Goal: Information Seeking & Learning: Learn about a topic

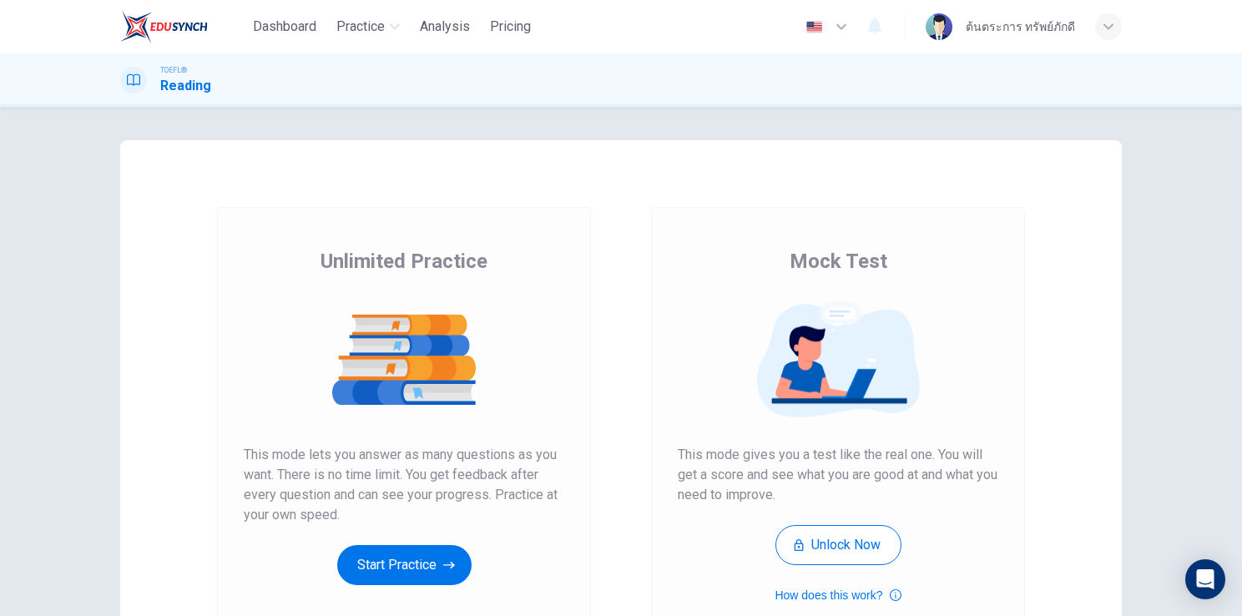
scroll to position [147, 0]
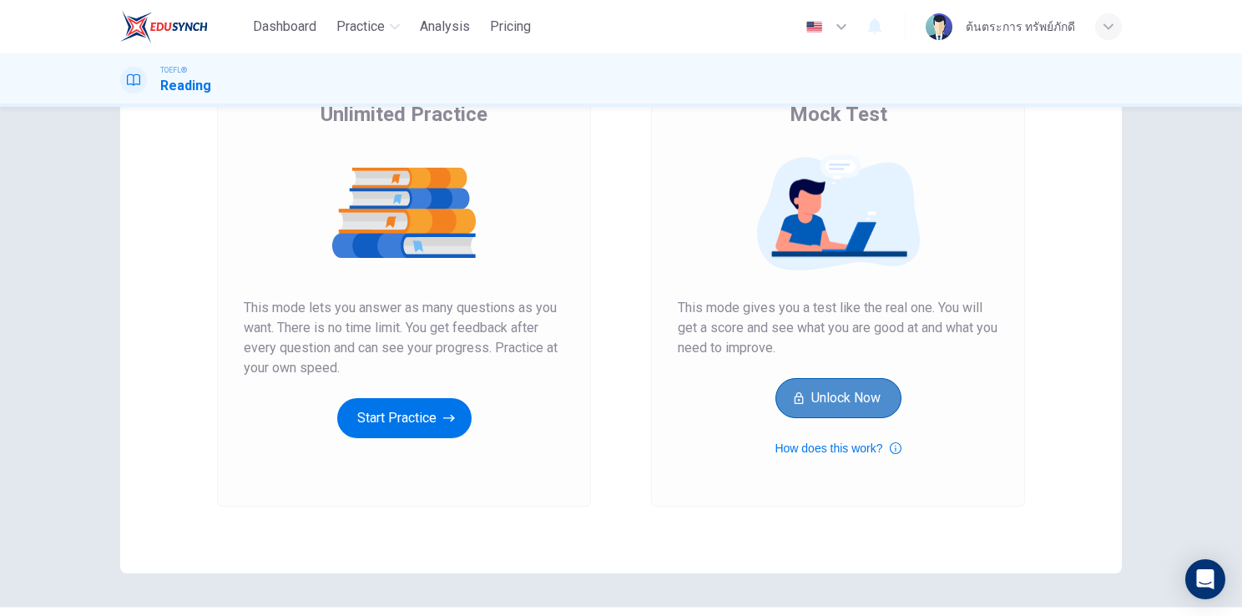
click at [815, 398] on button "Unlock Now" at bounding box center [839, 398] width 126 height 40
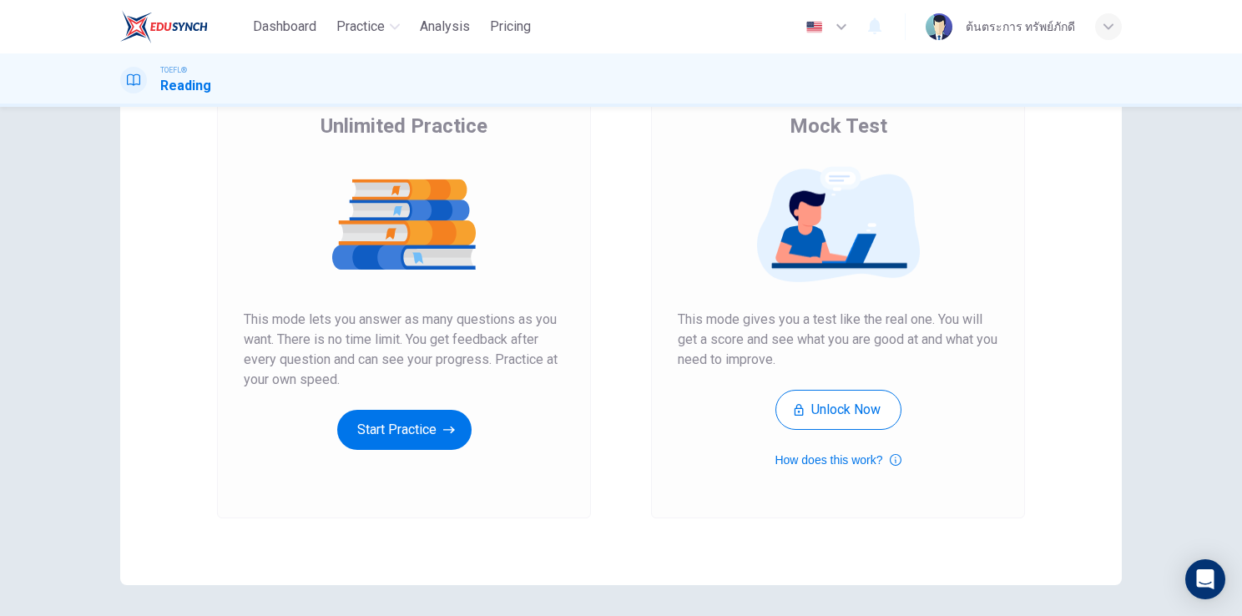
scroll to position [136, 0]
click at [1114, 32] on div "button" at bounding box center [1108, 26] width 27 height 27
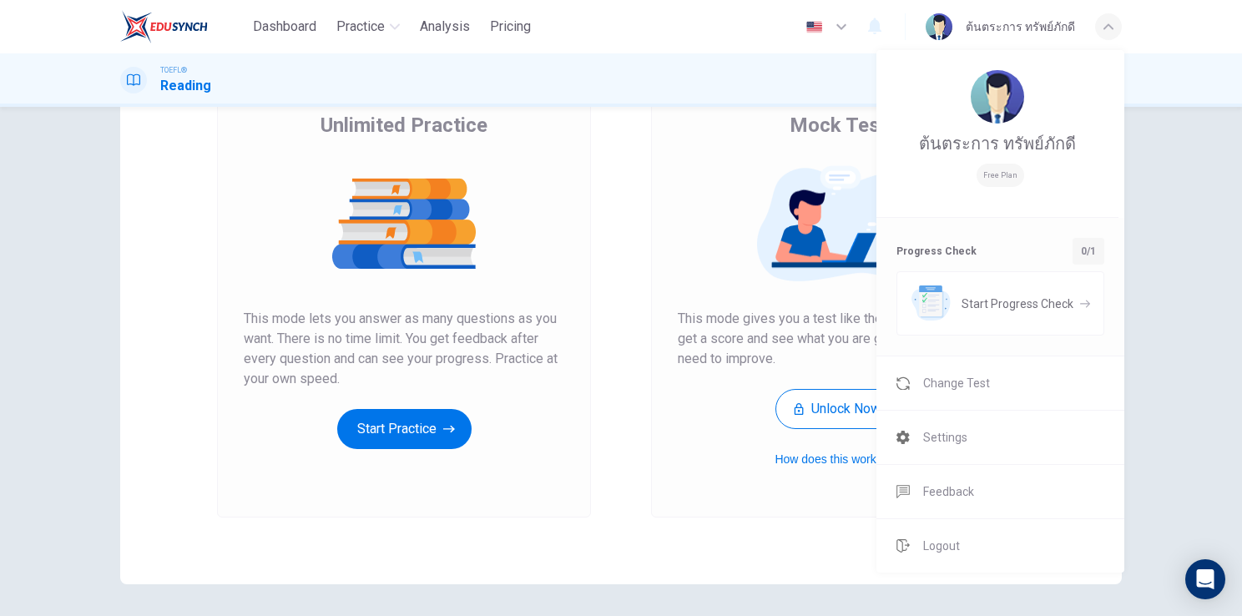
click at [1109, 30] on div at bounding box center [621, 308] width 1242 height 616
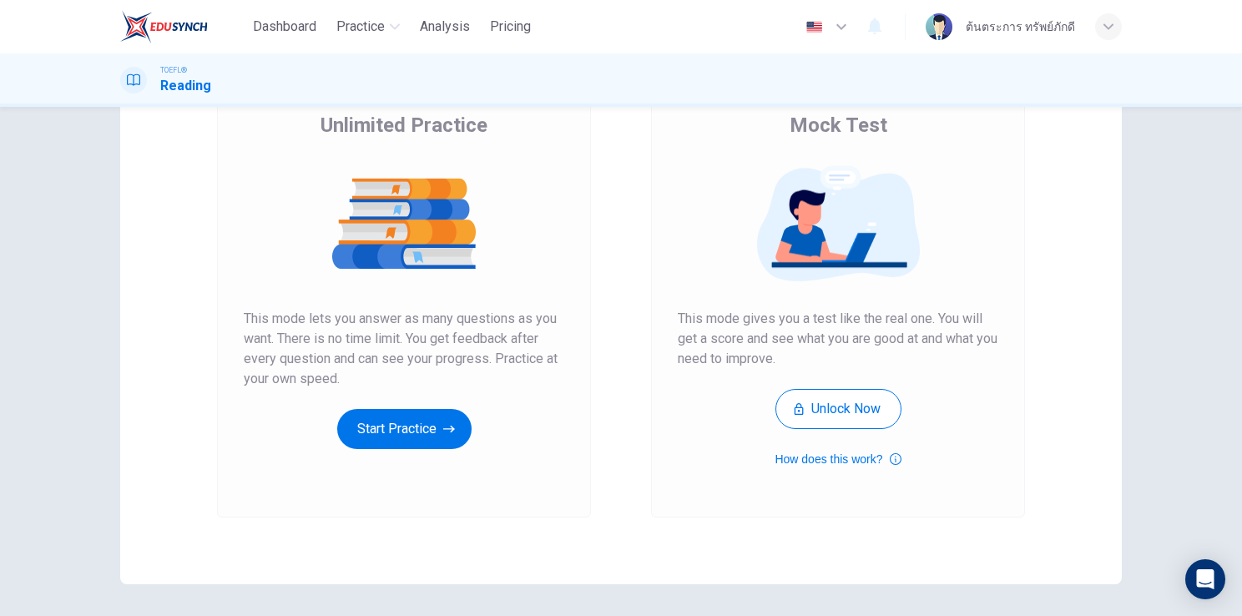
scroll to position [0, 0]
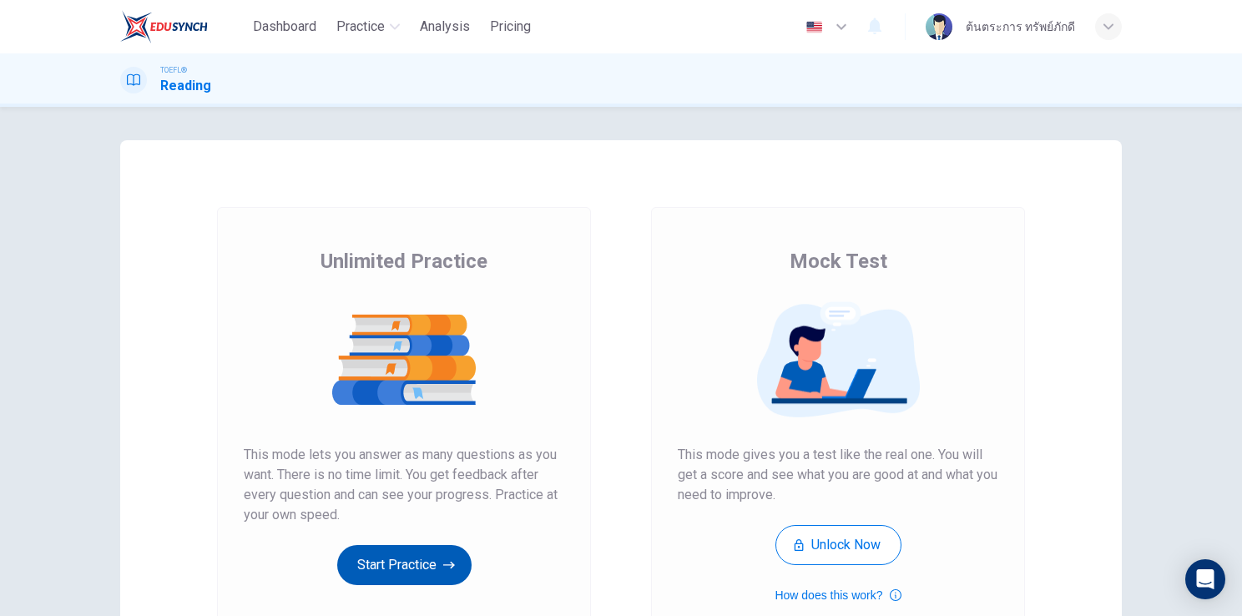
click at [408, 556] on button "Start Practice" at bounding box center [404, 565] width 134 height 40
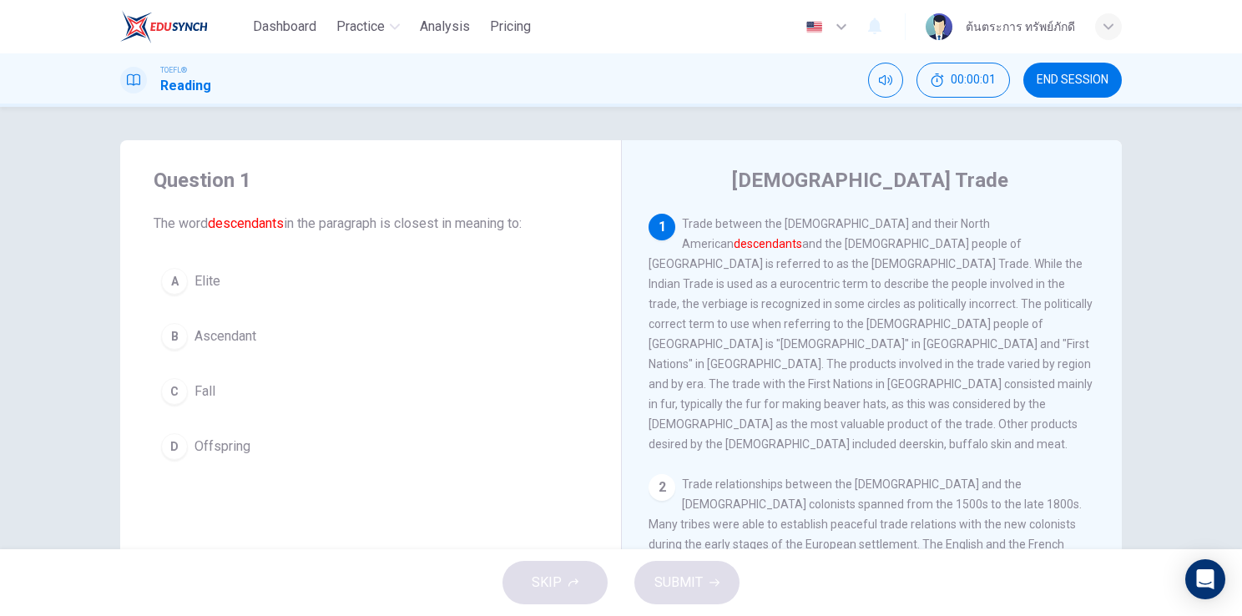
click at [206, 290] on span "Elite" at bounding box center [208, 281] width 26 height 20
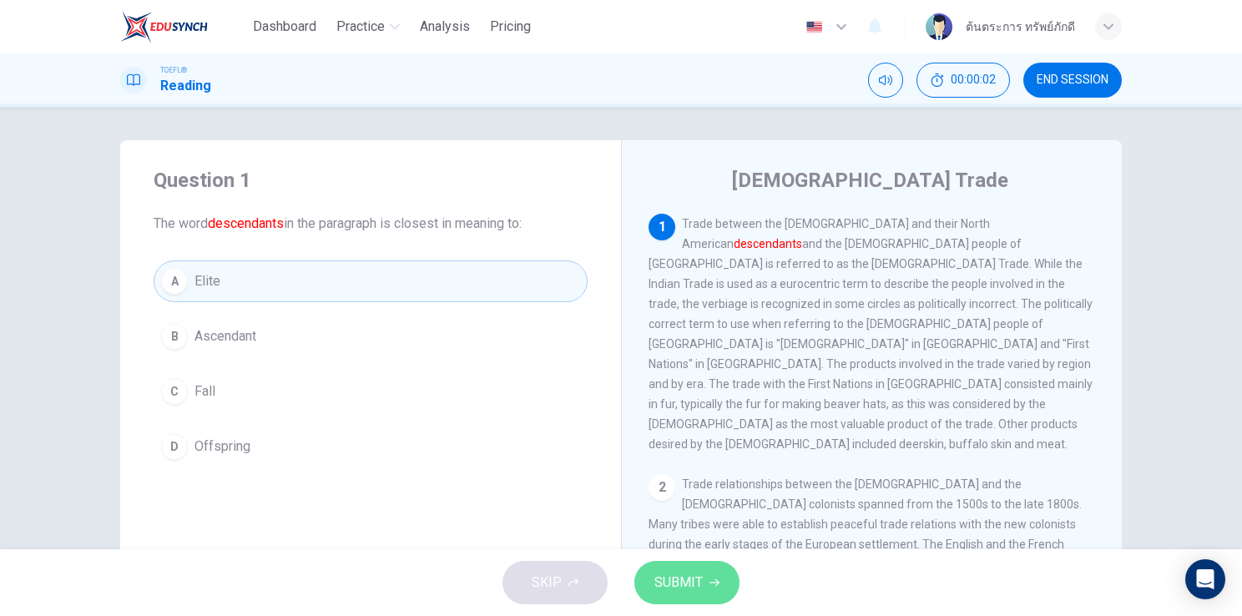
click at [680, 577] on span "SUBMIT" at bounding box center [678, 582] width 48 height 23
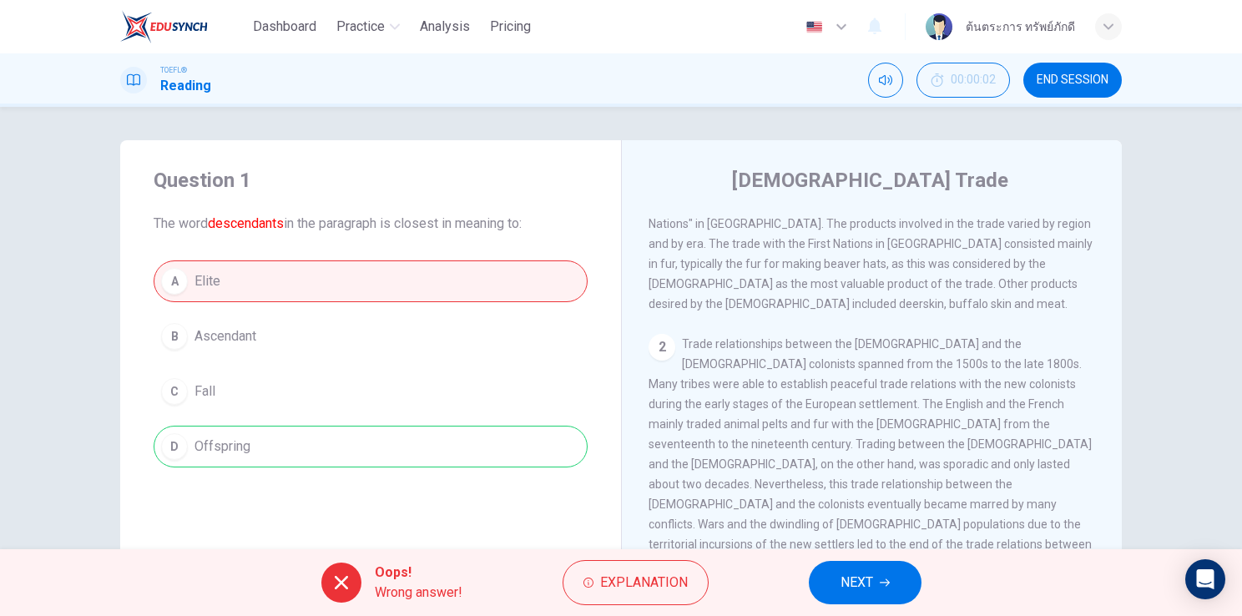
scroll to position [143, 0]
click at [654, 598] on button "Explanation" at bounding box center [636, 582] width 146 height 45
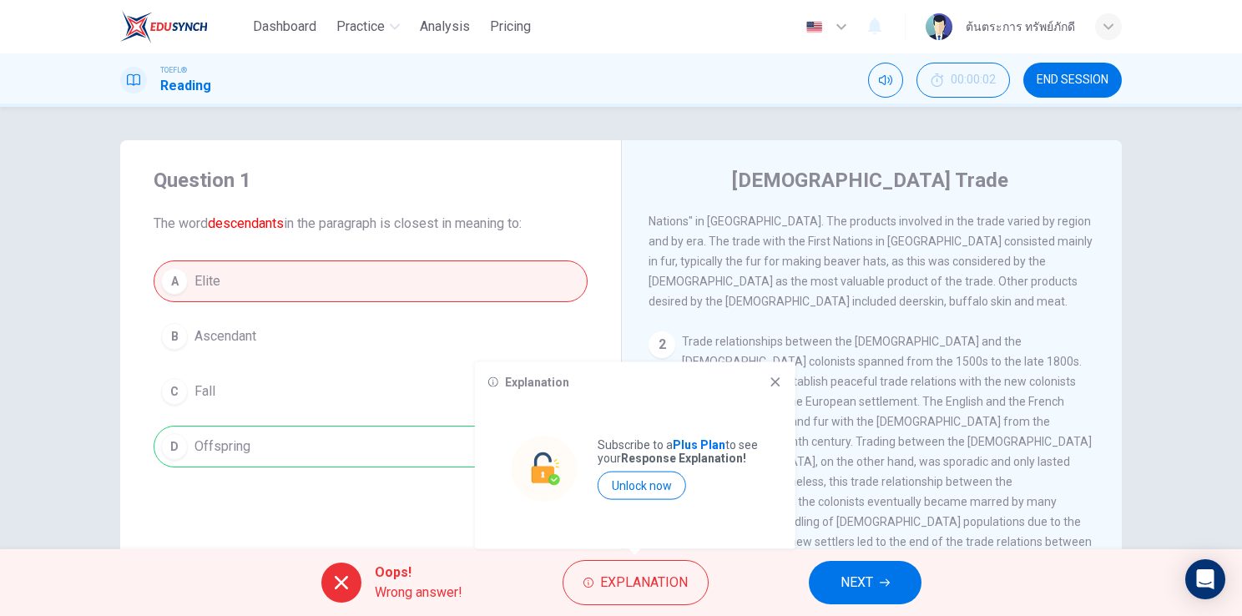
click at [781, 381] on icon at bounding box center [775, 382] width 13 height 13
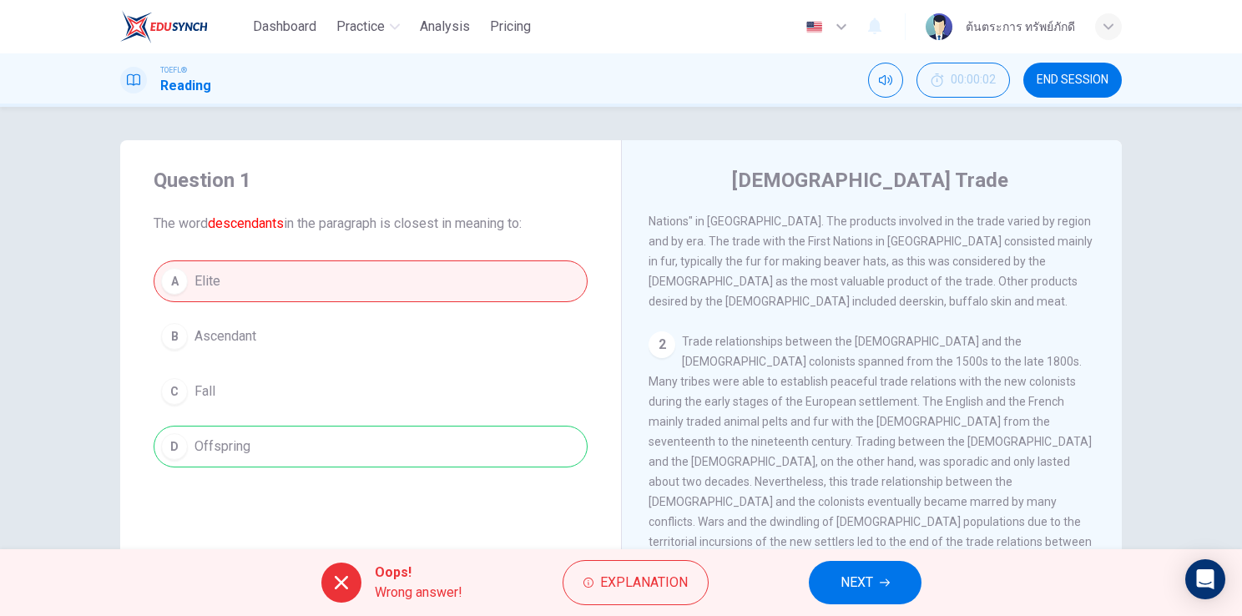
click at [1107, 25] on icon "button" at bounding box center [1109, 27] width 10 height 10
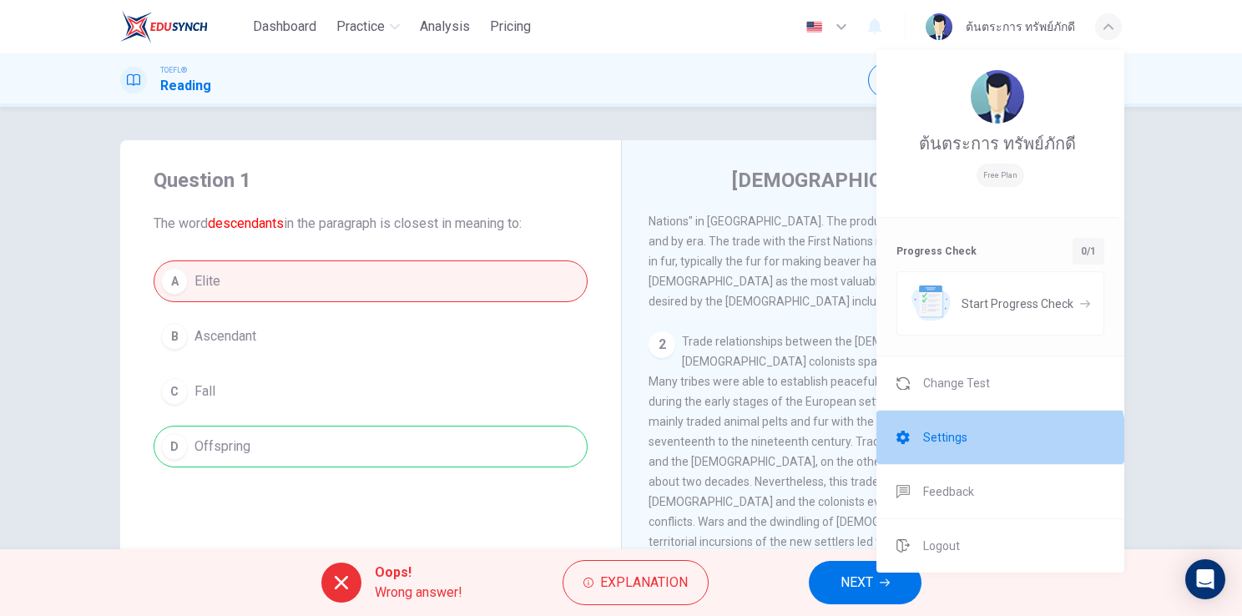
click at [943, 422] on li "Settings" at bounding box center [1001, 437] width 248 height 53
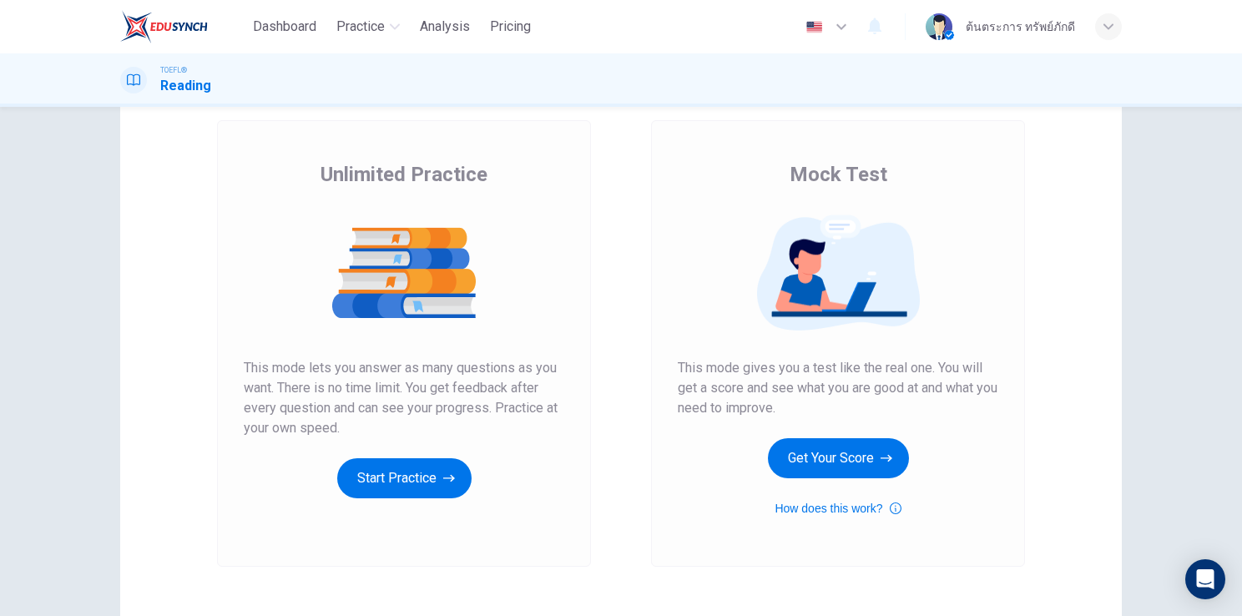
scroll to position [85, 0]
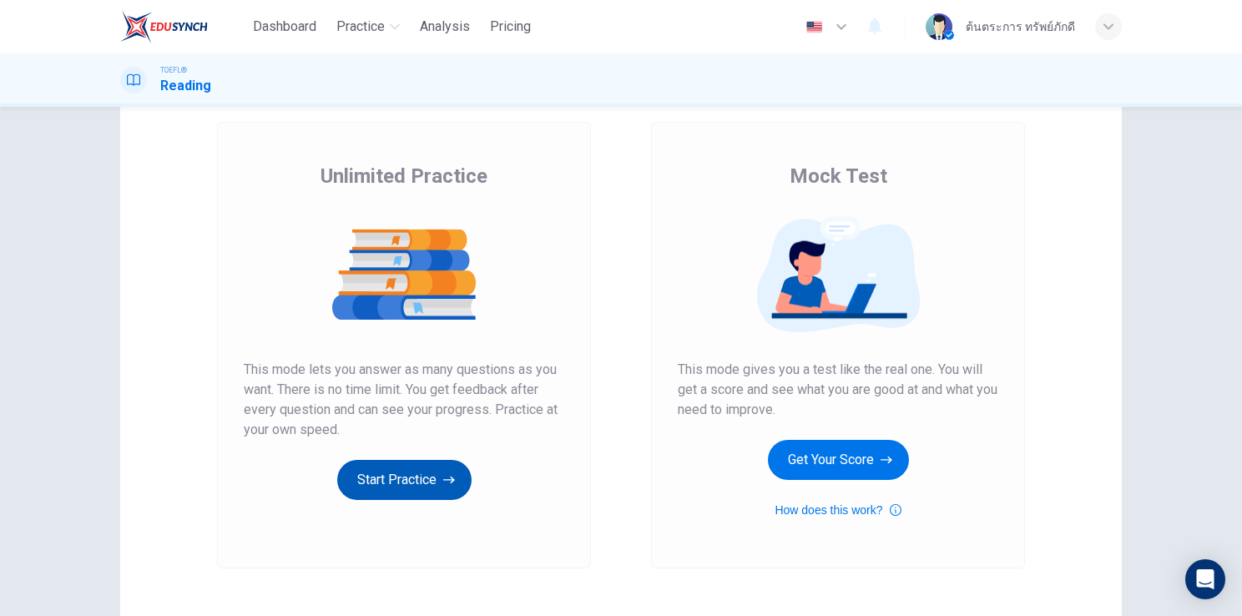
click at [429, 481] on button "Start Practice" at bounding box center [404, 480] width 134 height 40
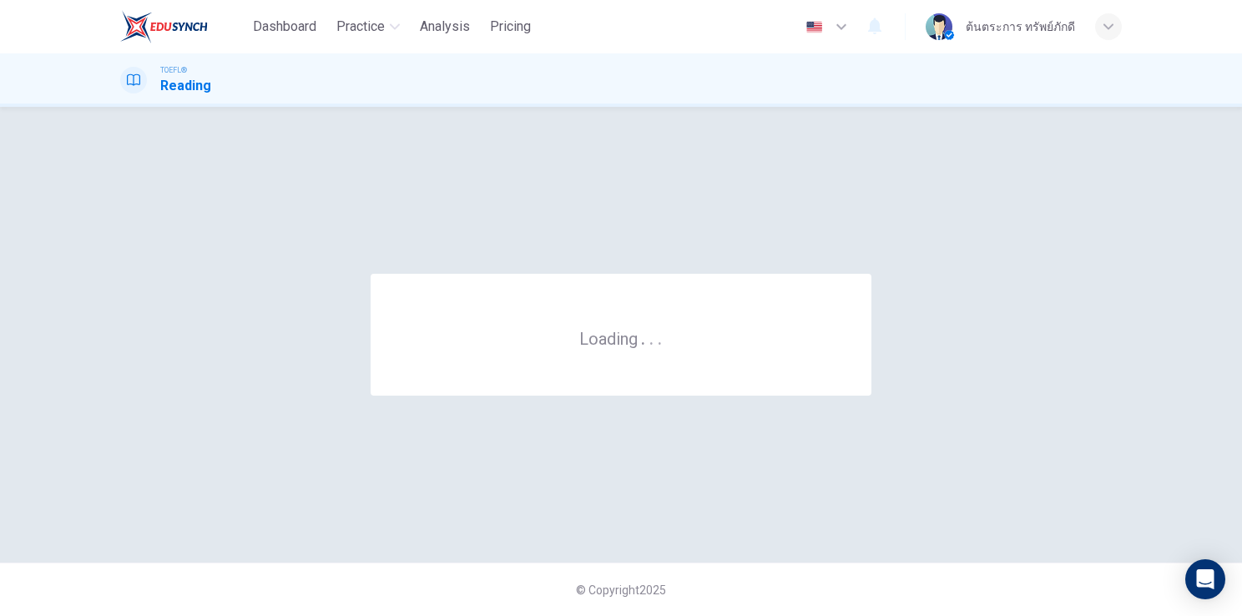
scroll to position [0, 0]
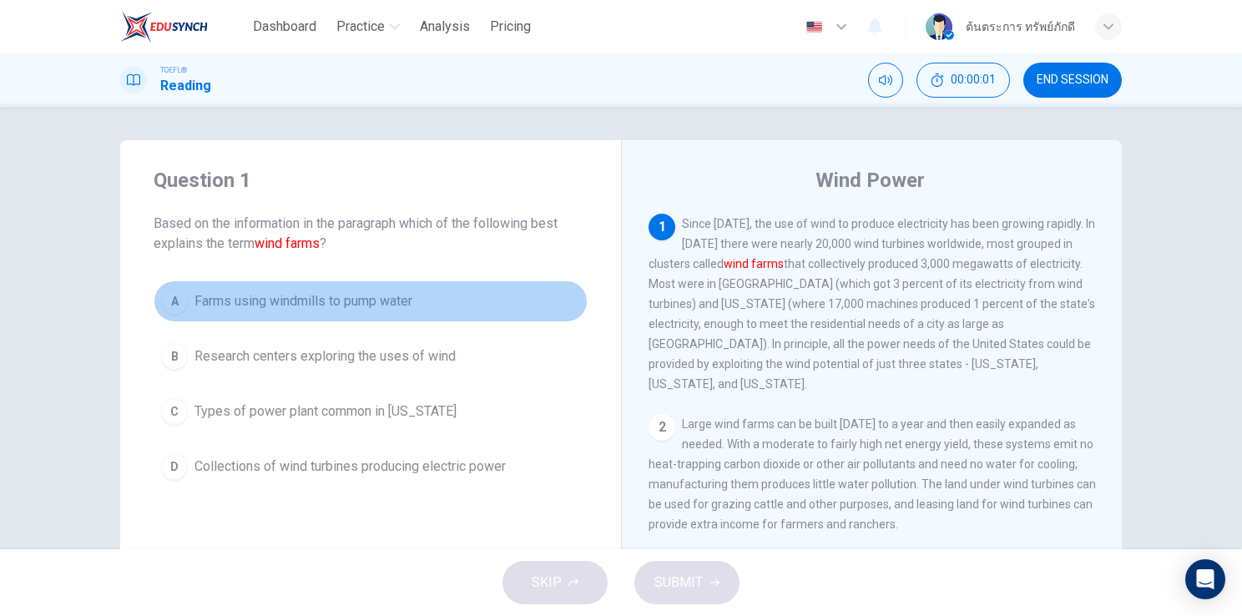
click at [321, 301] on span "Farms using windmills to pump water" at bounding box center [304, 301] width 218 height 20
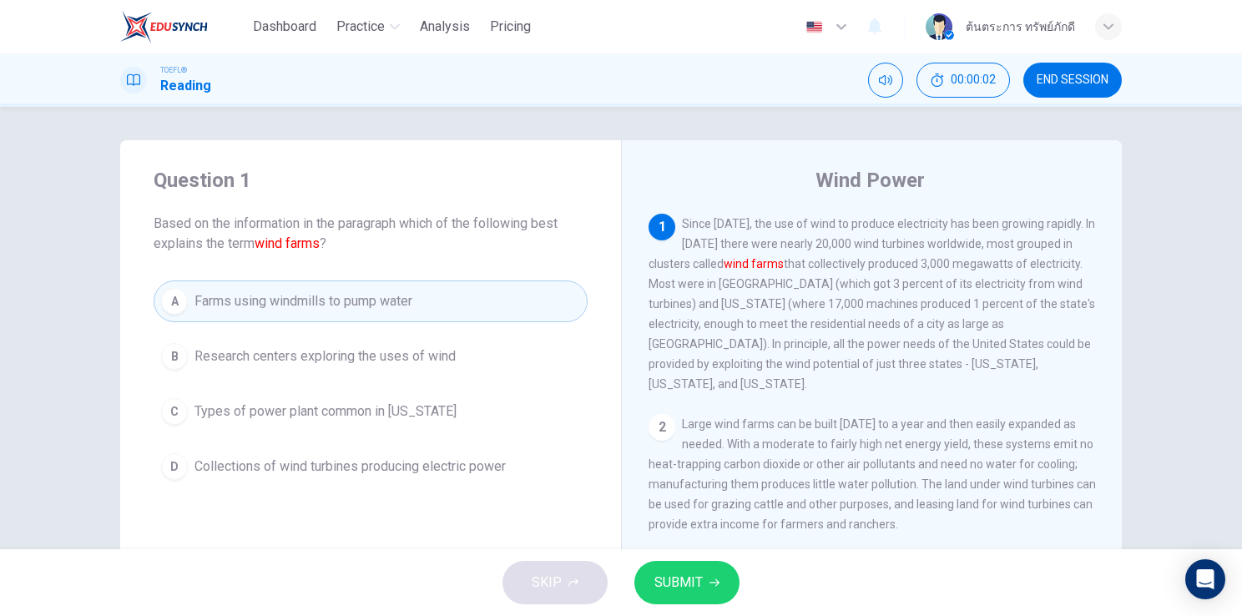
click at [679, 565] on button "SUBMIT" at bounding box center [686, 582] width 105 height 43
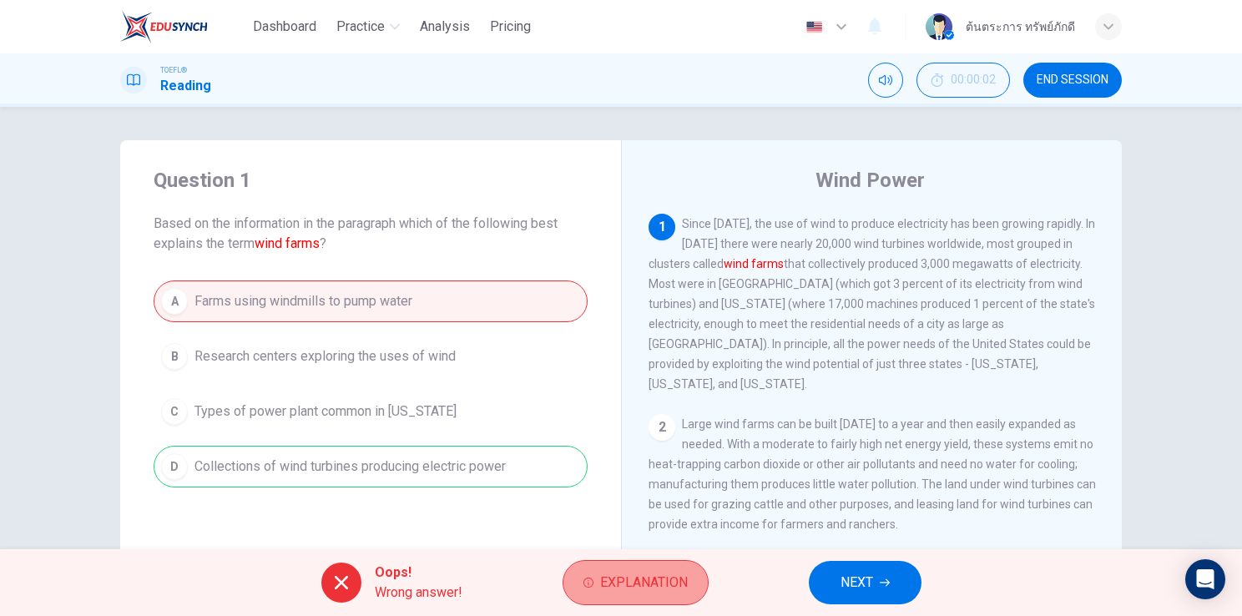
click at [621, 577] on span "Explanation" at bounding box center [644, 582] width 88 height 23
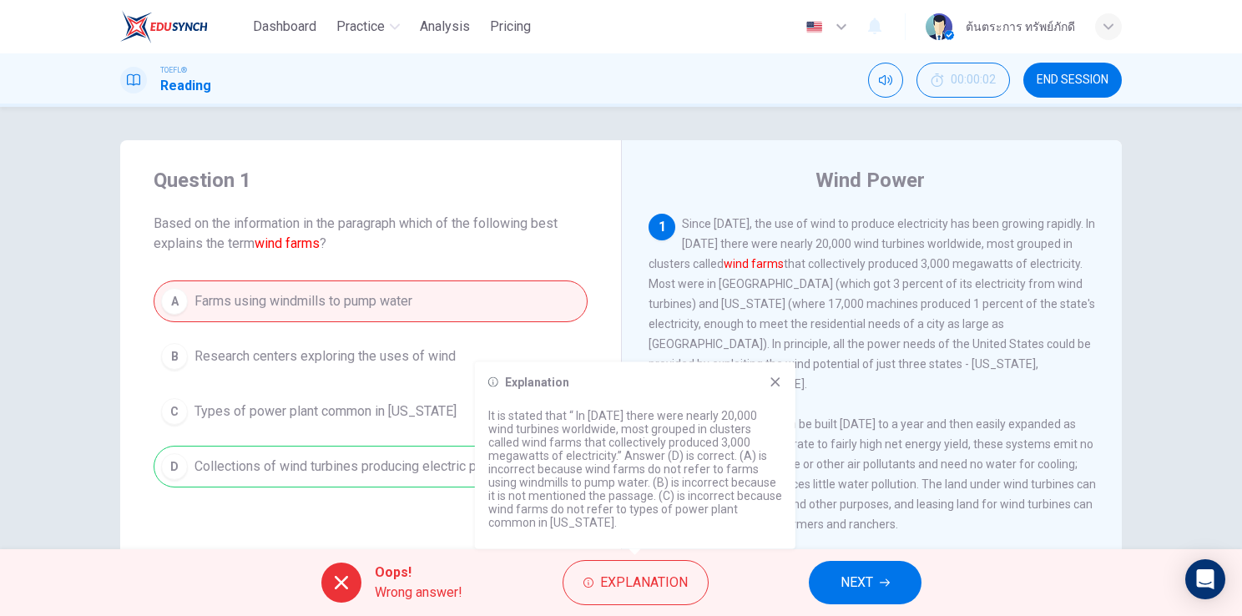
click at [777, 381] on icon at bounding box center [775, 381] width 9 height 9
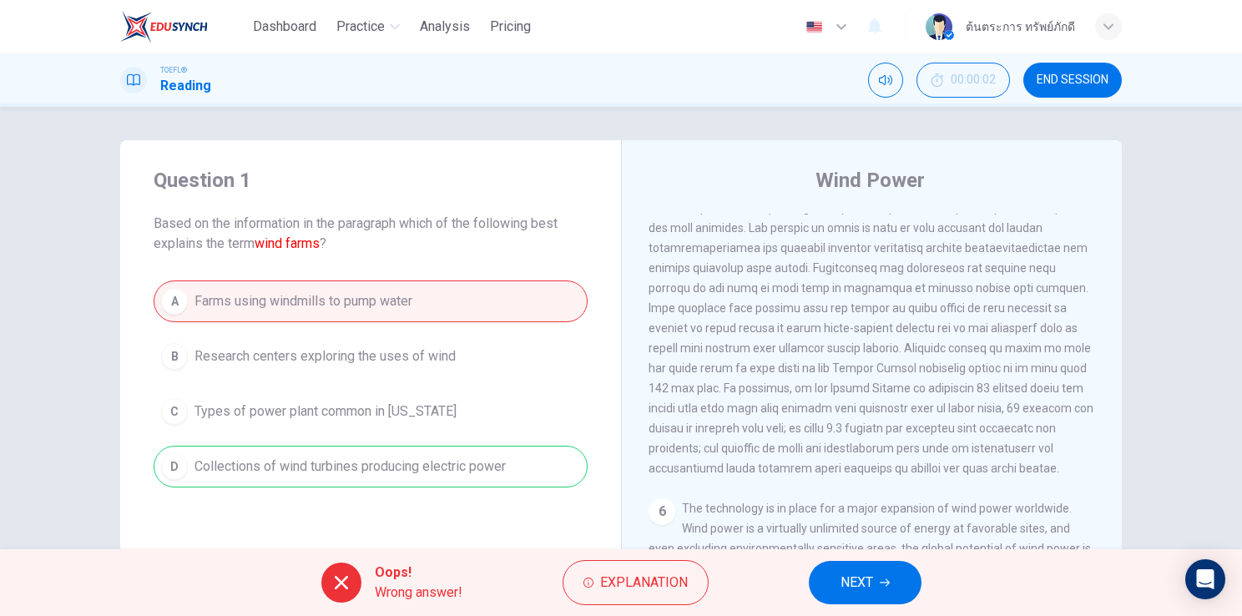
click at [1054, 79] on span "END SESSION" at bounding box center [1073, 79] width 72 height 13
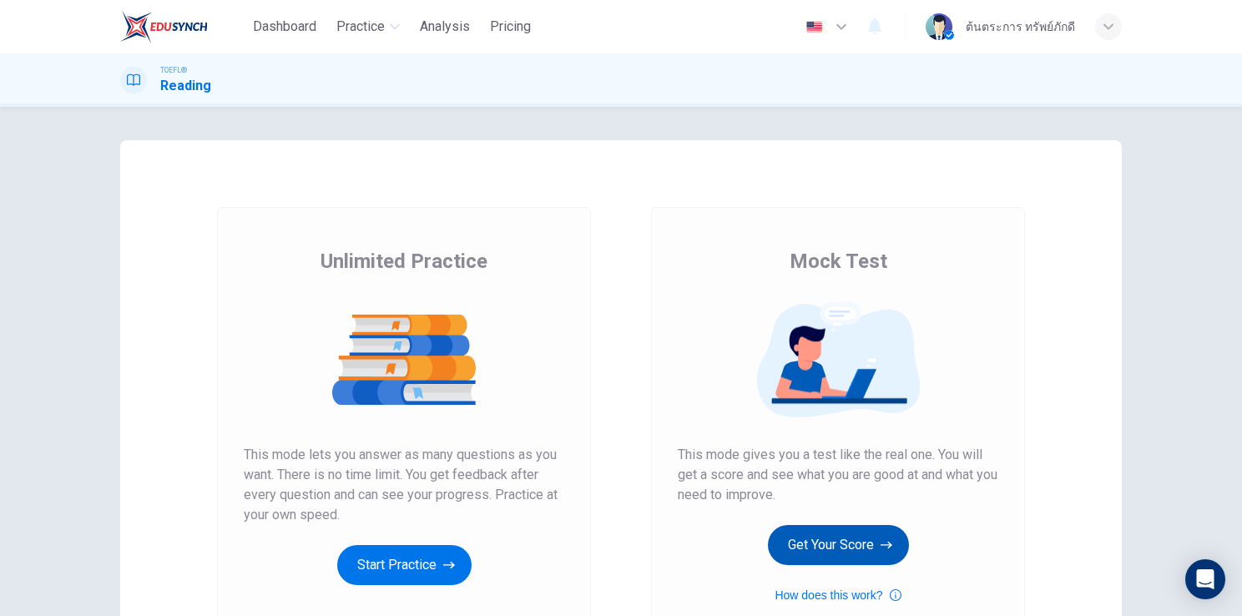
click at [887, 543] on icon "button" at bounding box center [887, 545] width 12 height 17
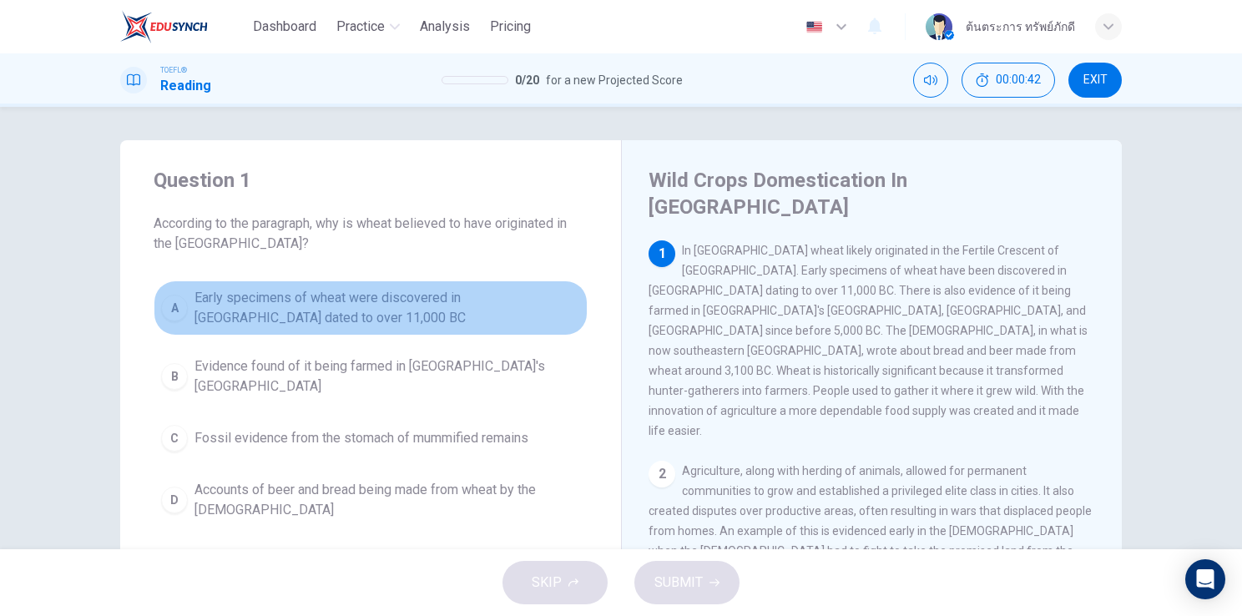
click at [481, 316] on span "Early specimens of wheat were discovered in Iraq dated to over 11,000 BC" at bounding box center [388, 308] width 386 height 40
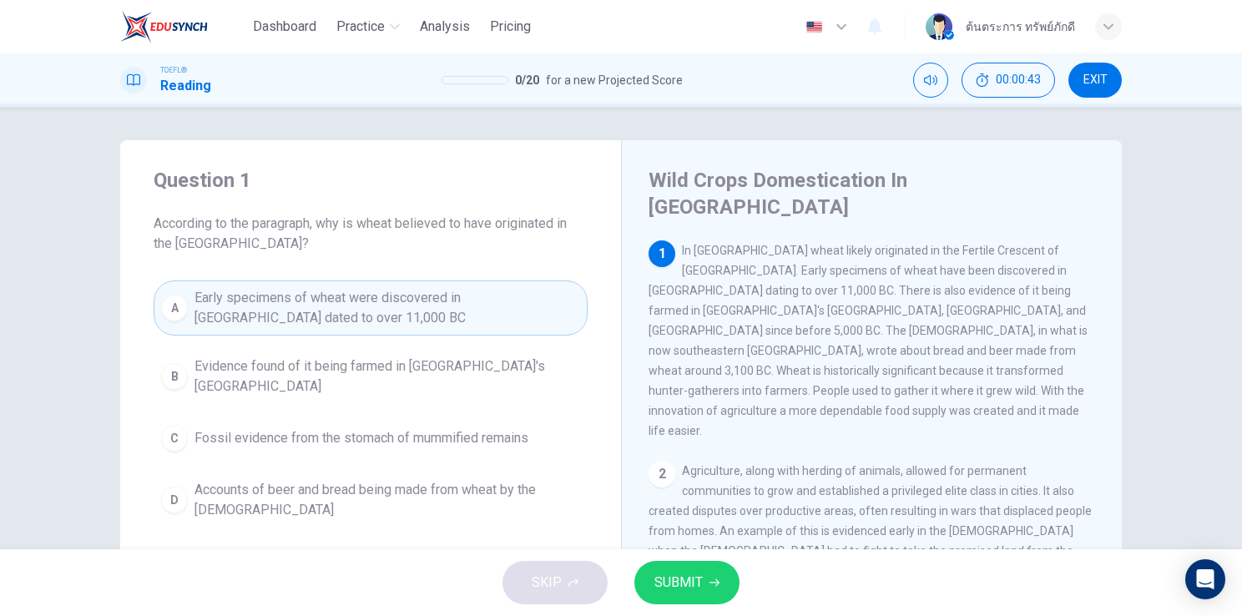
click at [690, 579] on span "SUBMIT" at bounding box center [678, 582] width 48 height 23
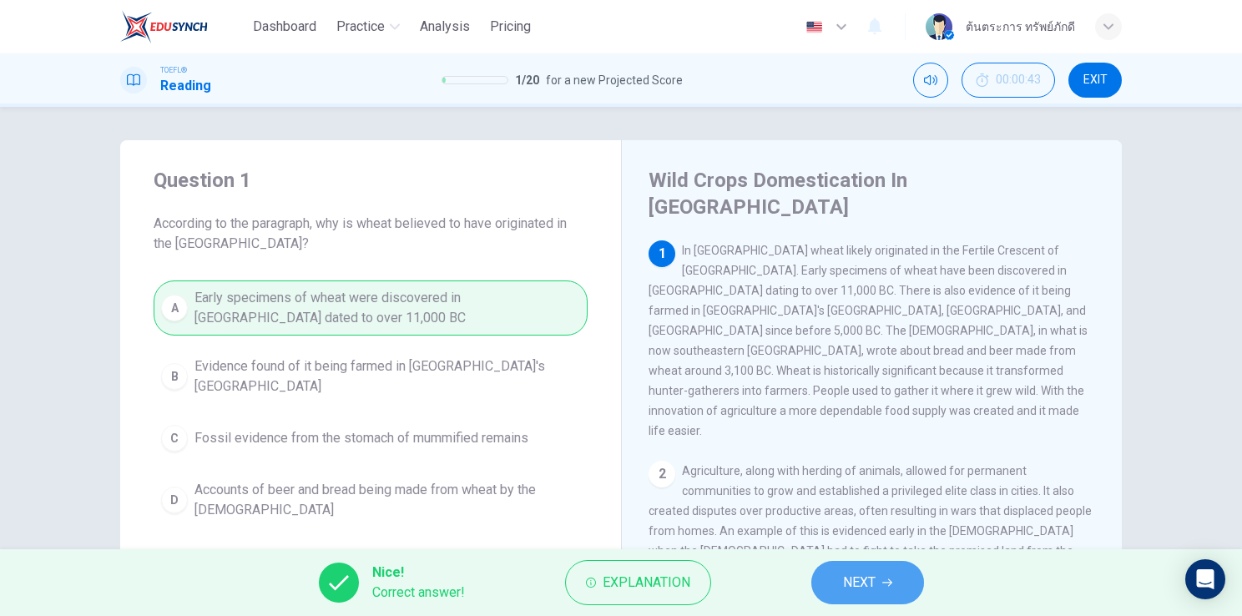
click at [846, 571] on span "NEXT" at bounding box center [859, 582] width 33 height 23
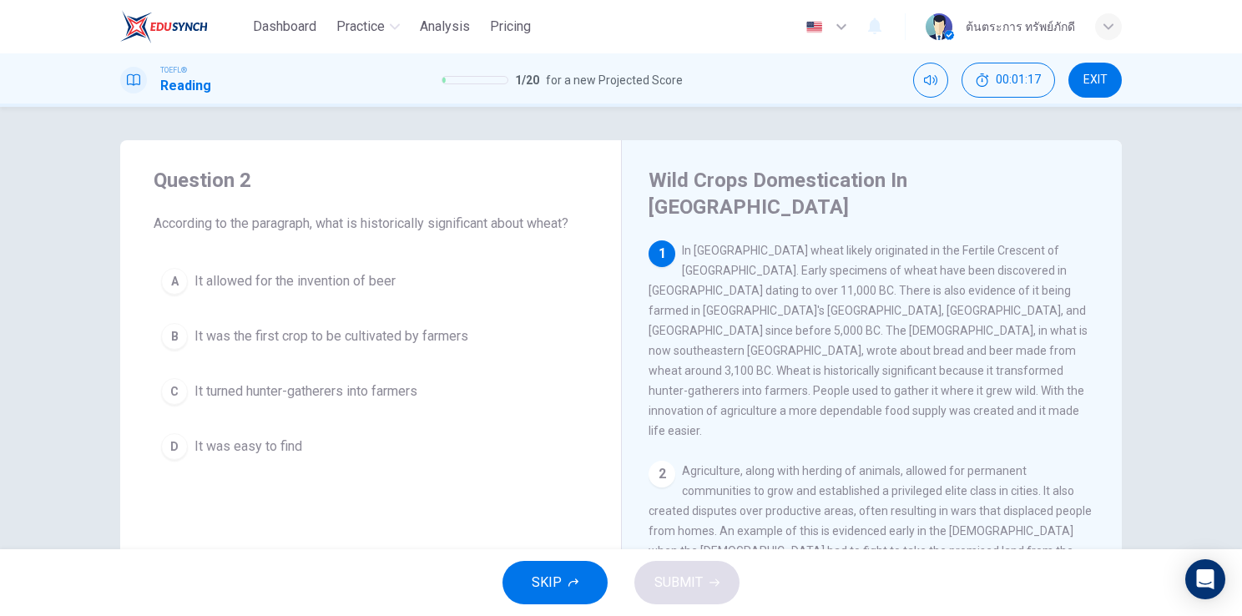
click at [406, 395] on span "It turned hunter-gatherers into farmers" at bounding box center [306, 392] width 223 height 20
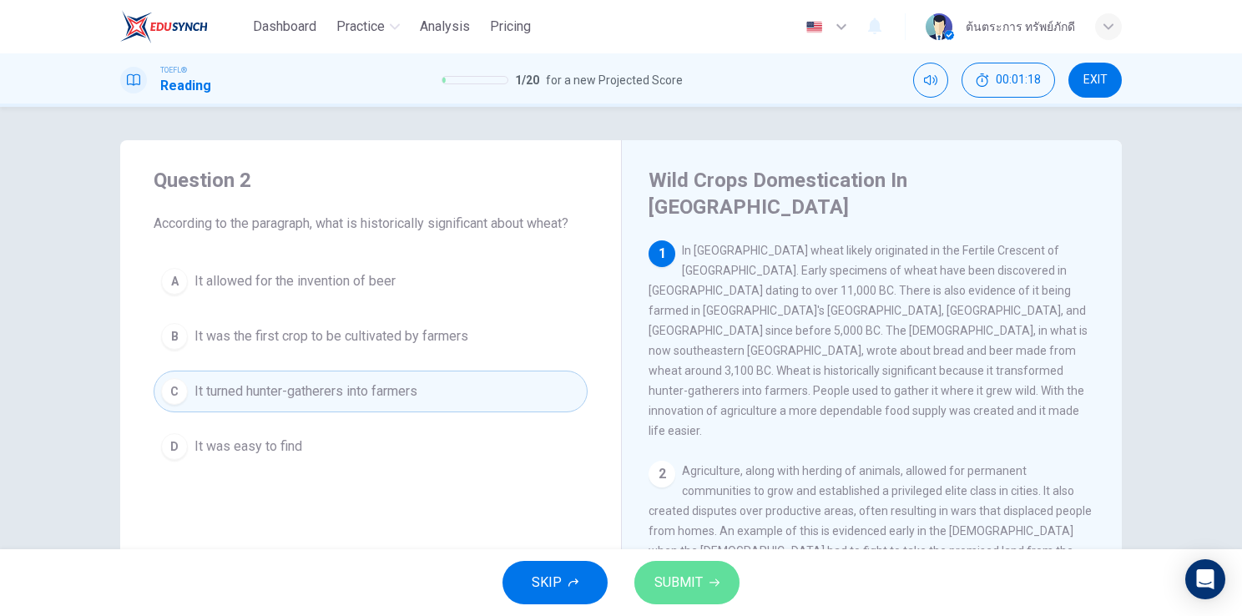
click at [689, 575] on span "SUBMIT" at bounding box center [678, 582] width 48 height 23
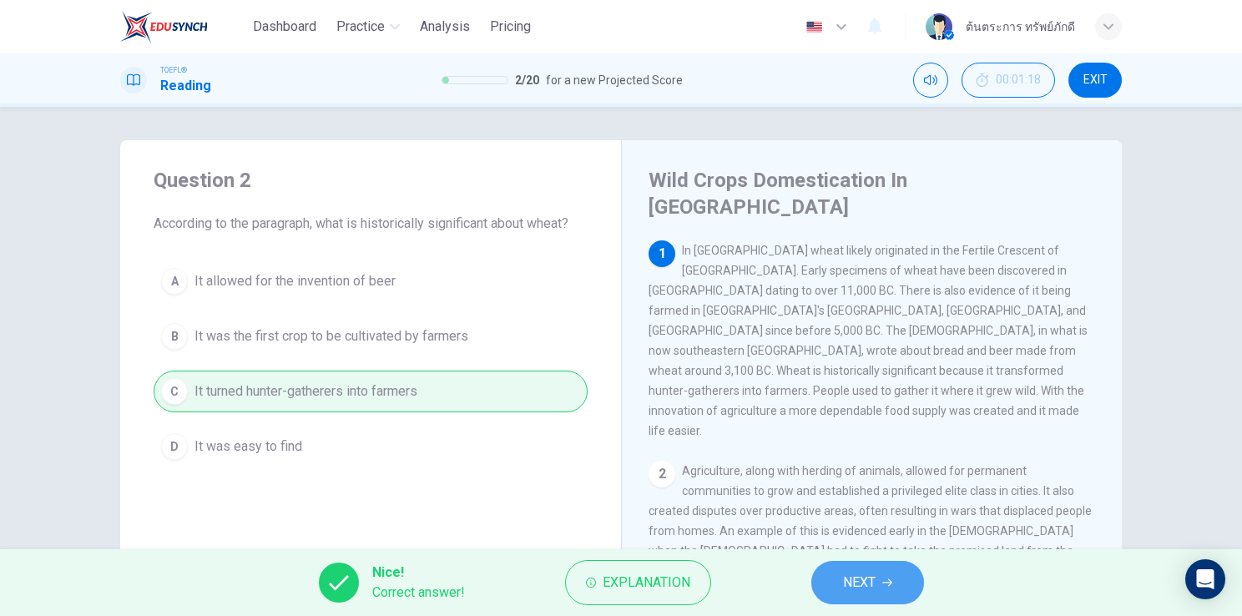
click at [868, 579] on span "NEXT" at bounding box center [859, 582] width 33 height 23
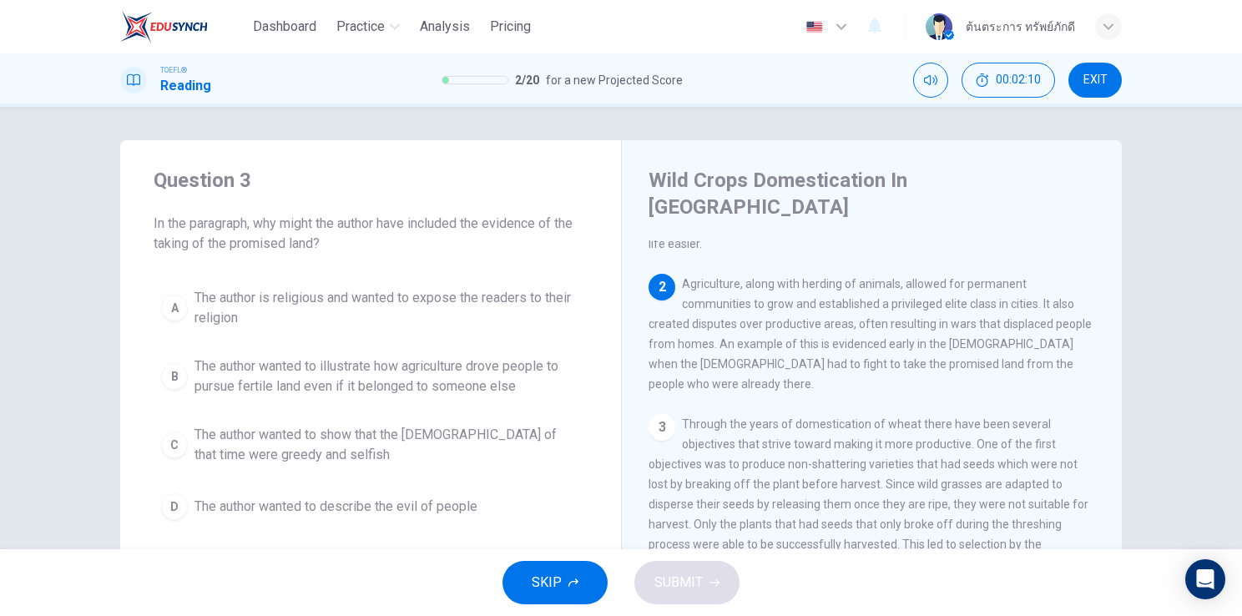
scroll to position [186, 0]
click at [455, 388] on span "The author wanted to illustrate how agriculture drove people to pursue fertile …" at bounding box center [388, 376] width 386 height 40
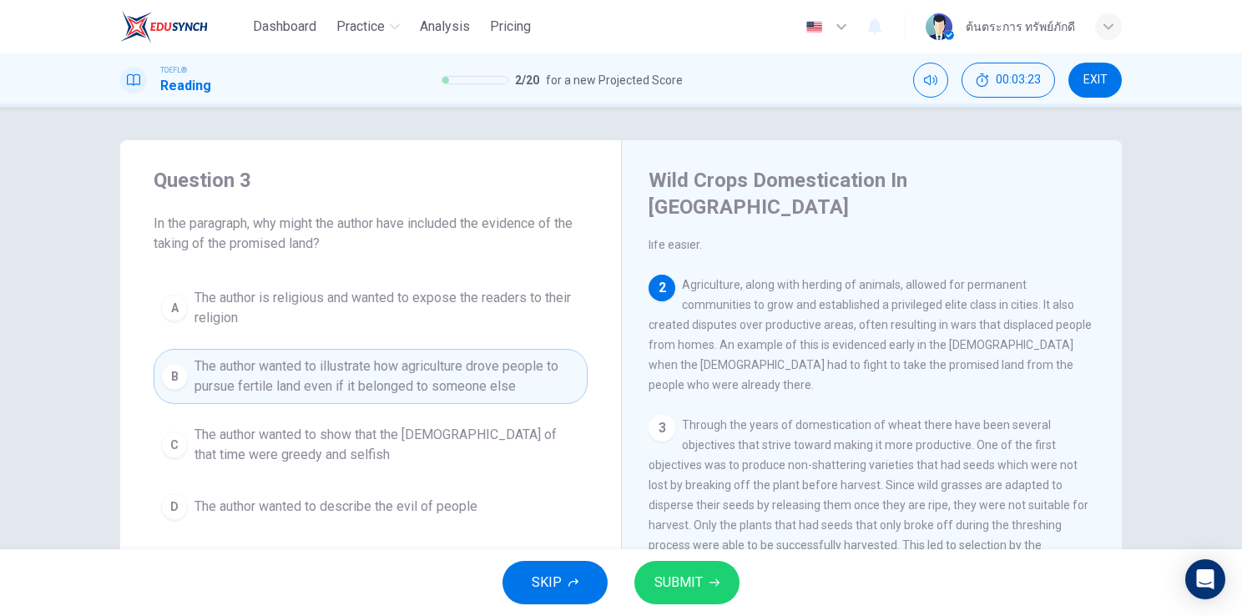
click at [654, 583] on span "SUBMIT" at bounding box center [678, 582] width 48 height 23
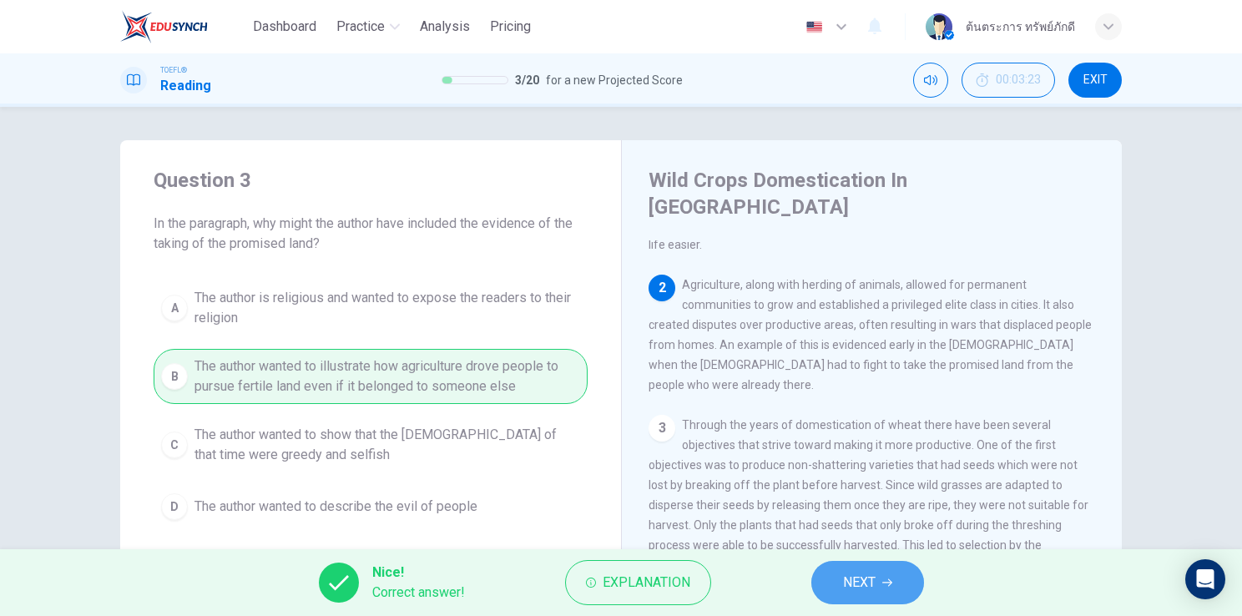
click at [865, 594] on button "NEXT" at bounding box center [867, 582] width 113 height 43
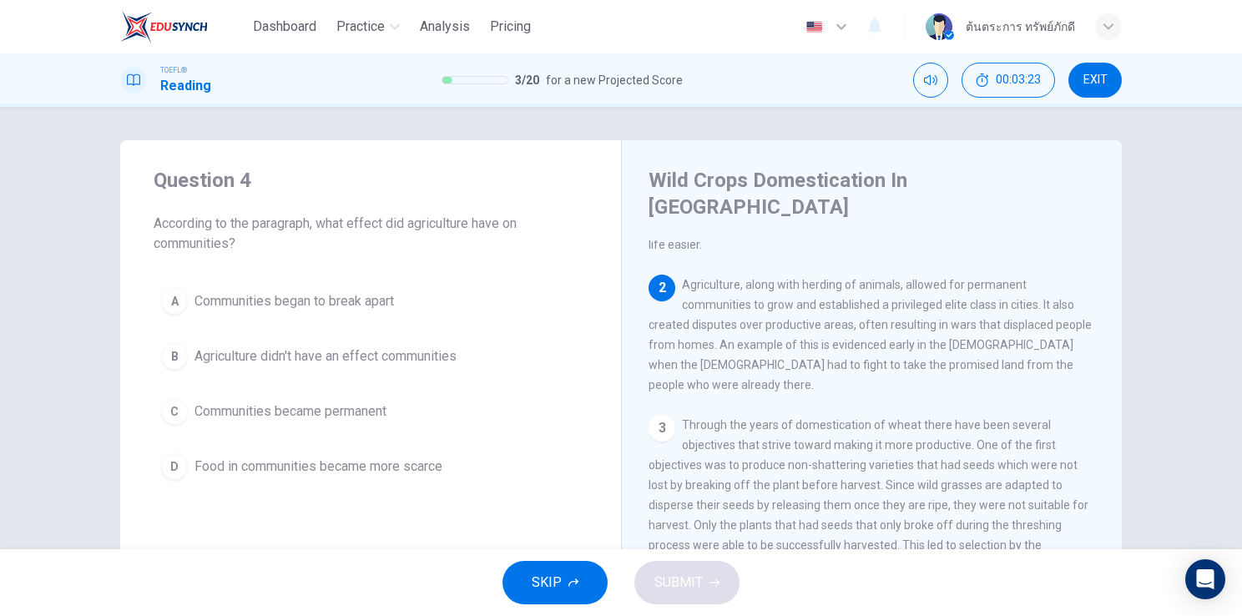
scroll to position [185, 0]
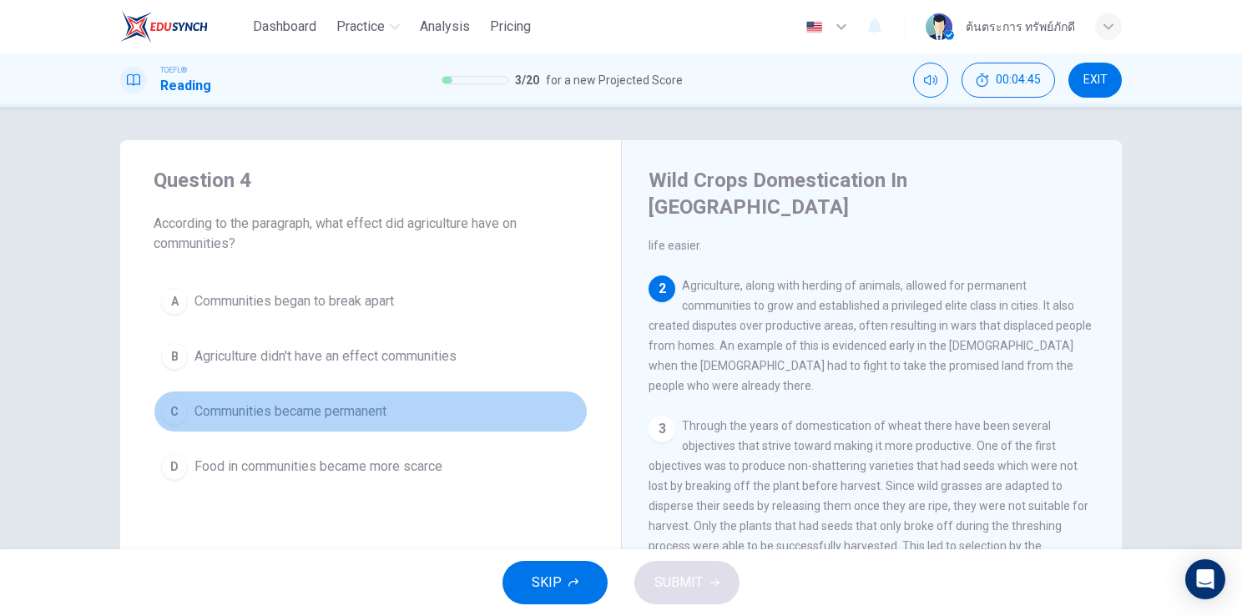
click at [377, 415] on span "Communities became permanent" at bounding box center [291, 412] width 192 height 20
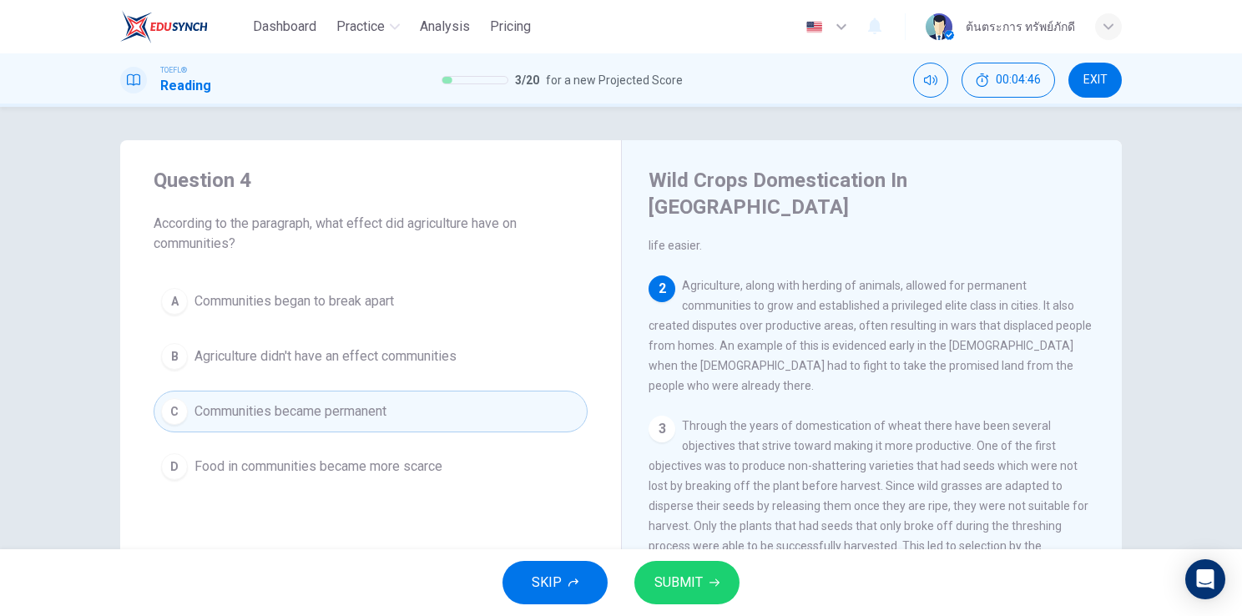
click at [685, 573] on span "SUBMIT" at bounding box center [678, 582] width 48 height 23
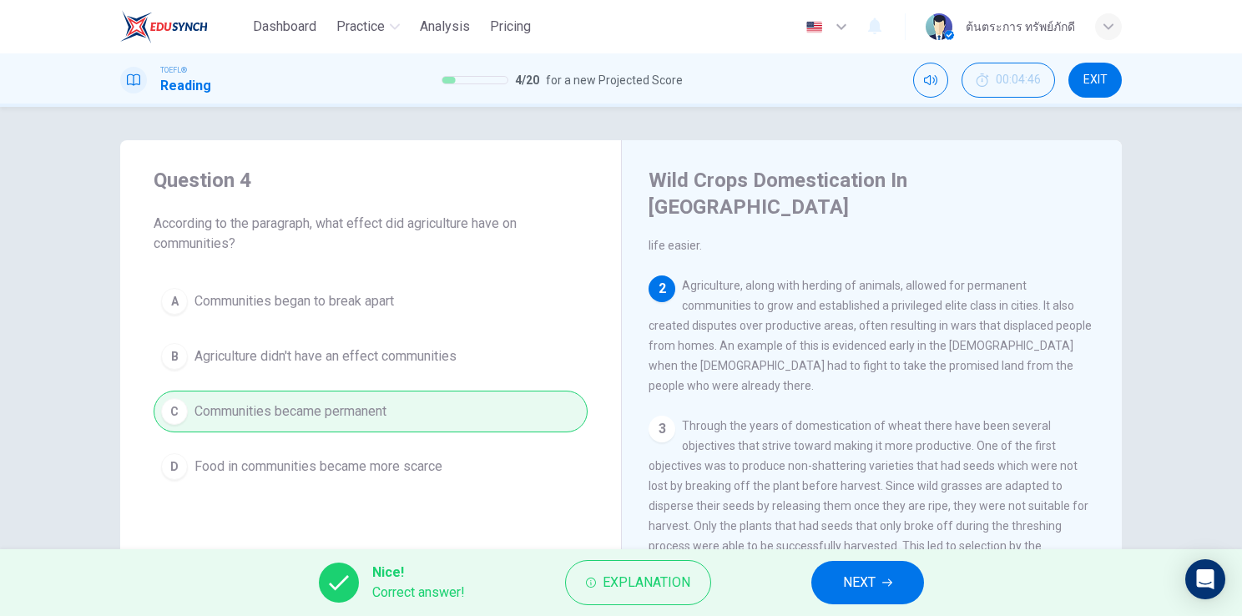
click at [862, 593] on span "NEXT" at bounding box center [859, 582] width 33 height 23
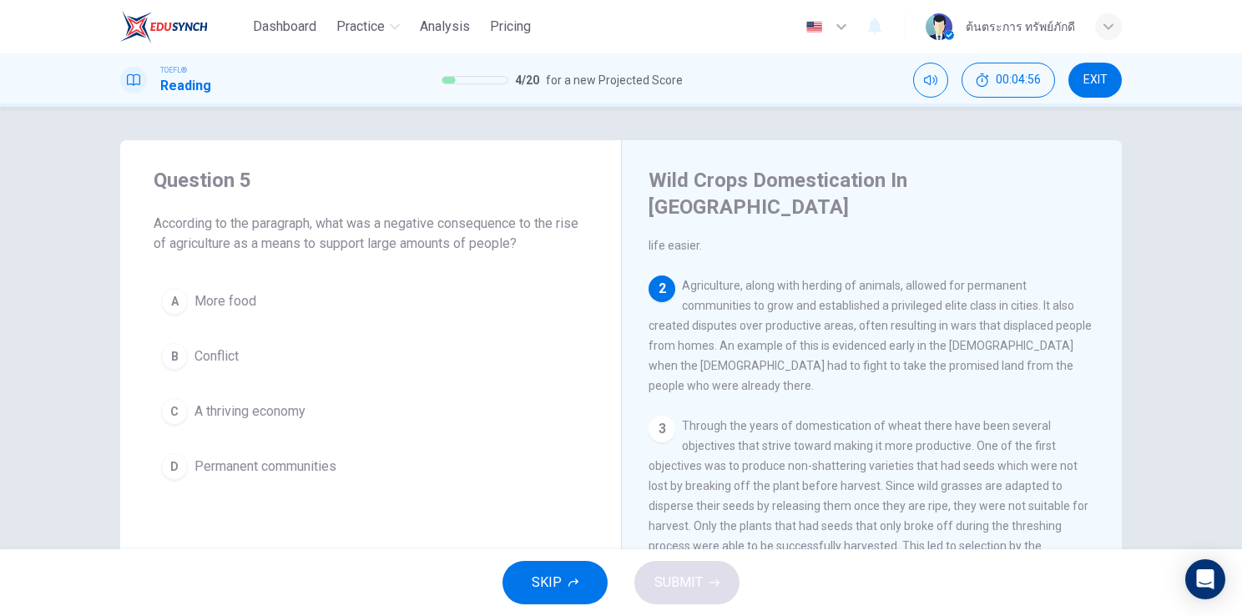
click at [267, 359] on button "B Conflict" at bounding box center [371, 357] width 434 height 42
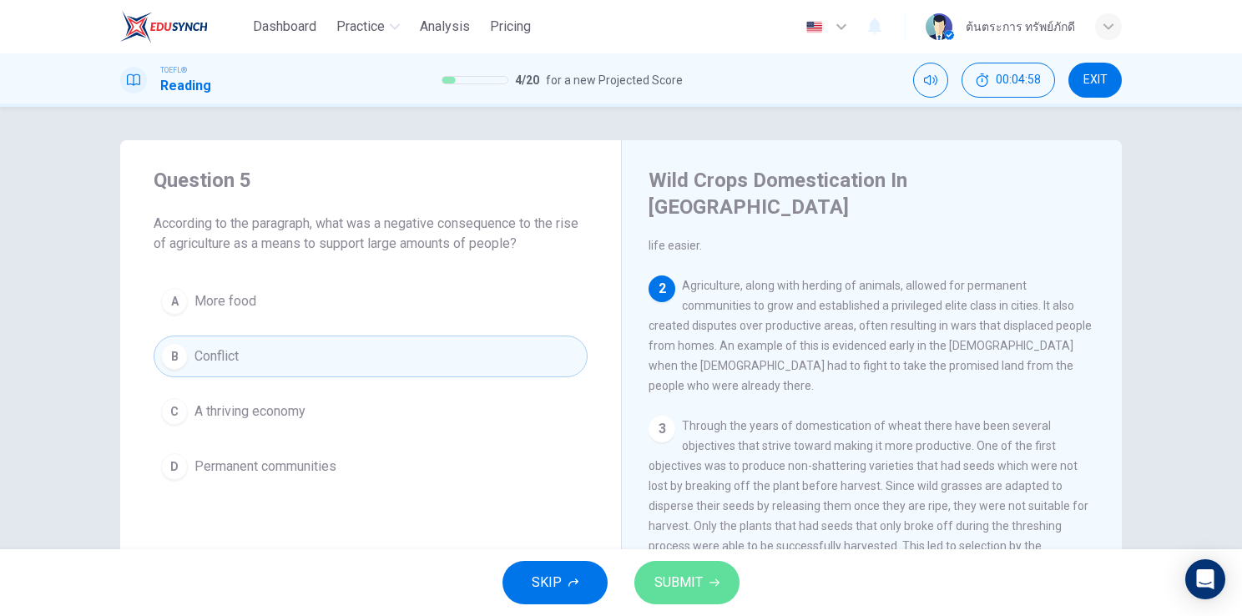
click at [707, 586] on button "SUBMIT" at bounding box center [686, 582] width 105 height 43
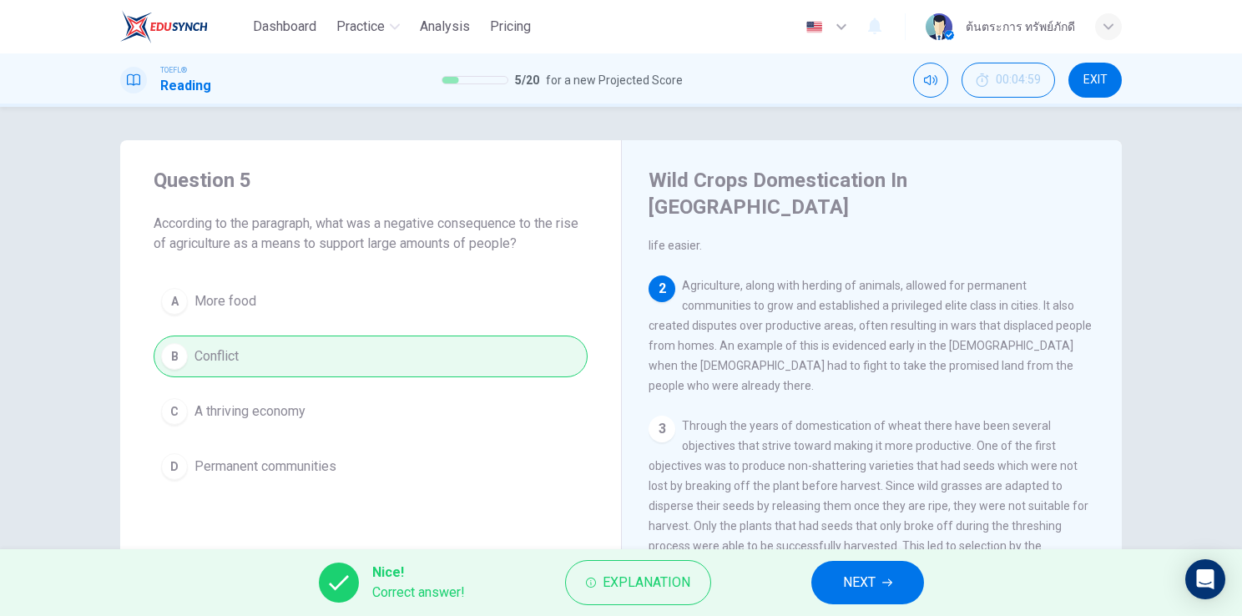
click at [864, 599] on button "NEXT" at bounding box center [867, 582] width 113 height 43
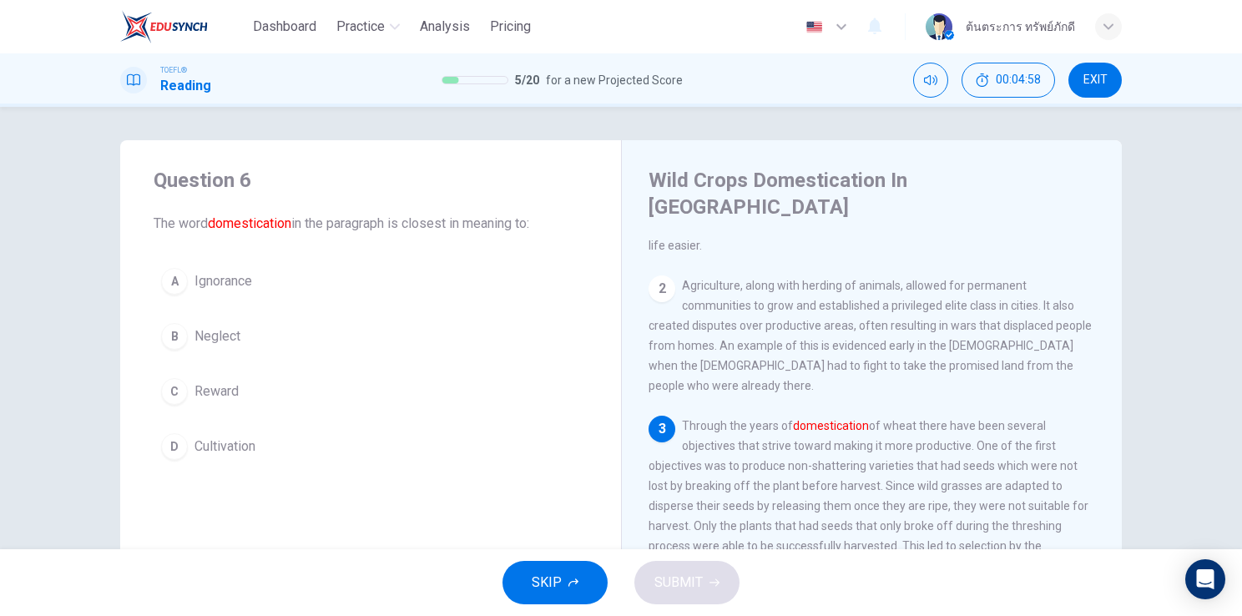
scroll to position [309, 0]
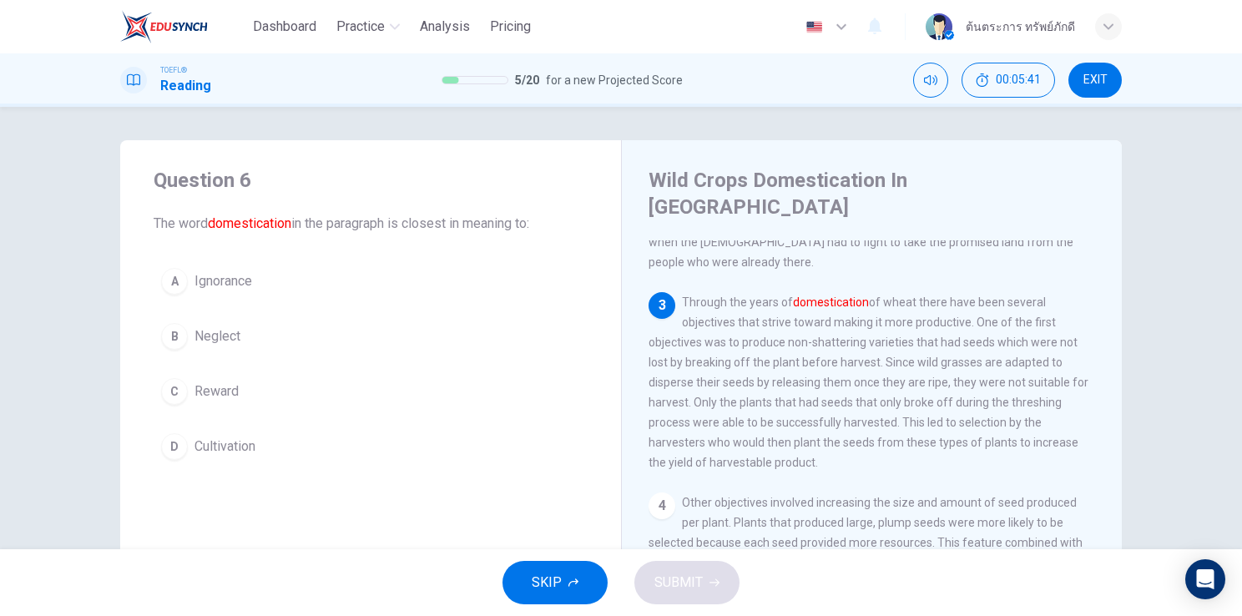
click at [255, 288] on button "A Ignorance" at bounding box center [371, 281] width 434 height 42
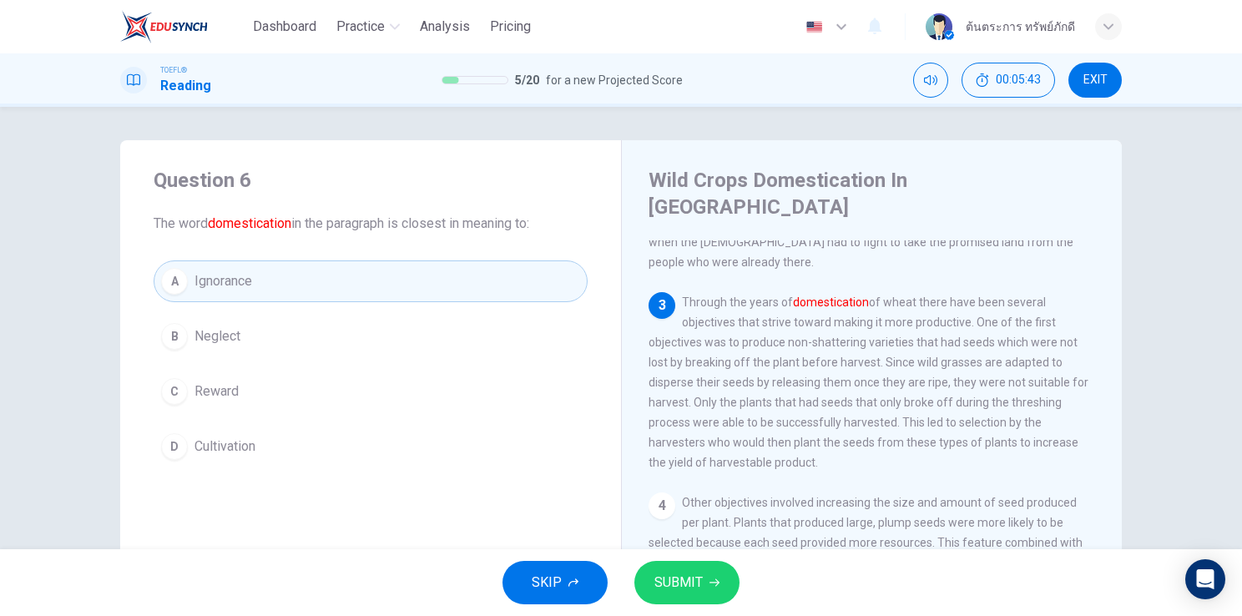
click at [250, 449] on span "Cultivation" at bounding box center [225, 447] width 61 height 20
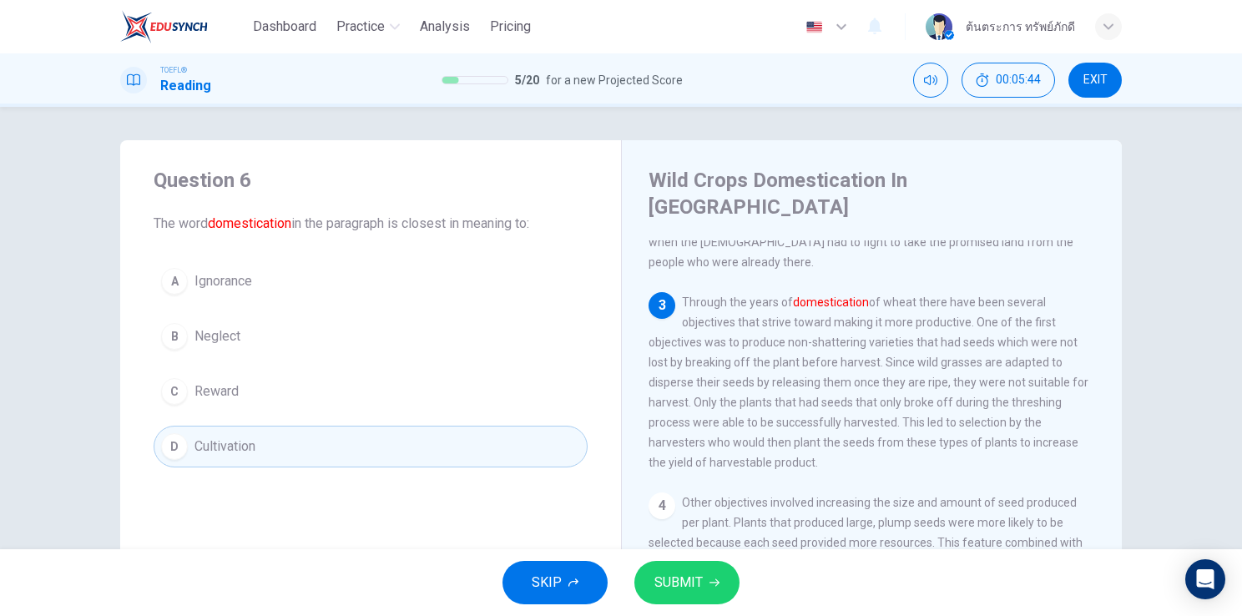
click at [685, 594] on span "SUBMIT" at bounding box center [678, 582] width 48 height 23
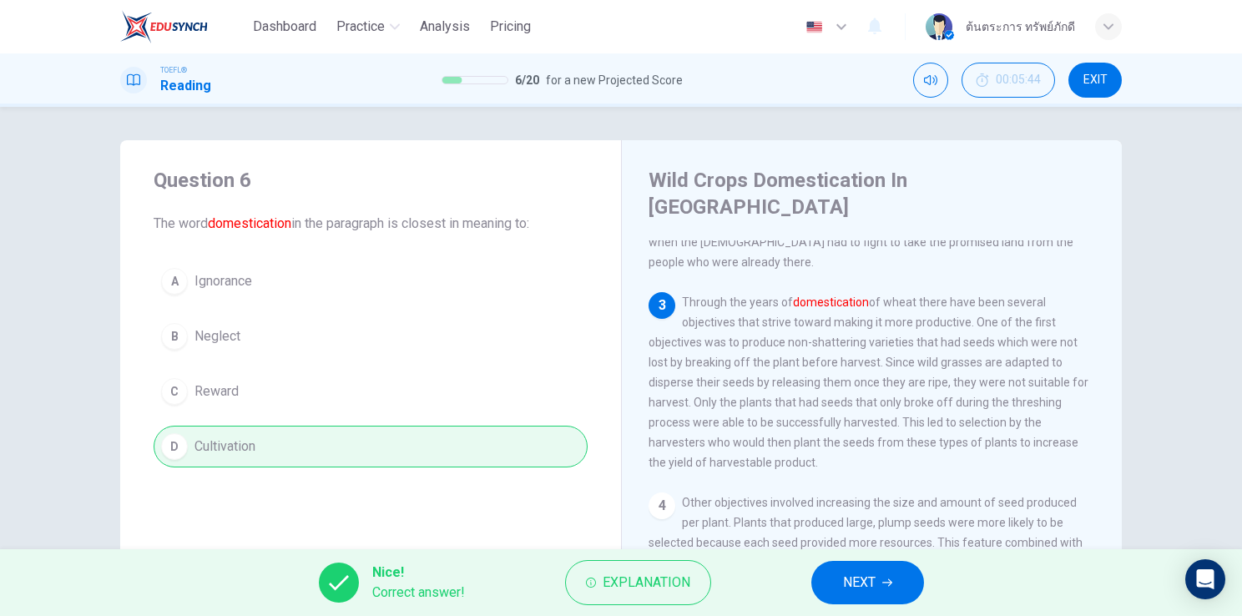
click at [685, 594] on span "Explanation" at bounding box center [647, 582] width 88 height 23
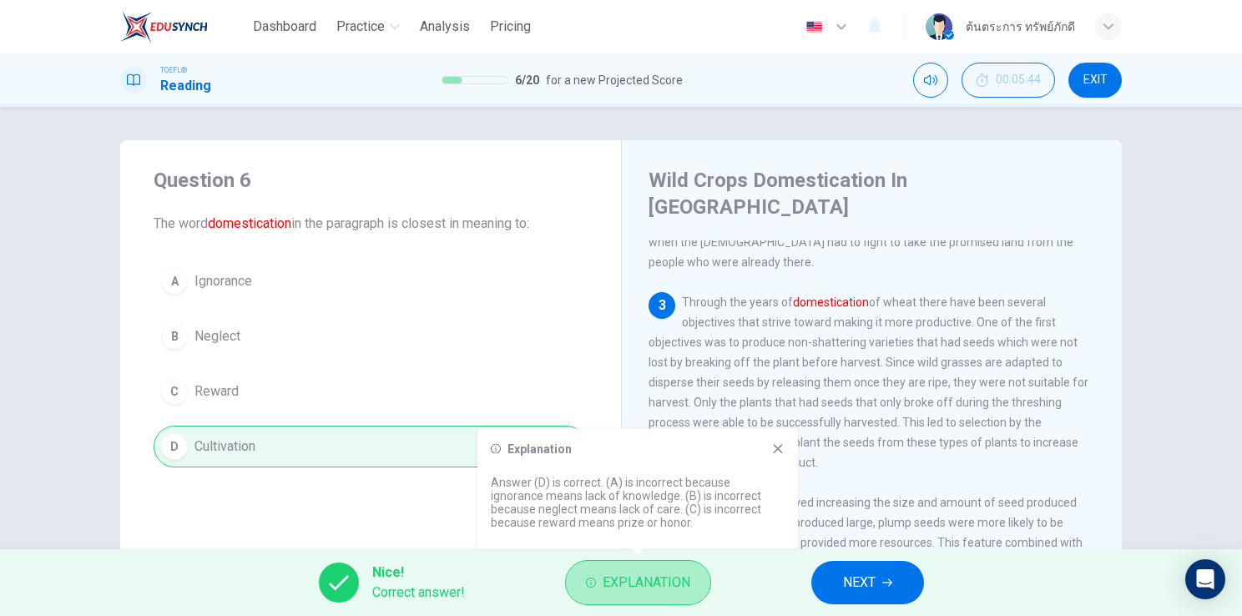
click at [685, 594] on span "Explanation" at bounding box center [647, 582] width 88 height 23
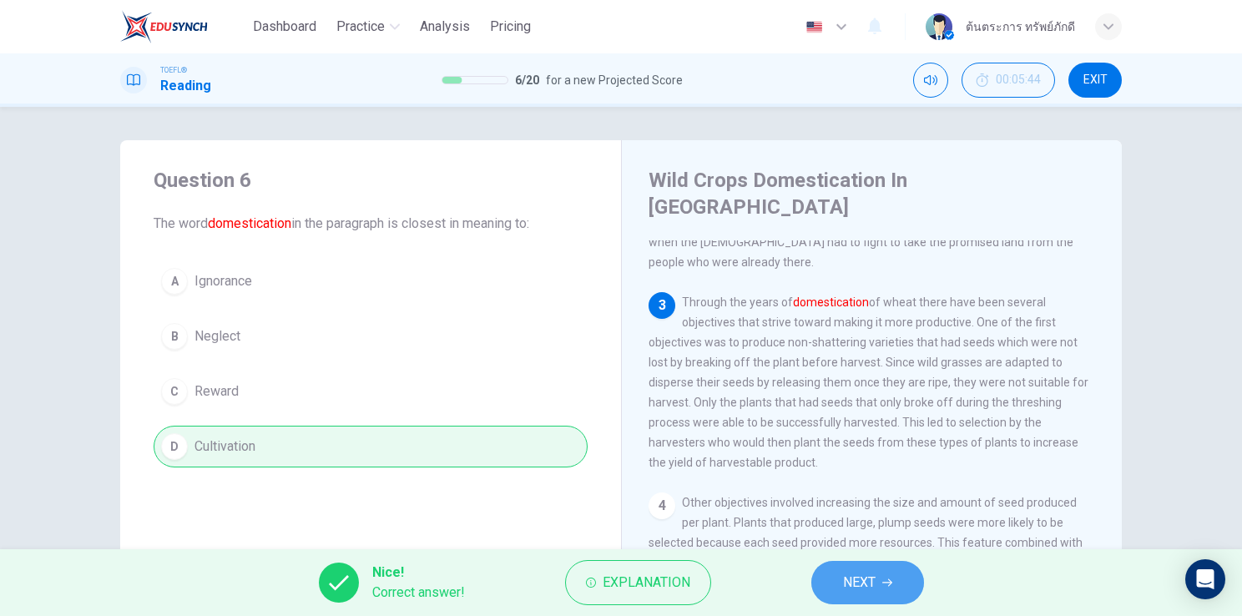
click at [879, 568] on button "NEXT" at bounding box center [867, 582] width 113 height 43
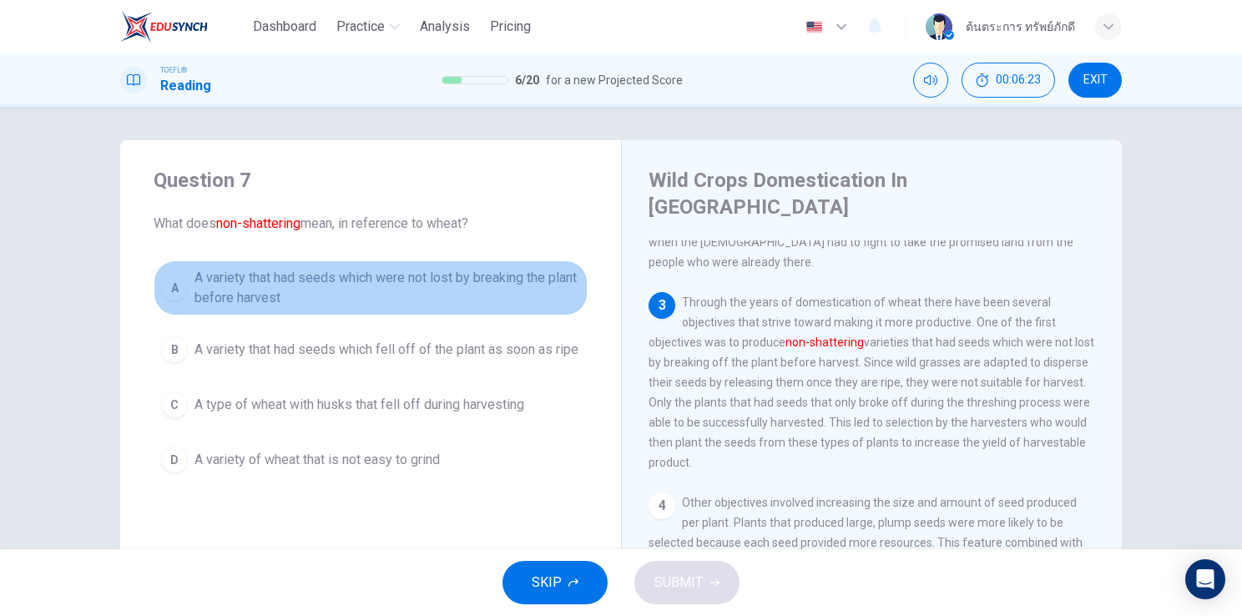
click at [365, 298] on span "A variety that had seeds which were not lost by breaking the plant before harve…" at bounding box center [388, 288] width 386 height 40
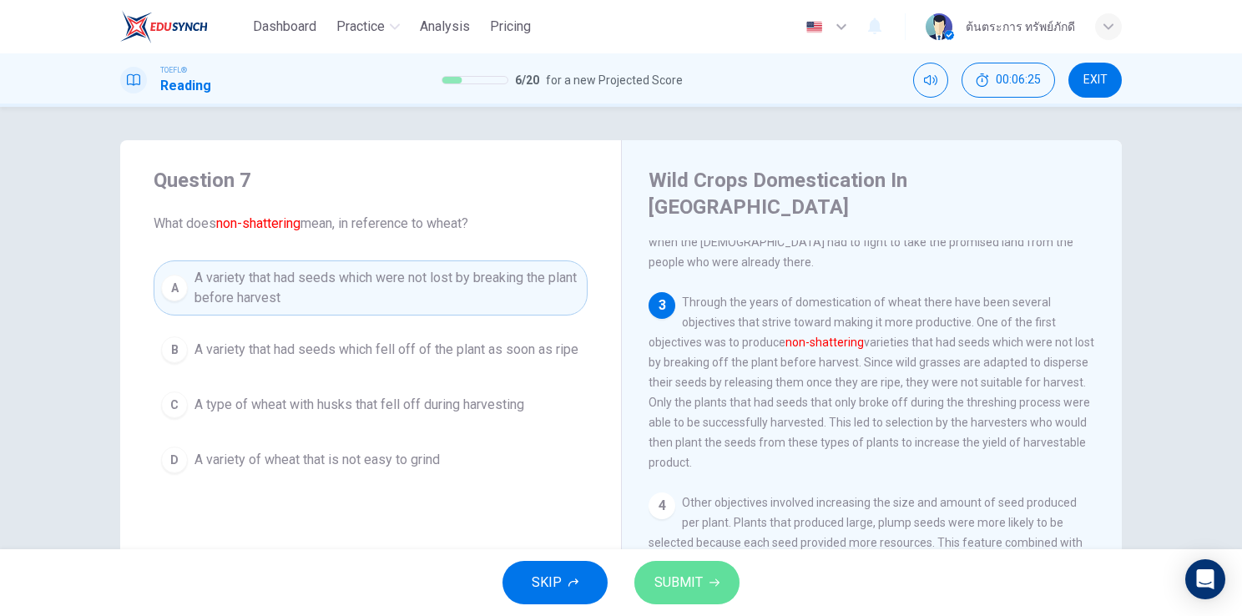
click at [710, 594] on button "SUBMIT" at bounding box center [686, 582] width 105 height 43
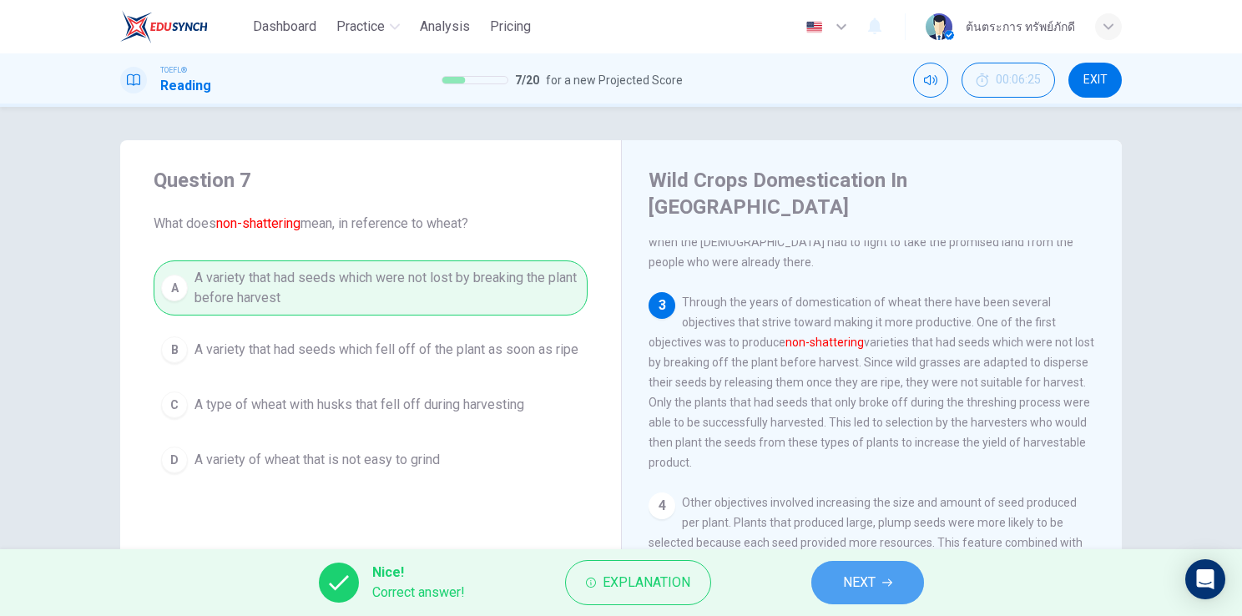
click at [855, 599] on button "NEXT" at bounding box center [867, 582] width 113 height 43
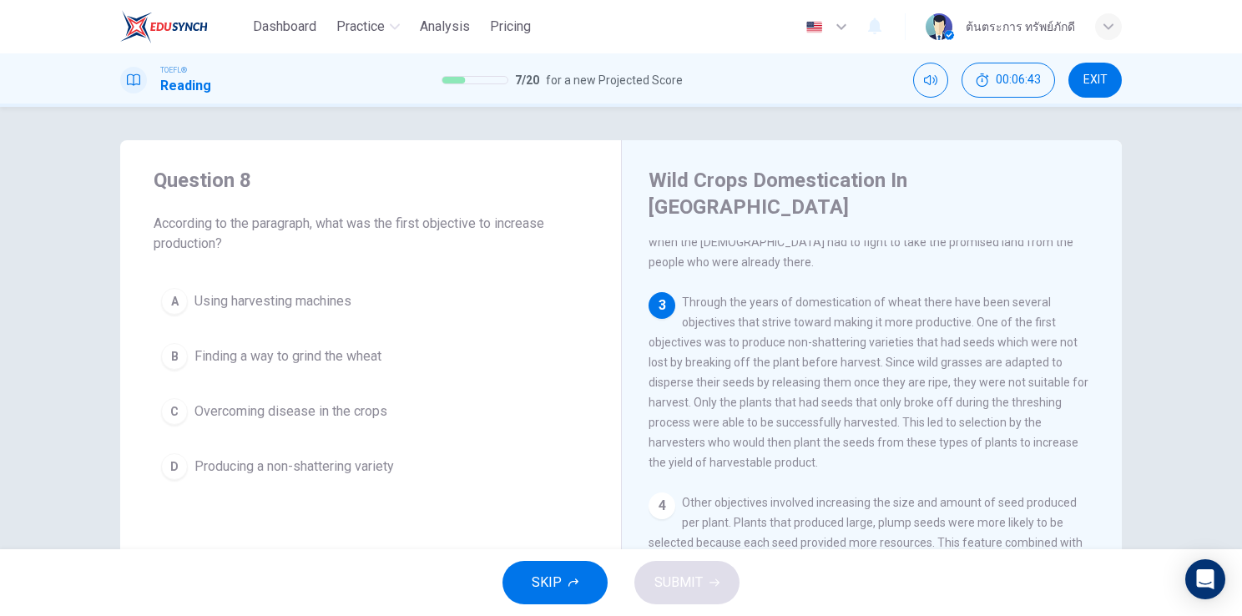
click at [387, 467] on span "Producing a non-shattering variety" at bounding box center [295, 467] width 200 height 20
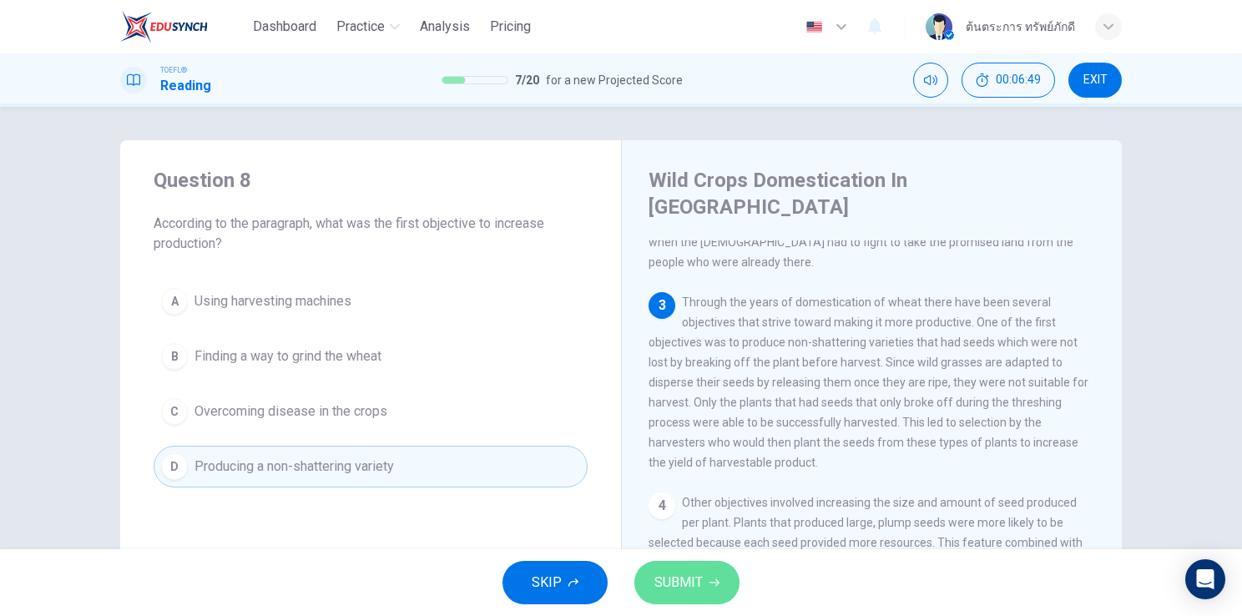
click at [680, 586] on span "SUBMIT" at bounding box center [678, 582] width 48 height 23
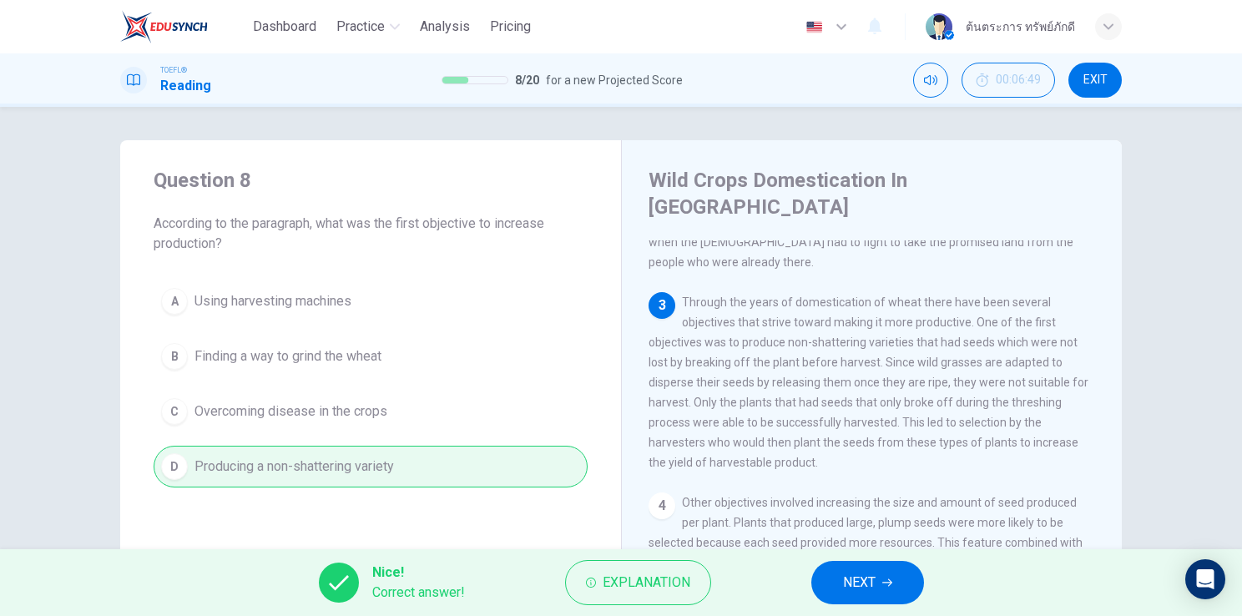
click at [875, 580] on span "NEXT" at bounding box center [859, 582] width 33 height 23
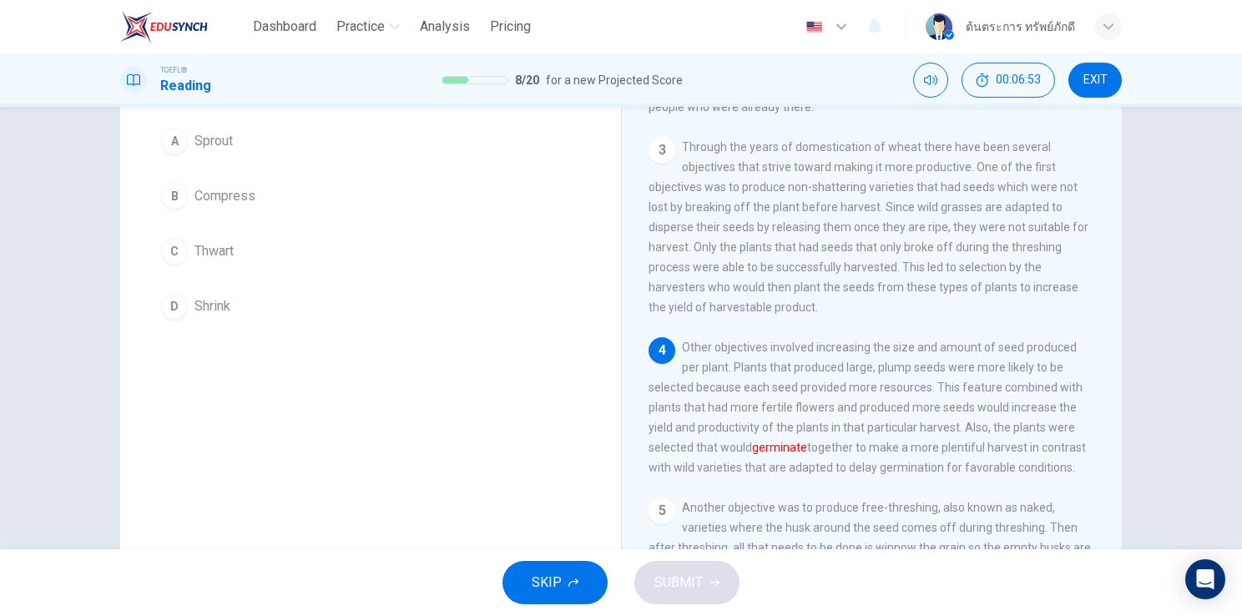
scroll to position [142, 0]
click at [299, 255] on button "C Thwart" at bounding box center [371, 250] width 434 height 42
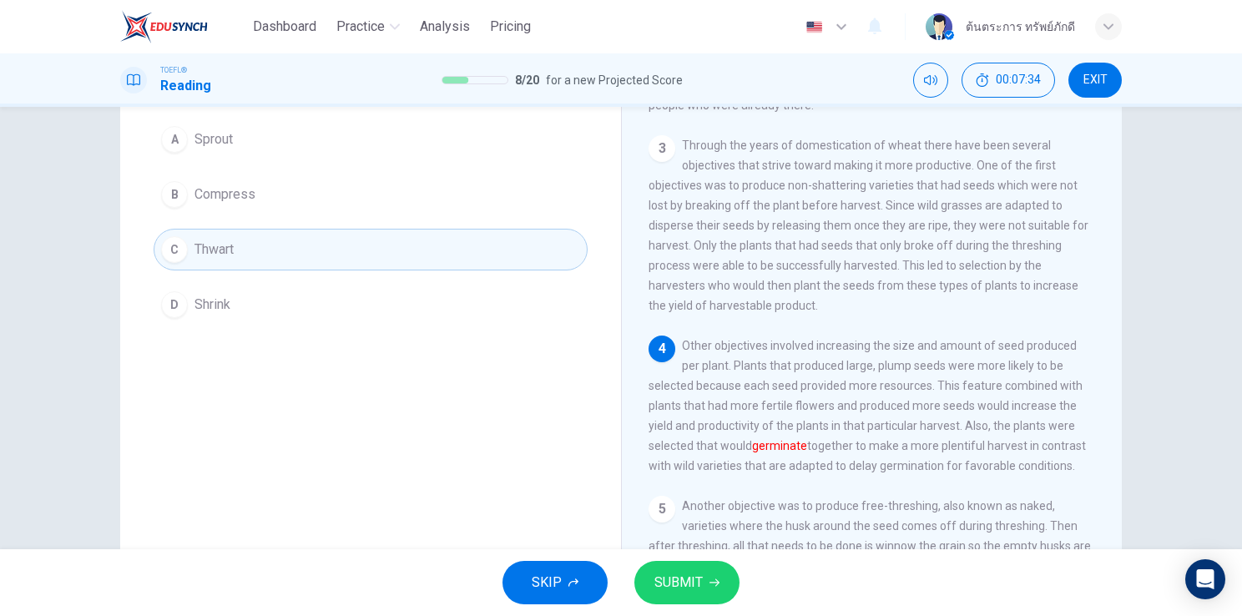
click at [678, 588] on span "SUBMIT" at bounding box center [678, 582] width 48 height 23
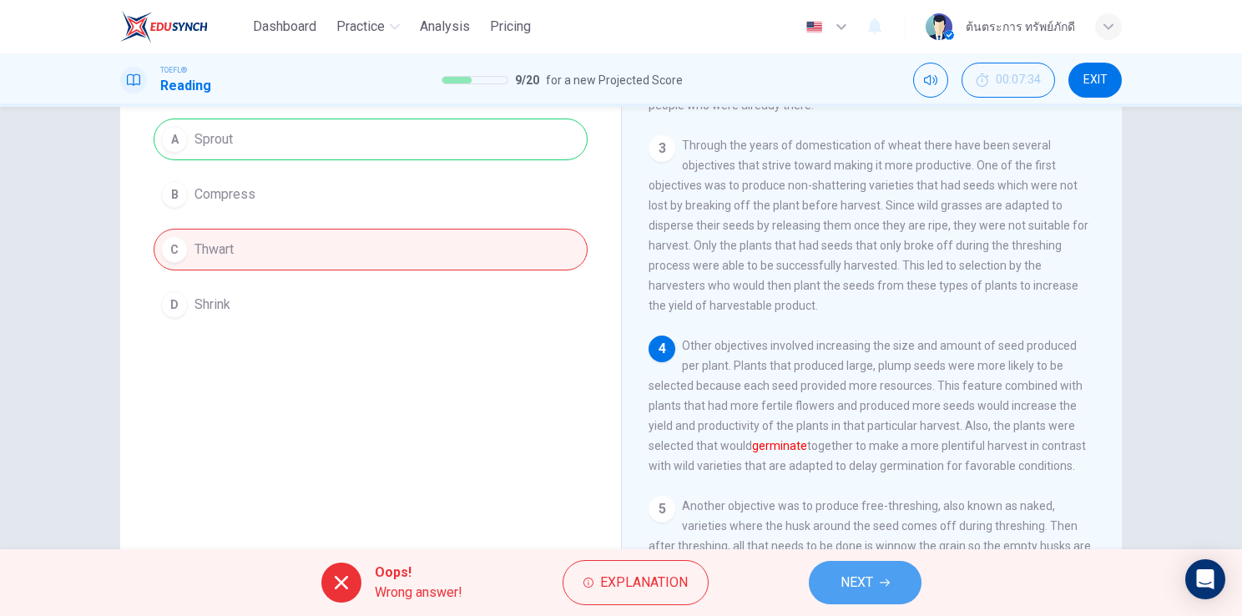
click at [854, 578] on span "NEXT" at bounding box center [857, 582] width 33 height 23
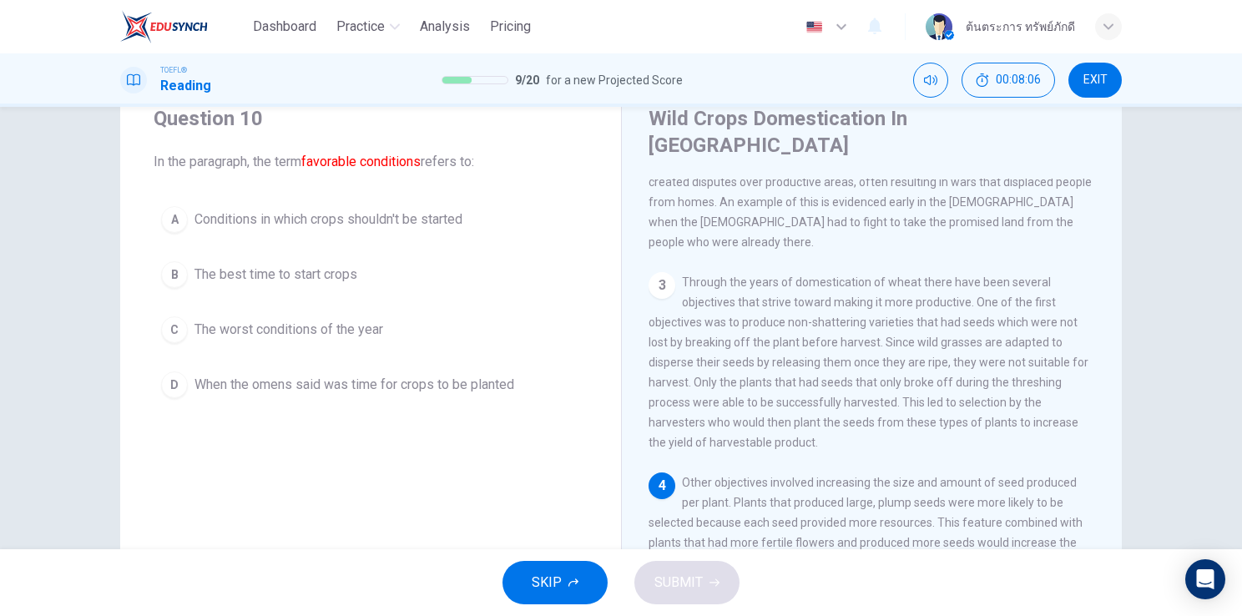
scroll to position [55, 0]
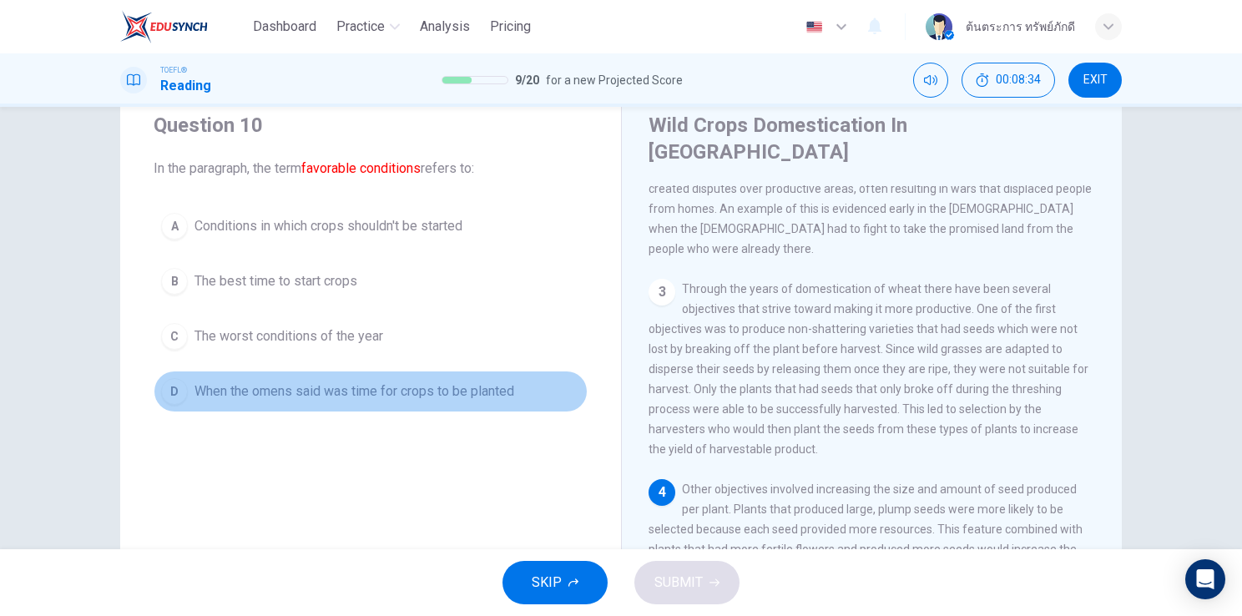
click at [380, 392] on span "When the omens said was time for crops to be planted" at bounding box center [355, 392] width 320 height 20
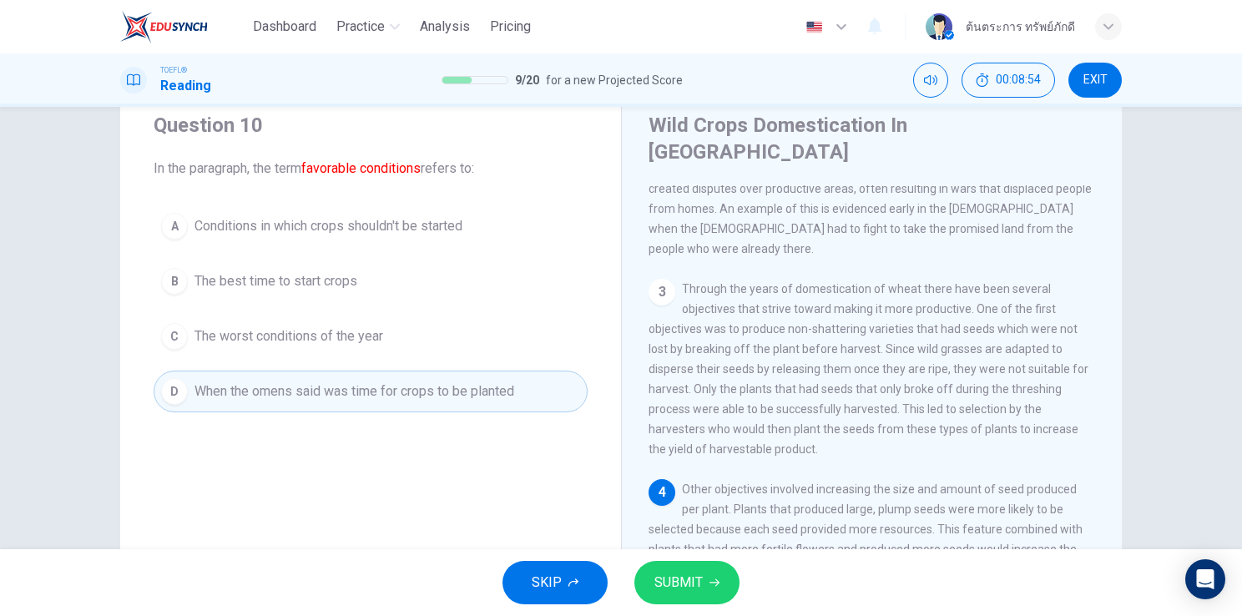
click at [391, 290] on button "B The best time to start crops" at bounding box center [371, 281] width 434 height 42
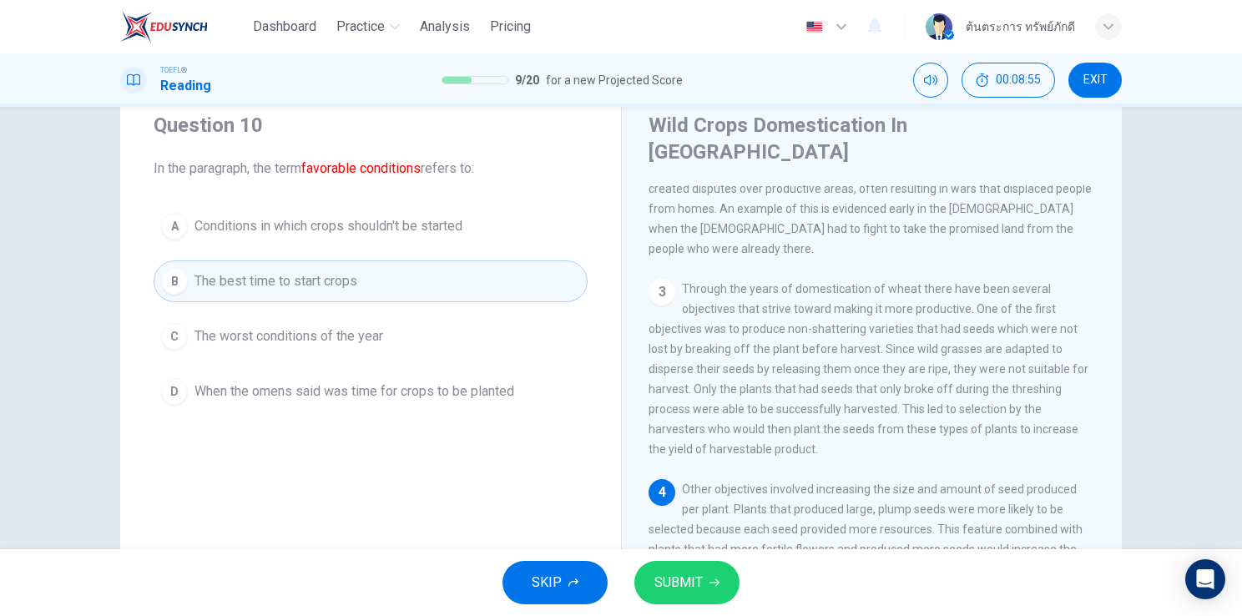
click at [680, 594] on span "SUBMIT" at bounding box center [678, 582] width 48 height 23
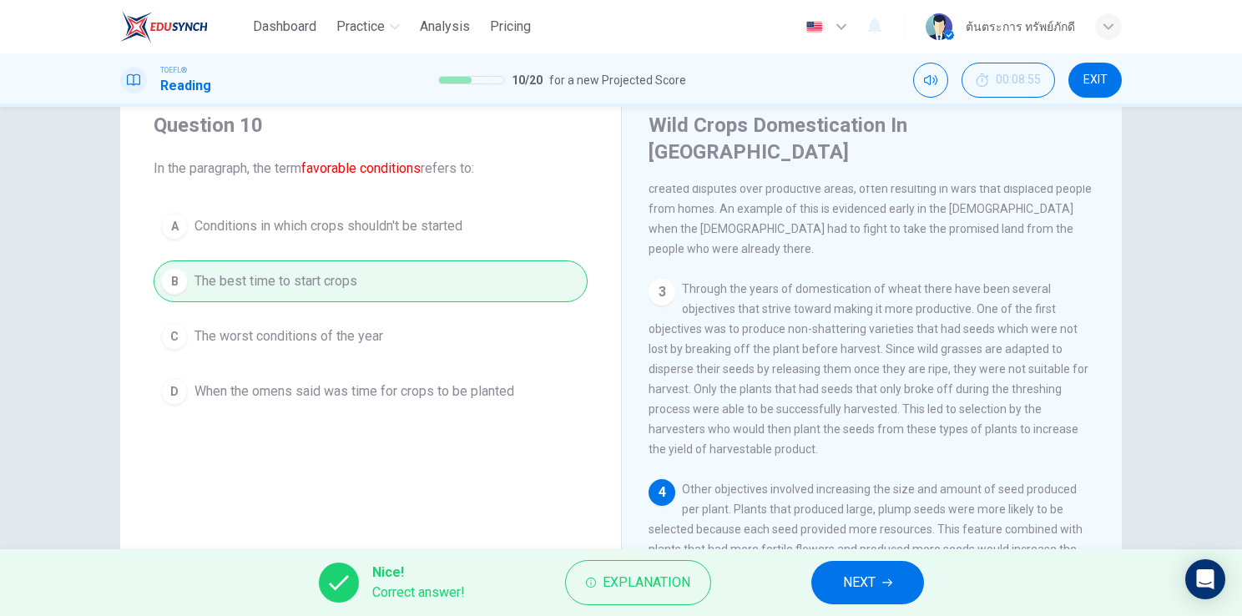
click at [879, 589] on button "NEXT" at bounding box center [867, 582] width 113 height 43
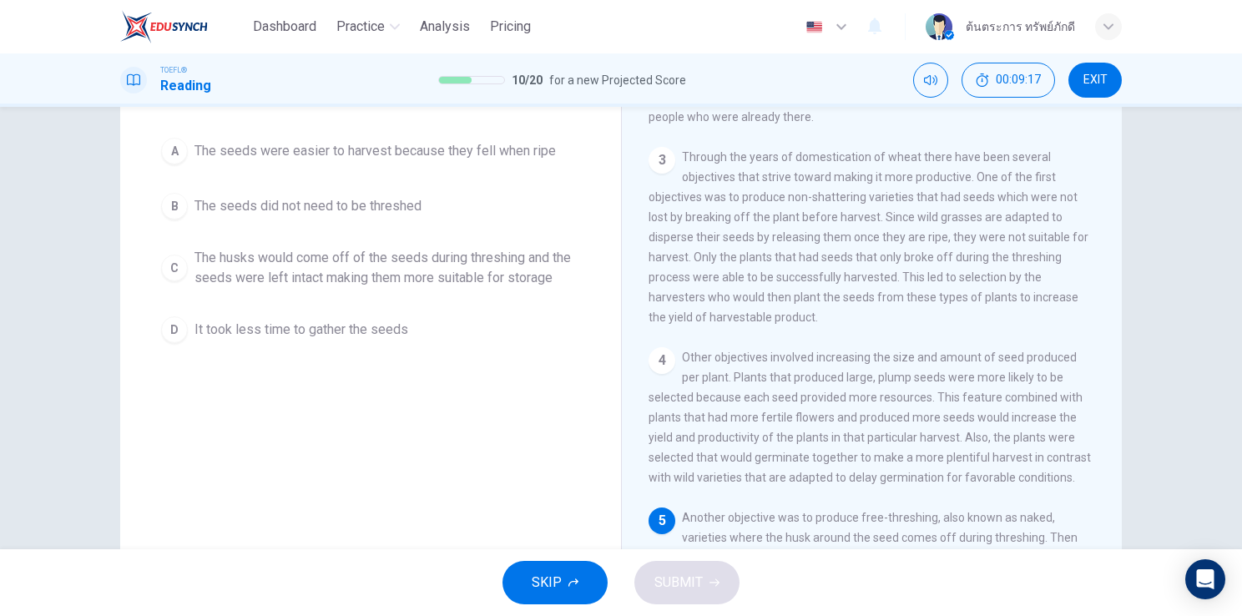
scroll to position [130, 0]
click at [504, 309] on button "D It took less time to gather the seeds" at bounding box center [371, 330] width 434 height 42
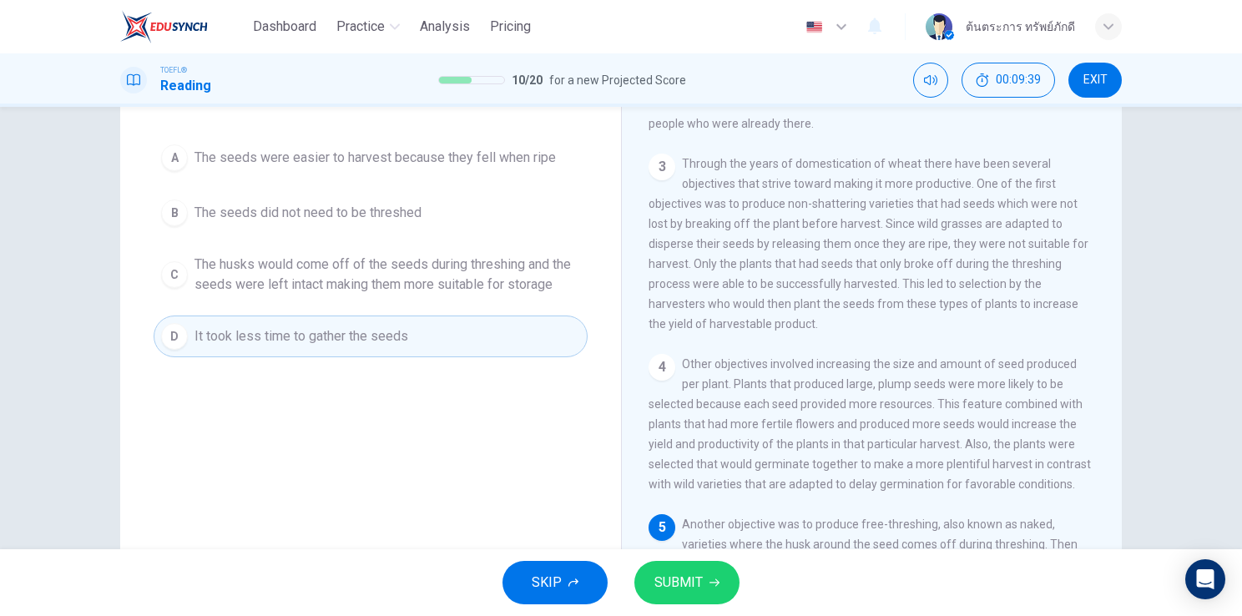
scroll to position [124, 0]
click at [460, 297] on button "C The husks would come off of the seeds during threshing and the seeds were lef…" at bounding box center [371, 273] width 434 height 55
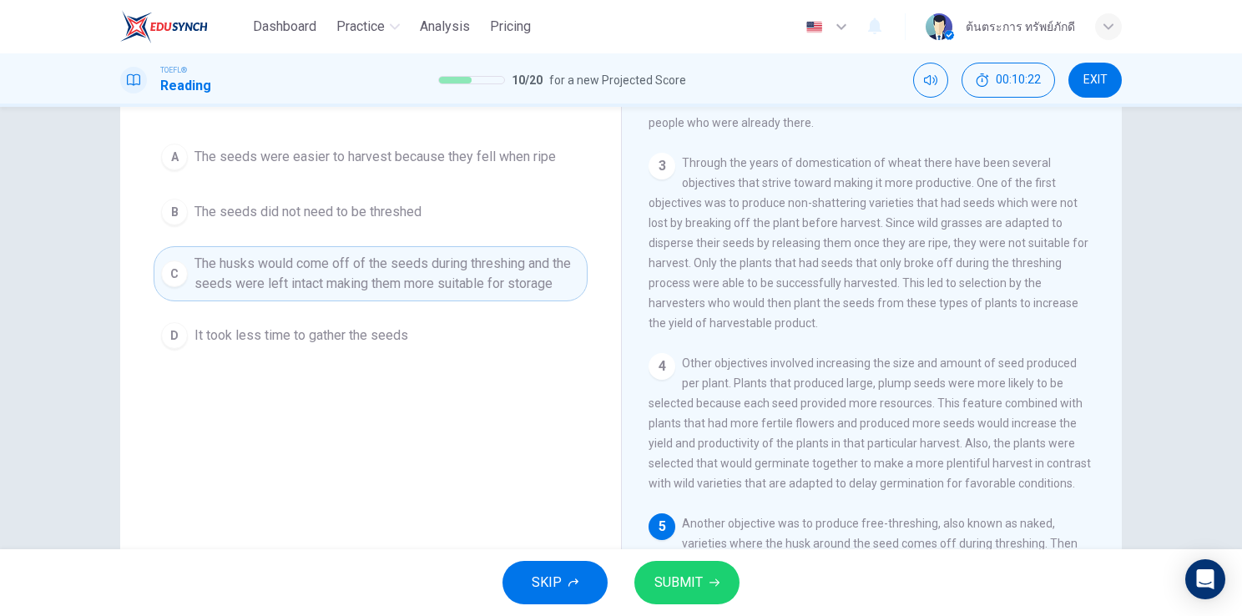
click at [659, 589] on span "SUBMIT" at bounding box center [678, 582] width 48 height 23
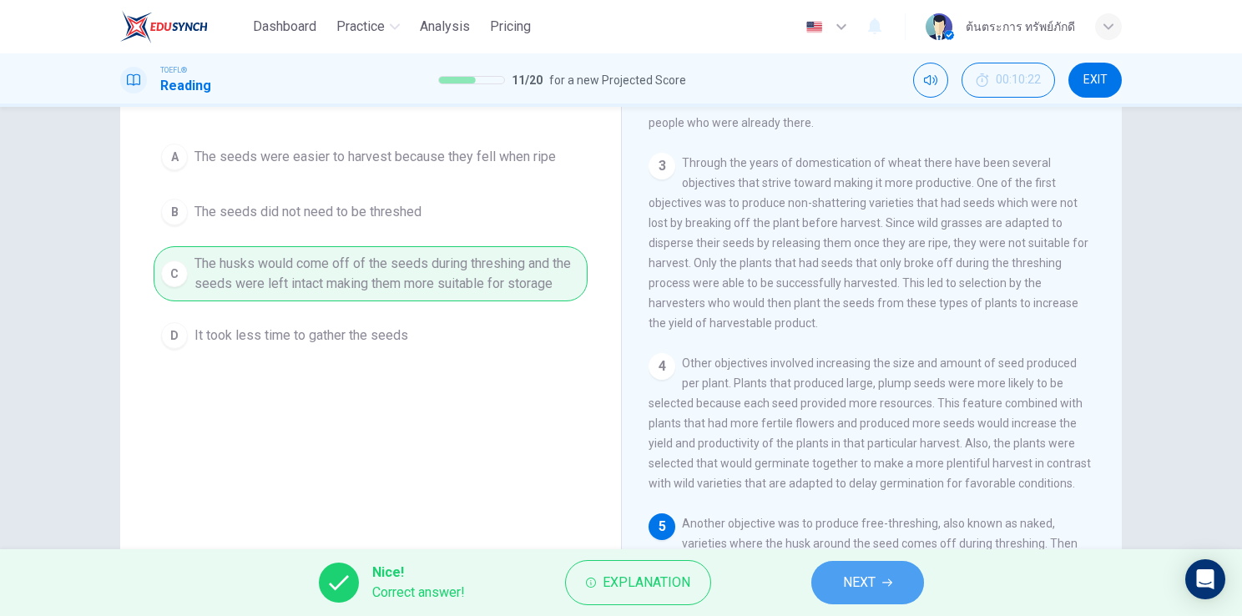
click at [853, 586] on span "NEXT" at bounding box center [859, 582] width 33 height 23
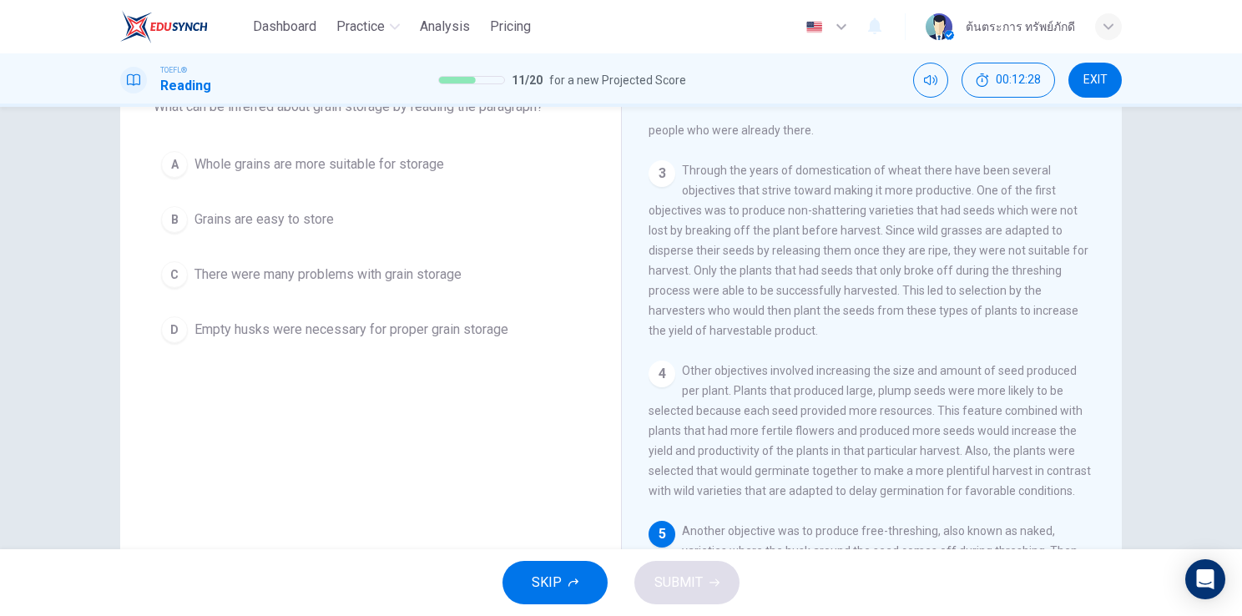
scroll to position [116, 0]
click at [381, 175] on button "A Whole grains are more suitable for storage" at bounding box center [371, 165] width 434 height 42
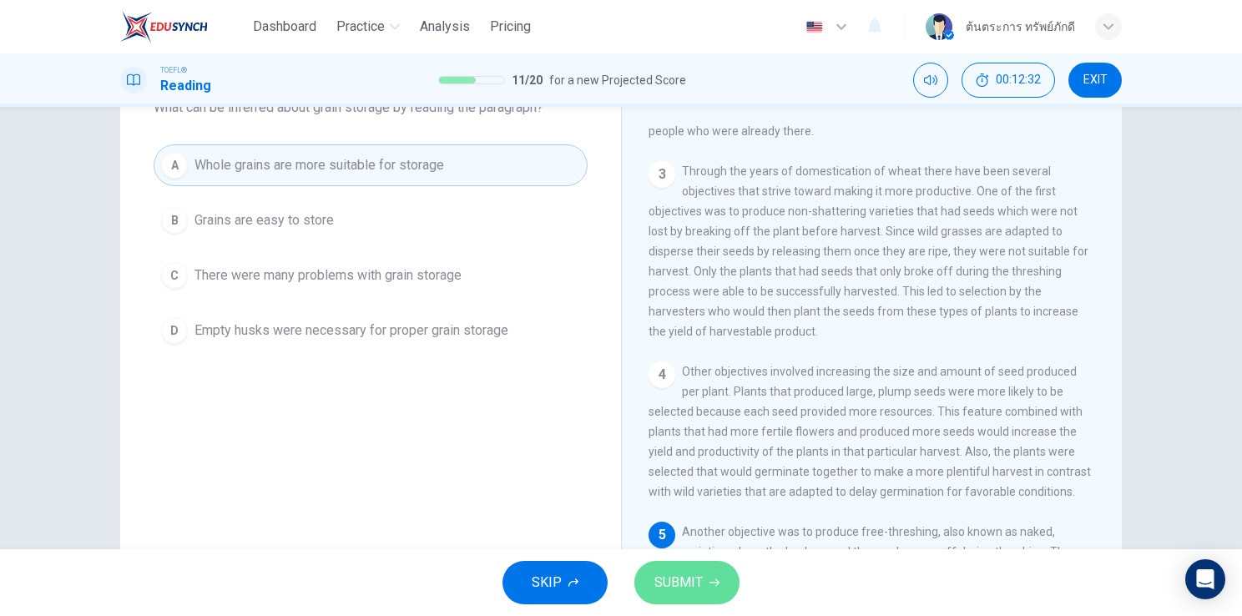
click at [701, 567] on button "SUBMIT" at bounding box center [686, 582] width 105 height 43
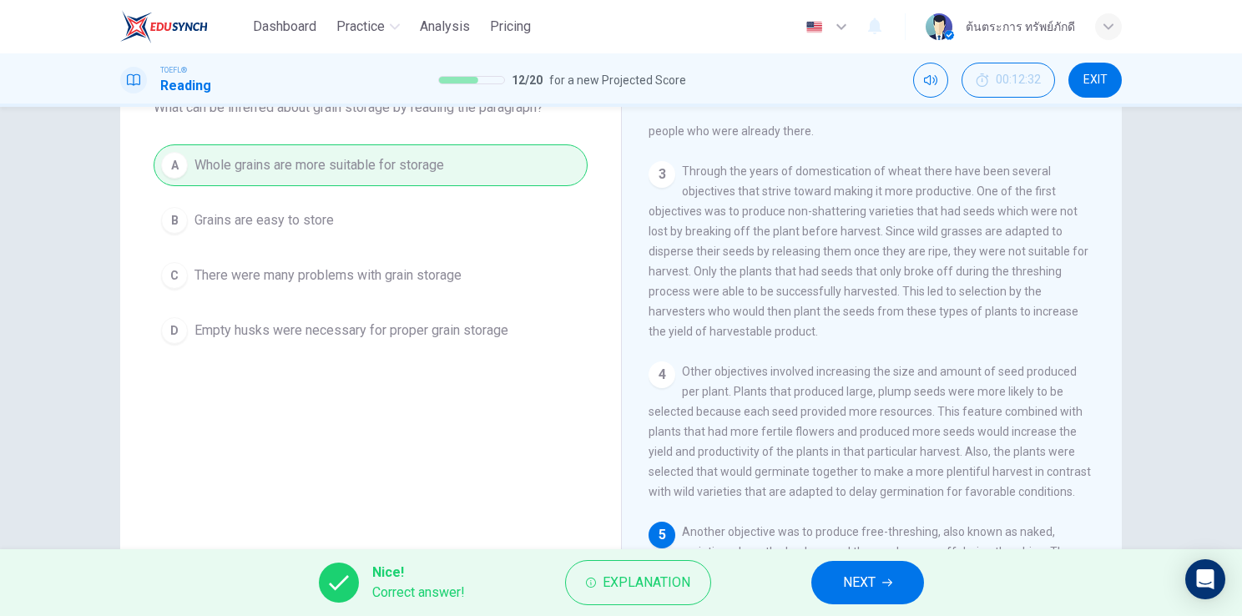
click at [848, 588] on span "NEXT" at bounding box center [859, 582] width 33 height 23
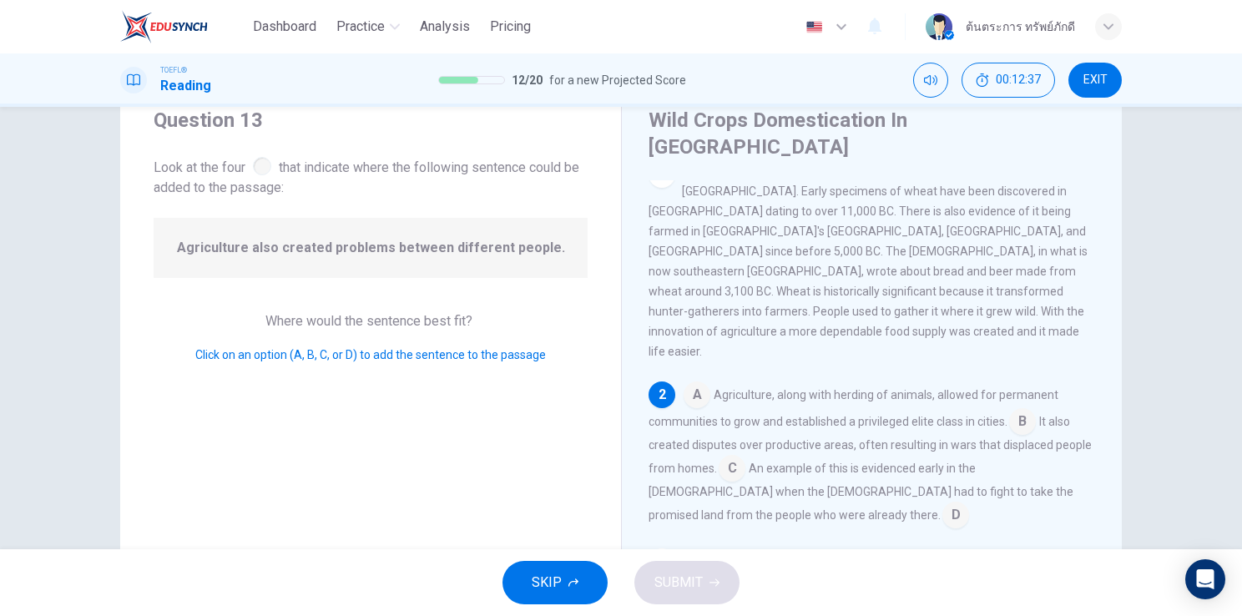
scroll to position [57, 0]
click at [720, 460] on input at bounding box center [732, 473] width 27 height 27
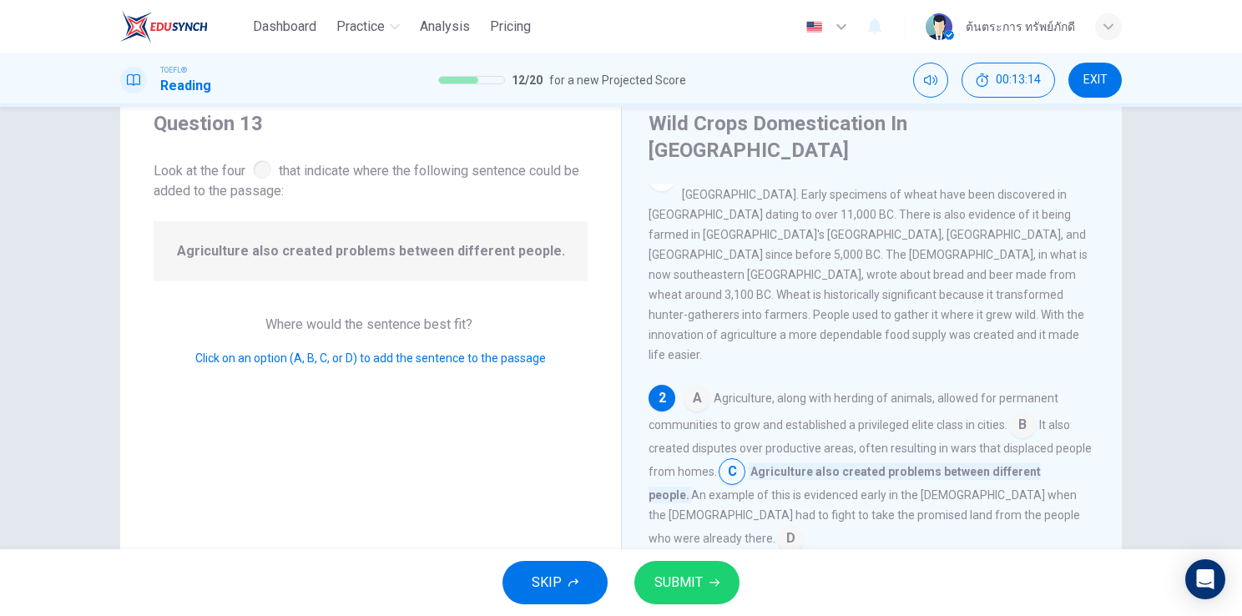
click at [687, 581] on span "SUBMIT" at bounding box center [678, 582] width 48 height 23
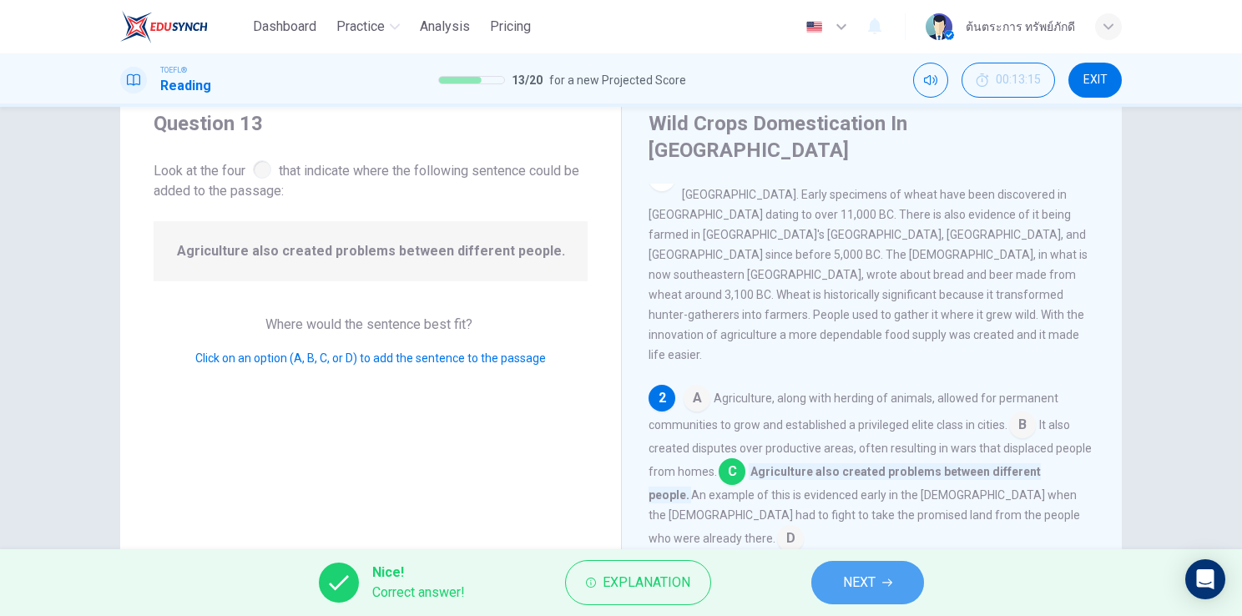
click at [882, 571] on button "NEXT" at bounding box center [867, 582] width 113 height 43
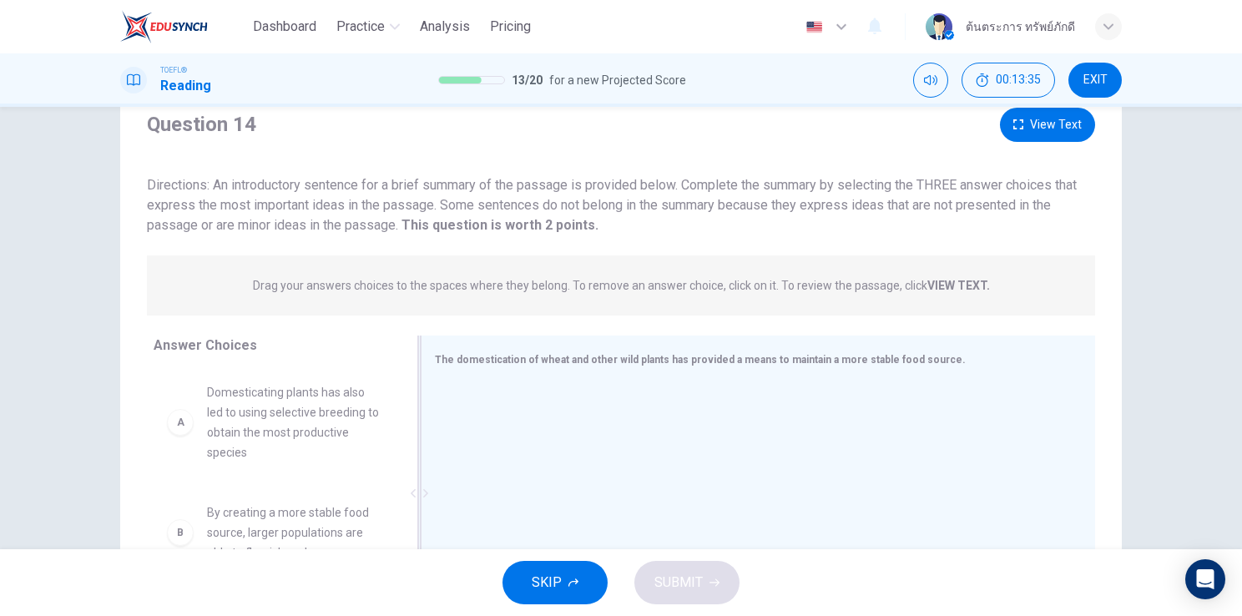
scroll to position [58, 0]
click at [1038, 126] on button "View Text" at bounding box center [1047, 126] width 95 height 34
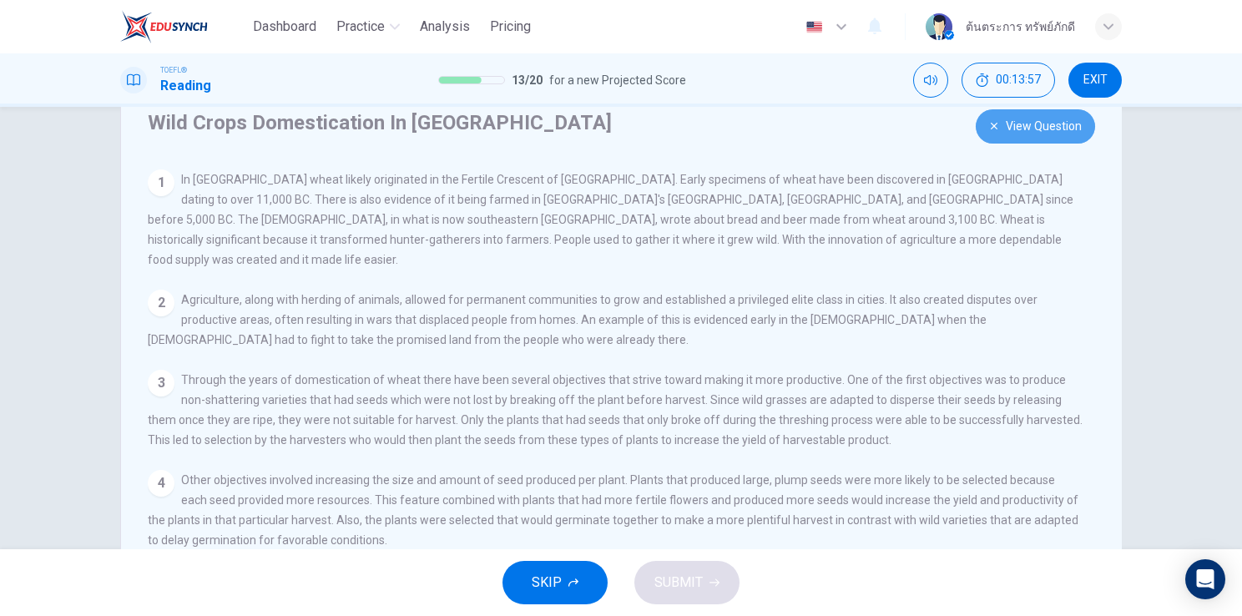
click at [1042, 136] on button "View Question" at bounding box center [1035, 126] width 119 height 34
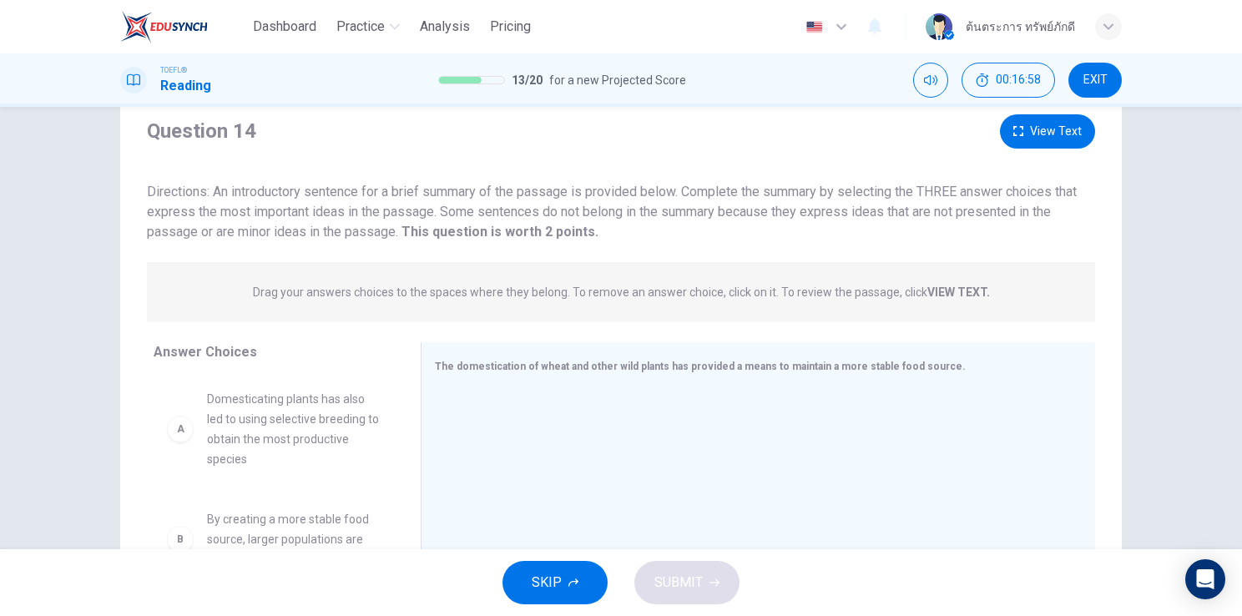
scroll to position [43, 0]
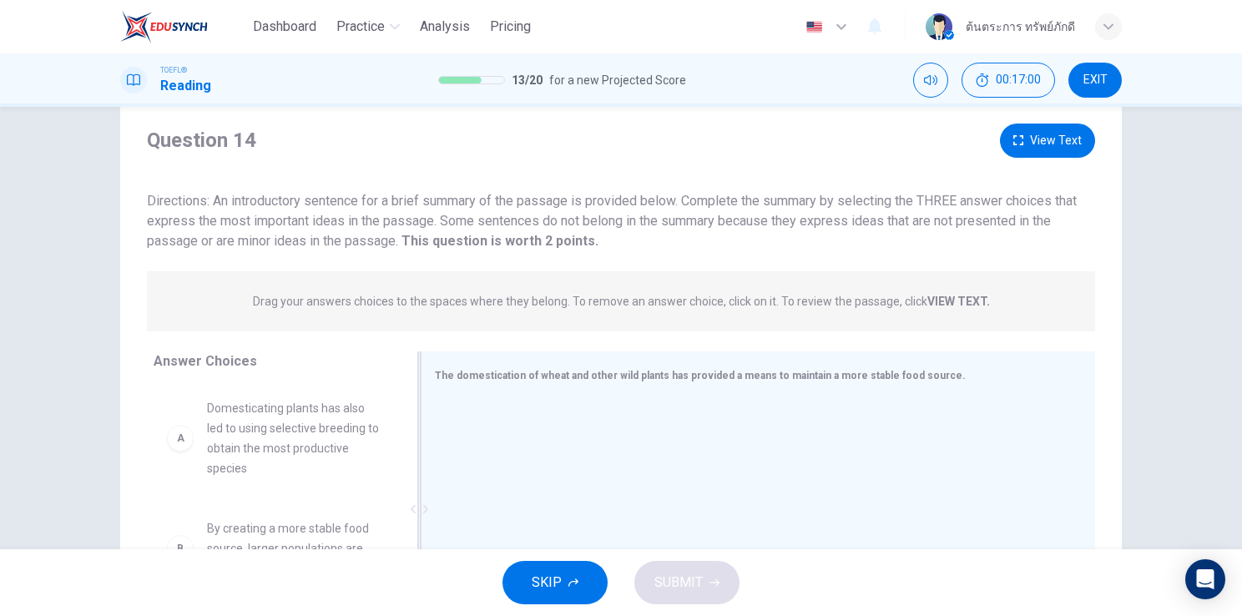
drag, startPoint x: 331, startPoint y: 412, endPoint x: 486, endPoint y: 472, distance: 166.5
click at [324, 437] on span "Domesticating plants has also led to using selective breeding to obtain the mos…" at bounding box center [294, 438] width 174 height 80
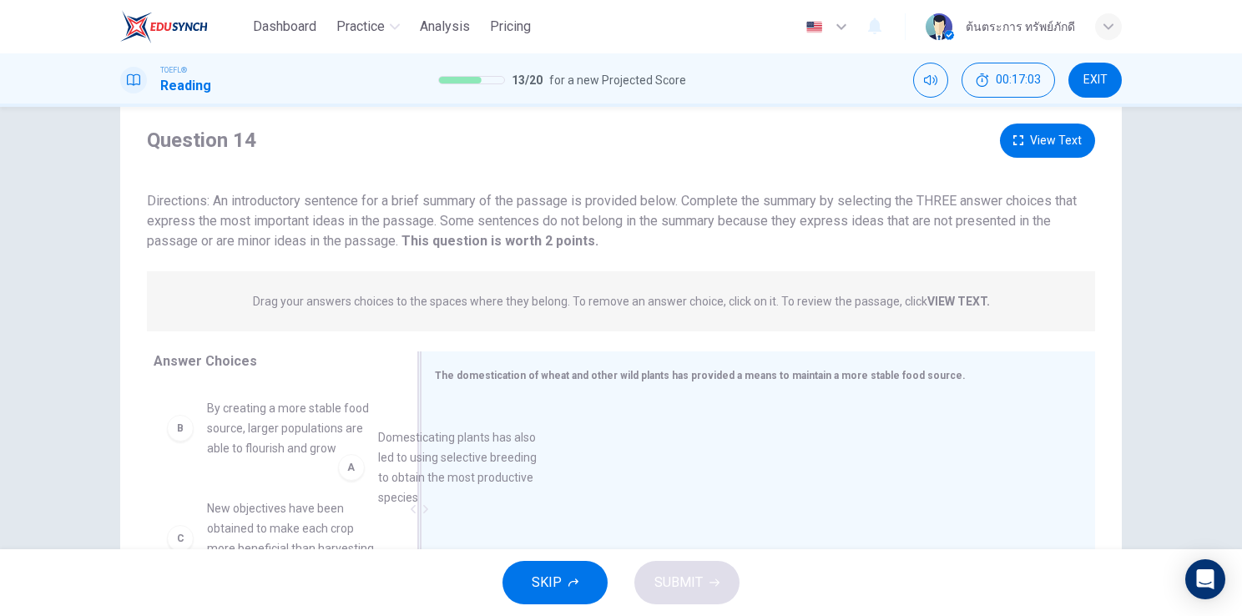
drag, startPoint x: 324, startPoint y: 437, endPoint x: 524, endPoint y: 477, distance: 204.3
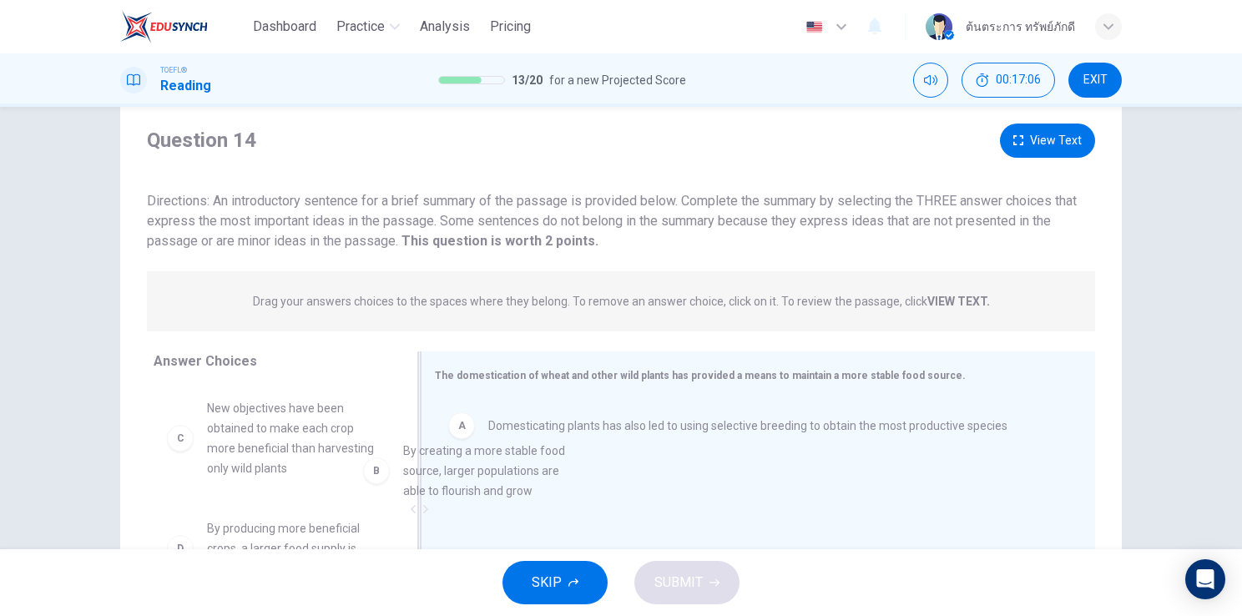
drag, startPoint x: 290, startPoint y: 423, endPoint x: 531, endPoint y: 485, distance: 249.0
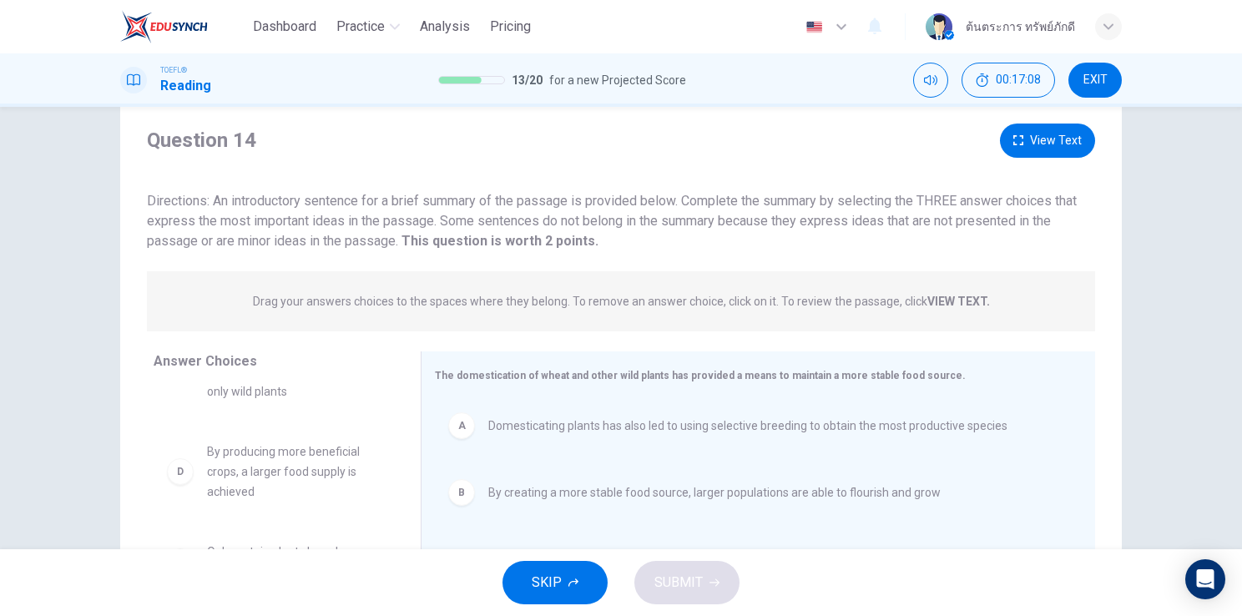
scroll to position [89, 0]
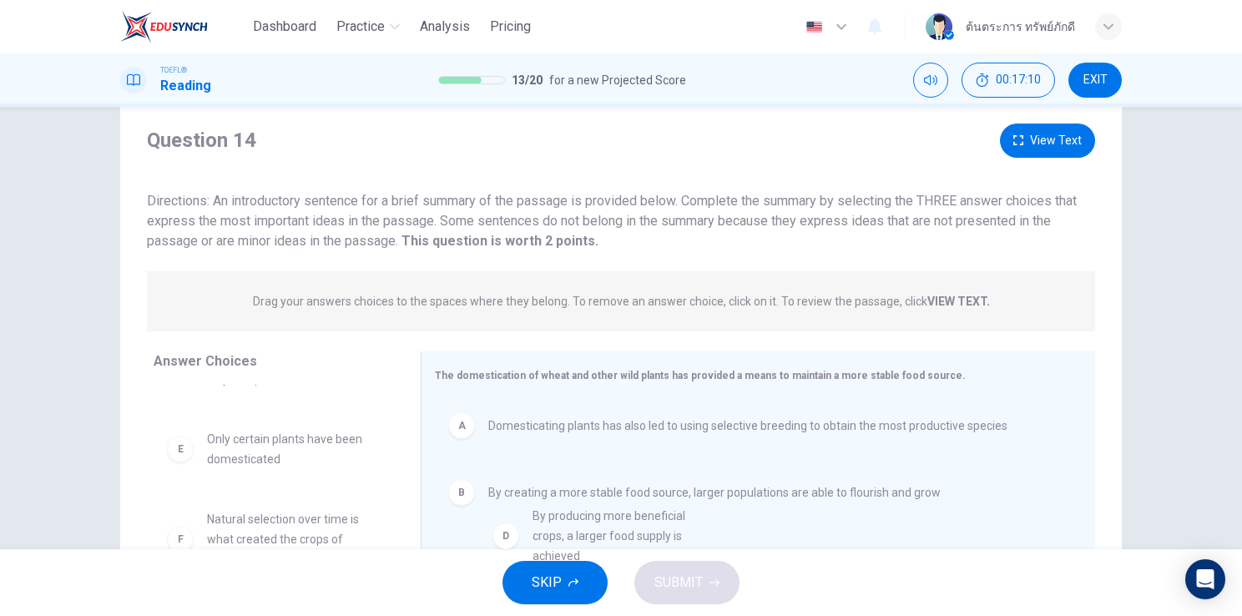
drag, startPoint x: 234, startPoint y: 467, endPoint x: 581, endPoint y: 554, distance: 358.2
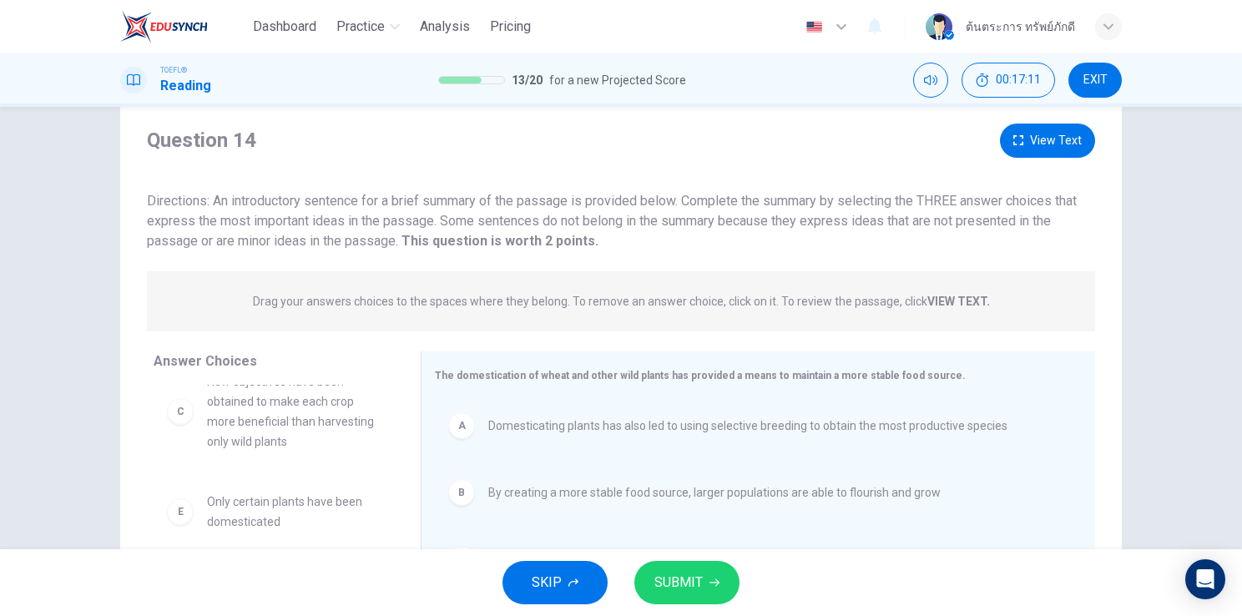
scroll to position [10, 0]
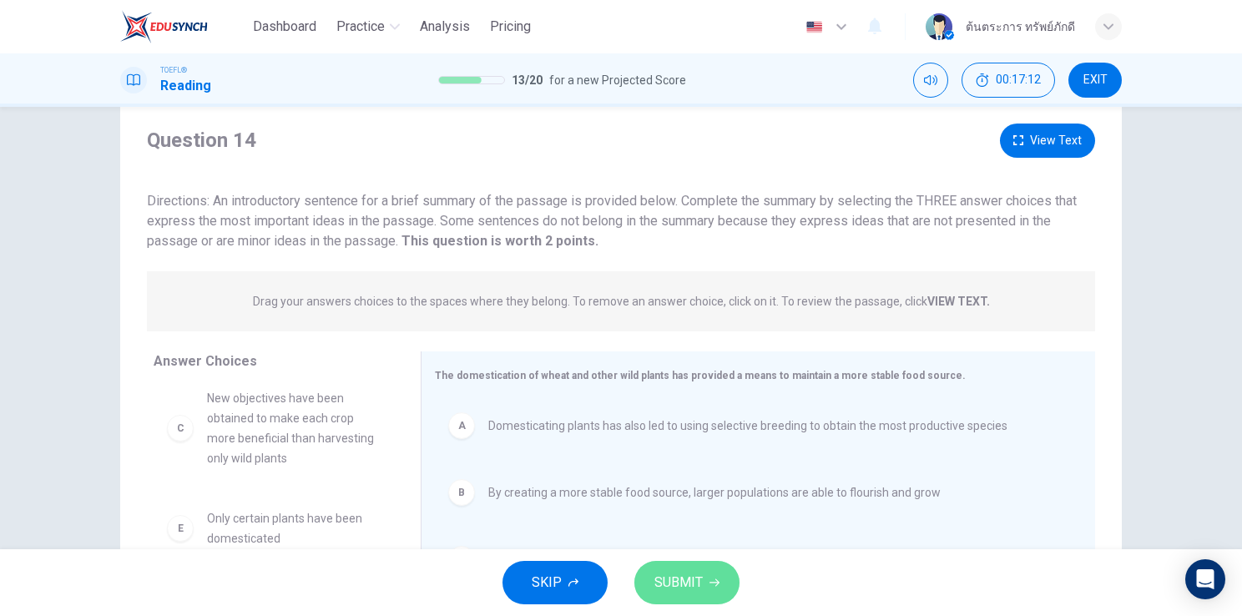
click at [670, 588] on span "SUBMIT" at bounding box center [678, 582] width 48 height 23
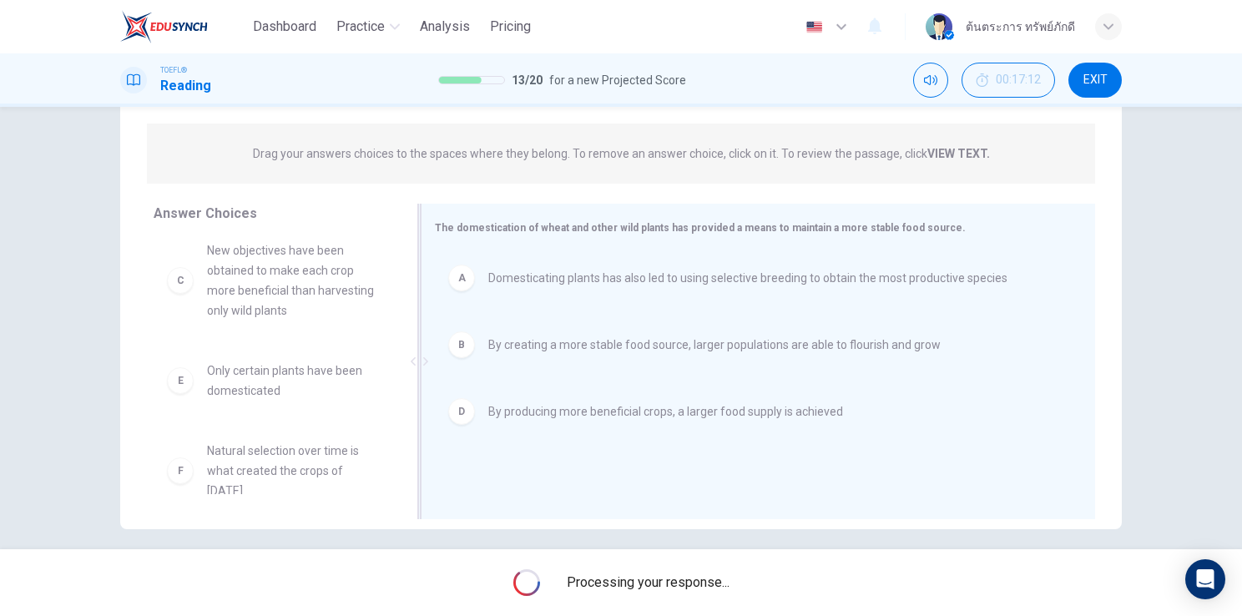
scroll to position [204, 0]
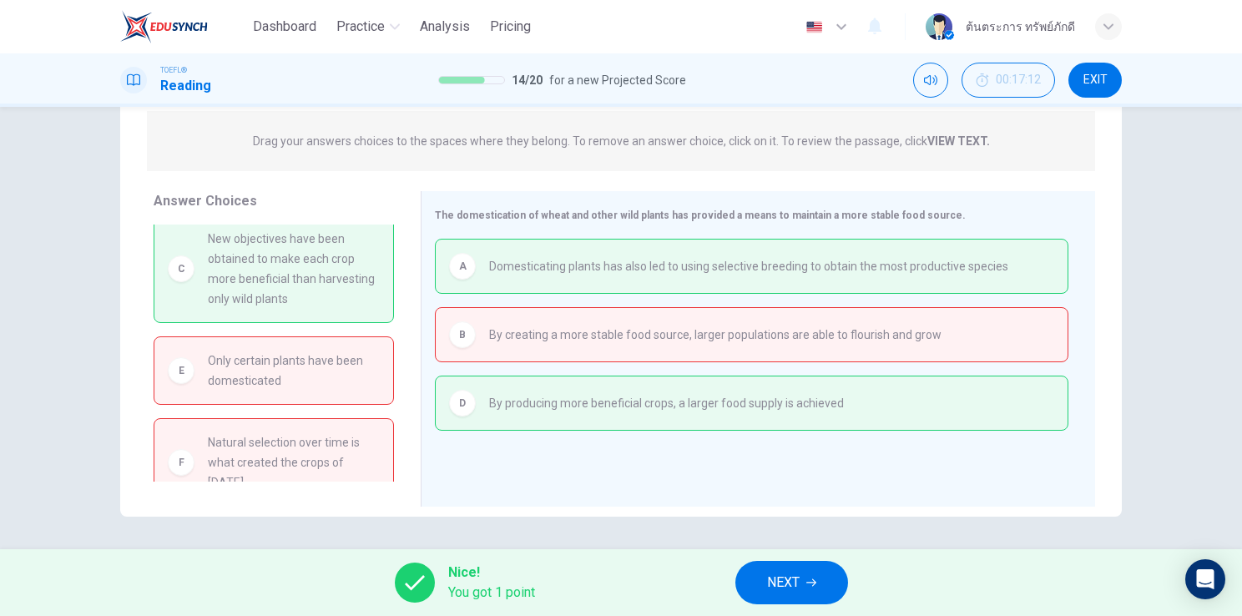
click at [788, 589] on span "NEXT" at bounding box center [783, 582] width 33 height 23
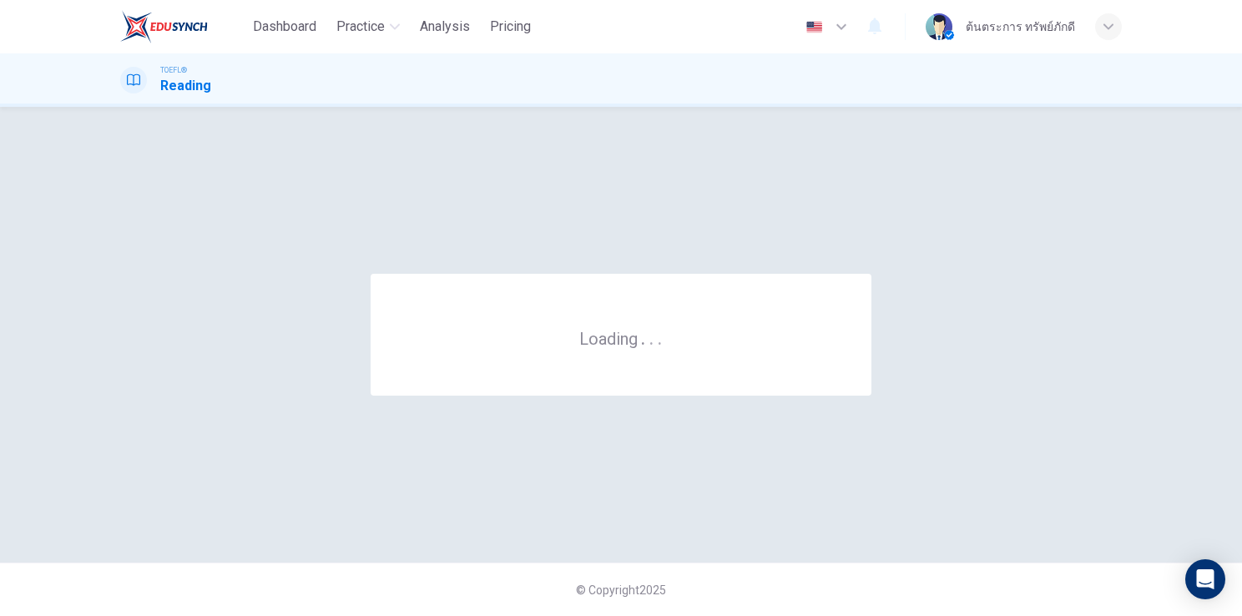
scroll to position [0, 0]
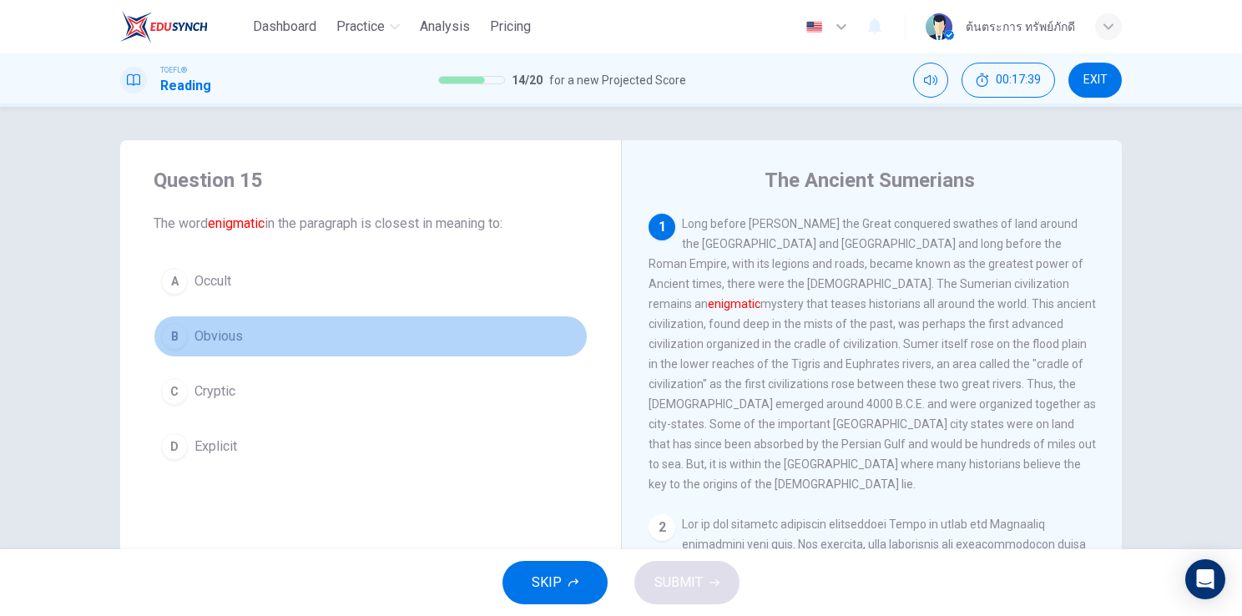
click at [324, 340] on button "B Obvious" at bounding box center [371, 337] width 434 height 42
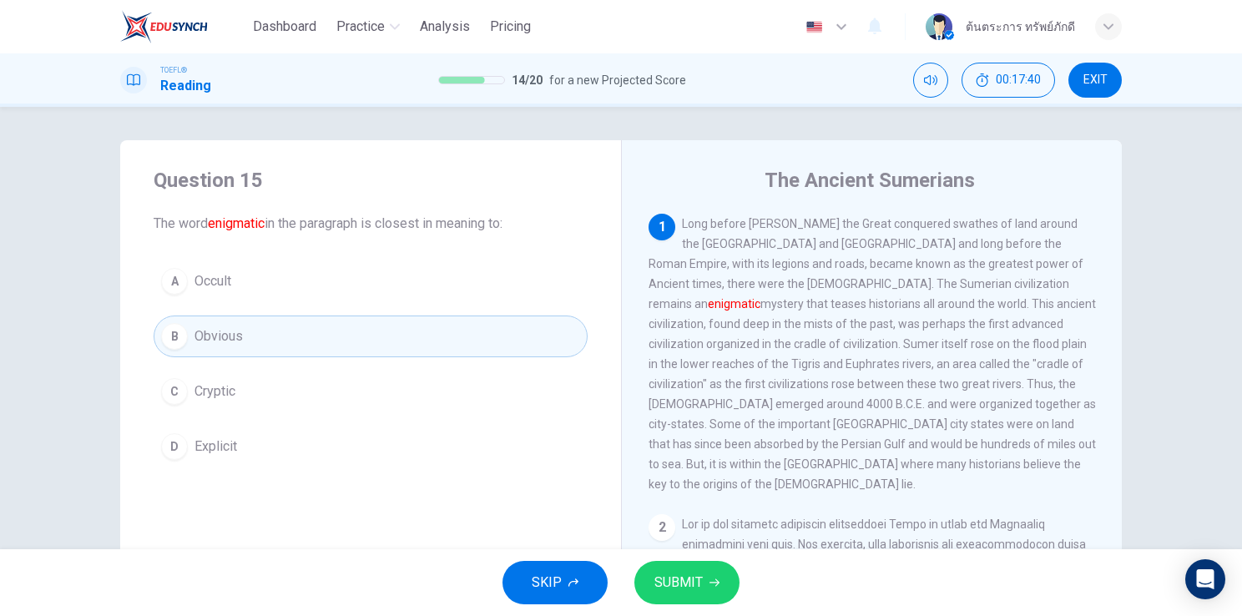
click at [656, 573] on span "SUBMIT" at bounding box center [678, 582] width 48 height 23
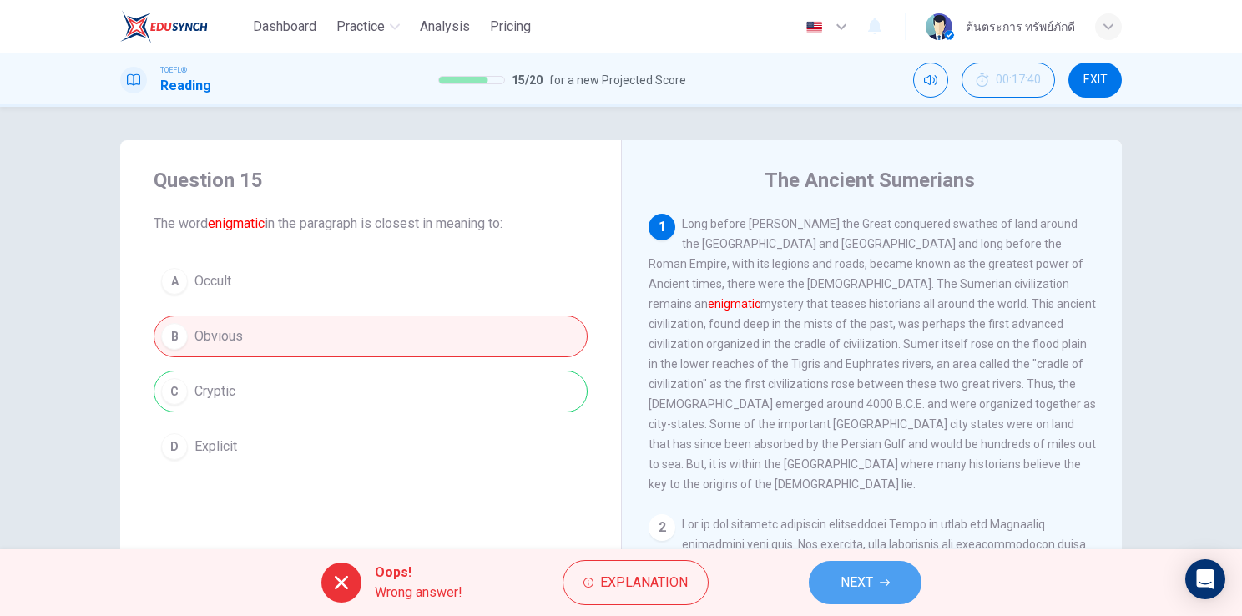
click at [835, 584] on button "NEXT" at bounding box center [865, 582] width 113 height 43
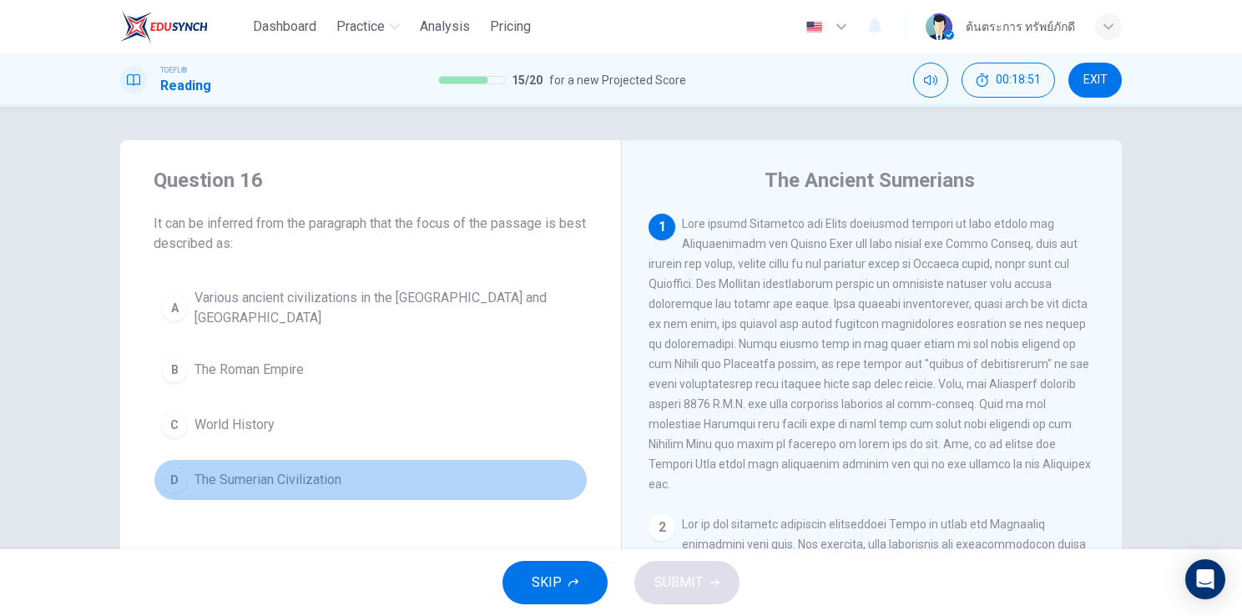
click at [356, 479] on button "D The Sumerian Civilization" at bounding box center [371, 480] width 434 height 42
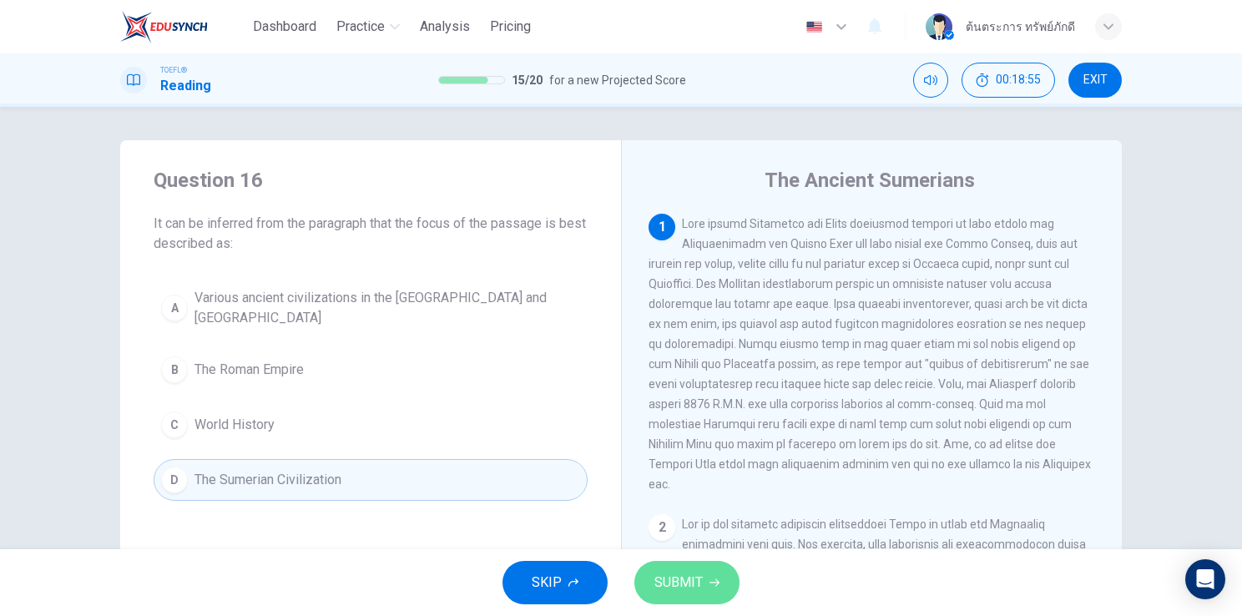
click at [695, 569] on button "SUBMIT" at bounding box center [686, 582] width 105 height 43
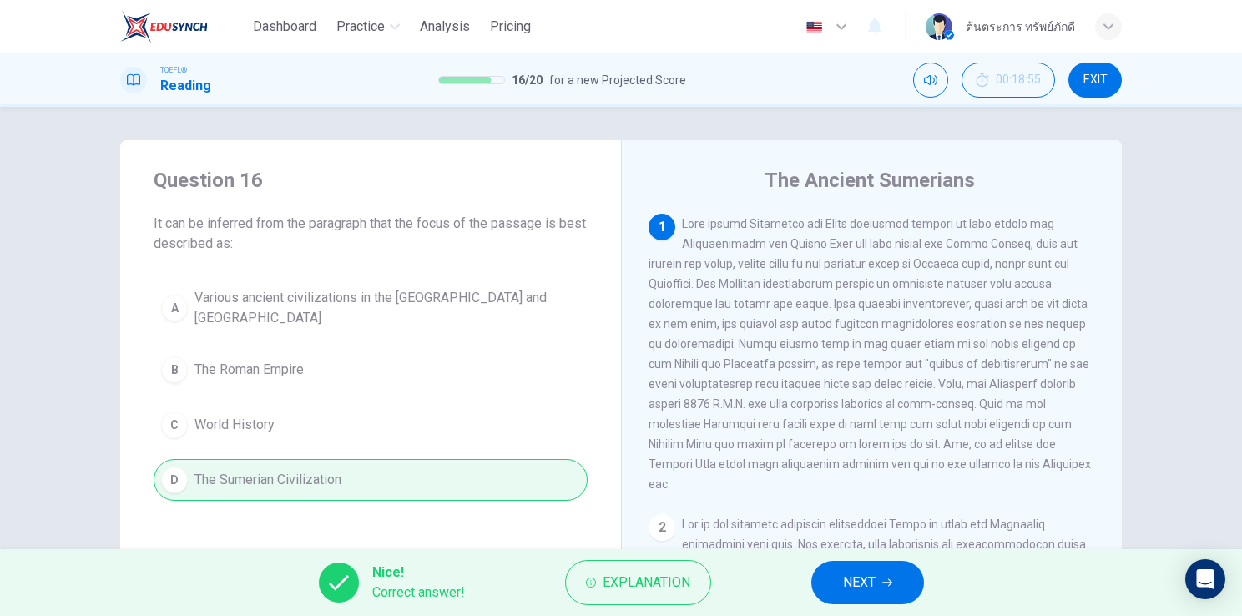
click at [839, 589] on button "NEXT" at bounding box center [867, 582] width 113 height 43
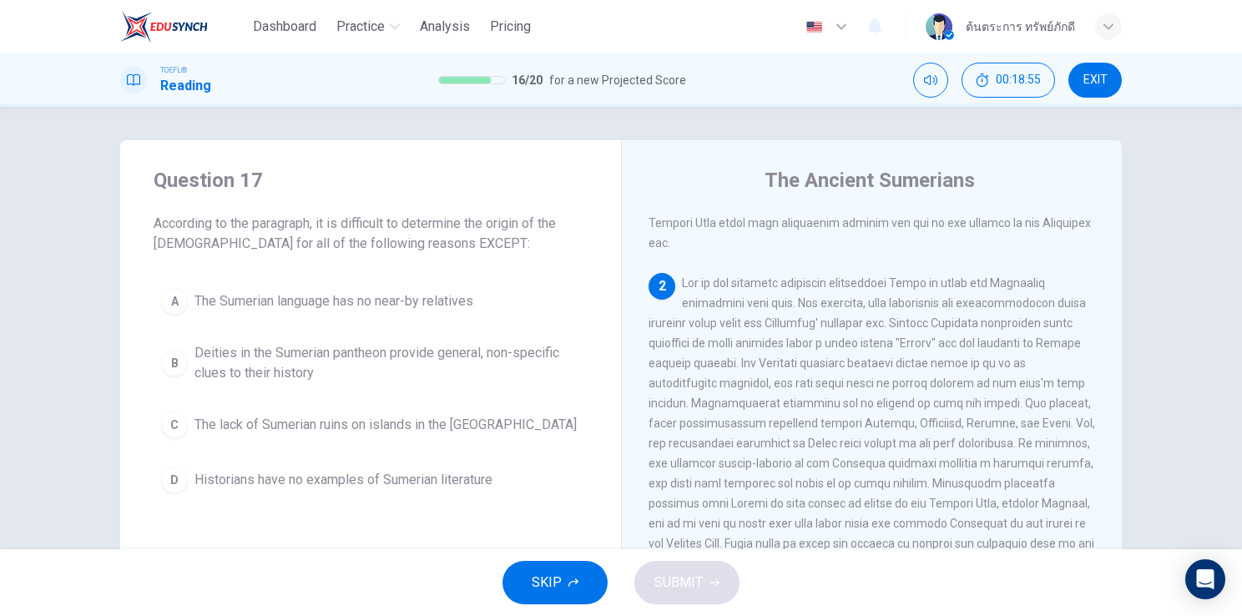
scroll to position [286, 0]
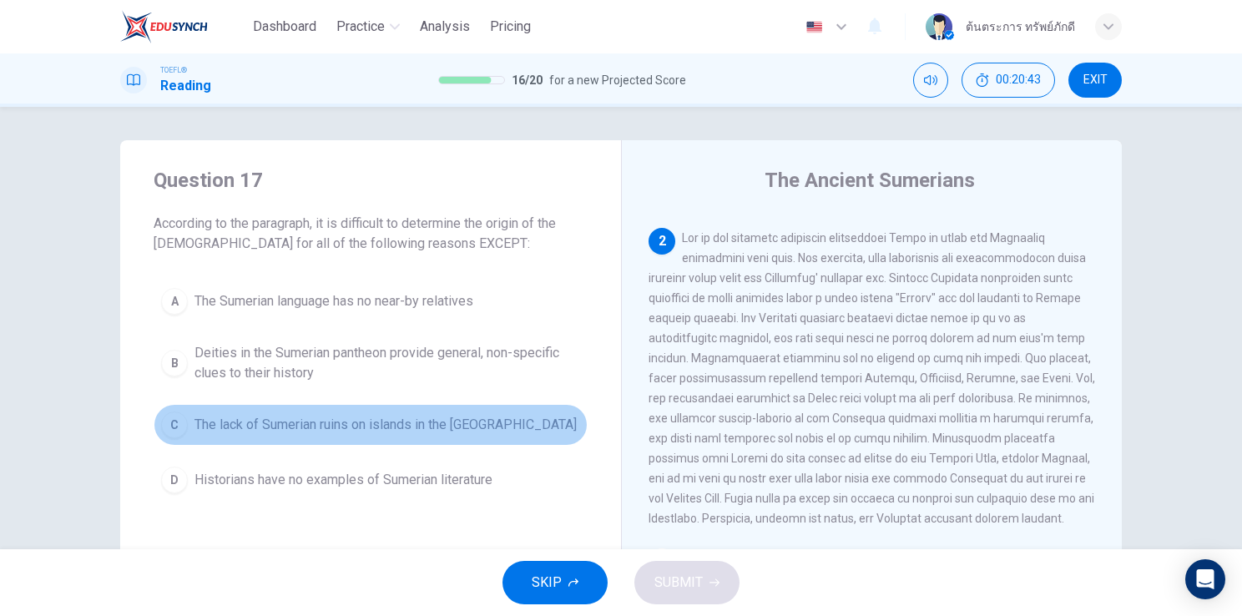
click at [415, 433] on span "The lack of Sumerian ruins on islands in the Persian Gulf" at bounding box center [386, 425] width 382 height 20
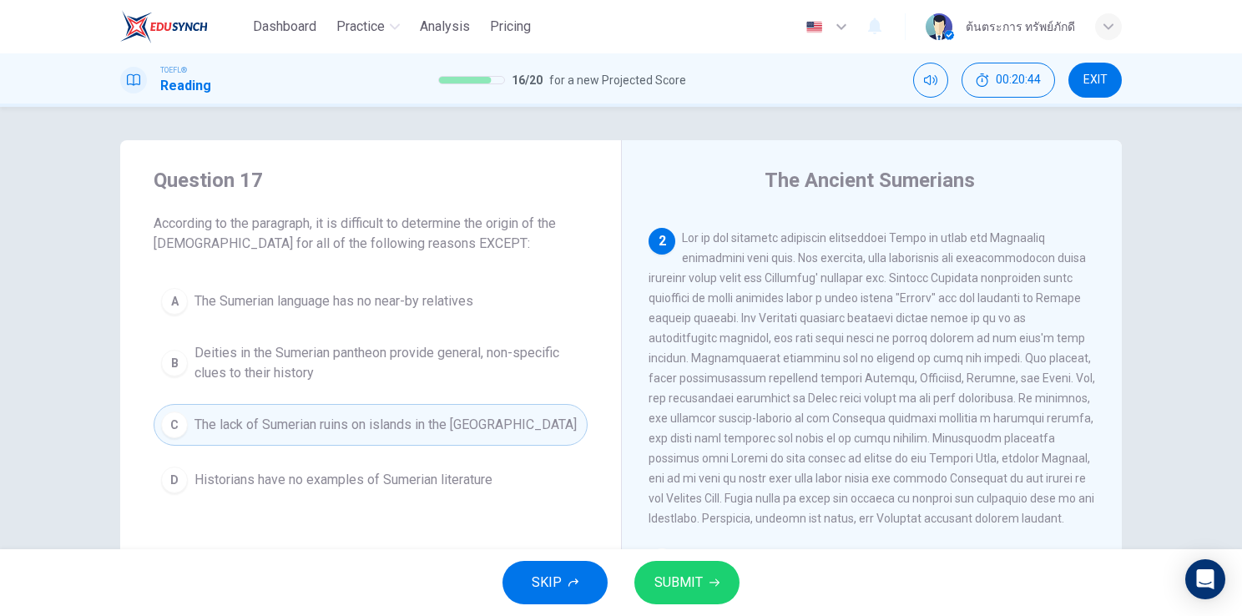
click at [682, 588] on span "SUBMIT" at bounding box center [678, 582] width 48 height 23
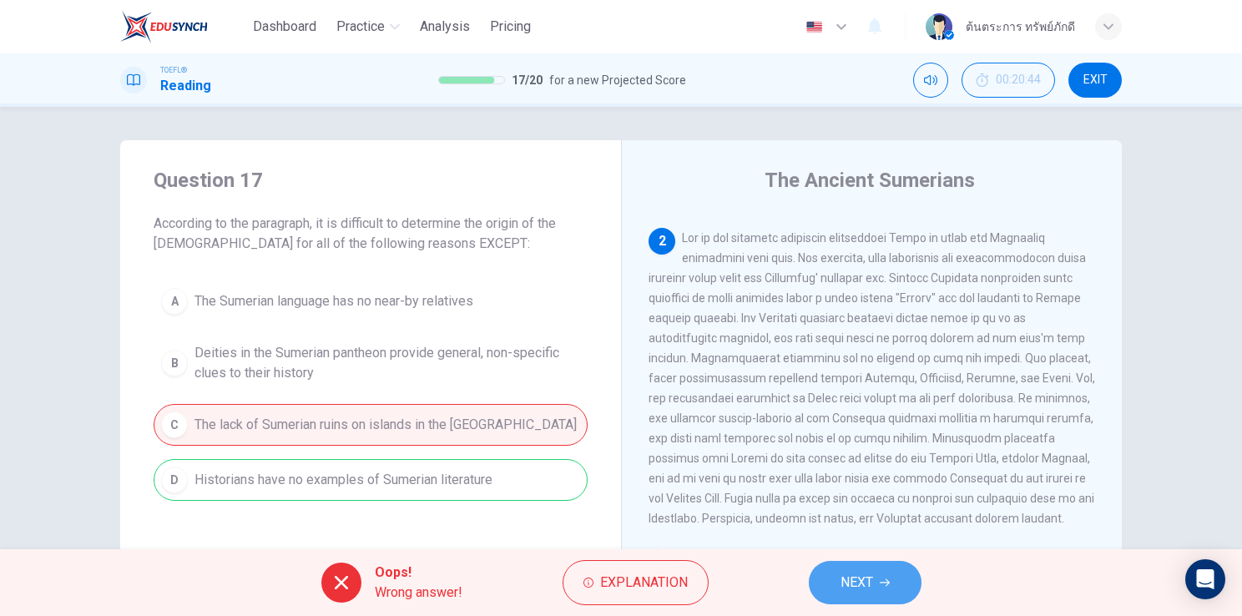
click at [885, 589] on button "NEXT" at bounding box center [865, 582] width 113 height 43
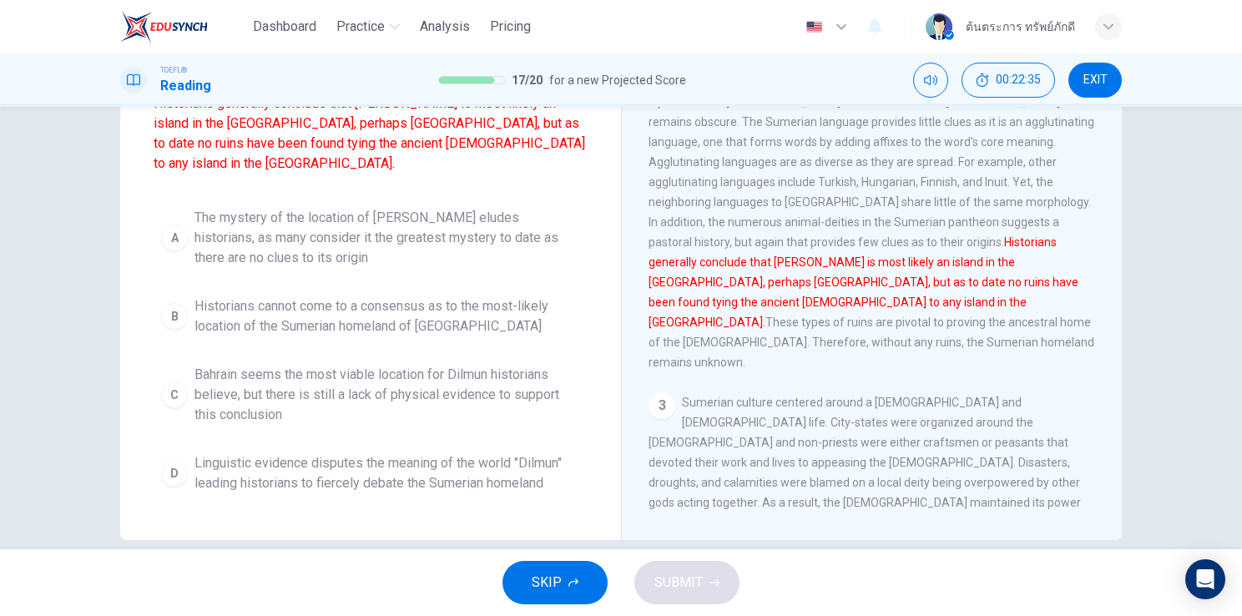
scroll to position [183, 0]
click at [460, 454] on span "Linguistic evidence disputes the meaning of the world "Dilmun" leading historia…" at bounding box center [388, 471] width 386 height 40
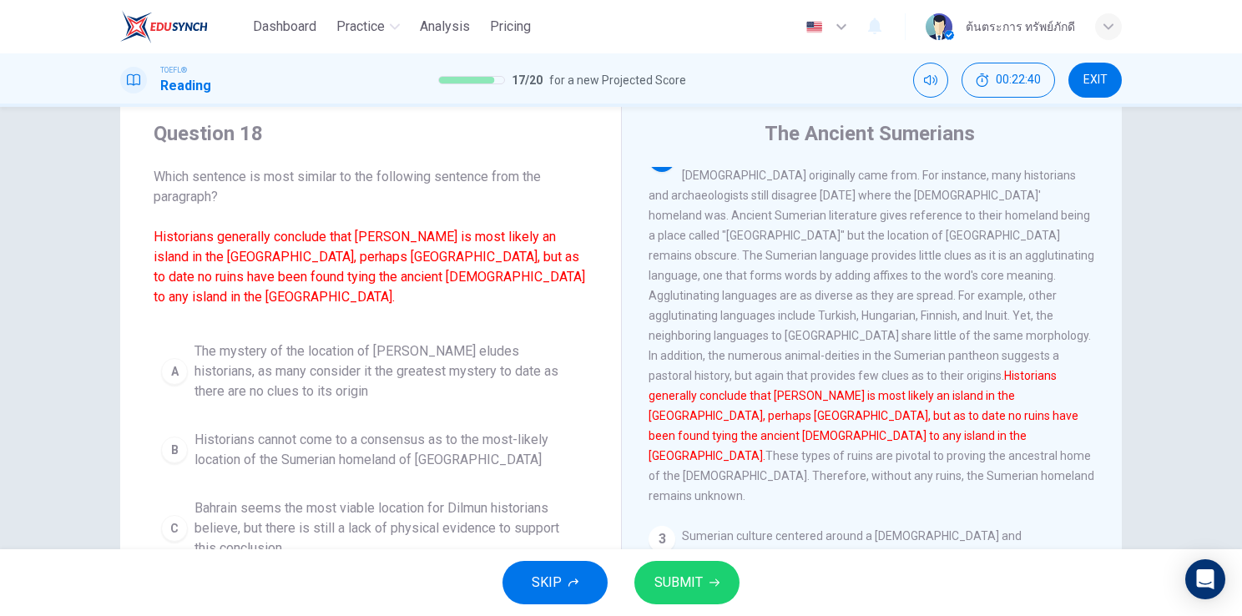
scroll to position [47, 0]
click at [458, 366] on span "The mystery of the location of Dilmun eludes historians, as many consider it th…" at bounding box center [388, 371] width 386 height 60
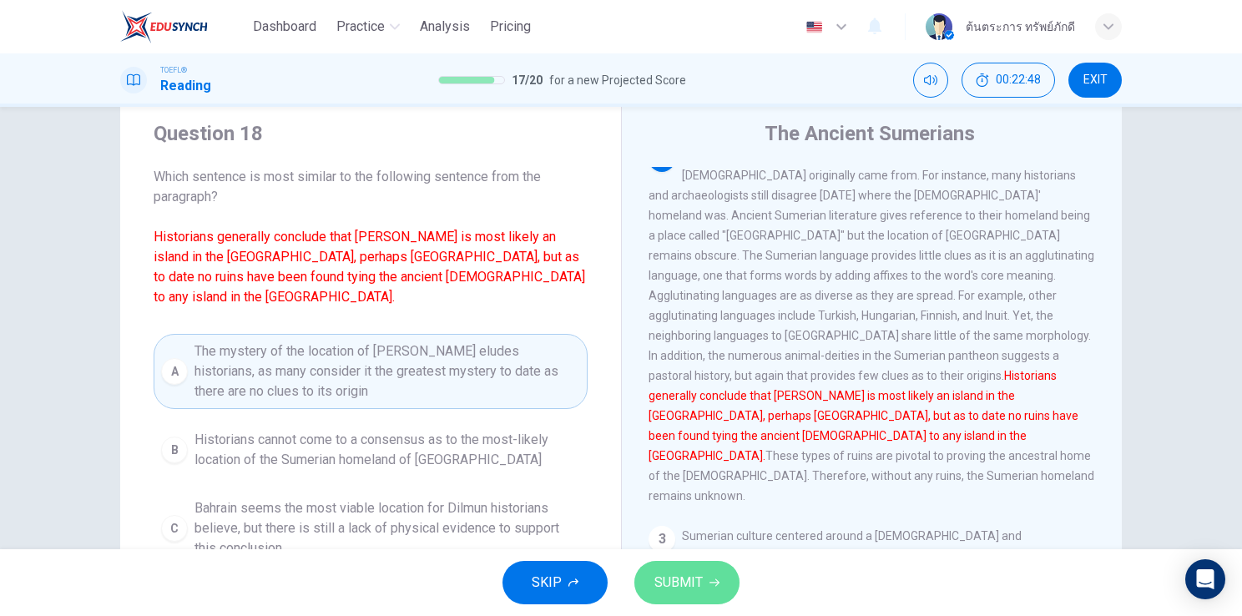
click at [691, 578] on span "SUBMIT" at bounding box center [678, 582] width 48 height 23
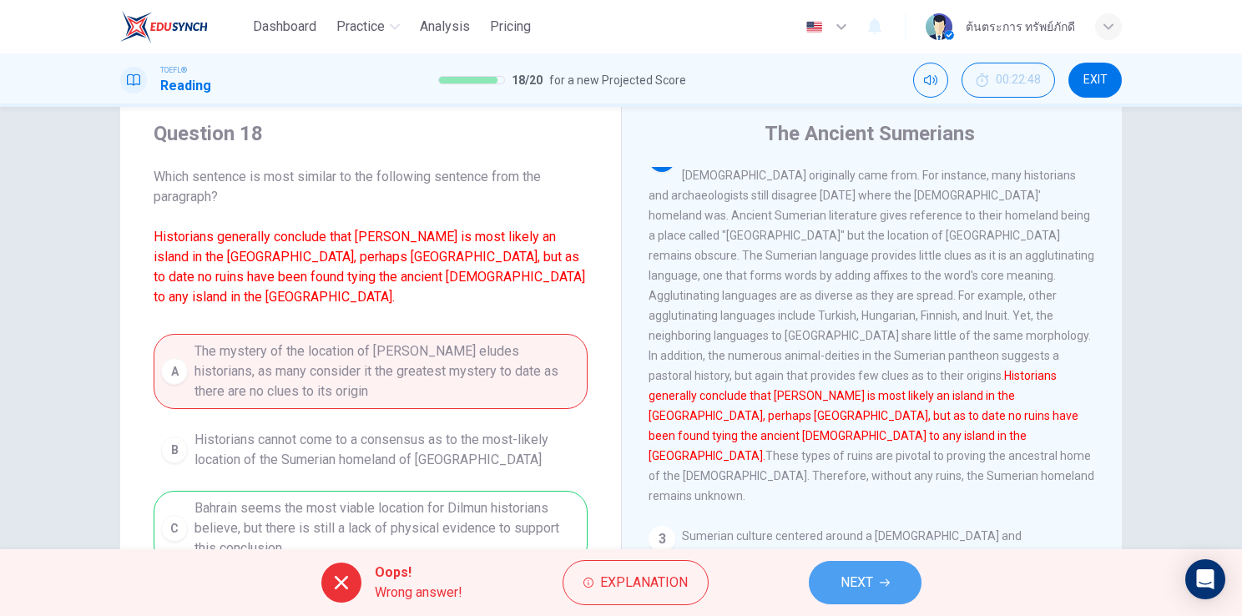
click at [856, 593] on span "NEXT" at bounding box center [857, 582] width 33 height 23
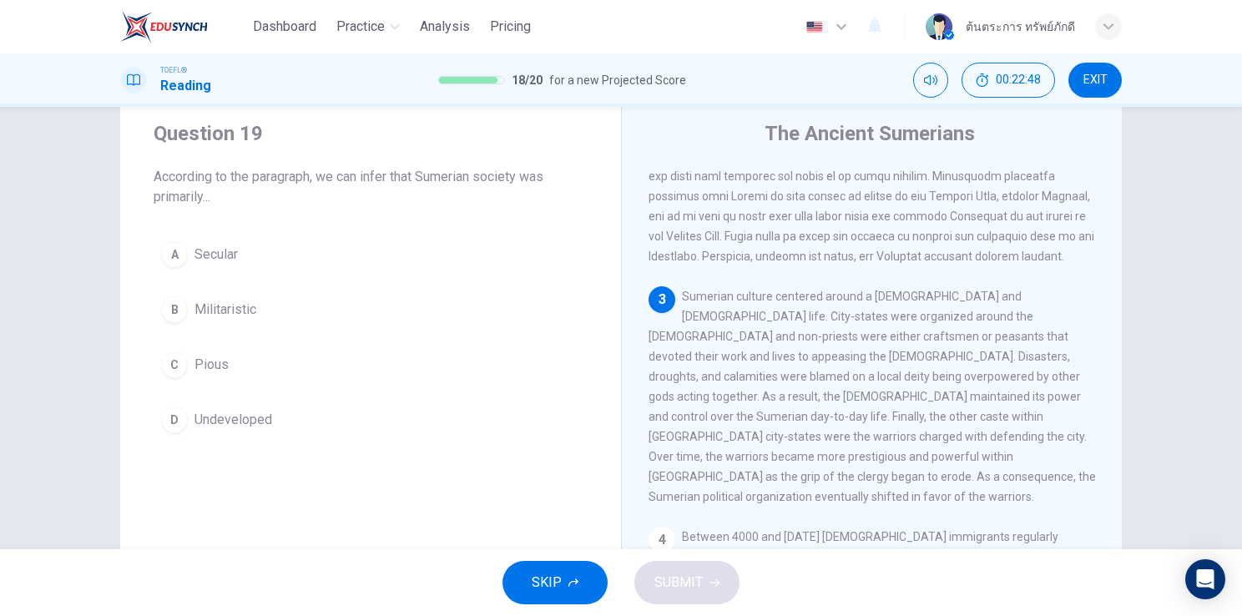
scroll to position [513, 0]
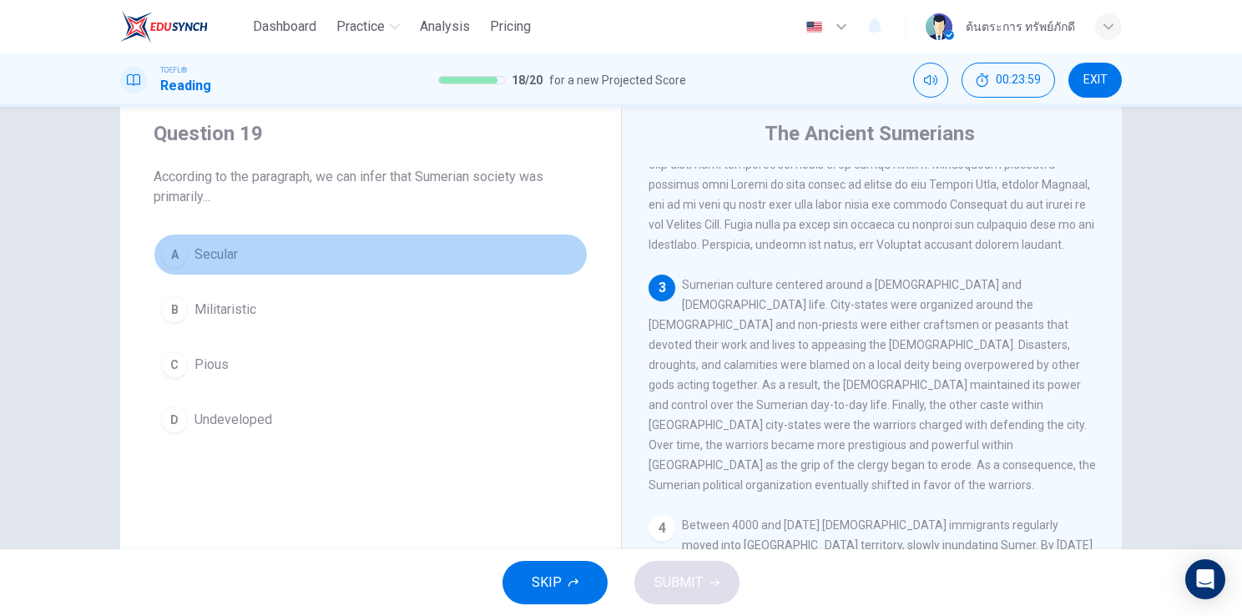
click at [200, 248] on span "Secular" at bounding box center [216, 255] width 43 height 20
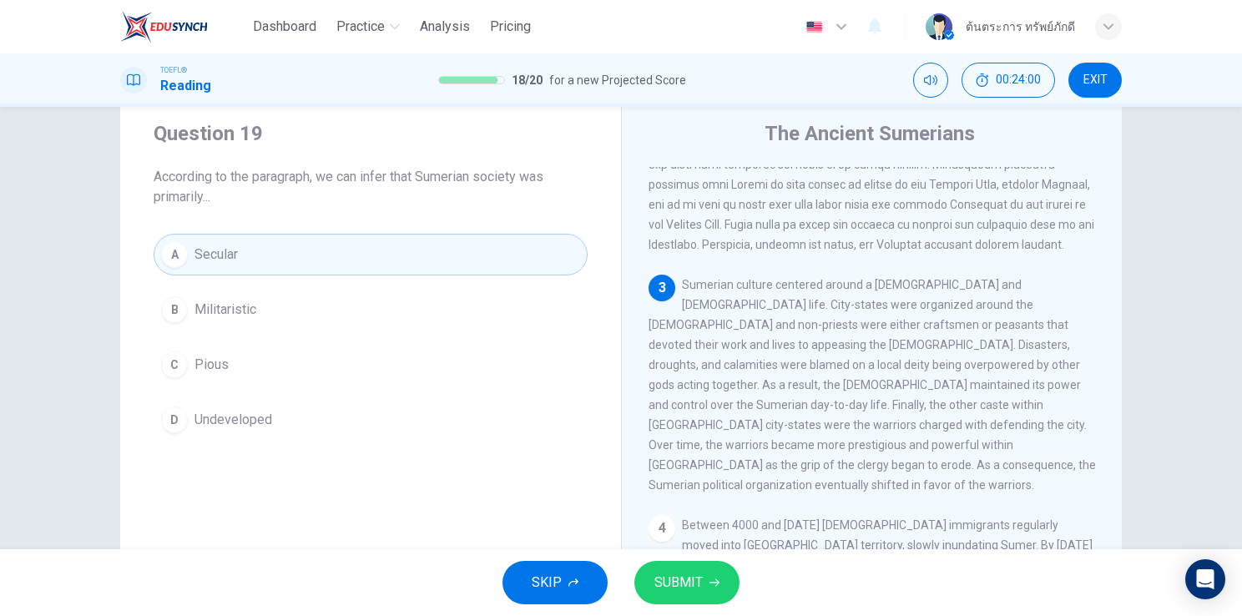
click at [699, 586] on span "SUBMIT" at bounding box center [678, 582] width 48 height 23
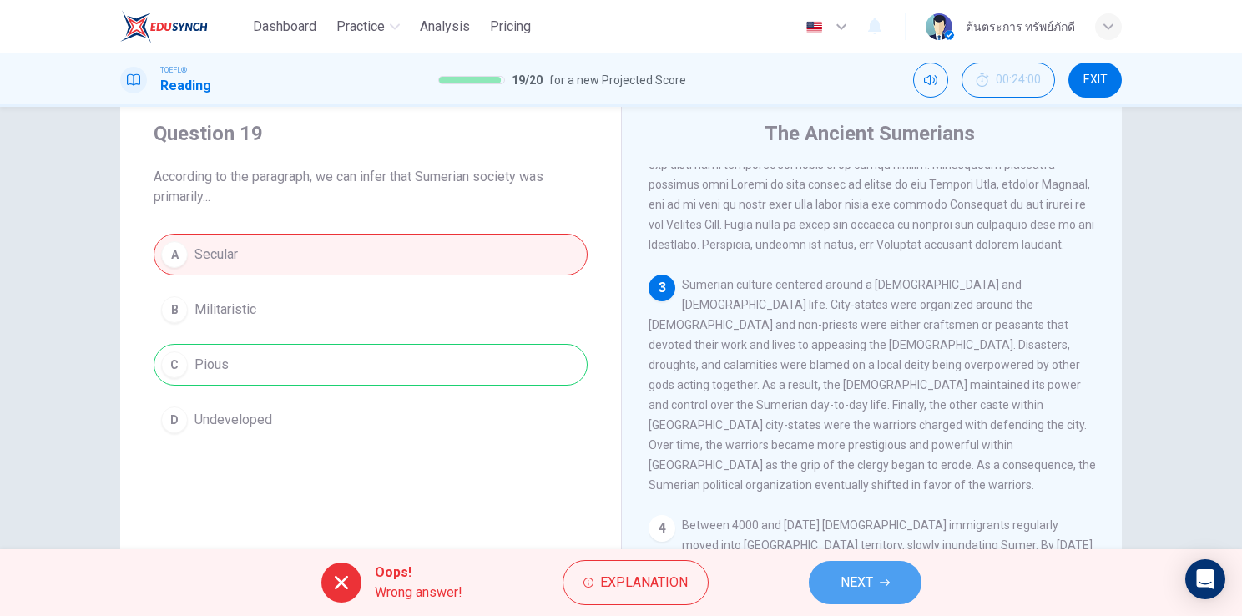
click at [882, 576] on button "NEXT" at bounding box center [865, 582] width 113 height 43
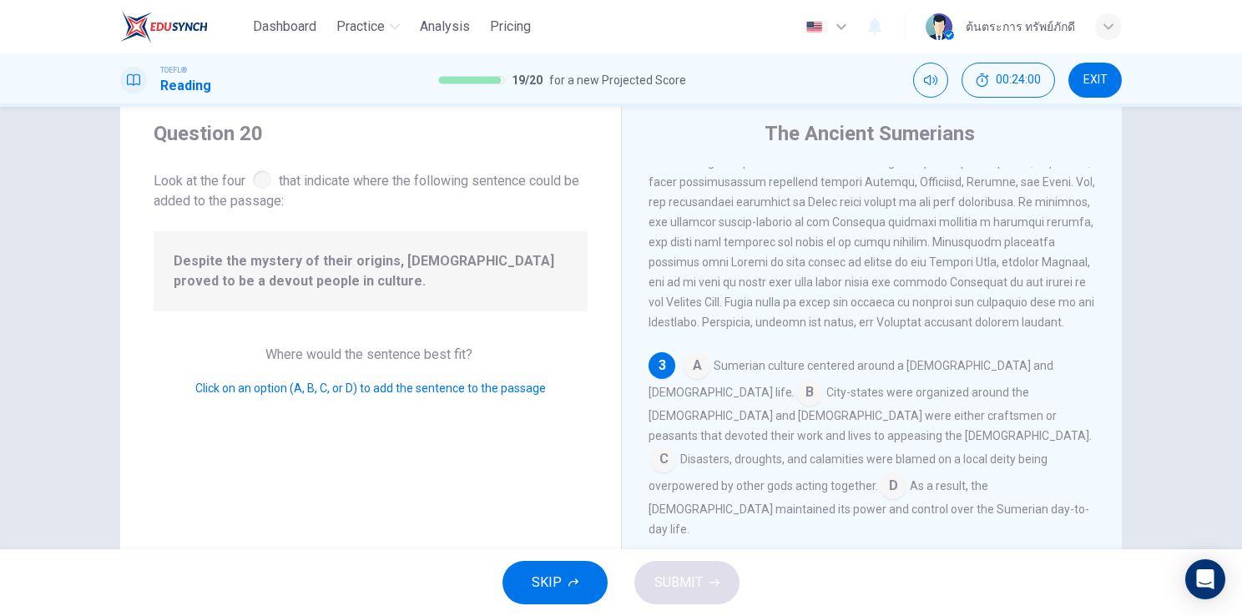
scroll to position [447, 0]
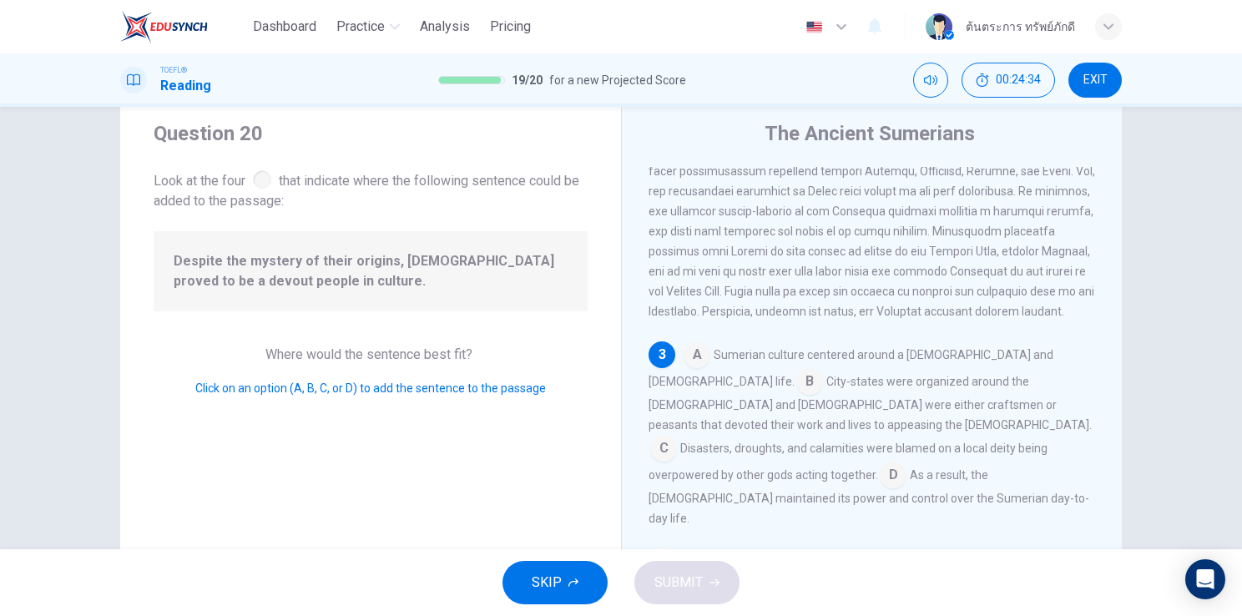
click at [690, 353] on input at bounding box center [697, 356] width 27 height 27
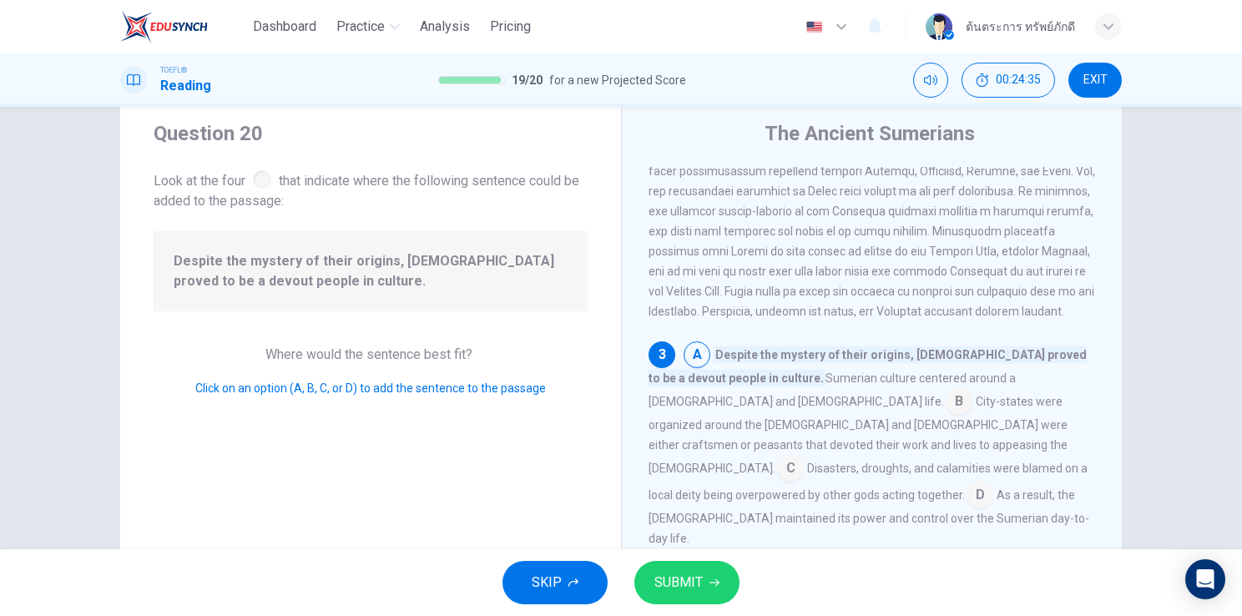
click at [685, 579] on span "SUBMIT" at bounding box center [678, 582] width 48 height 23
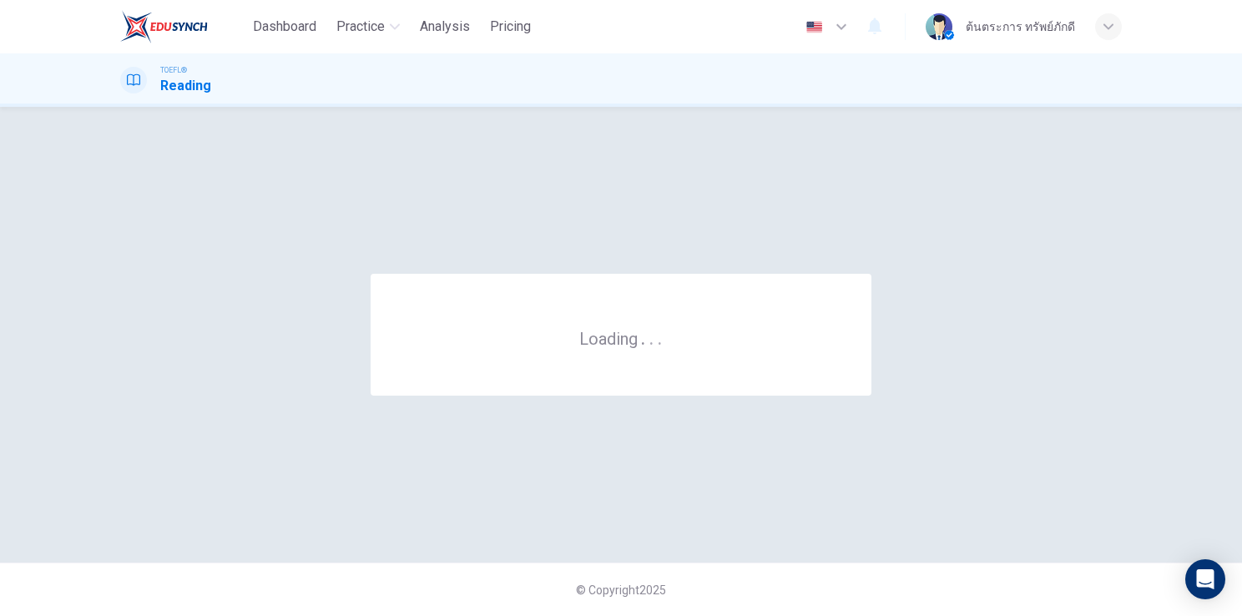
scroll to position [0, 0]
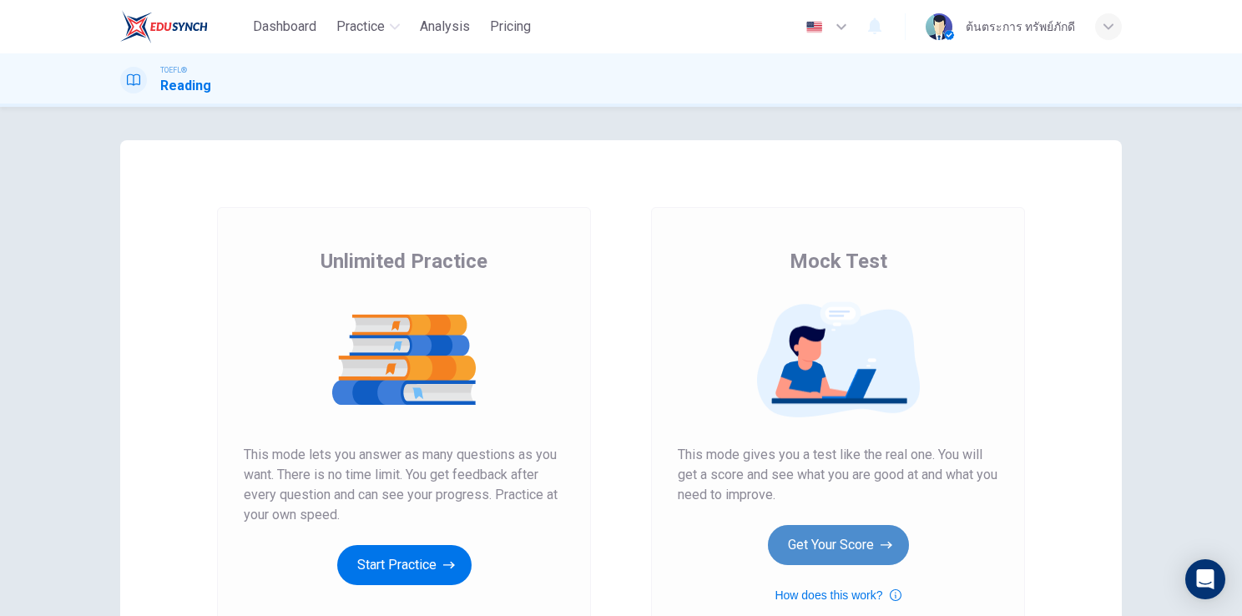
click at [821, 543] on button "Get Your Score" at bounding box center [838, 545] width 141 height 40
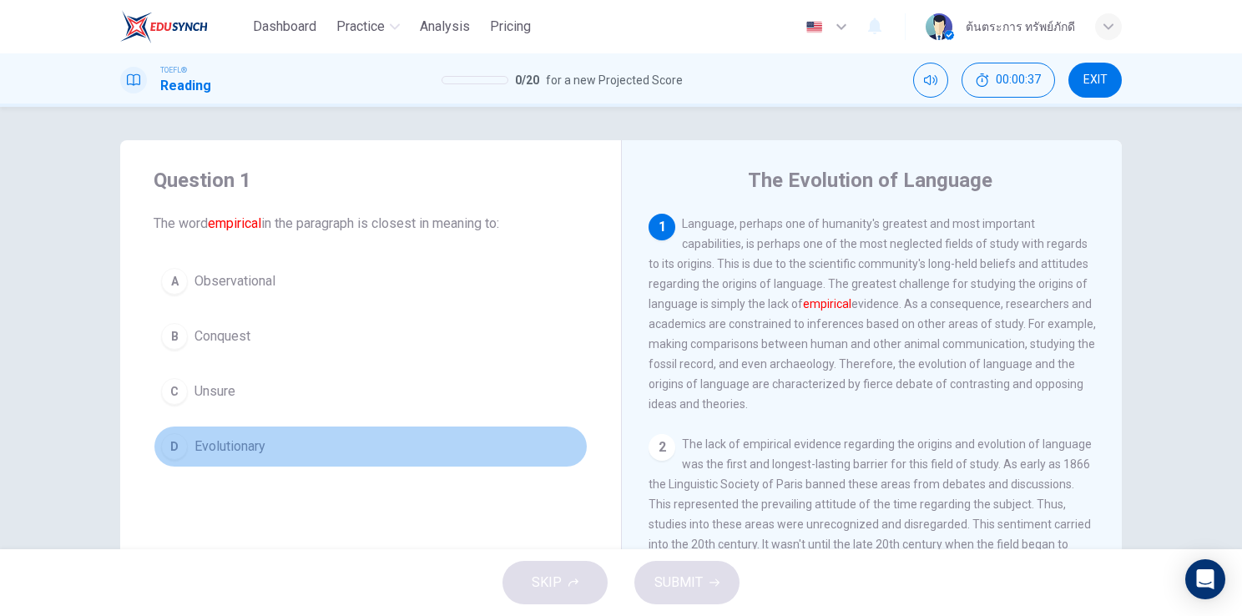
click at [260, 451] on span "Evolutionary" at bounding box center [230, 447] width 71 height 20
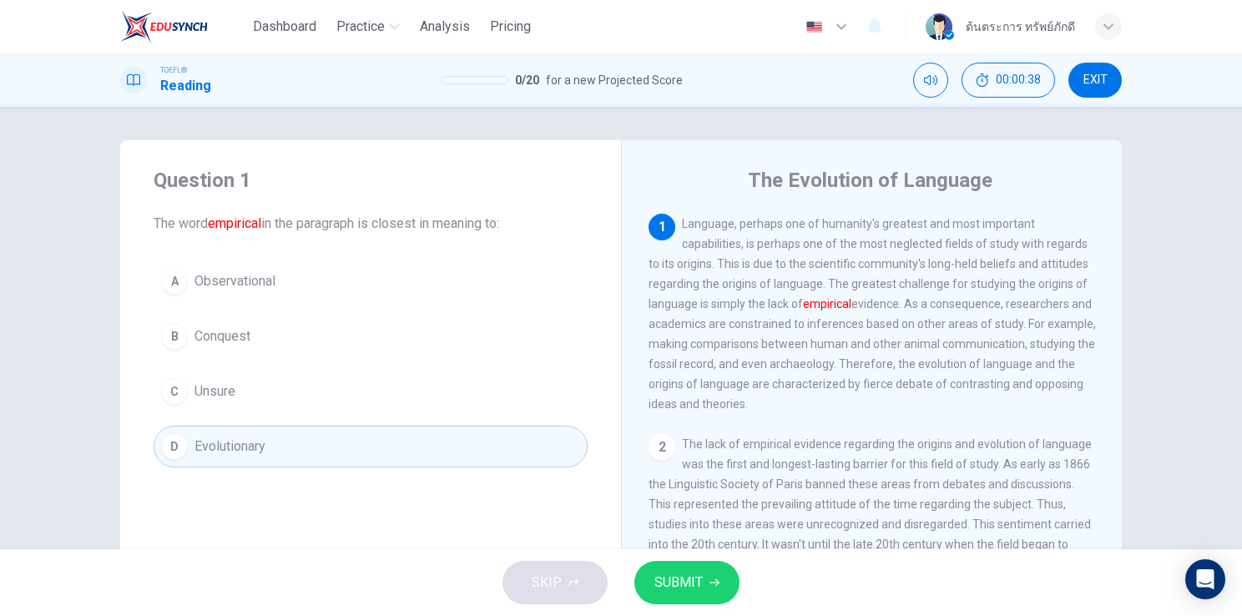
click at [662, 586] on span "SUBMIT" at bounding box center [678, 582] width 48 height 23
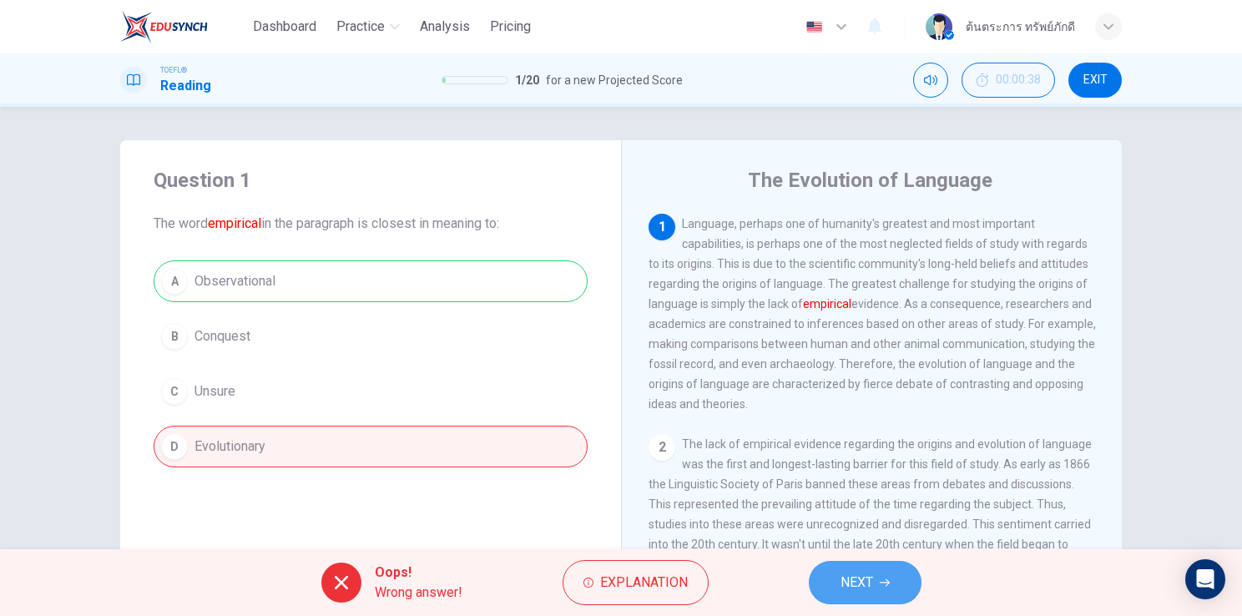
click at [859, 576] on span "NEXT" at bounding box center [857, 582] width 33 height 23
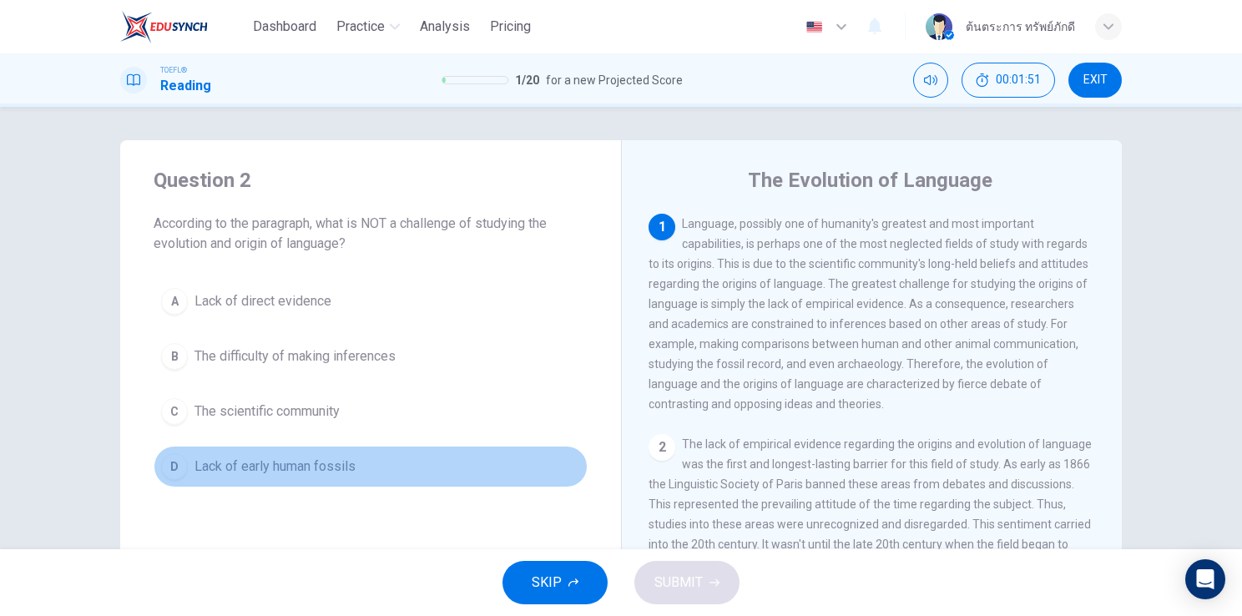
click at [313, 470] on span "Lack of early human fossils" at bounding box center [275, 467] width 161 height 20
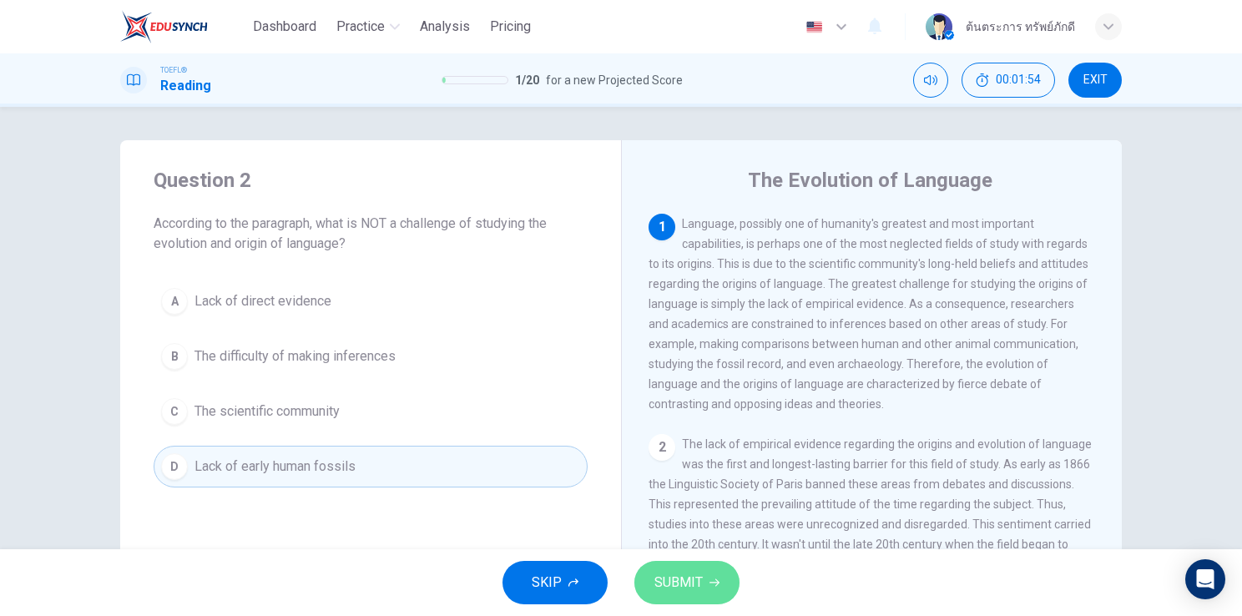
click at [700, 584] on span "SUBMIT" at bounding box center [678, 582] width 48 height 23
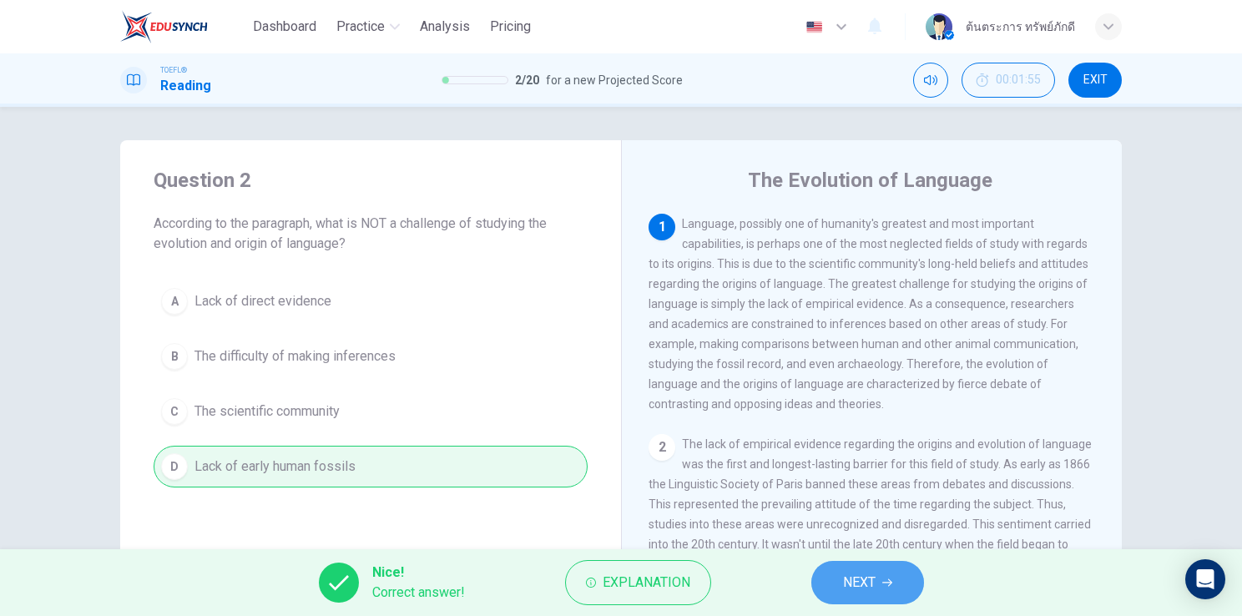
click at [862, 586] on span "NEXT" at bounding box center [859, 582] width 33 height 23
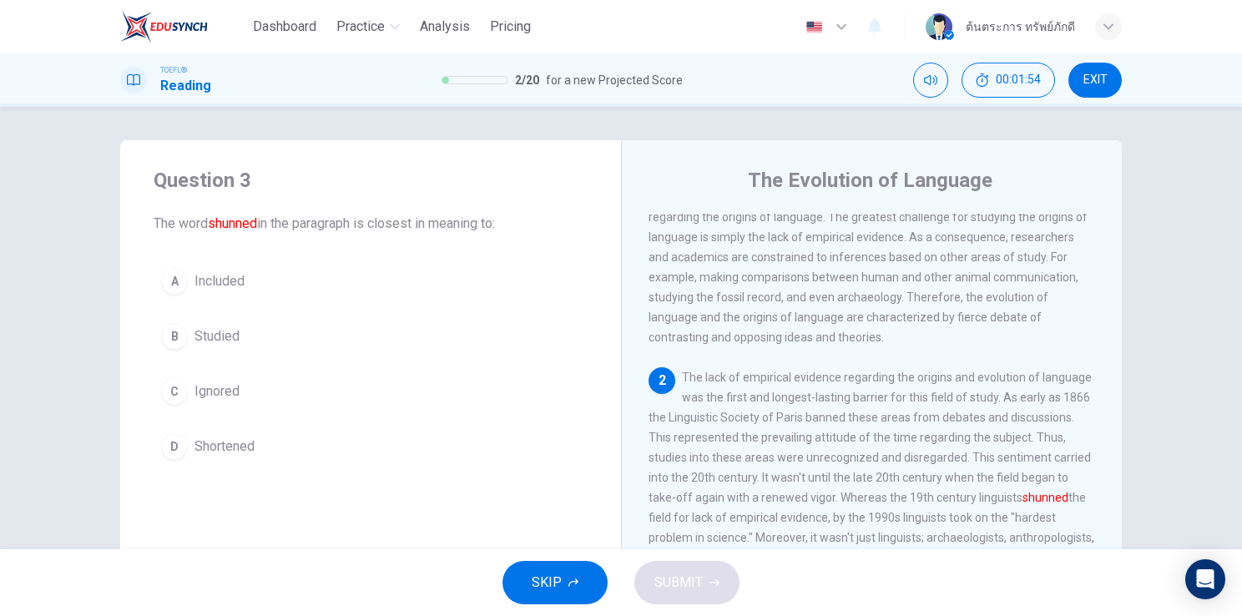
scroll to position [141, 0]
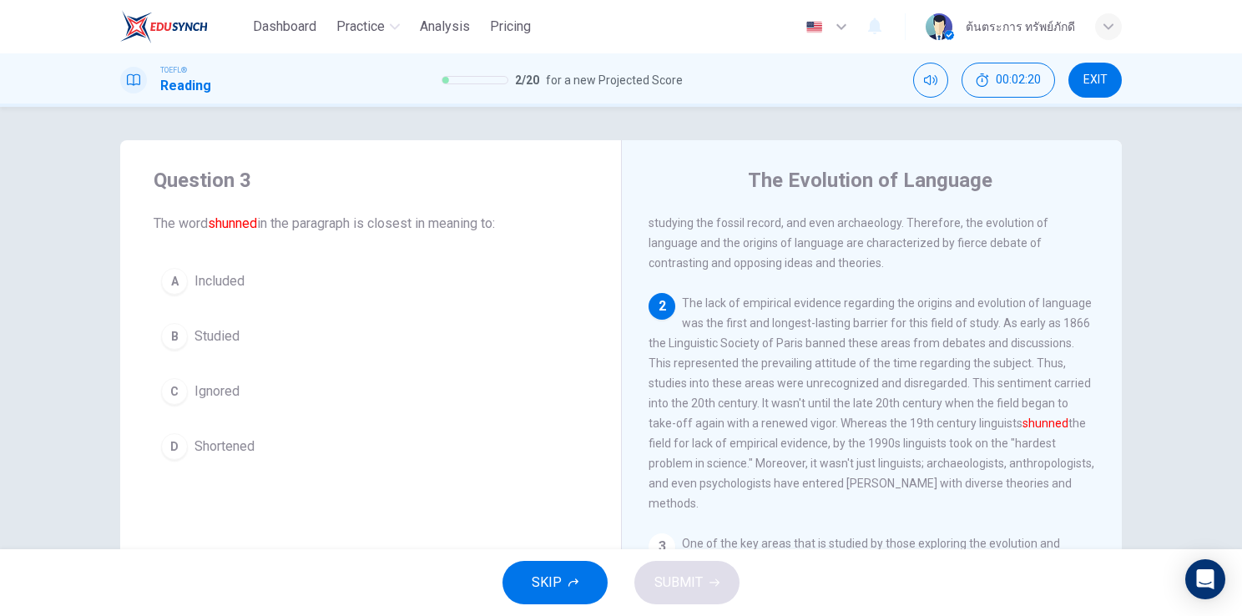
click at [245, 333] on button "B Studied" at bounding box center [371, 337] width 434 height 42
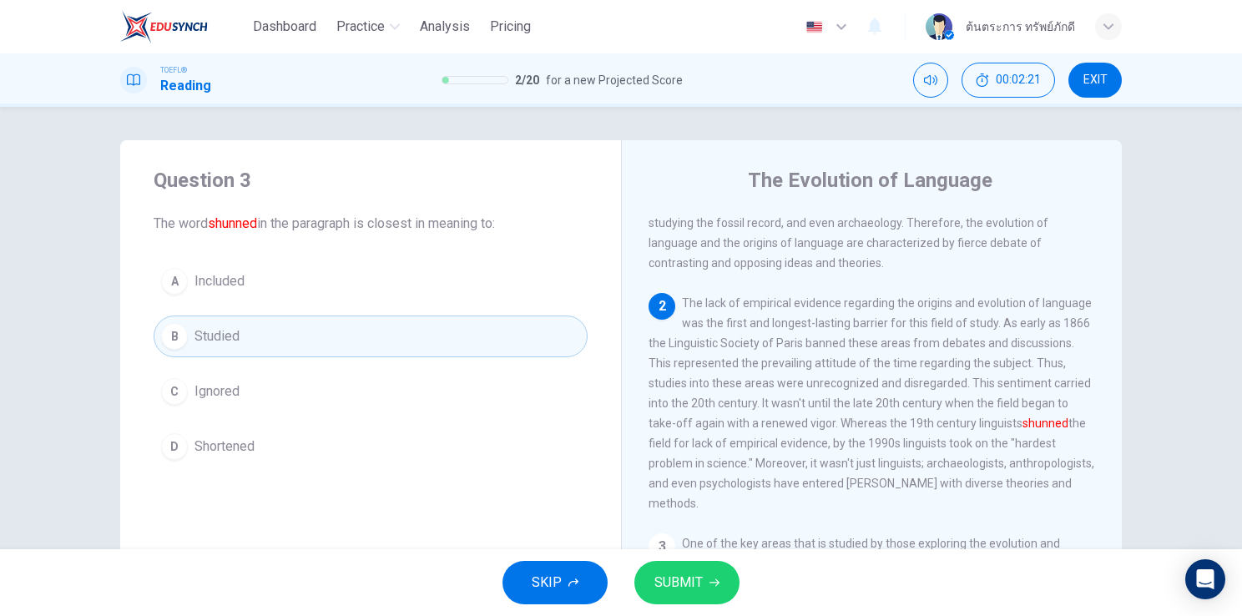
click at [666, 574] on span "SUBMIT" at bounding box center [678, 582] width 48 height 23
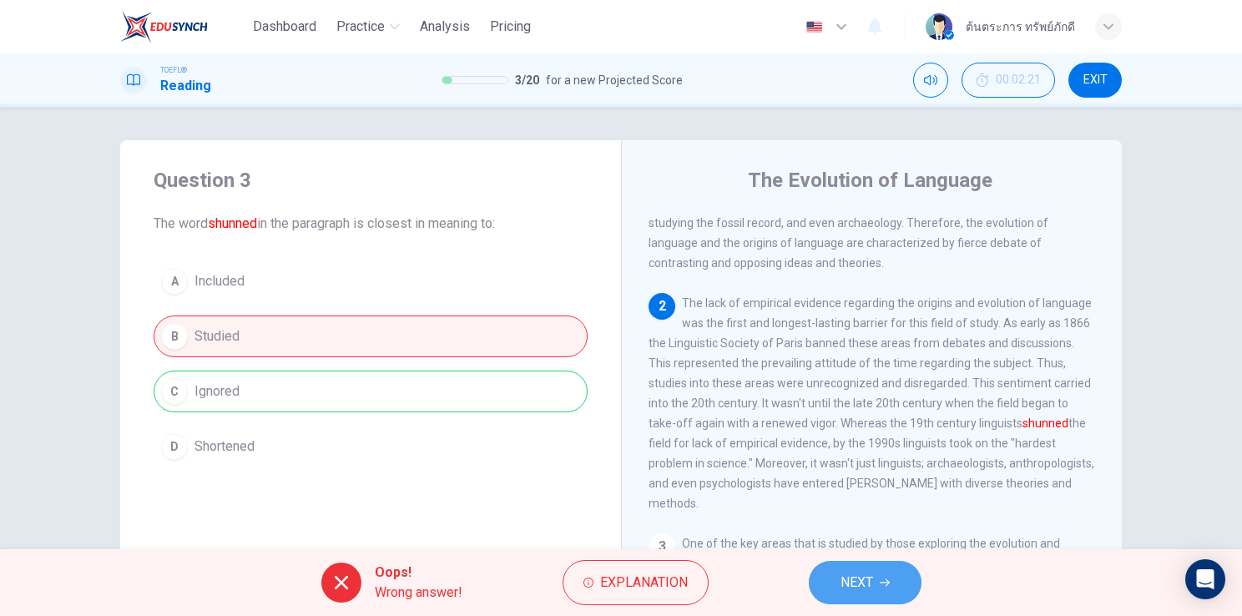
click at [862, 593] on span "NEXT" at bounding box center [857, 582] width 33 height 23
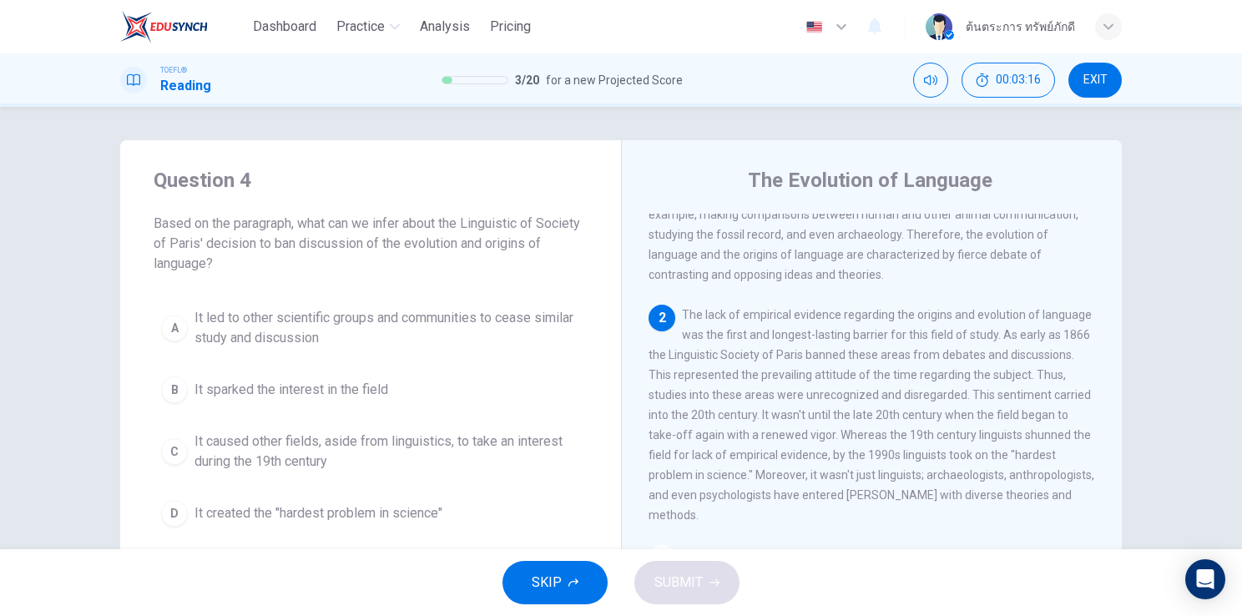
scroll to position [130, 0]
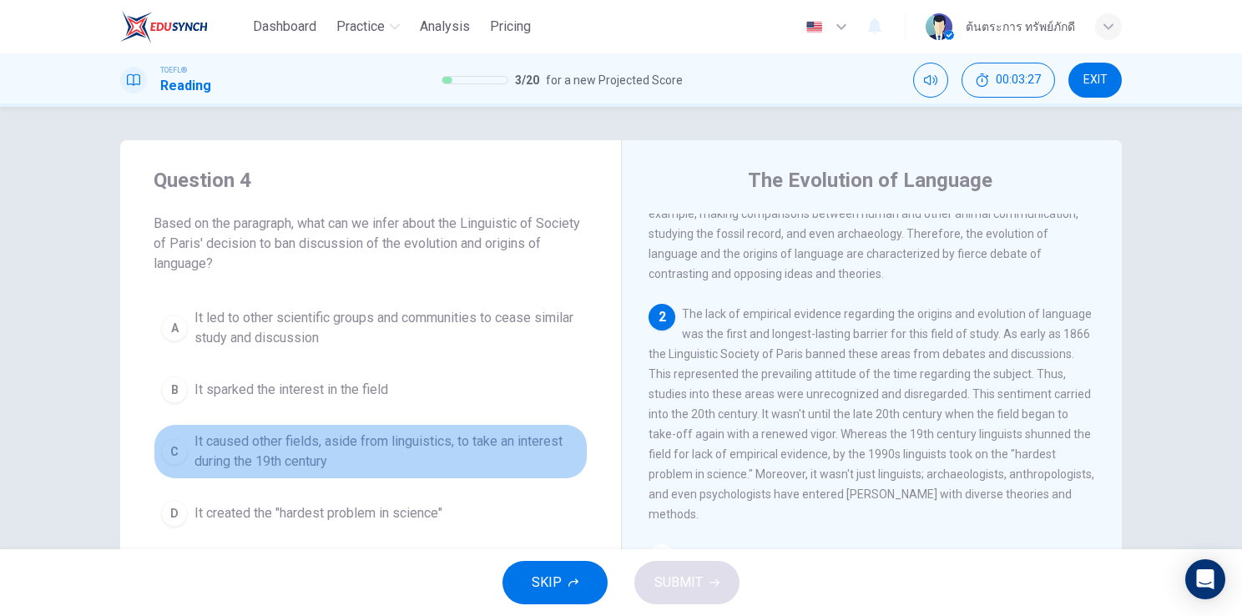
click at [475, 460] on span "It caused other fields, aside from linguistics, to take an interest during the …" at bounding box center [388, 452] width 386 height 40
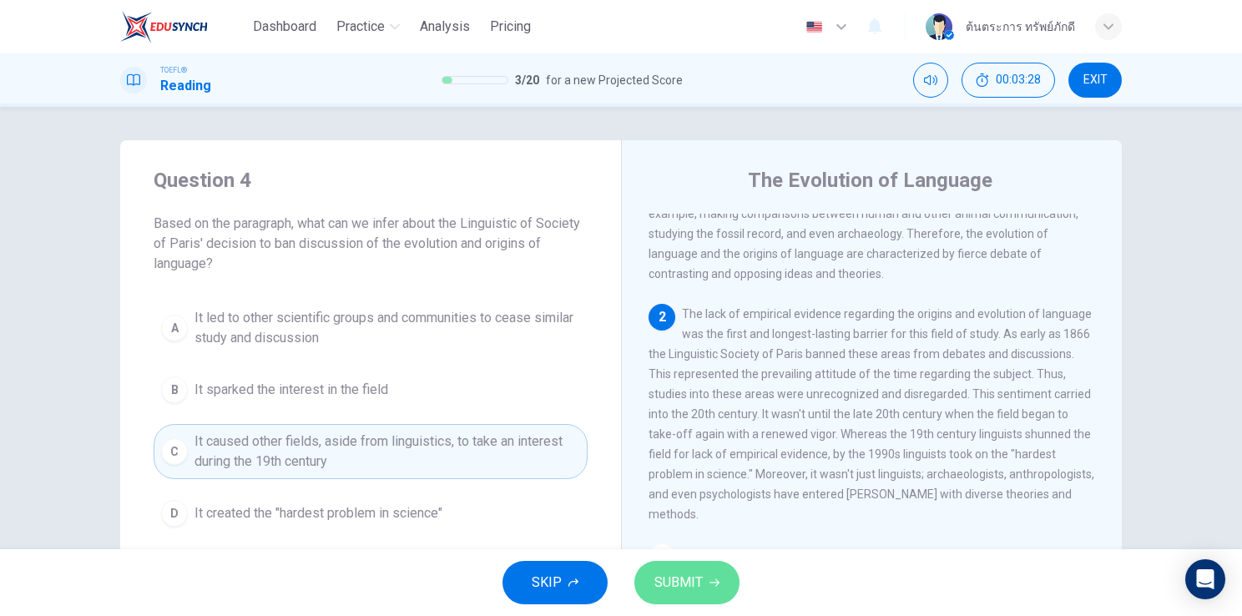
click at [648, 569] on button "SUBMIT" at bounding box center [686, 582] width 105 height 43
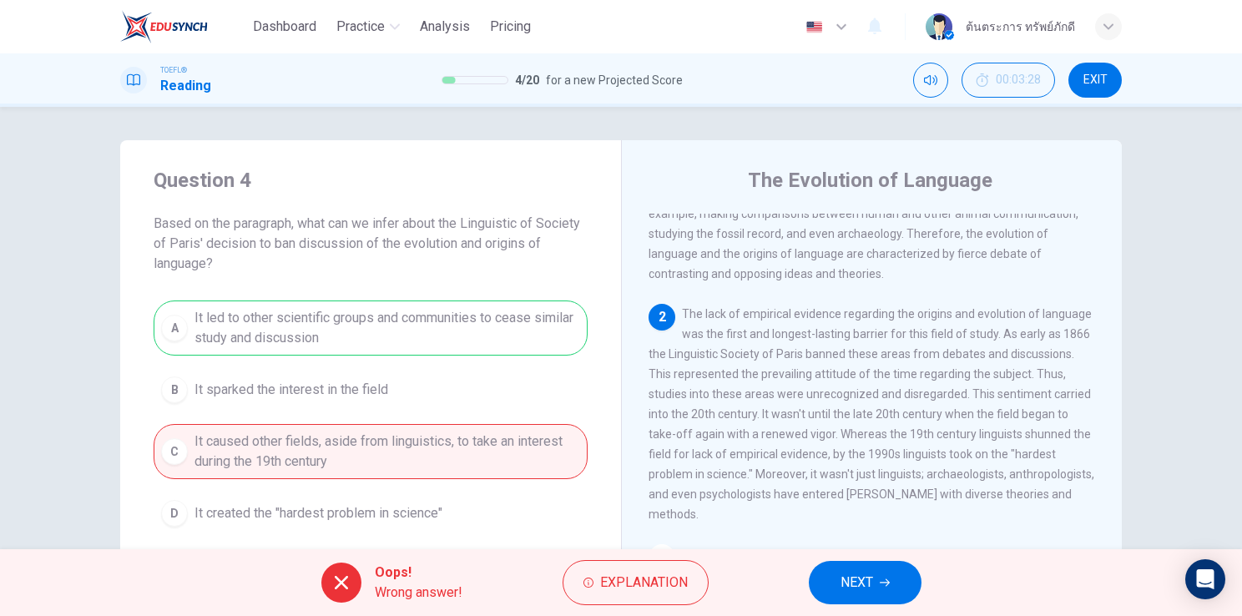
click at [832, 586] on button "NEXT" at bounding box center [865, 582] width 113 height 43
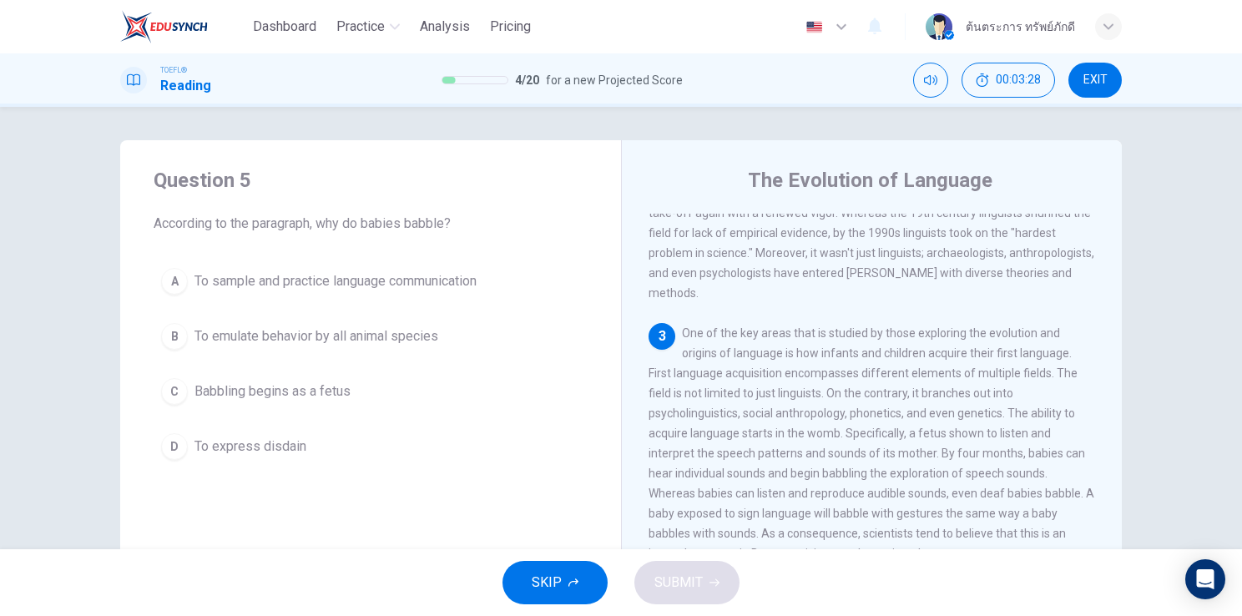
scroll to position [410, 0]
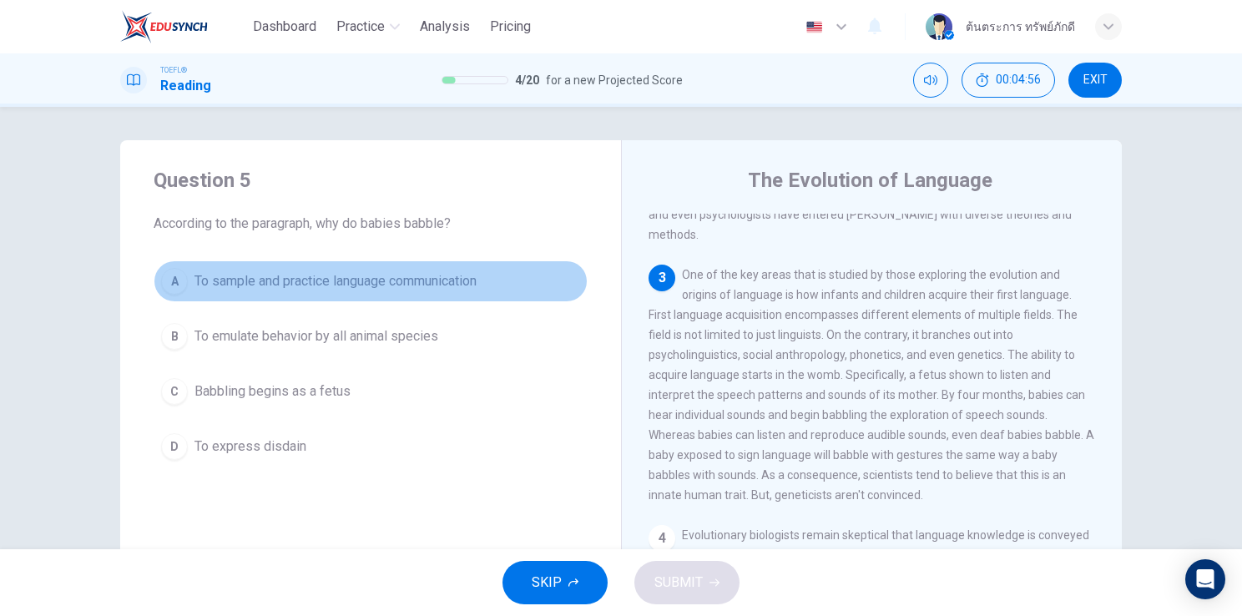
click at [425, 301] on button "A To sample and practice language communication" at bounding box center [371, 281] width 434 height 42
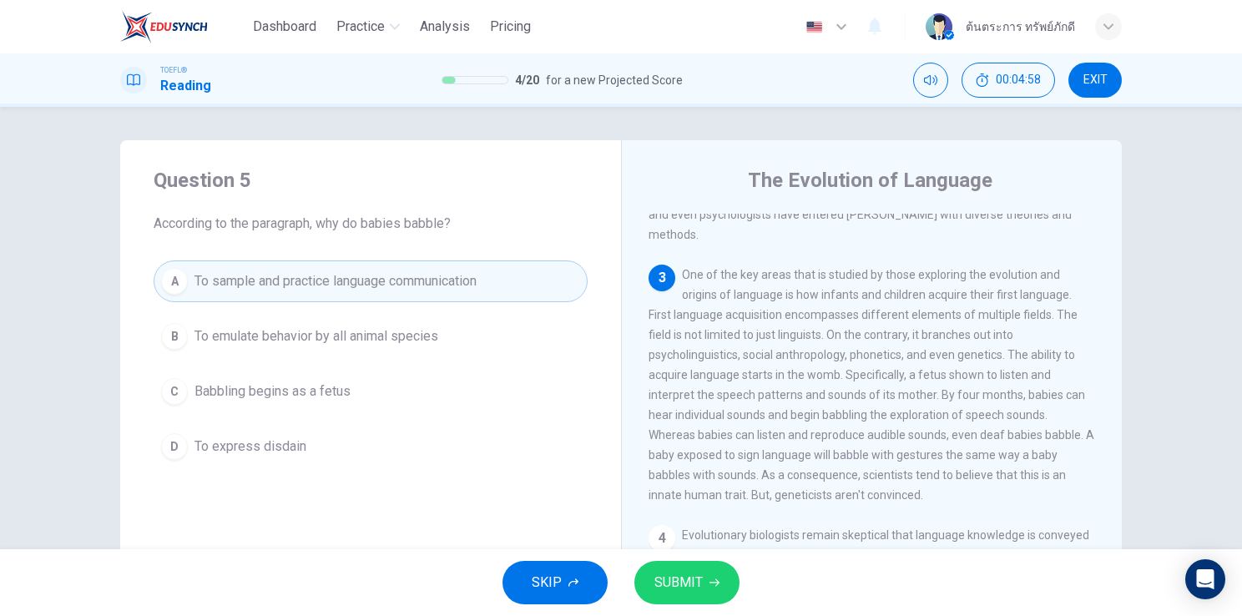
click at [695, 570] on button "SUBMIT" at bounding box center [686, 582] width 105 height 43
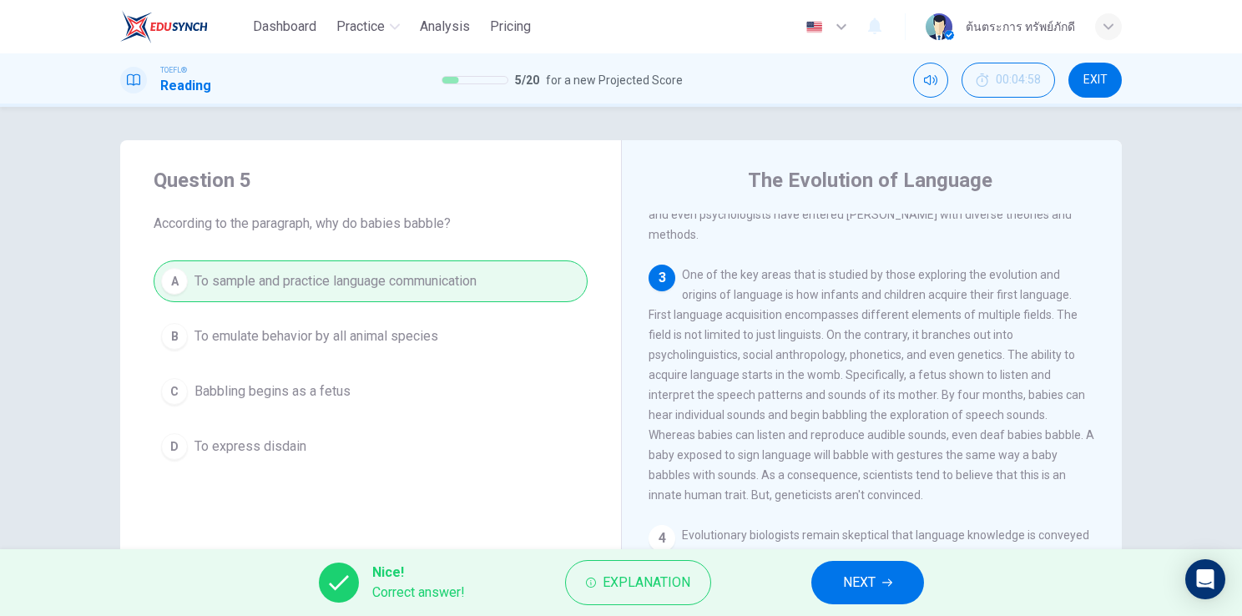
click at [858, 580] on span "NEXT" at bounding box center [859, 582] width 33 height 23
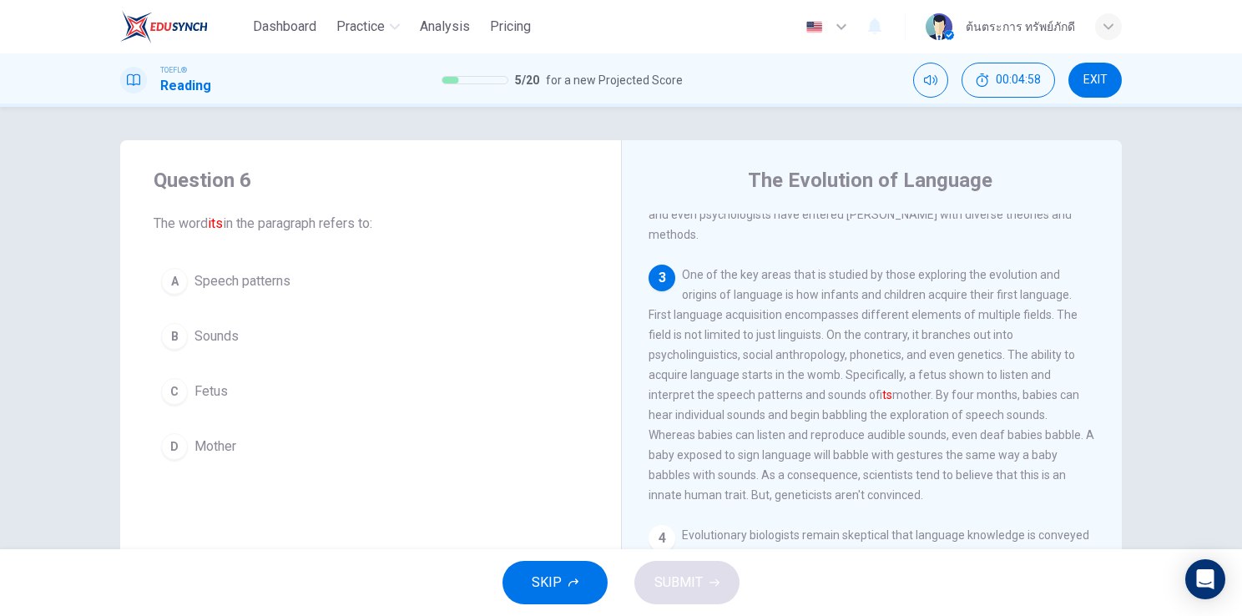
scroll to position [474, 0]
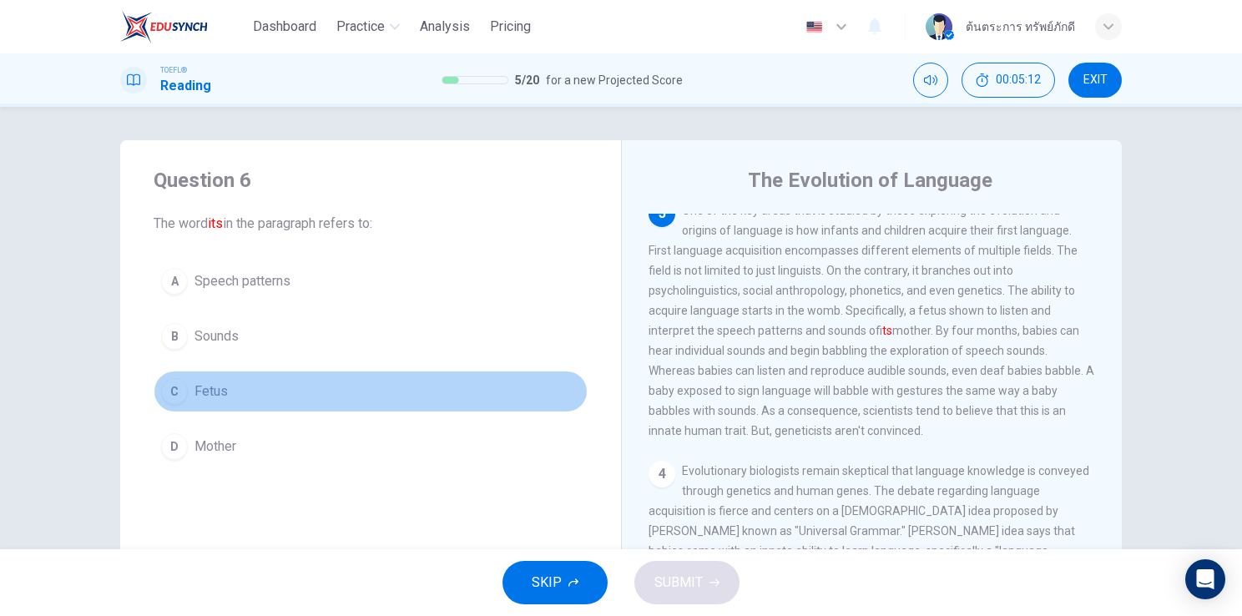
click at [260, 402] on button "C Fetus" at bounding box center [371, 392] width 434 height 42
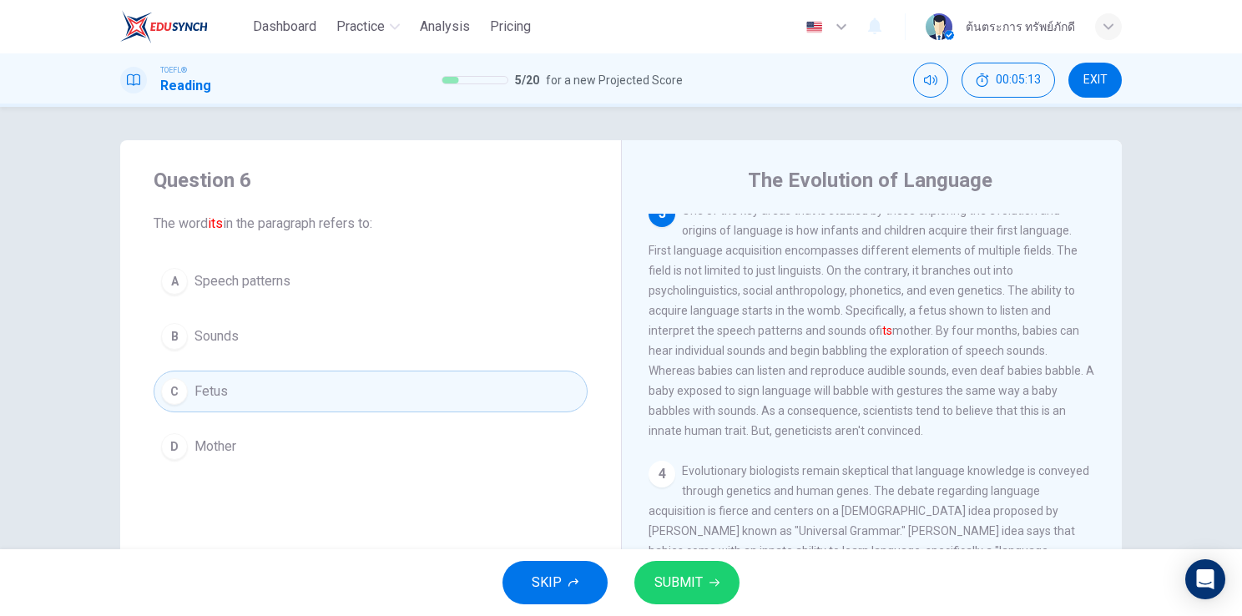
click at [689, 581] on span "SUBMIT" at bounding box center [678, 582] width 48 height 23
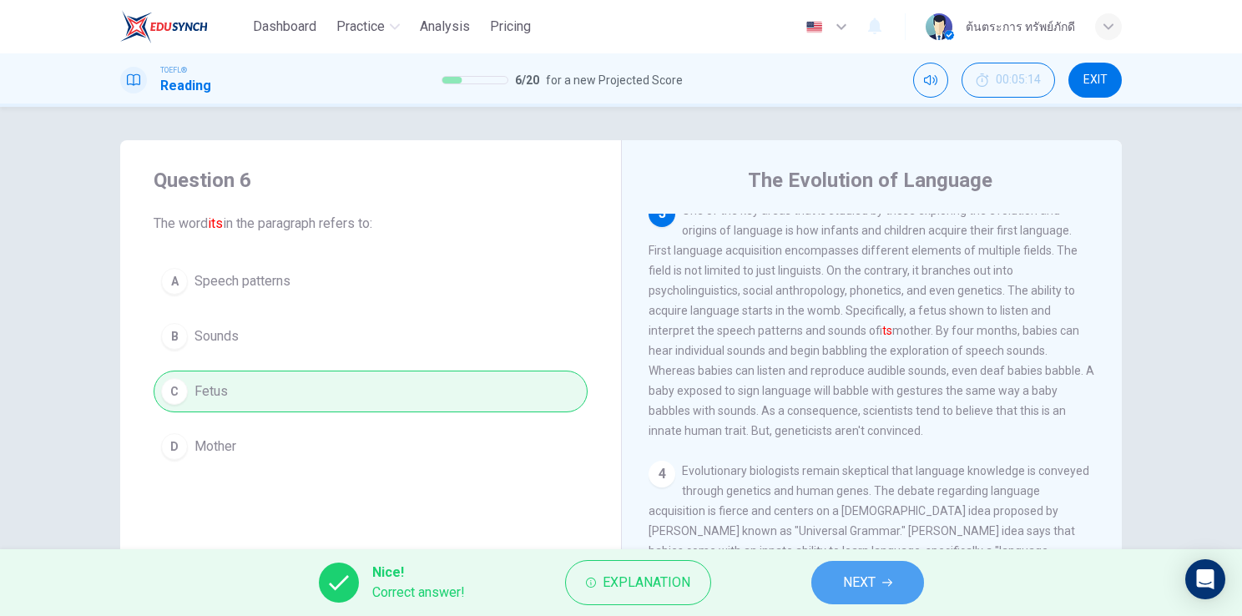
click at [816, 586] on button "NEXT" at bounding box center [867, 582] width 113 height 43
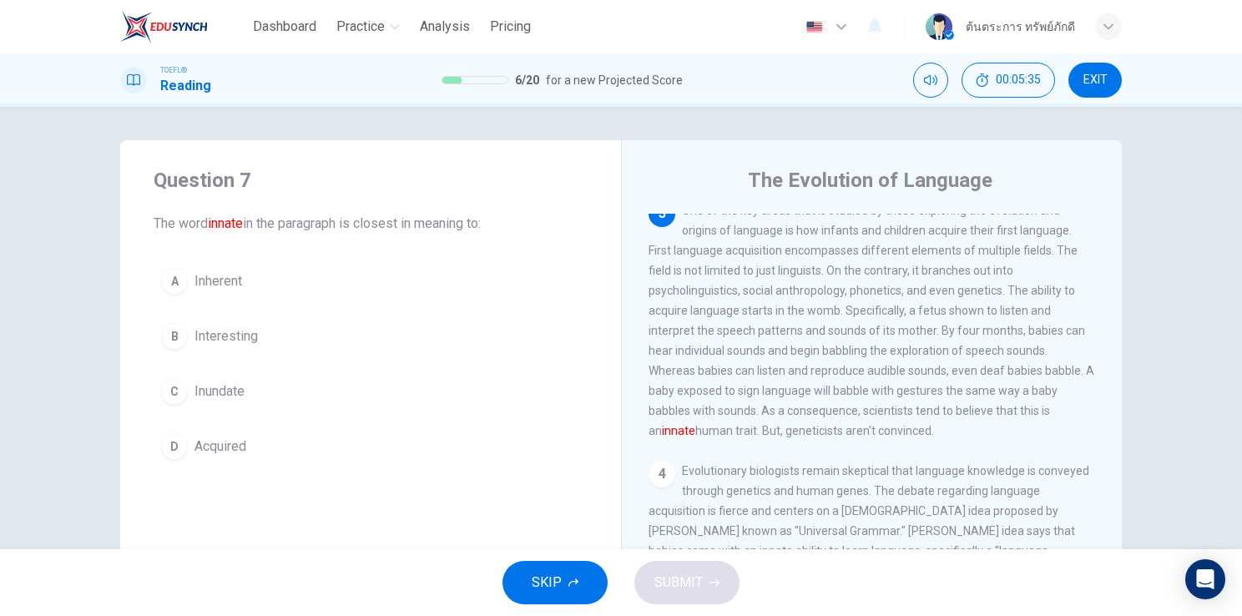
click at [250, 356] on div "A Inherent B Interesting C Inundate D Acquired" at bounding box center [371, 363] width 434 height 207
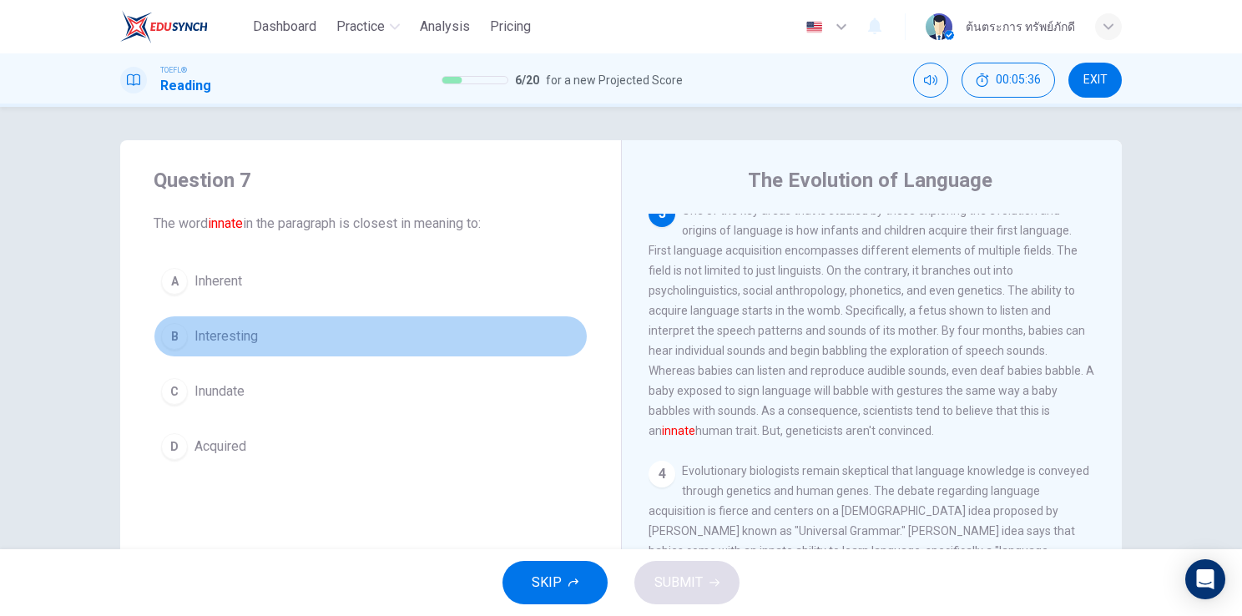
click at [250, 345] on span "Interesting" at bounding box center [226, 336] width 63 height 20
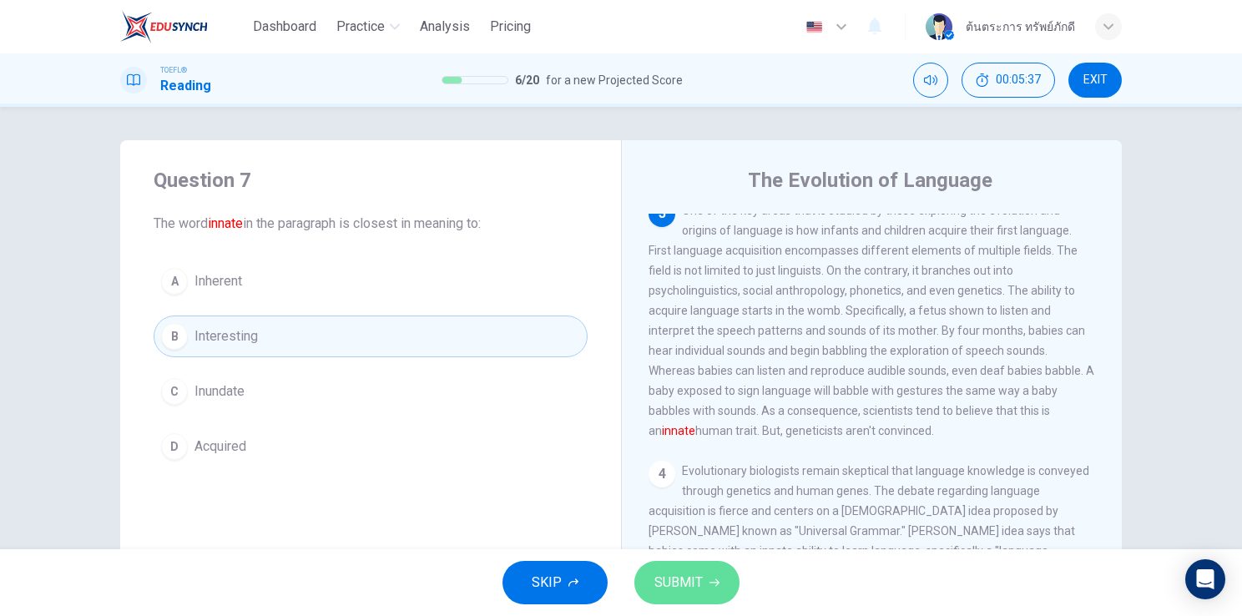
click at [646, 573] on button "SUBMIT" at bounding box center [686, 582] width 105 height 43
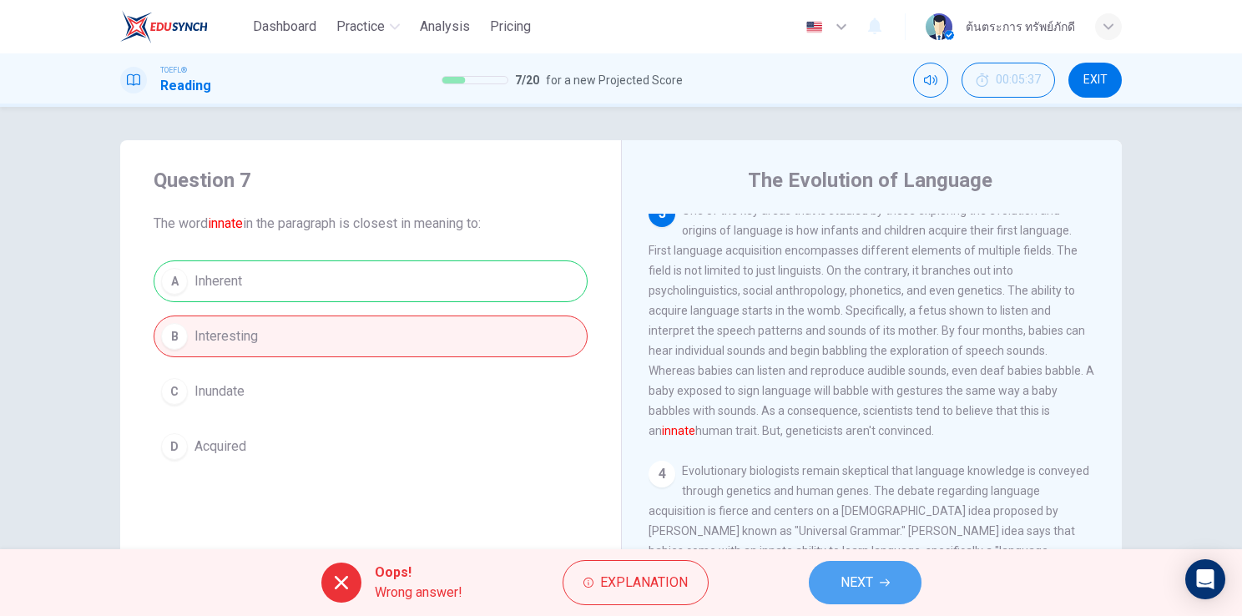
click at [878, 583] on button "NEXT" at bounding box center [865, 582] width 113 height 43
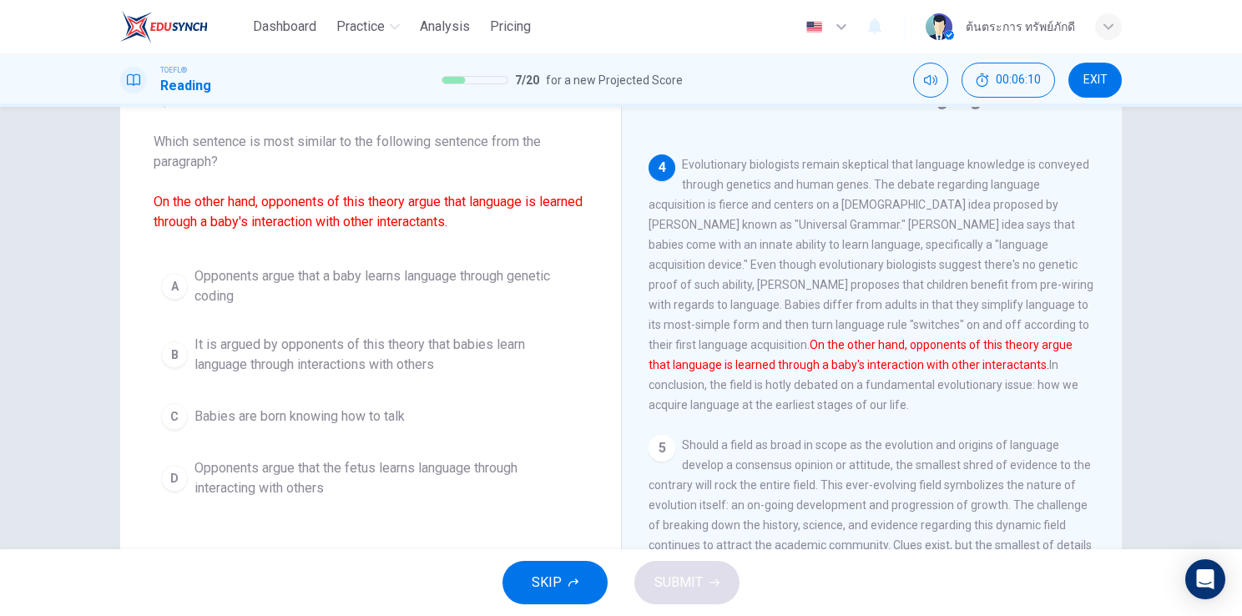
scroll to position [83, 0]
click at [438, 382] on div "A Opponents argue that a baby learns language through genetic coding B It is ar…" at bounding box center [371, 381] width 434 height 247
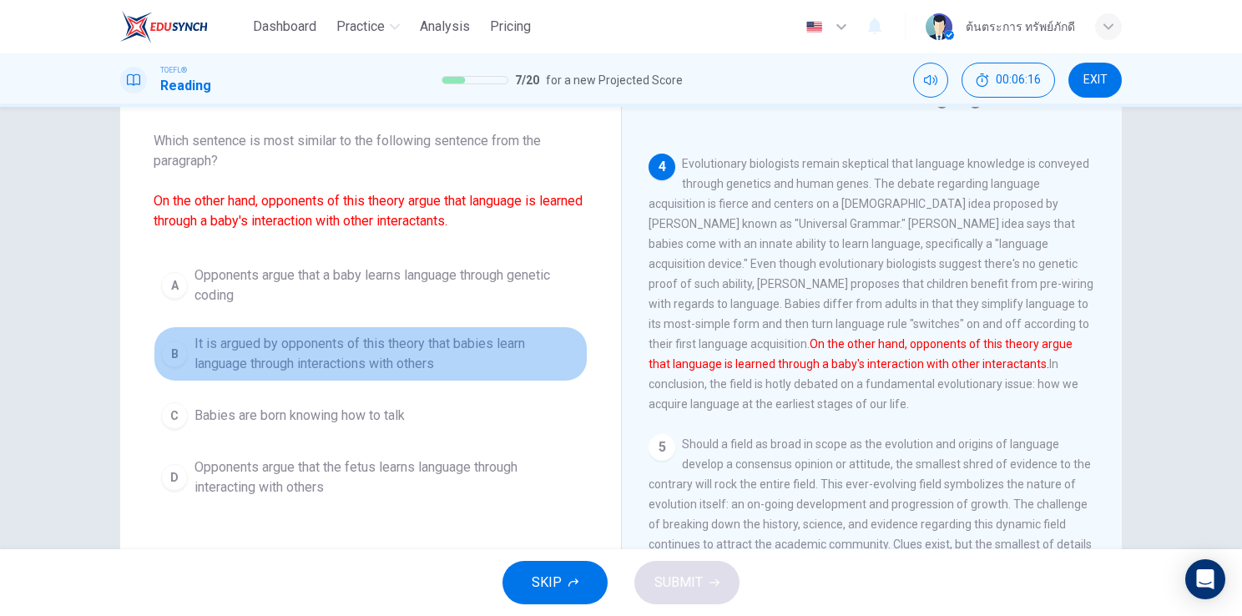
click at [407, 366] on span "It is argued by opponents of this theory that babies learn language through int…" at bounding box center [388, 354] width 386 height 40
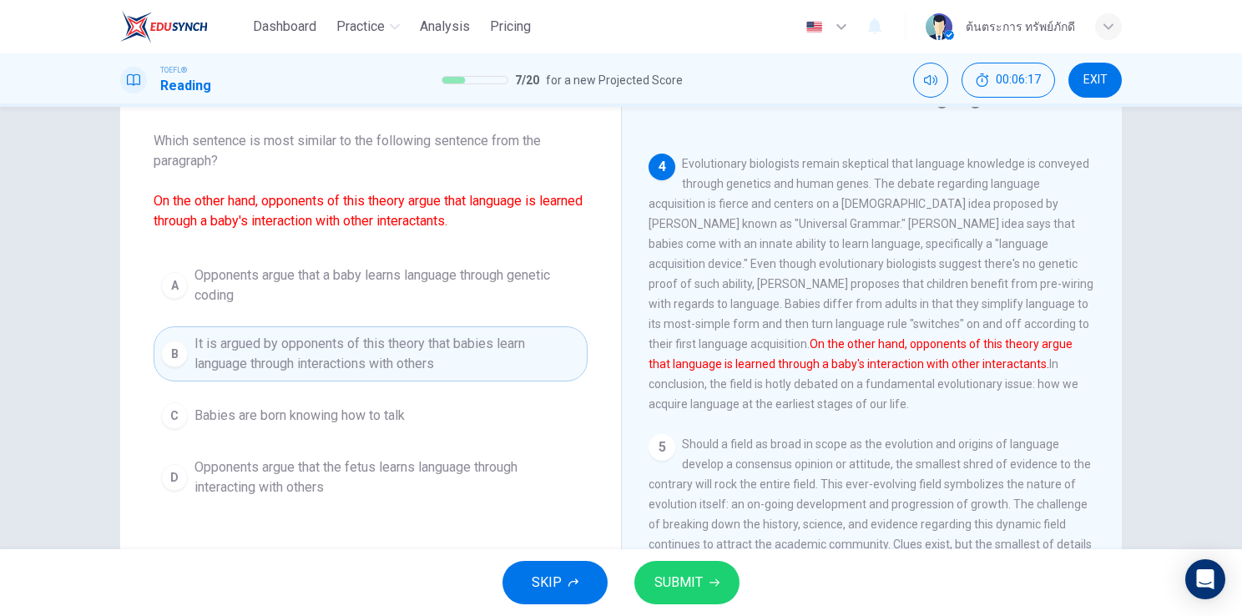
click at [670, 579] on span "SUBMIT" at bounding box center [678, 582] width 48 height 23
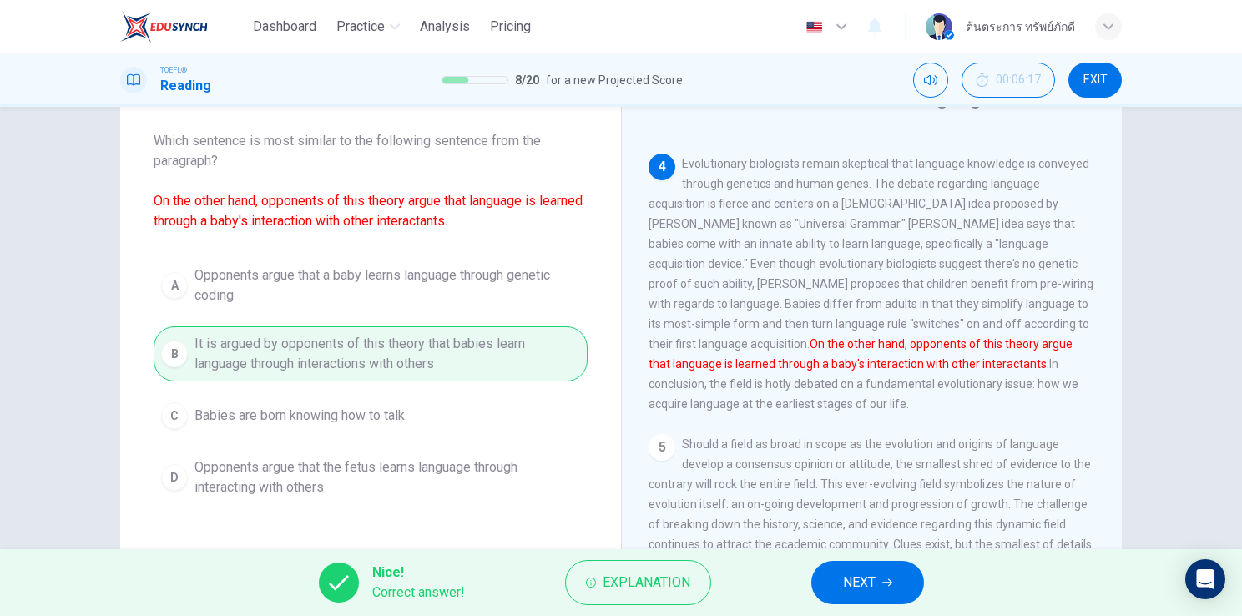
click at [899, 601] on button "NEXT" at bounding box center [867, 582] width 113 height 43
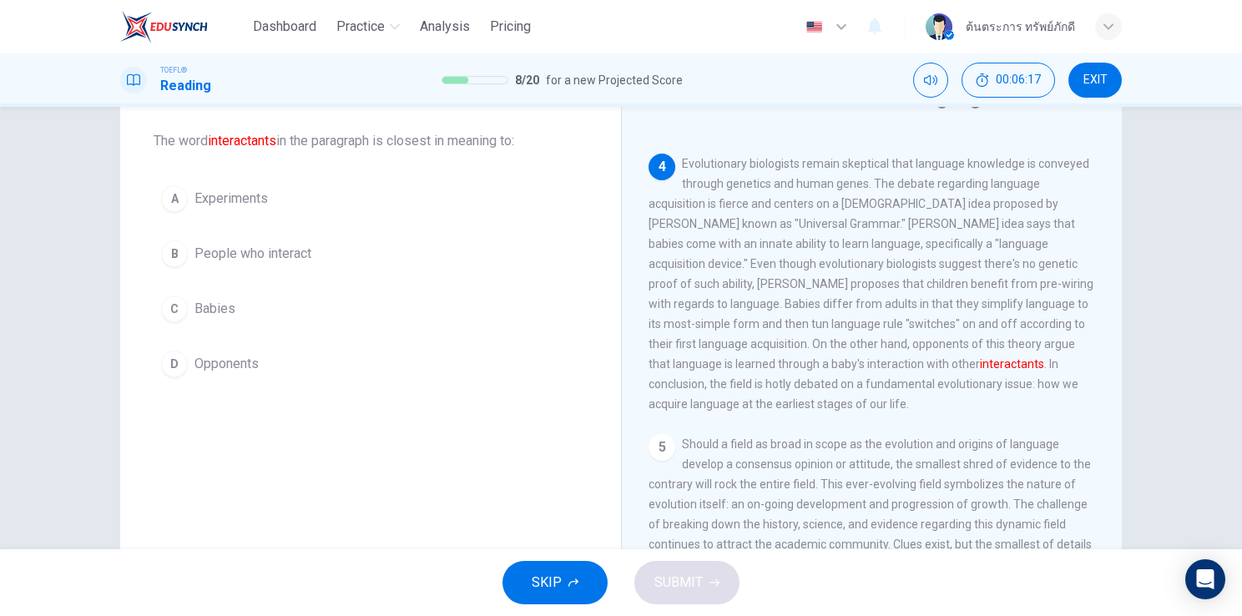
scroll to position [743, 0]
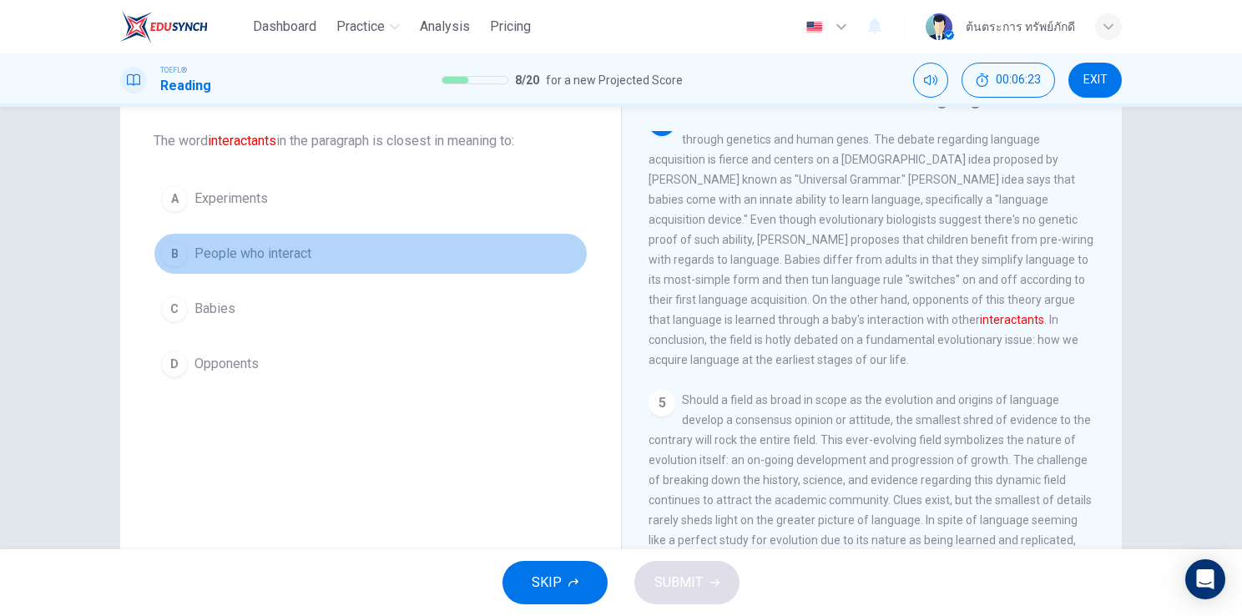
click at [292, 259] on span "People who interact" at bounding box center [253, 254] width 117 height 20
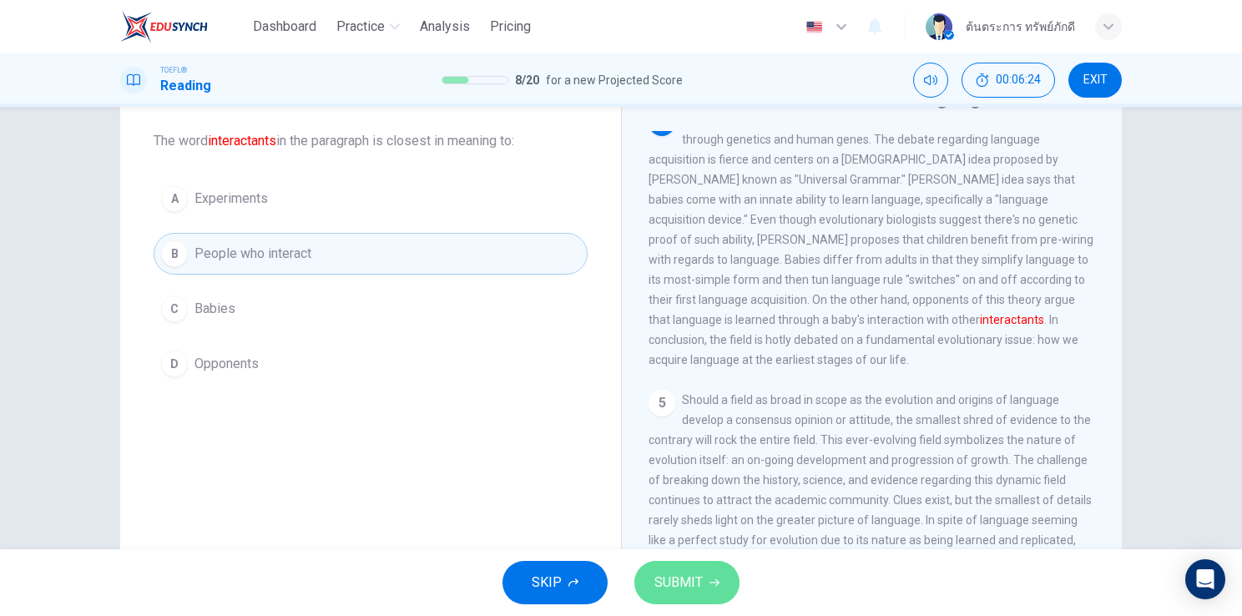
click at [675, 576] on span "SUBMIT" at bounding box center [678, 582] width 48 height 23
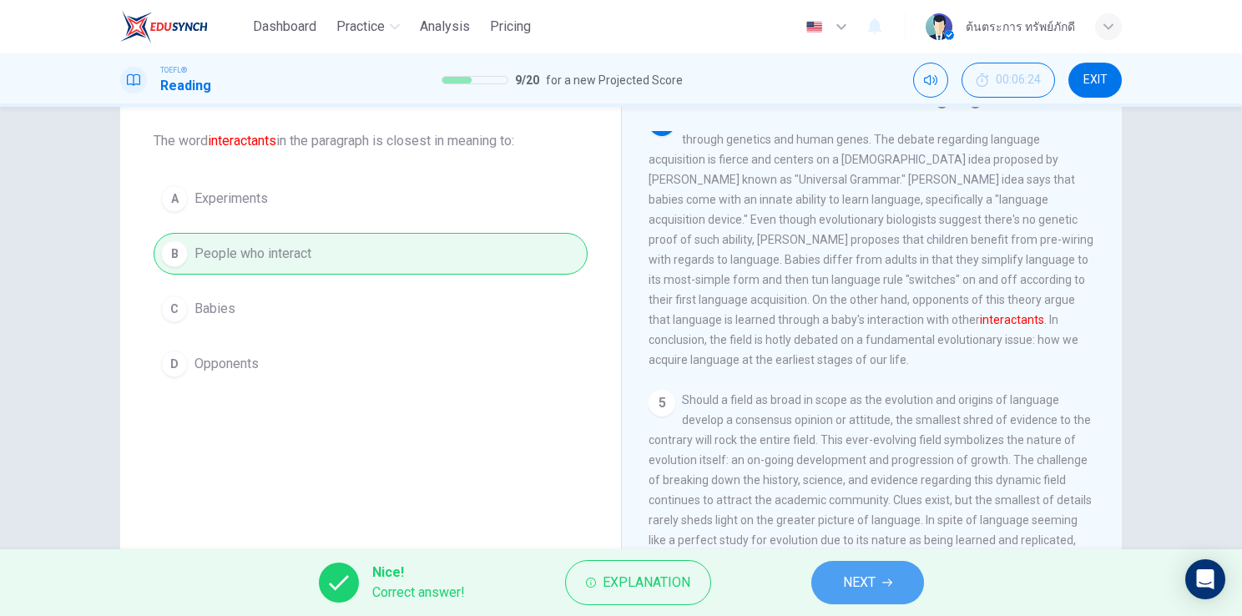
click at [893, 581] on button "NEXT" at bounding box center [867, 582] width 113 height 43
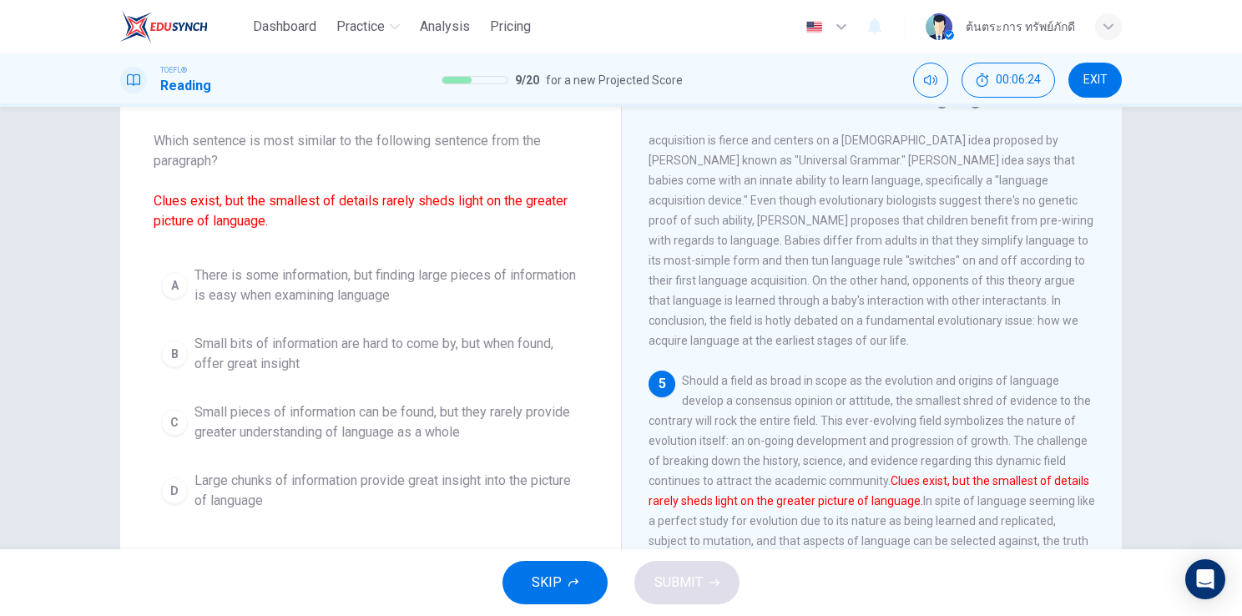
scroll to position [800, 0]
click at [431, 498] on span "Large chunks of information provide great insight into the picture of language" at bounding box center [388, 491] width 386 height 40
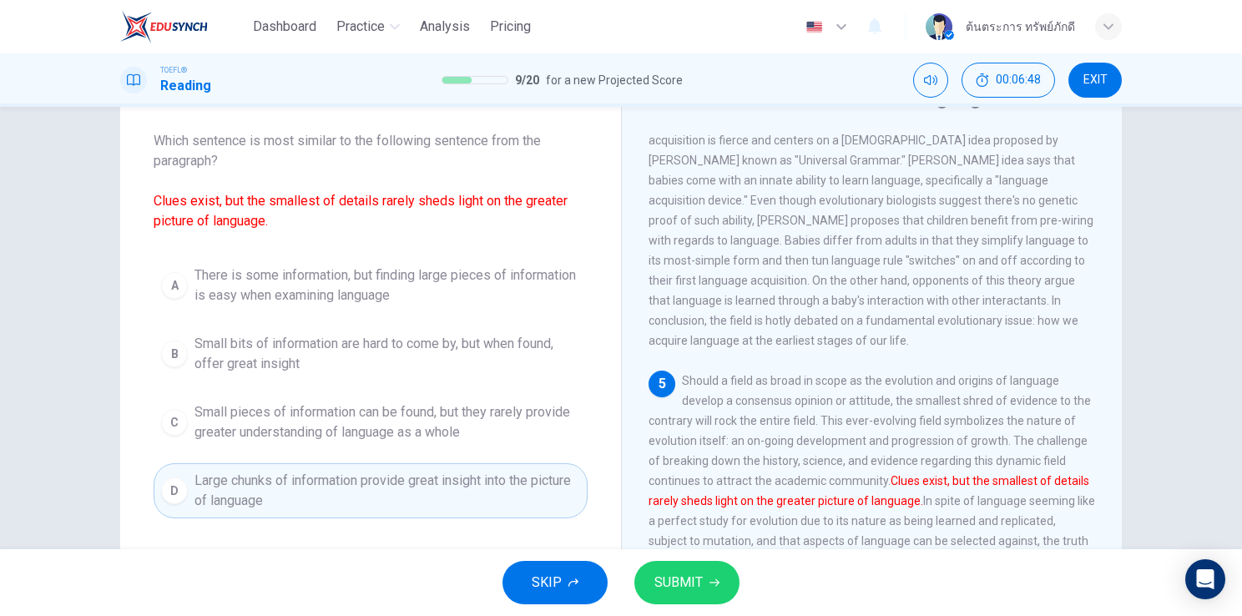
click at [674, 589] on span "SUBMIT" at bounding box center [678, 582] width 48 height 23
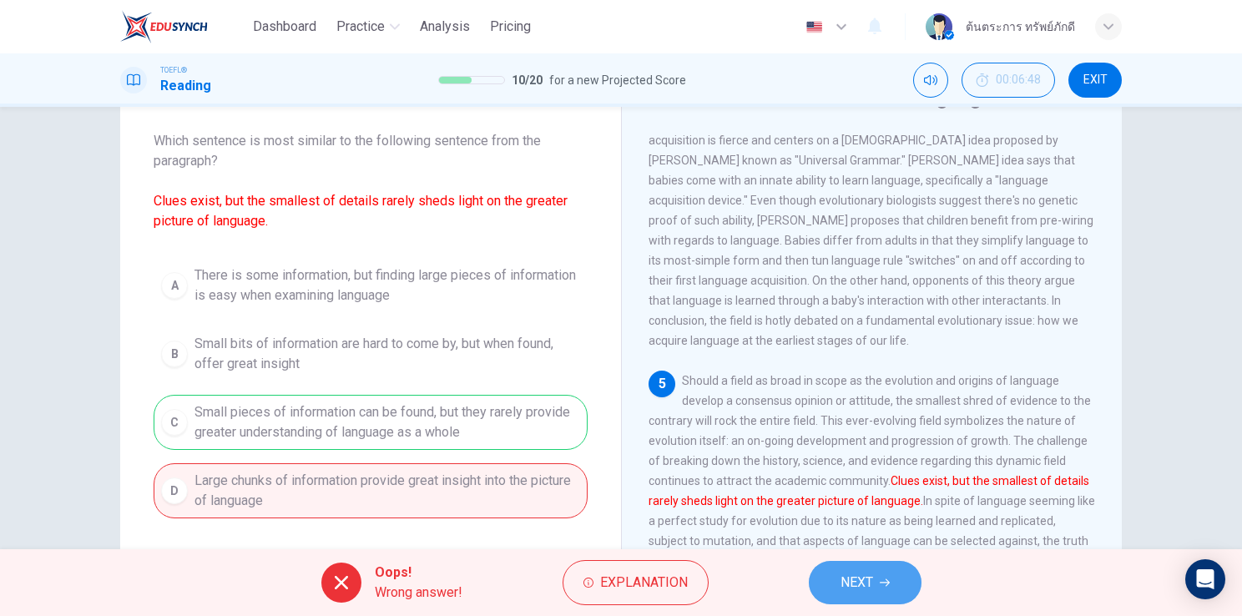
click at [861, 584] on span "NEXT" at bounding box center [857, 582] width 33 height 23
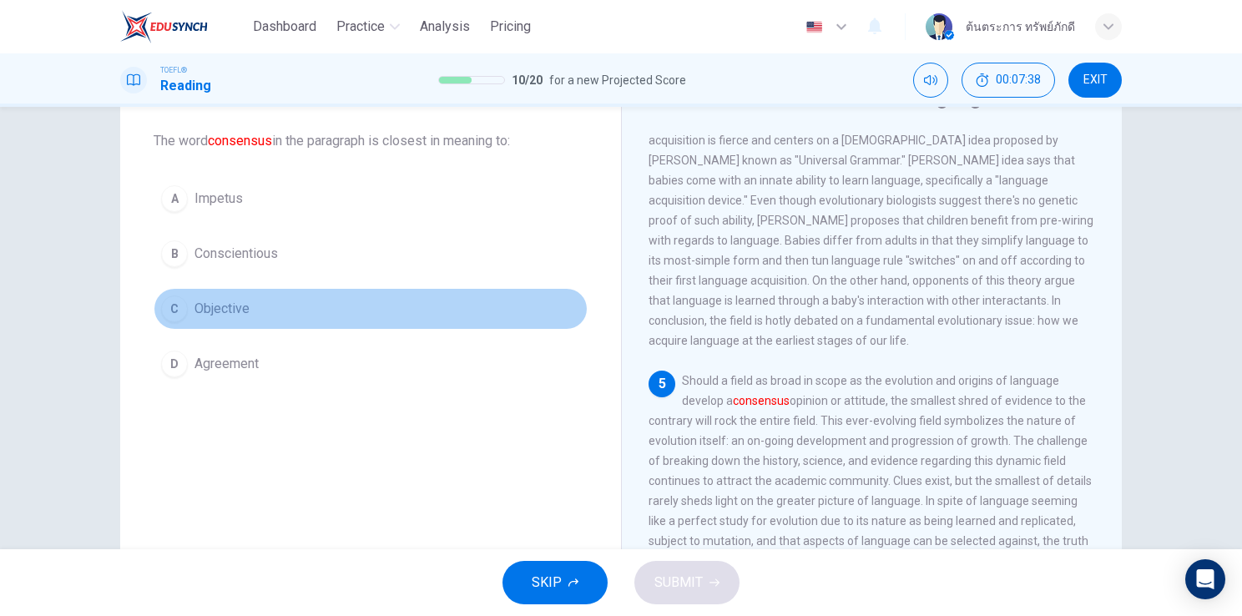
click at [269, 312] on button "C Objective" at bounding box center [371, 309] width 434 height 42
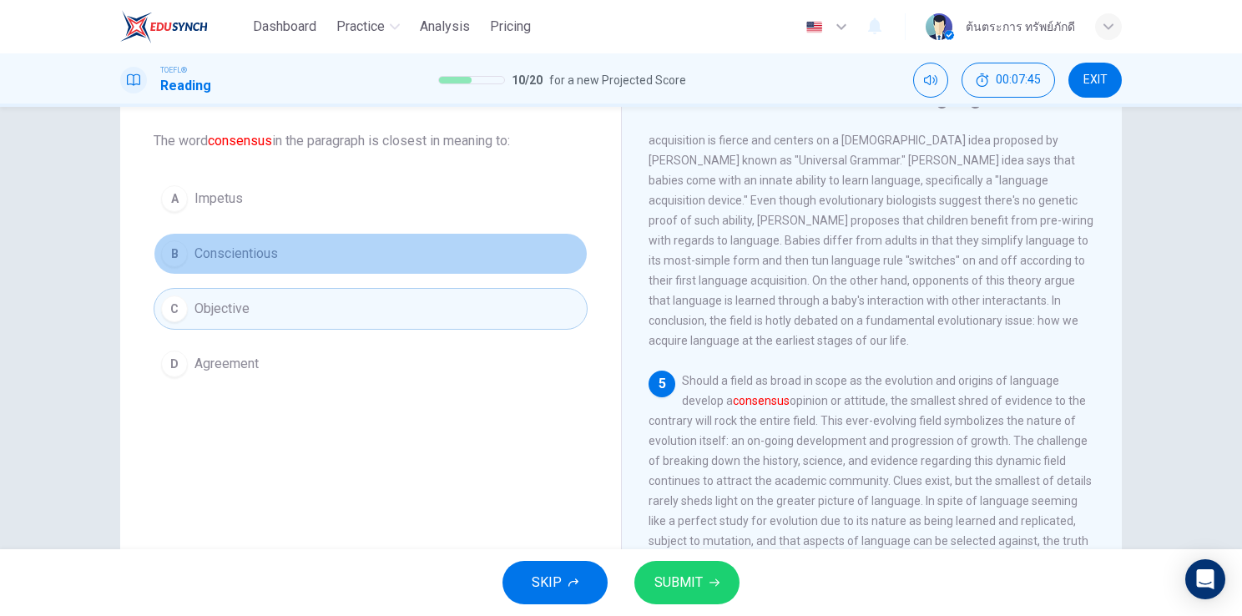
click at [266, 271] on button "B Conscientious" at bounding box center [371, 254] width 434 height 42
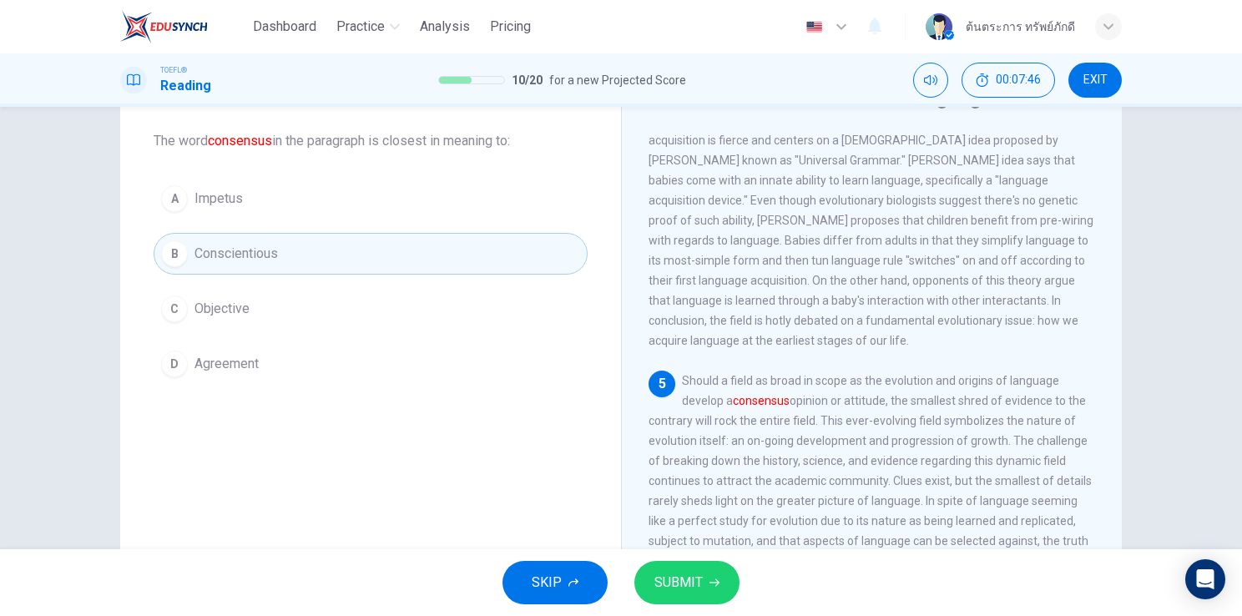
click at [706, 589] on button "SUBMIT" at bounding box center [686, 582] width 105 height 43
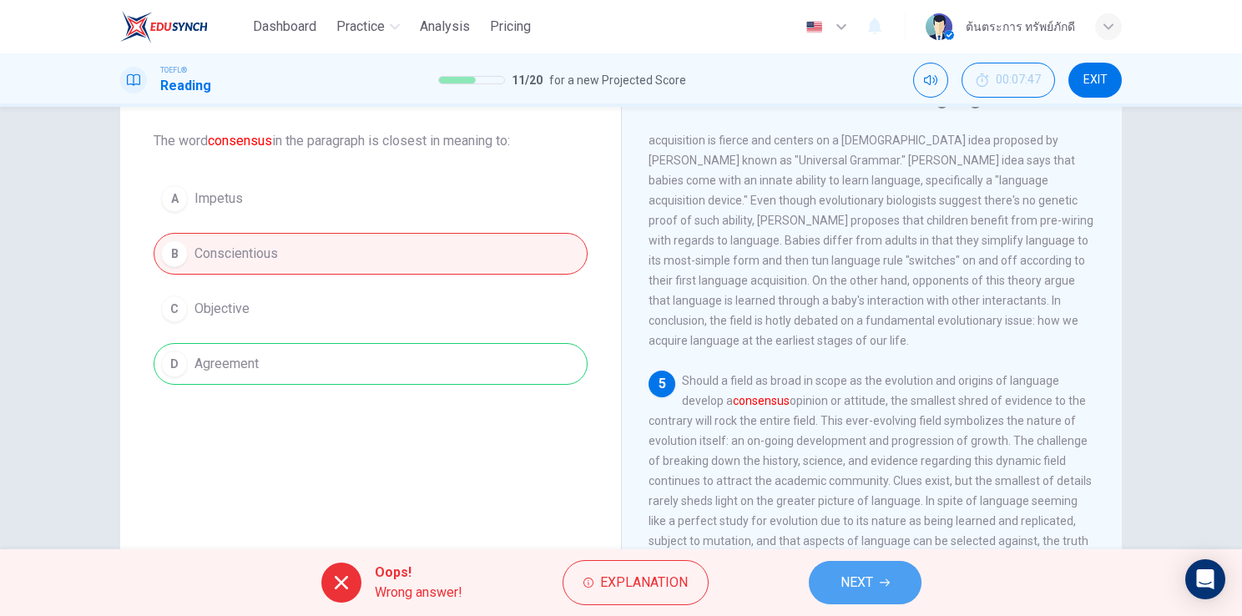
click at [875, 599] on button "NEXT" at bounding box center [865, 582] width 113 height 43
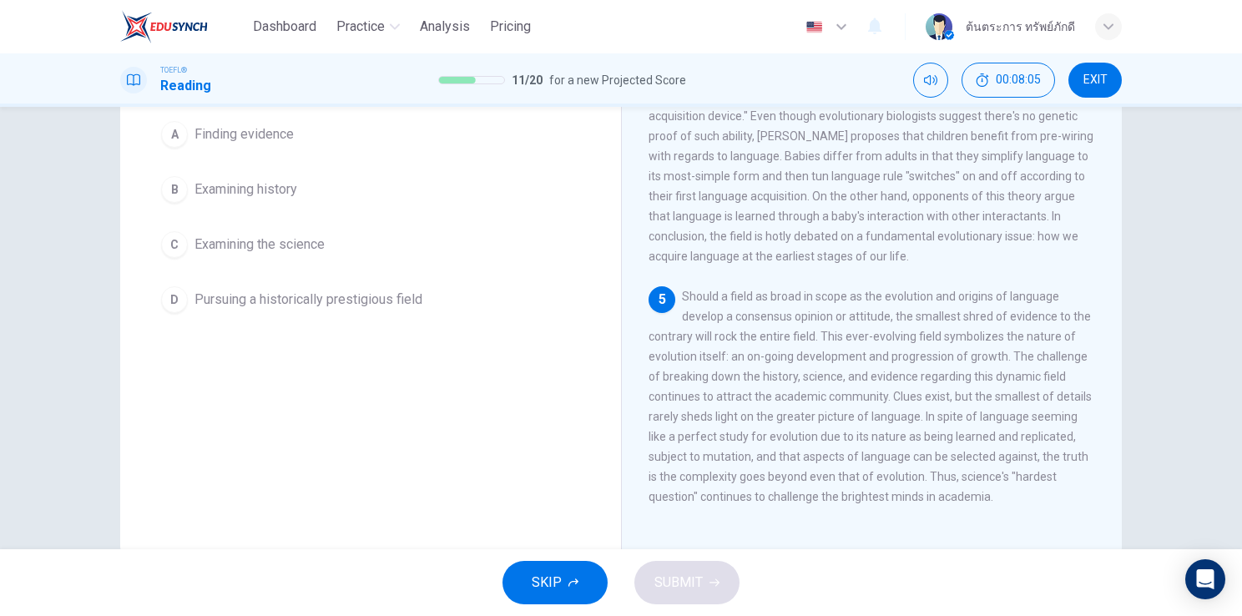
scroll to position [166, 0]
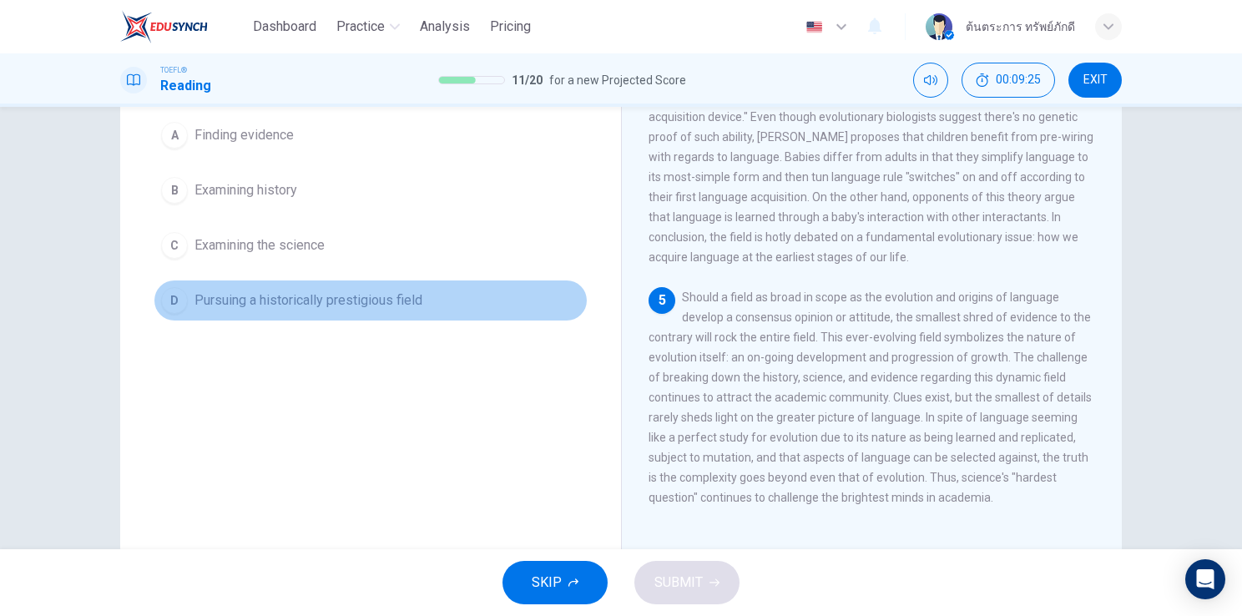
click at [363, 321] on button "D Pursuing a historically prestigious field" at bounding box center [371, 301] width 434 height 42
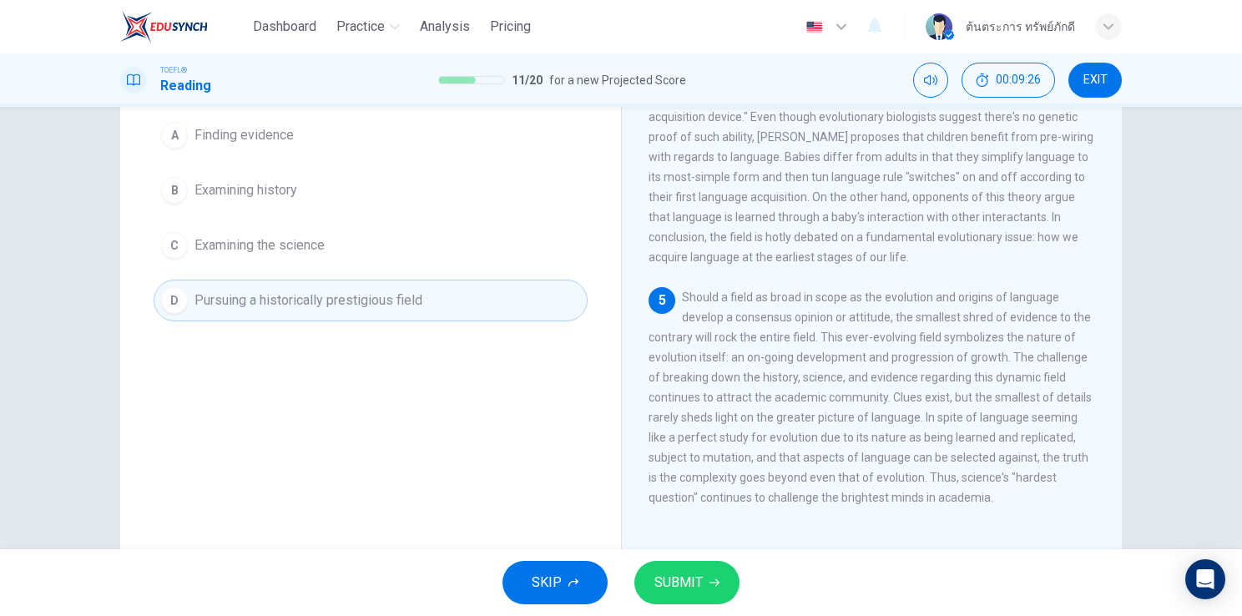
click at [681, 589] on span "SUBMIT" at bounding box center [678, 582] width 48 height 23
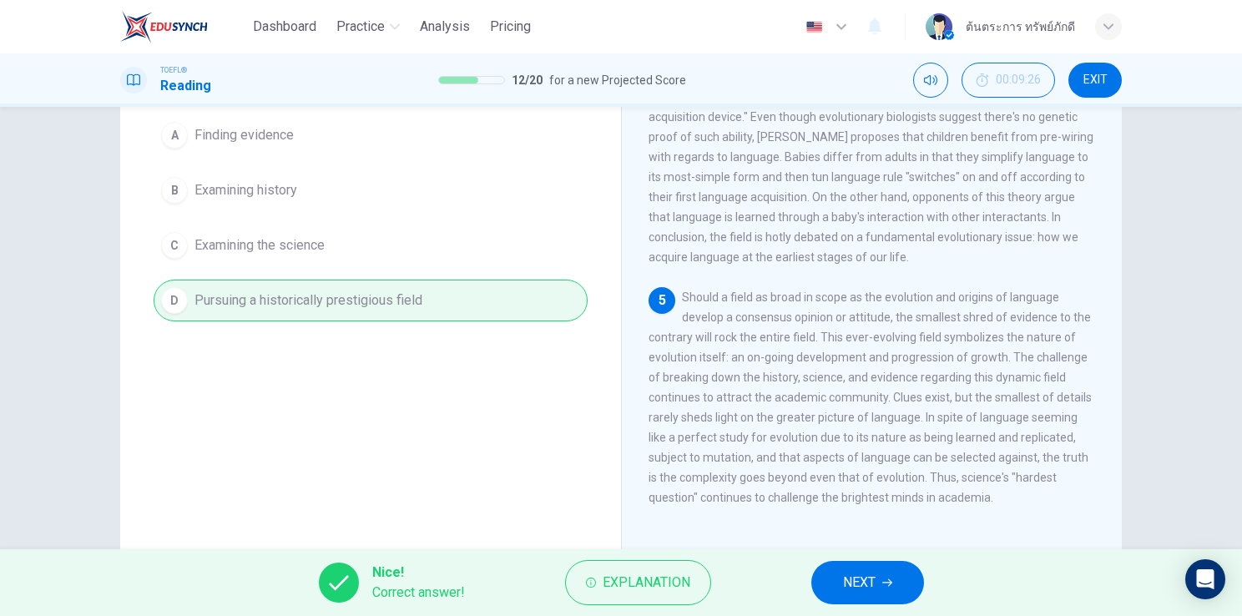
click at [849, 588] on span "NEXT" at bounding box center [859, 582] width 33 height 23
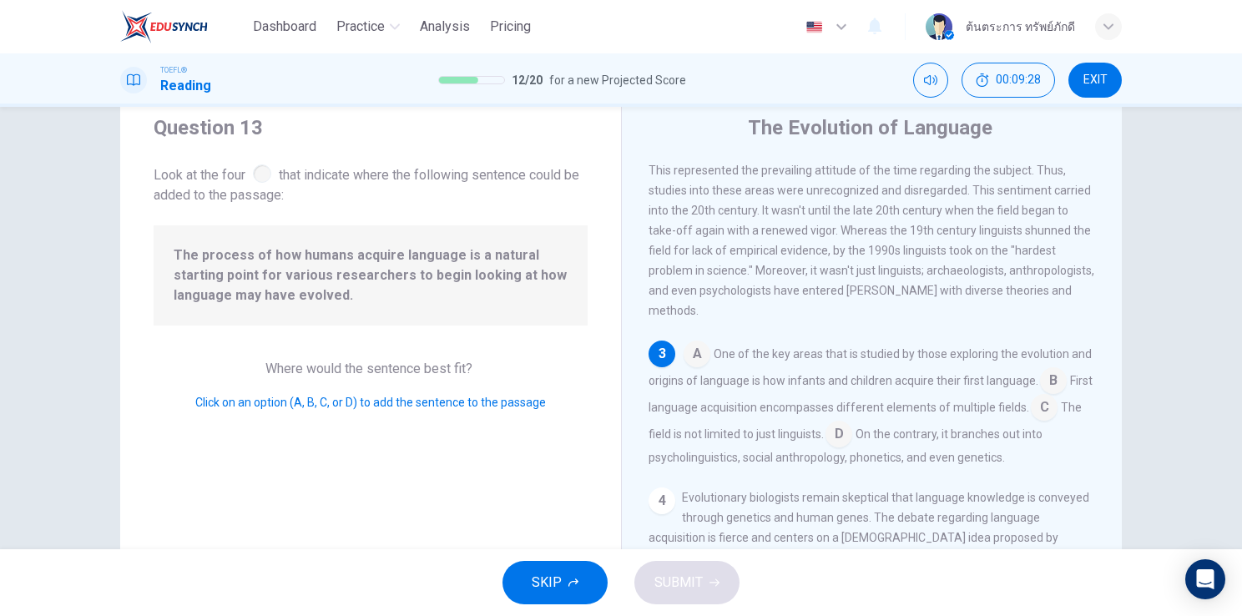
scroll to position [52, 0]
click at [852, 447] on input at bounding box center [839, 436] width 27 height 27
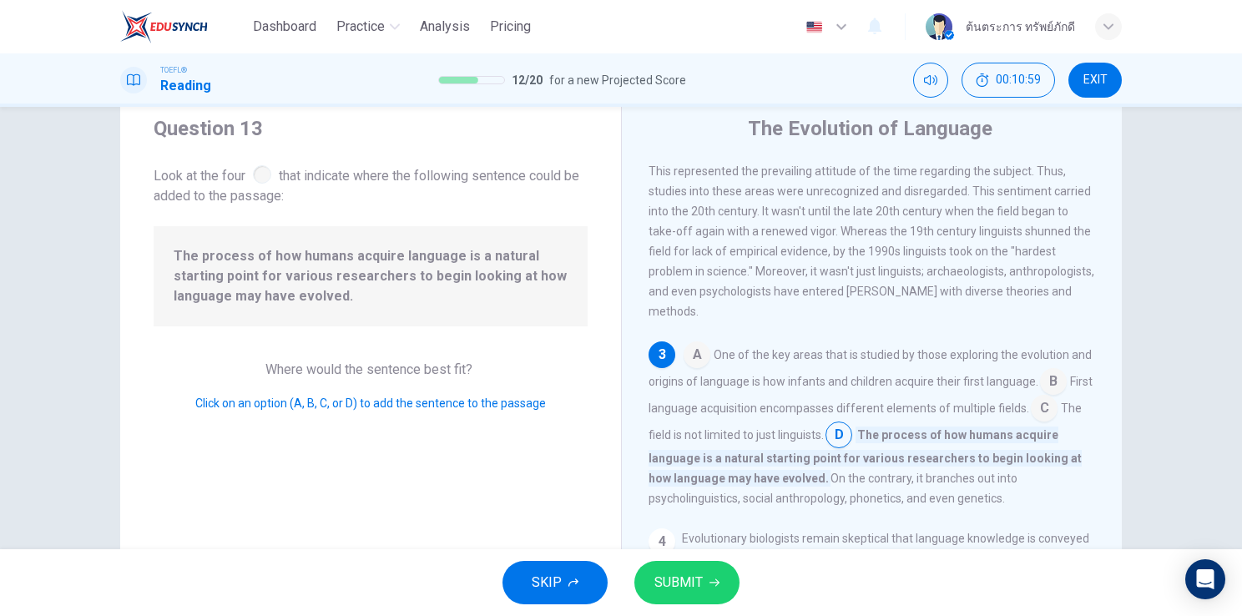
click at [690, 585] on span "SUBMIT" at bounding box center [678, 582] width 48 height 23
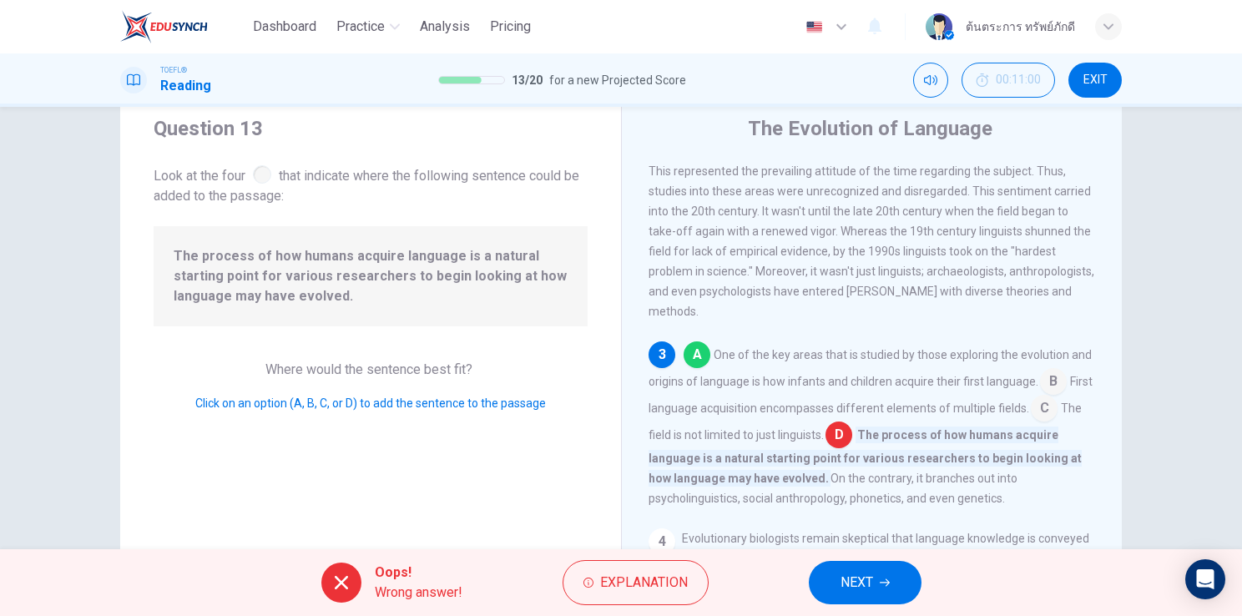
click at [871, 590] on span "NEXT" at bounding box center [857, 582] width 33 height 23
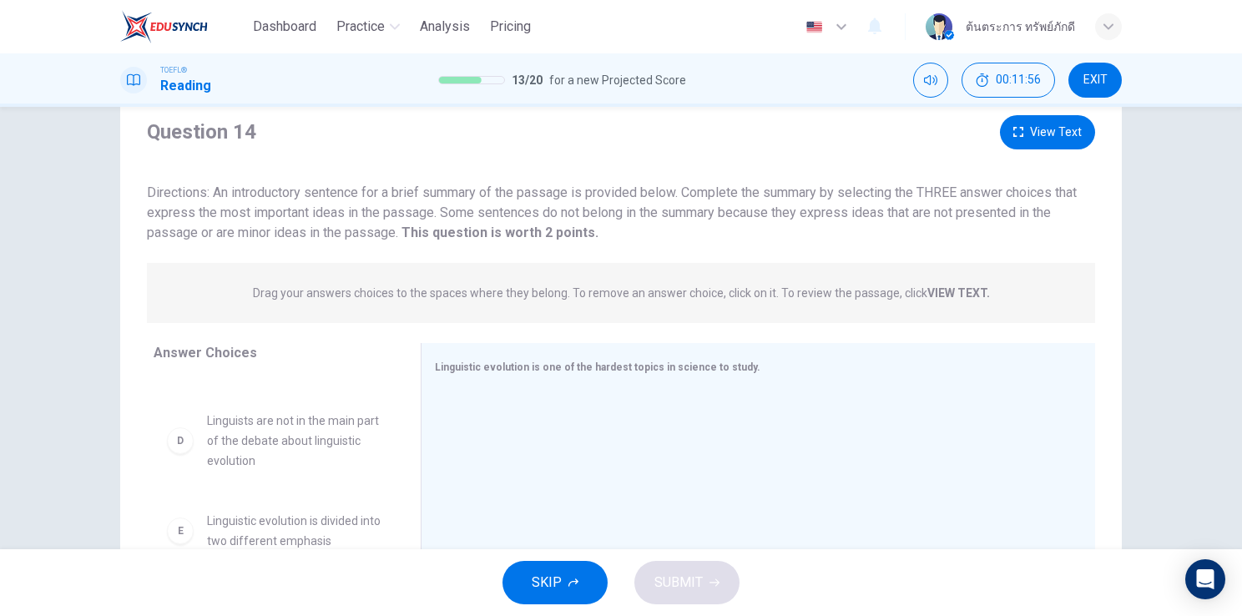
scroll to position [331, 0]
click at [329, 516] on span "Linguistic evolution is divided into two different emphasis" at bounding box center [294, 520] width 174 height 40
drag, startPoint x: 294, startPoint y: 442, endPoint x: 555, endPoint y: 449, distance: 261.4
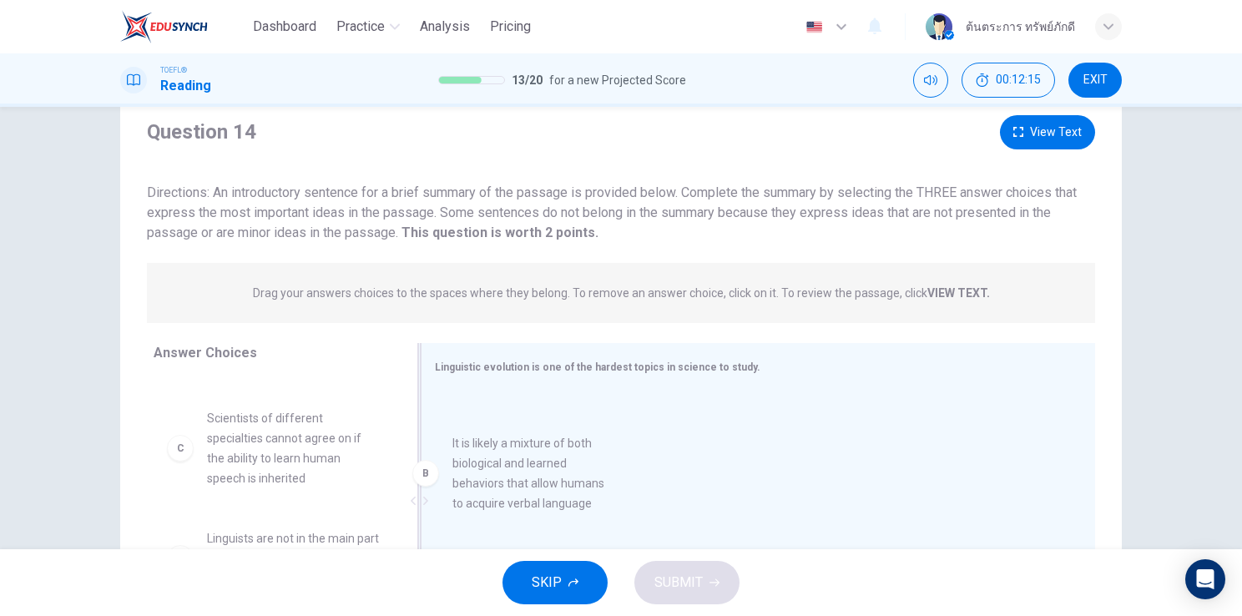
drag, startPoint x: 260, startPoint y: 443, endPoint x: 531, endPoint y: 478, distance: 273.5
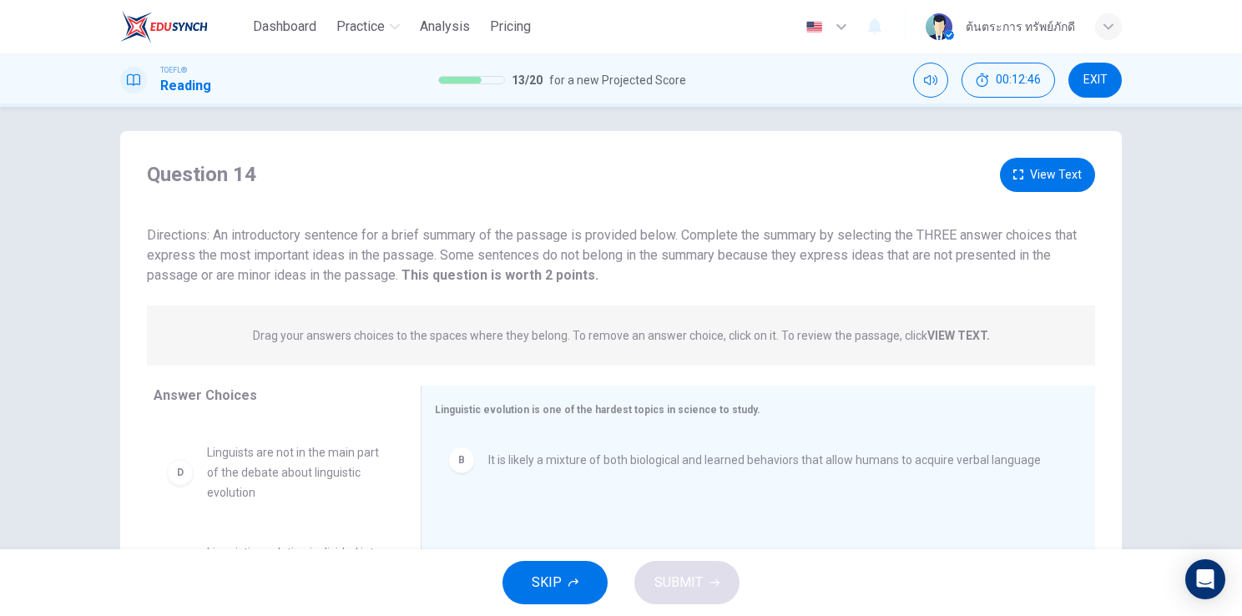
scroll to position [7, 0]
click at [1048, 181] on button "View Text" at bounding box center [1047, 177] width 95 height 34
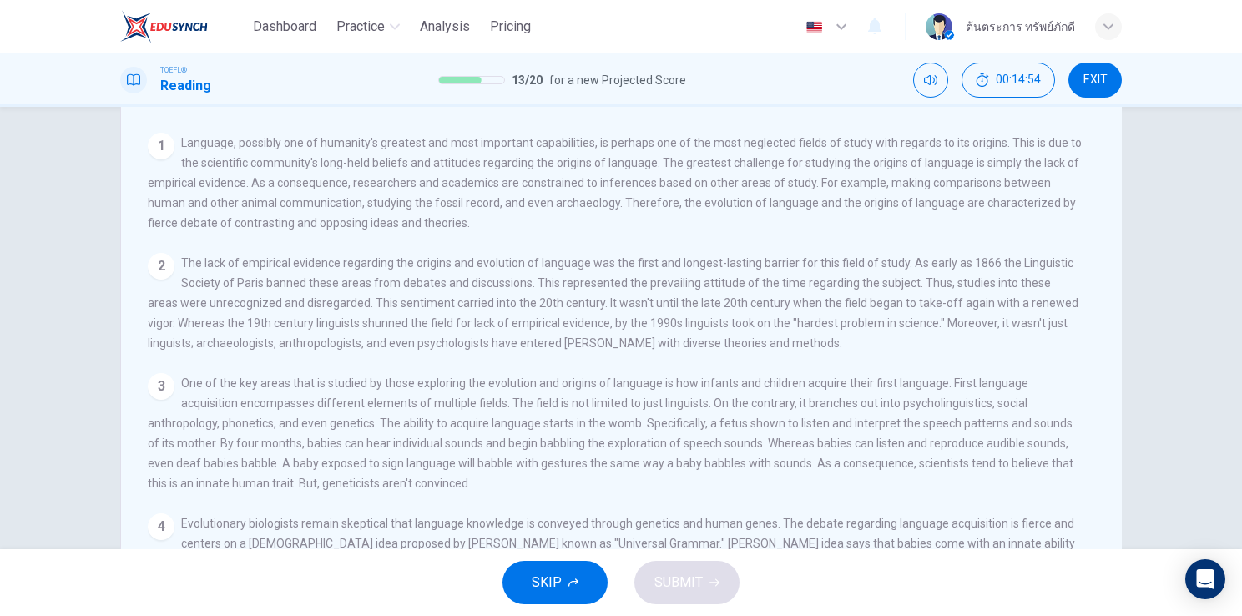
scroll to position [0, 0]
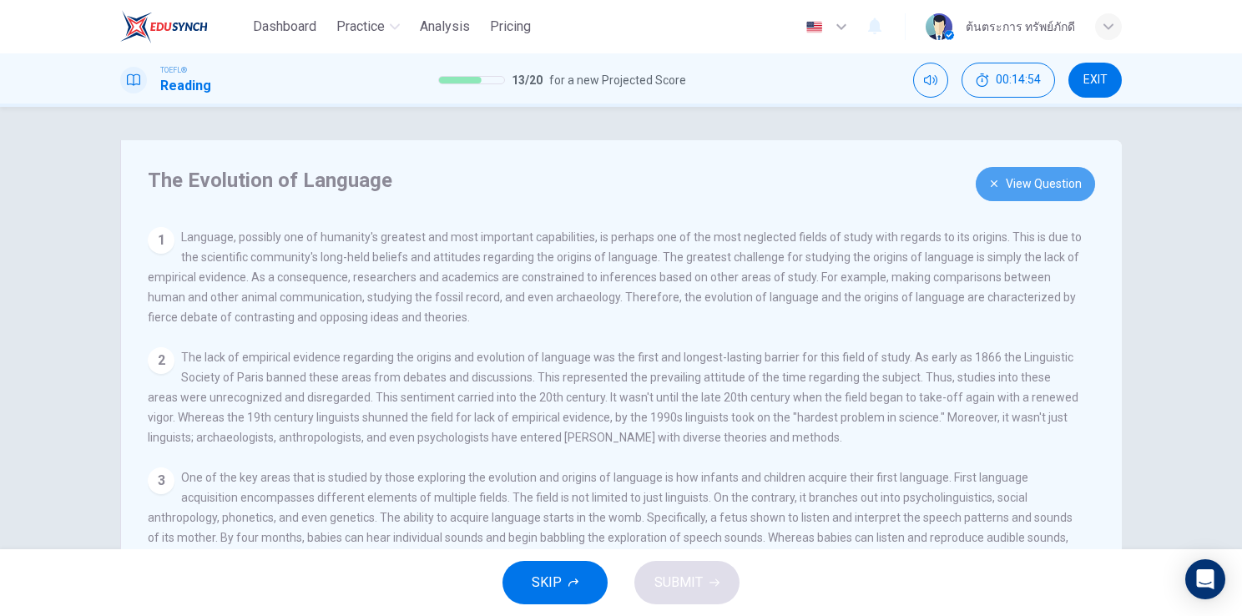
click at [1033, 182] on button "View Question" at bounding box center [1035, 184] width 119 height 34
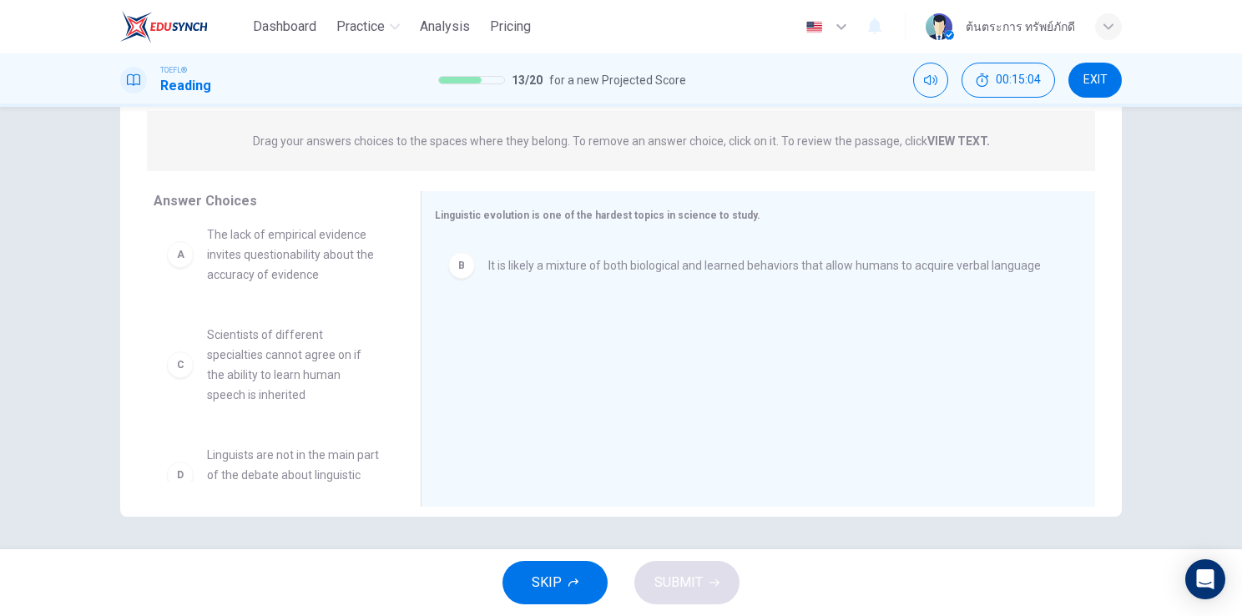
scroll to position [15, 0]
drag, startPoint x: 292, startPoint y: 253, endPoint x: 511, endPoint y: 364, distance: 245.3
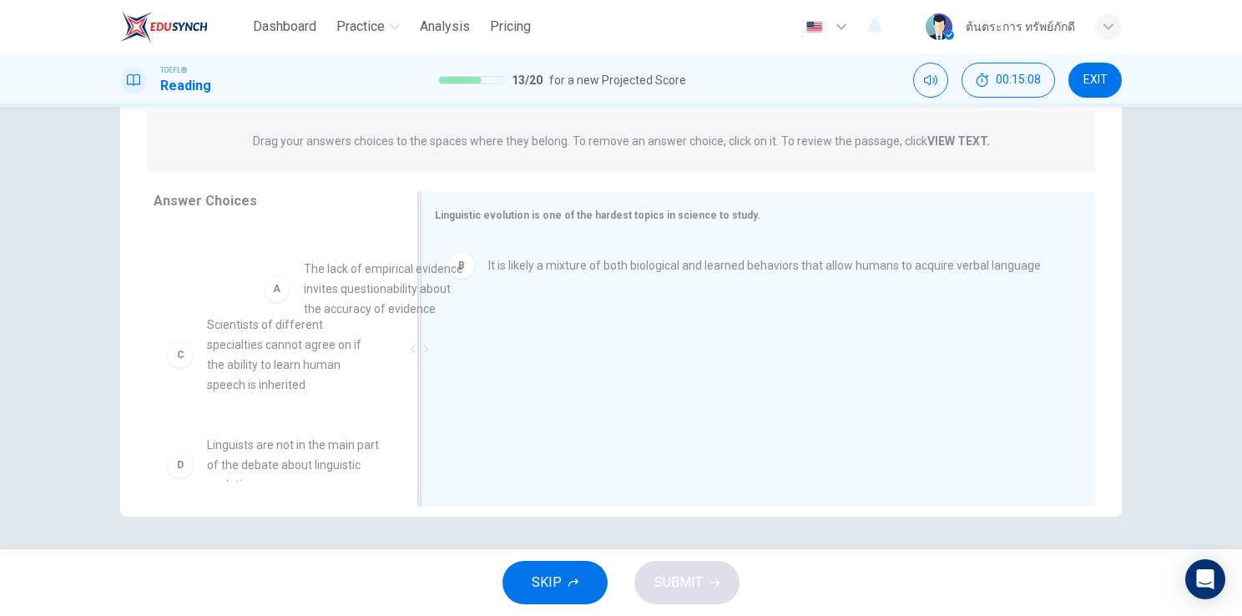
scroll to position [8, 0]
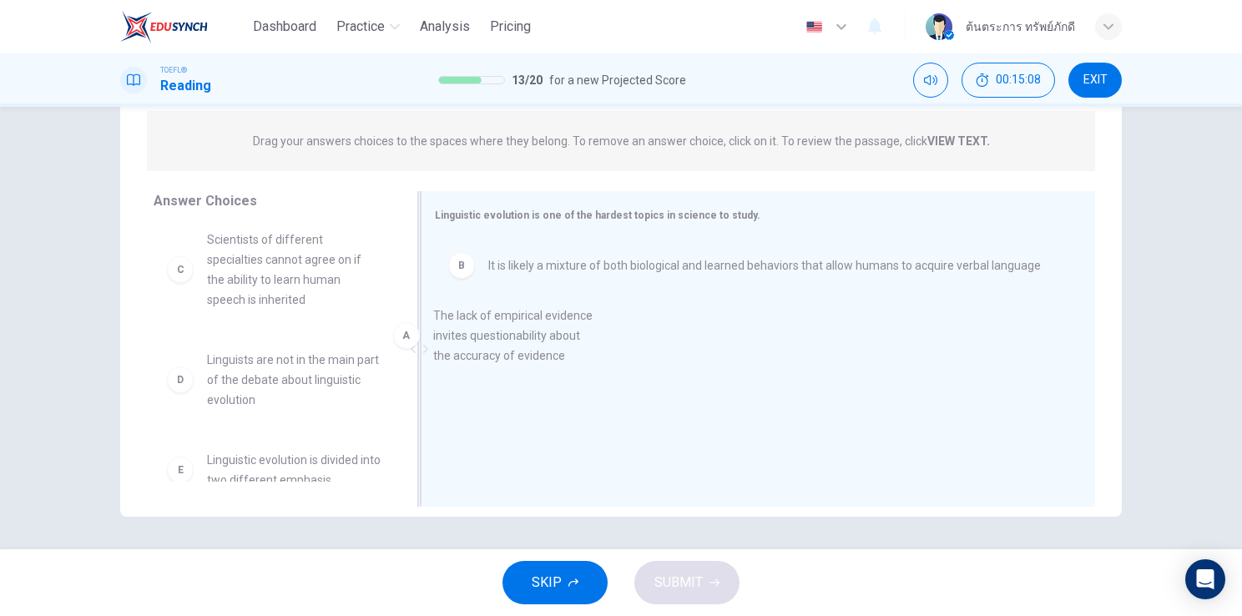
drag, startPoint x: 263, startPoint y: 262, endPoint x: 553, endPoint y: 382, distance: 313.3
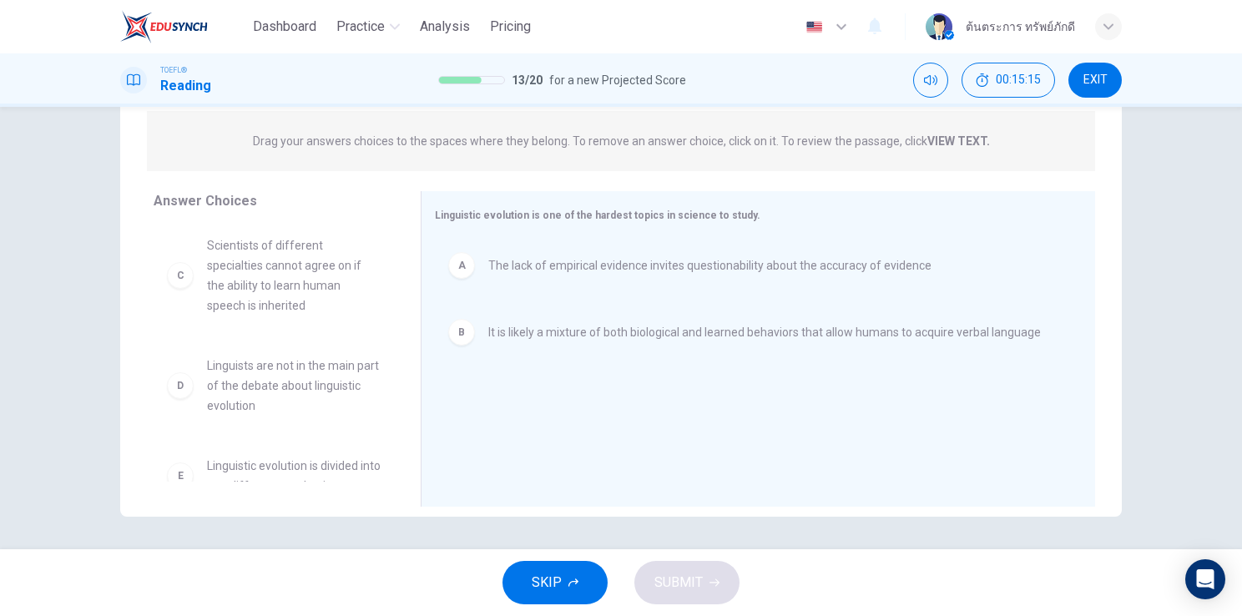
scroll to position [0, 0]
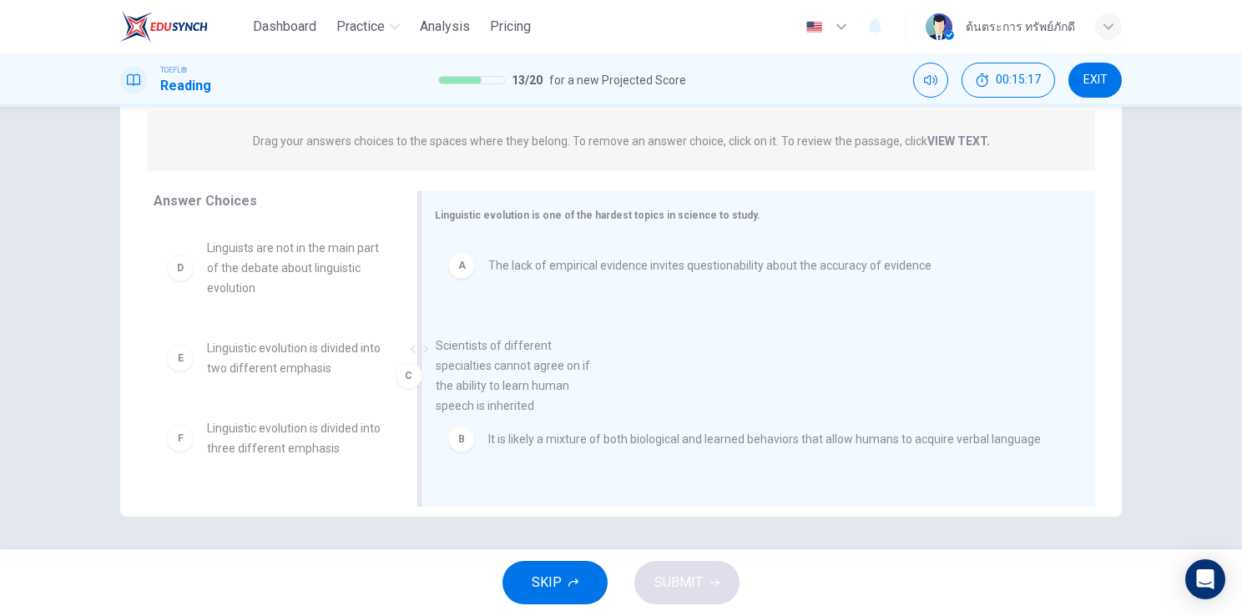
drag, startPoint x: 268, startPoint y: 279, endPoint x: 544, endPoint y: 405, distance: 303.7
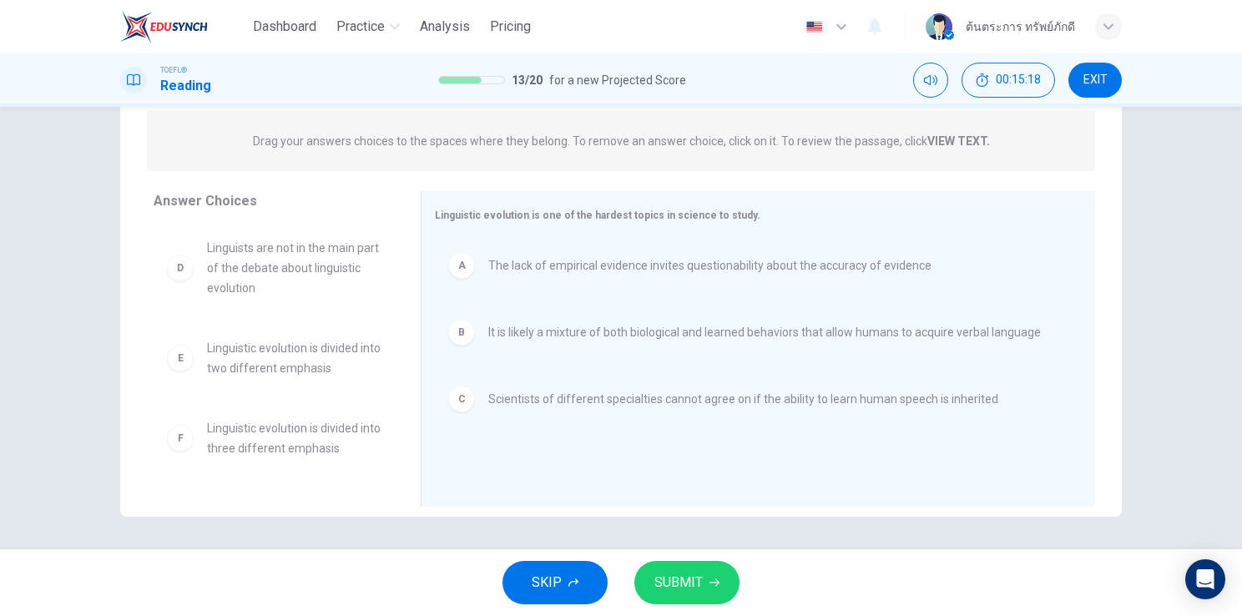
click at [693, 589] on span "SUBMIT" at bounding box center [678, 582] width 48 height 23
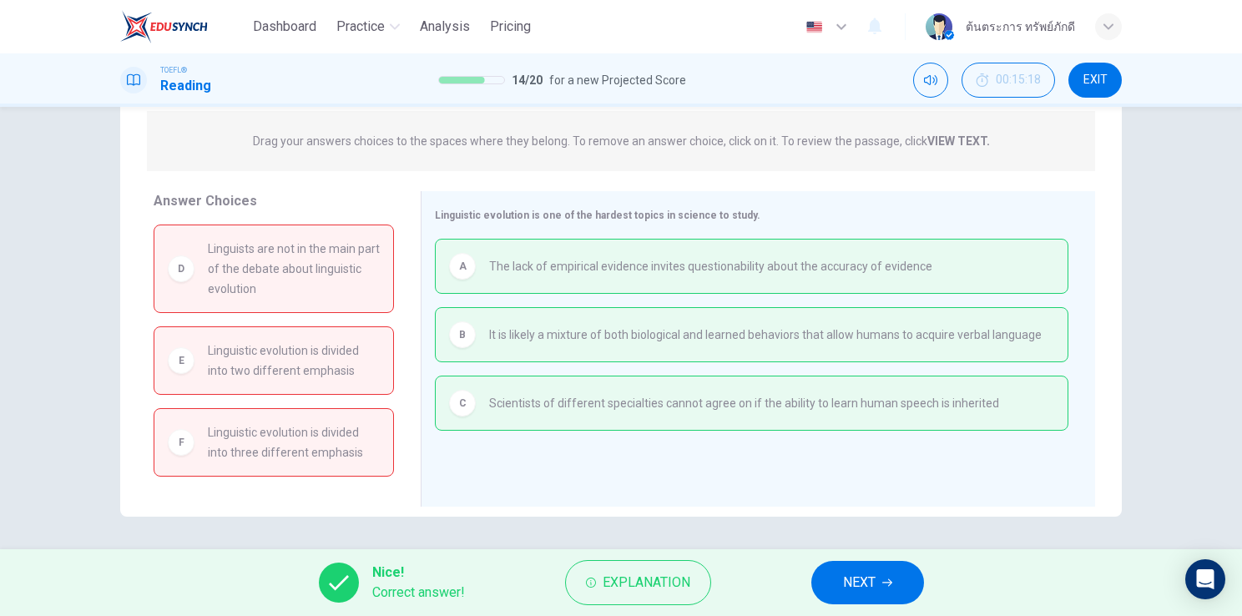
click at [875, 576] on span "NEXT" at bounding box center [859, 582] width 33 height 23
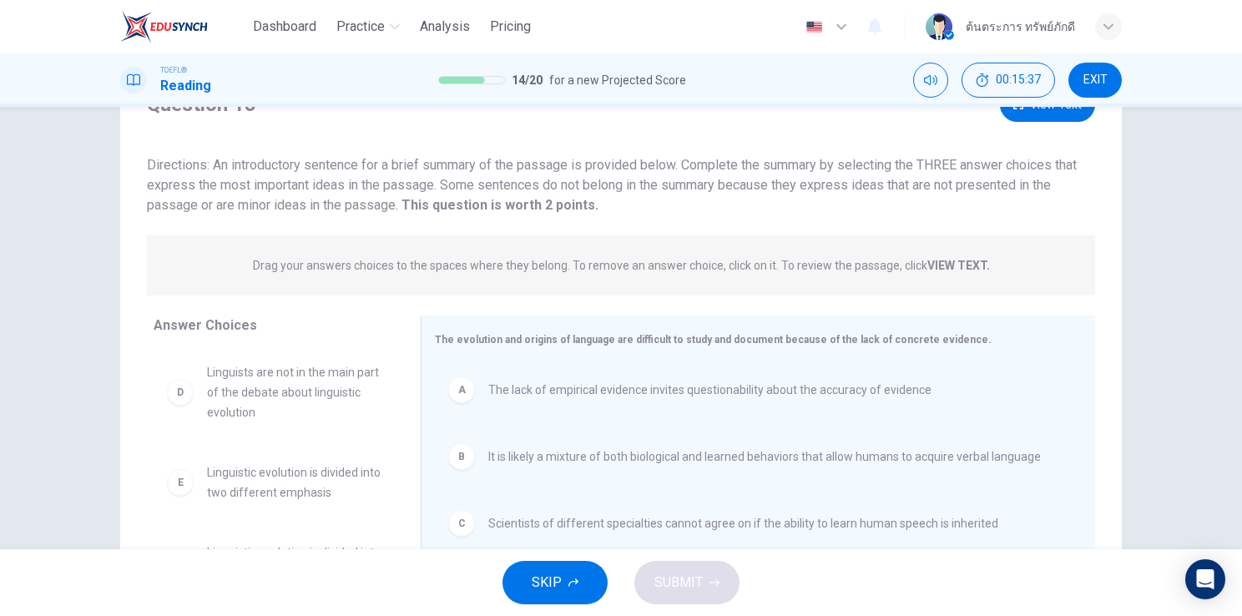
scroll to position [78, 0]
click at [584, 402] on div "A The lack of empirical evidence invites questionability about the accuracy of …" at bounding box center [751, 391] width 607 height 27
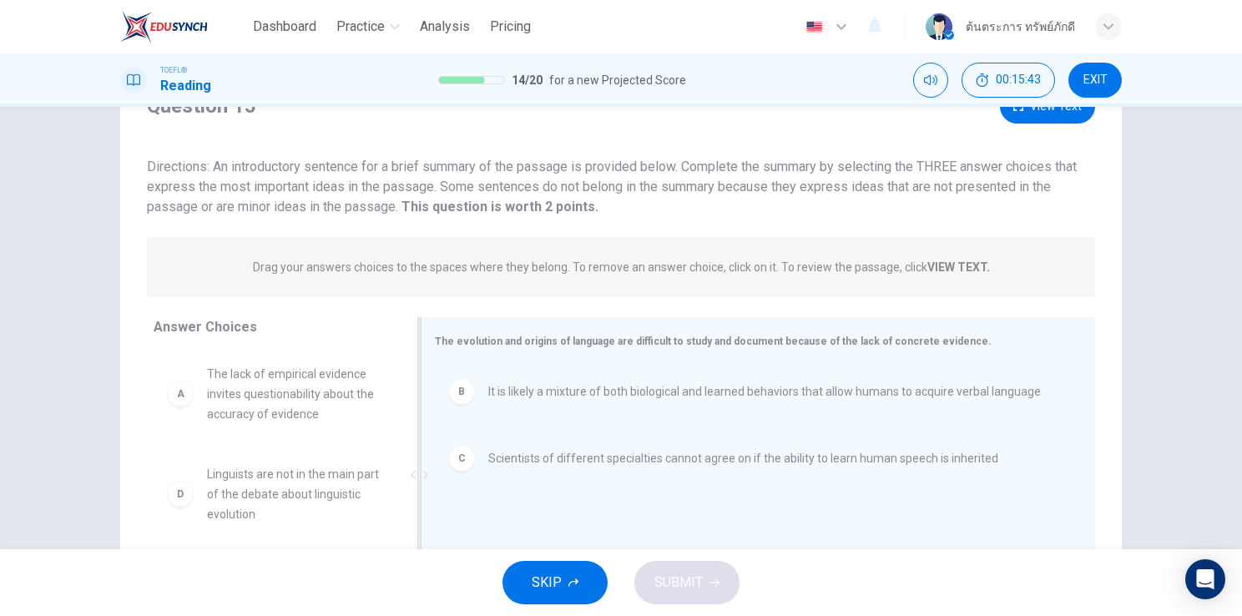
click at [183, 392] on div "A" at bounding box center [180, 394] width 27 height 27
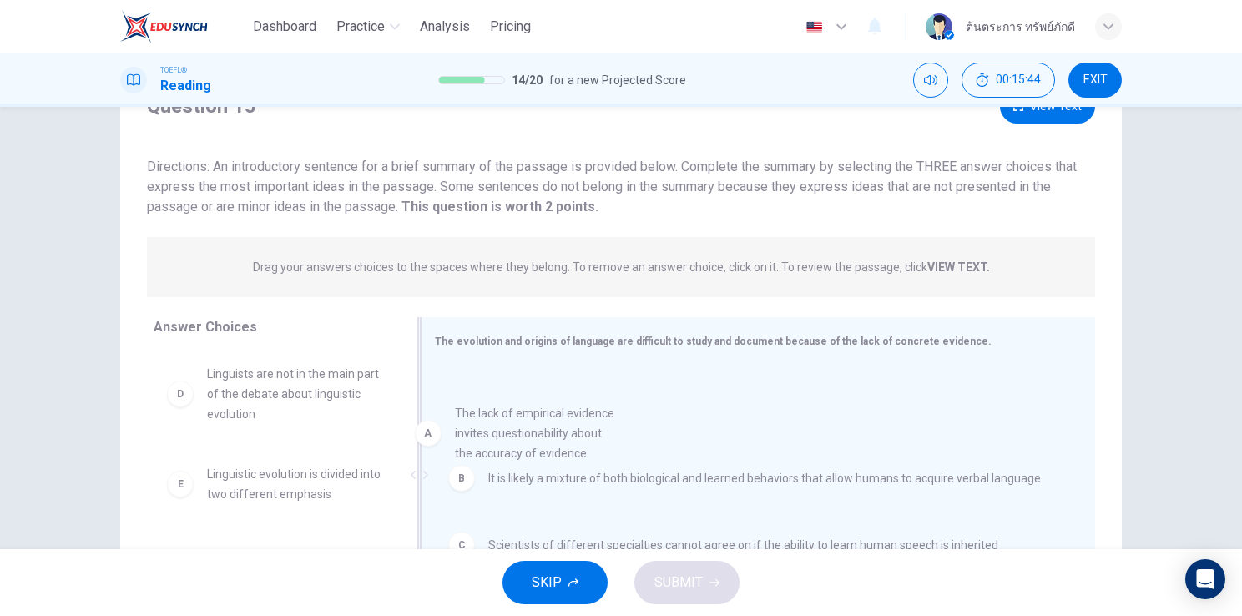
drag, startPoint x: 184, startPoint y: 396, endPoint x: 460, endPoint y: 446, distance: 280.0
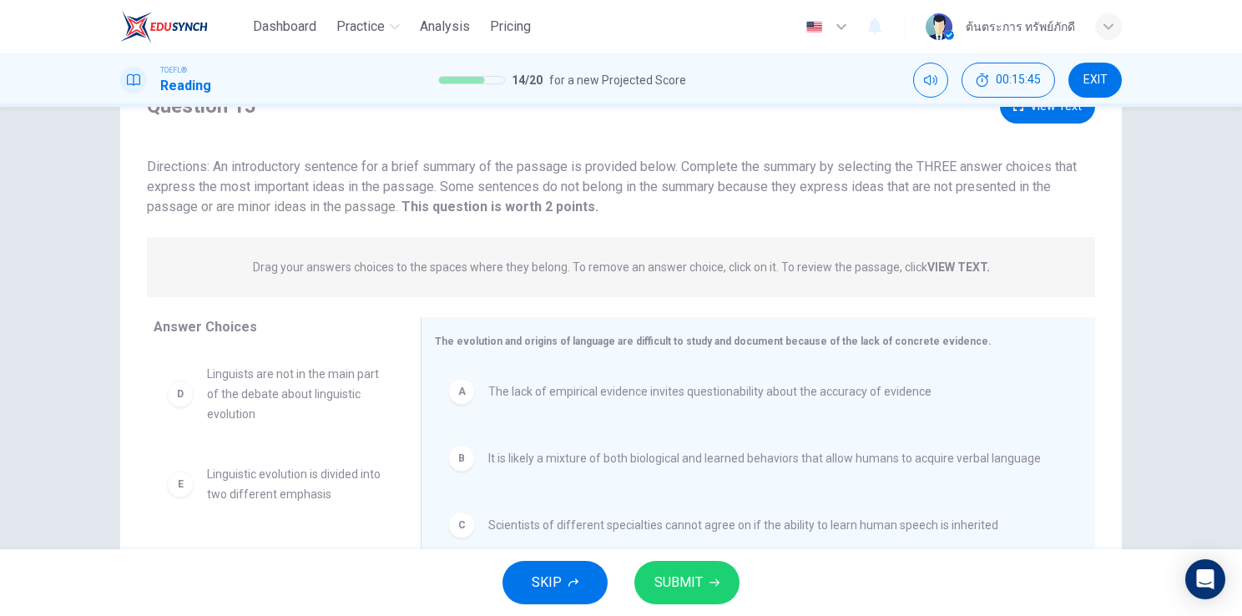
click at [673, 578] on span "SUBMIT" at bounding box center [678, 582] width 48 height 23
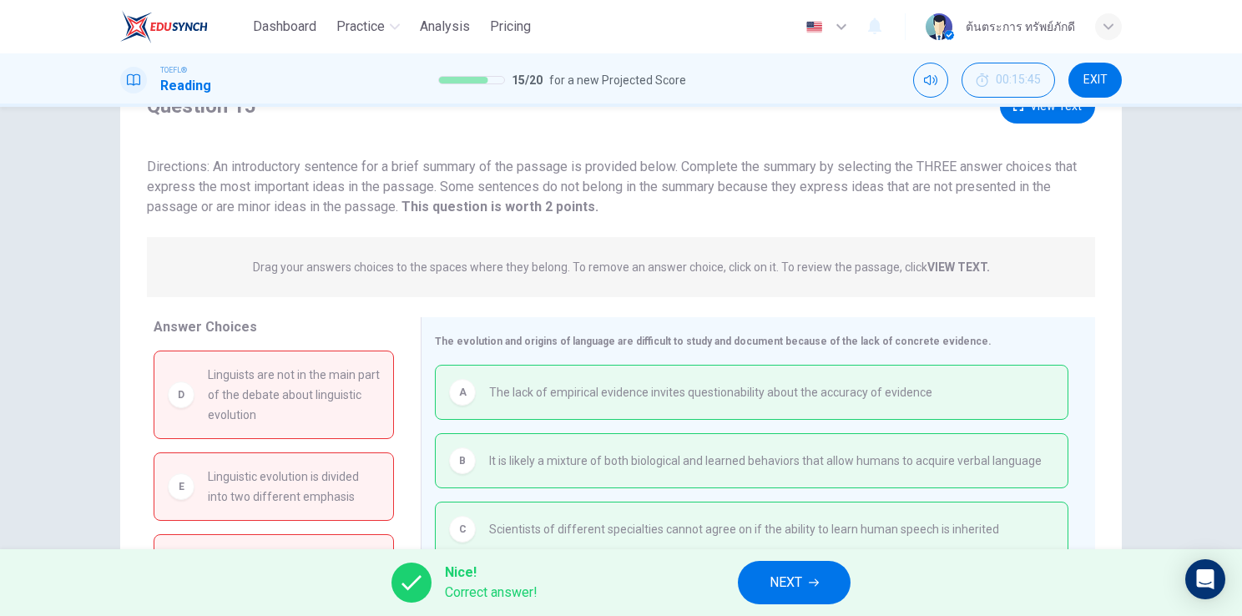
click at [771, 578] on span "NEXT" at bounding box center [786, 582] width 33 height 23
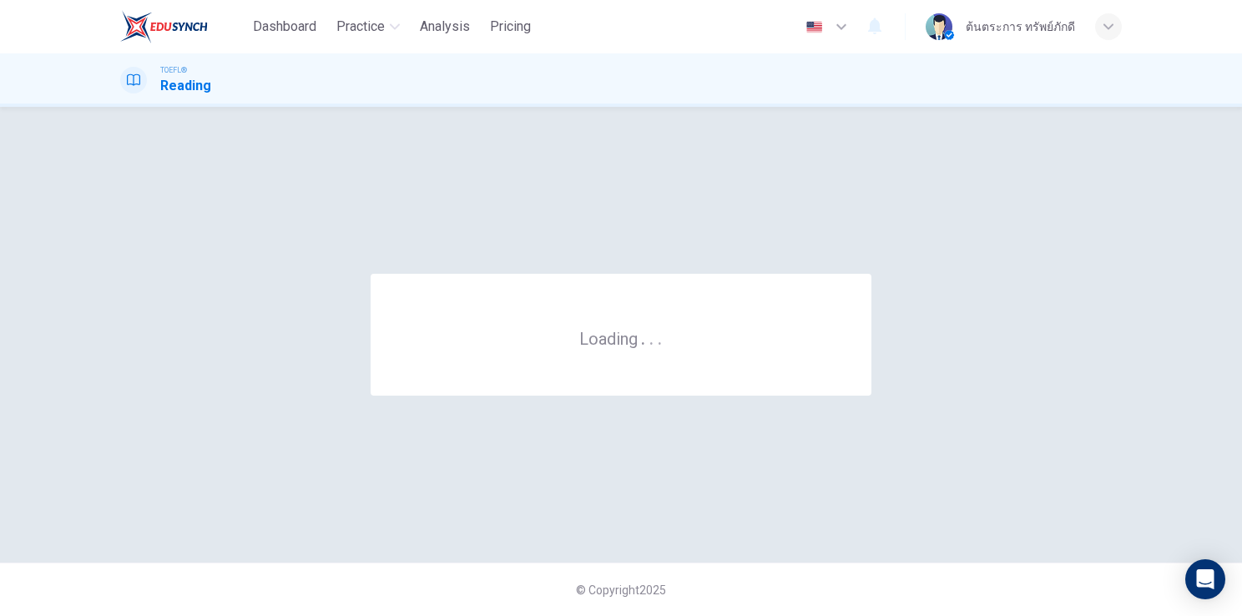
scroll to position [0, 0]
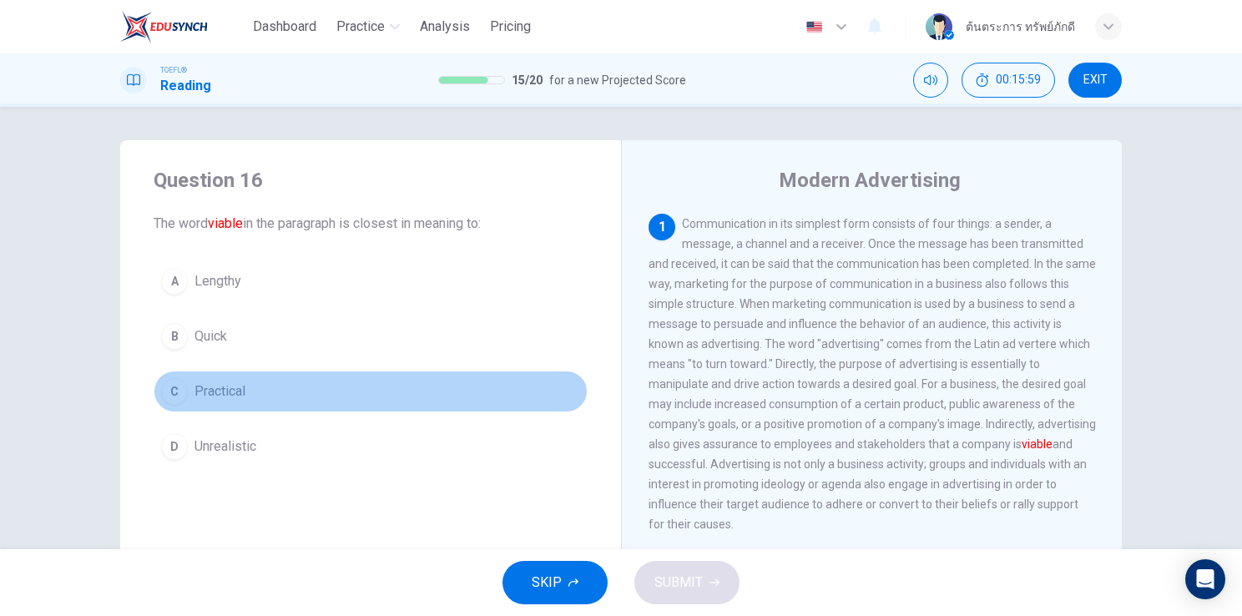
click at [245, 399] on button "C Practical" at bounding box center [371, 392] width 434 height 42
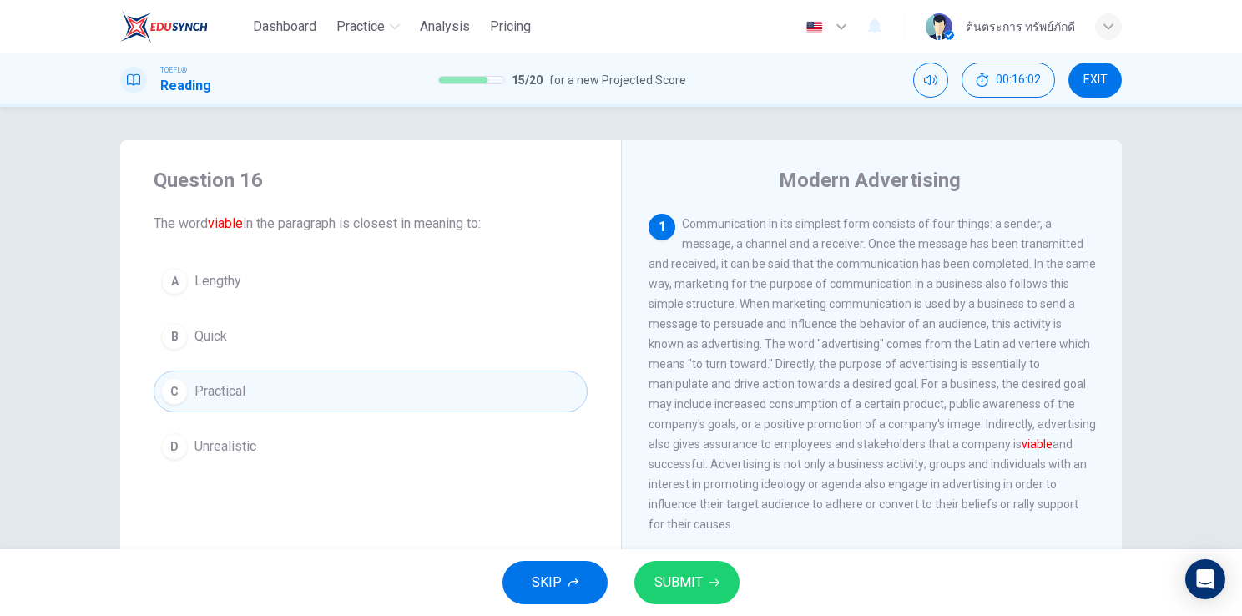
click at [681, 579] on span "SUBMIT" at bounding box center [678, 582] width 48 height 23
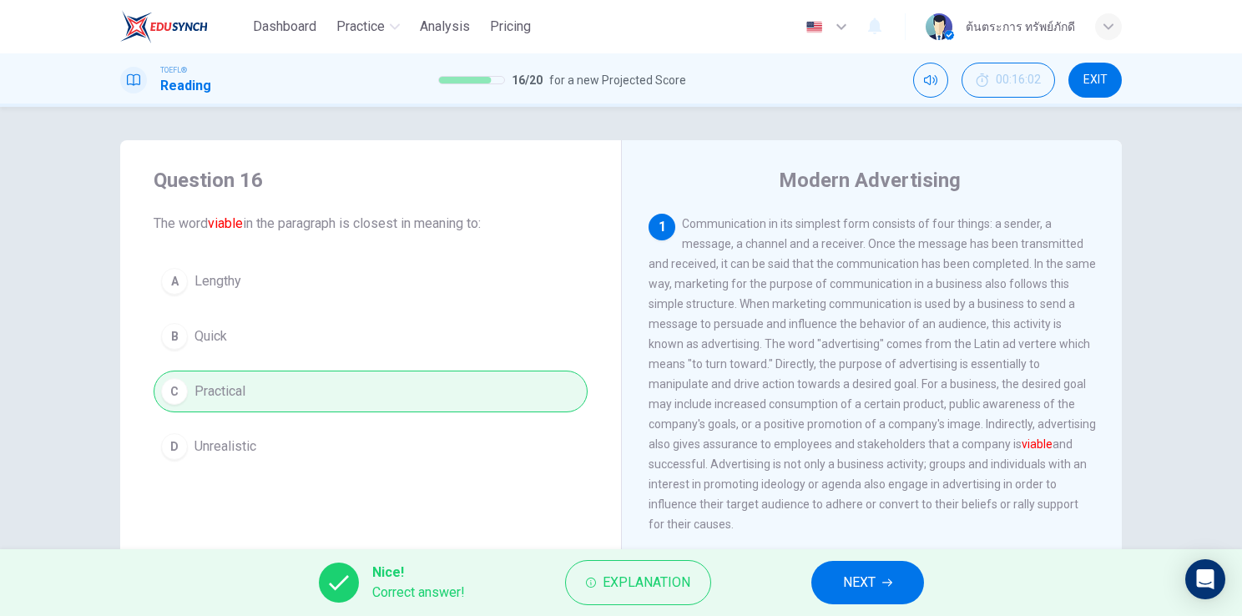
click at [881, 581] on button "NEXT" at bounding box center [867, 582] width 113 height 43
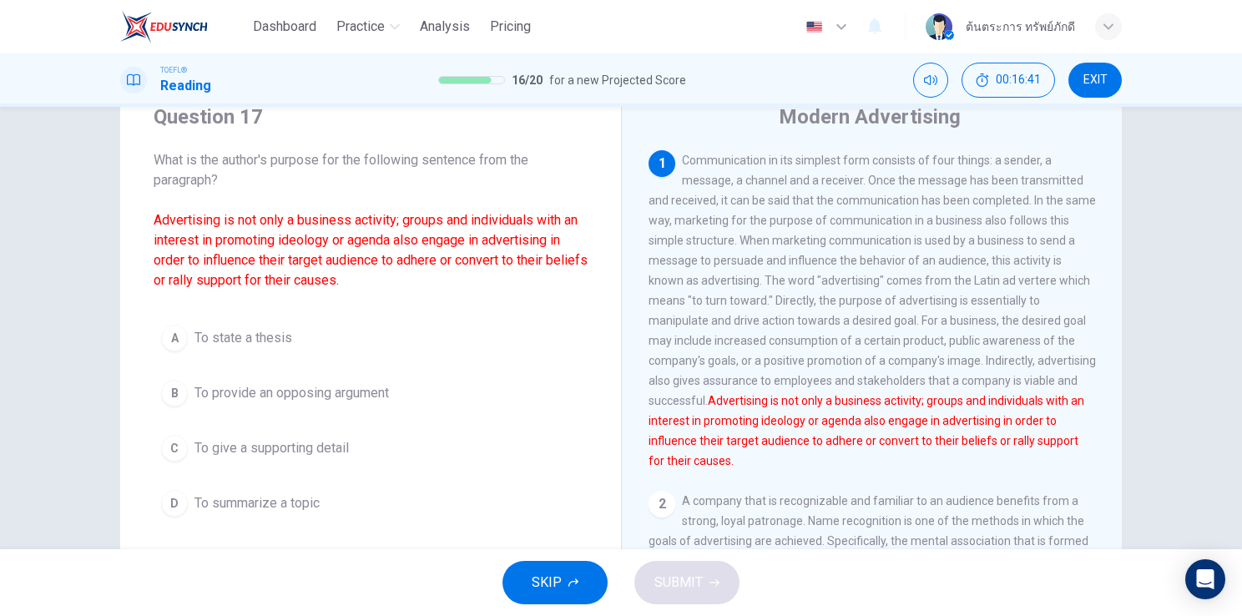
scroll to position [65, 0]
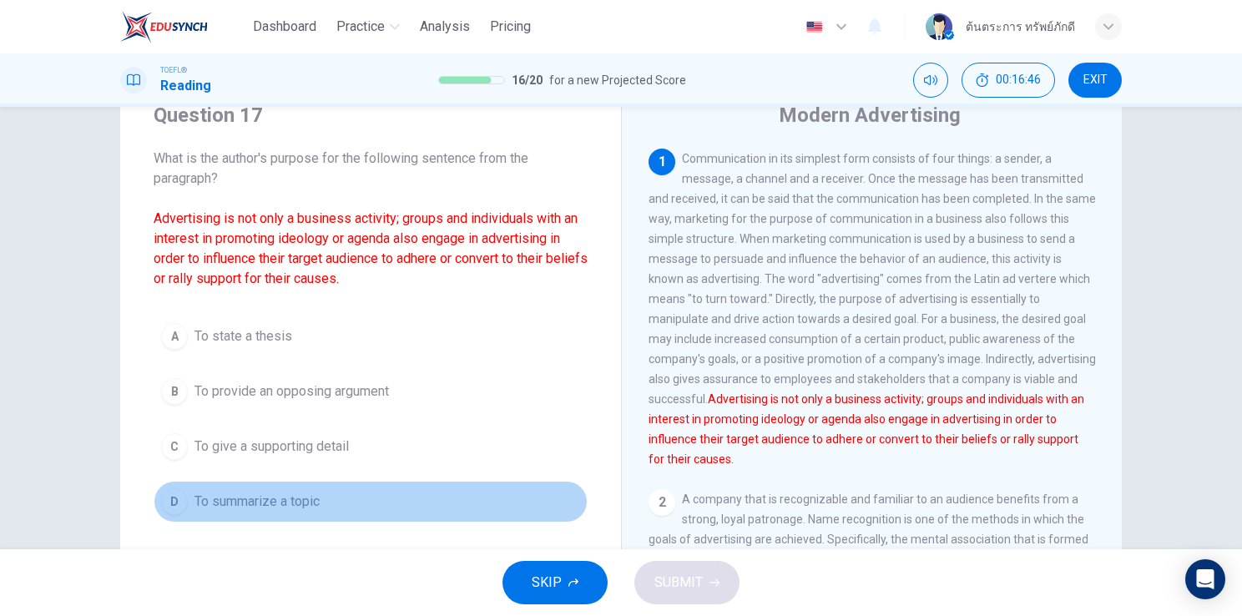
click at [230, 506] on span "To summarize a topic" at bounding box center [257, 502] width 125 height 20
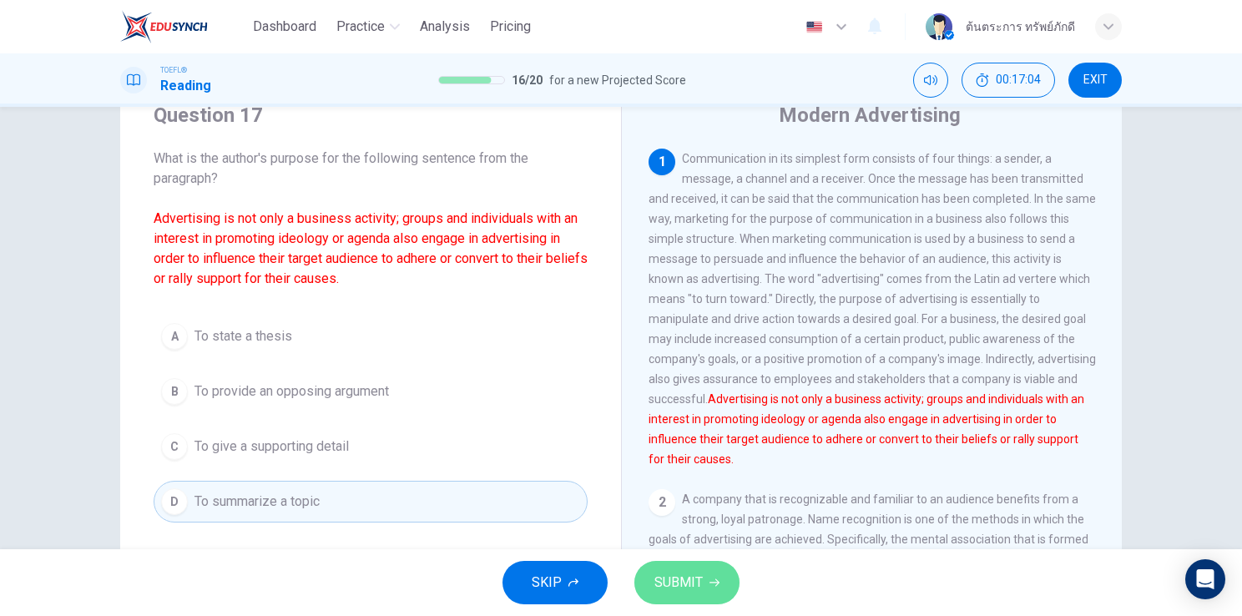
click at [676, 582] on span "SUBMIT" at bounding box center [678, 582] width 48 height 23
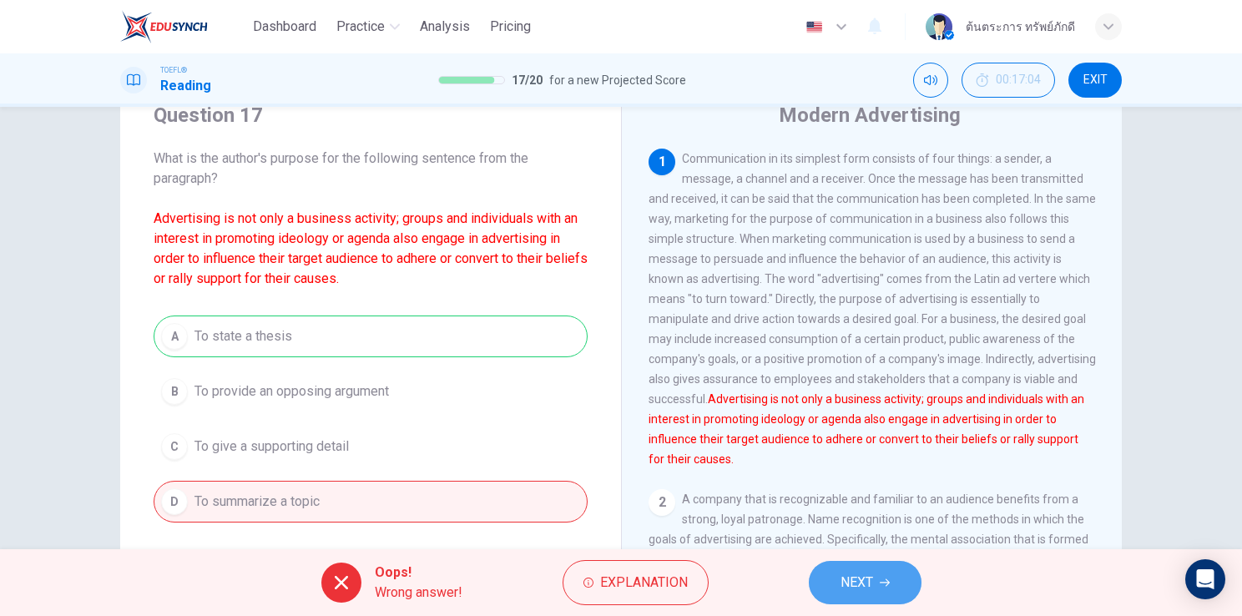
click at [840, 596] on button "NEXT" at bounding box center [865, 582] width 113 height 43
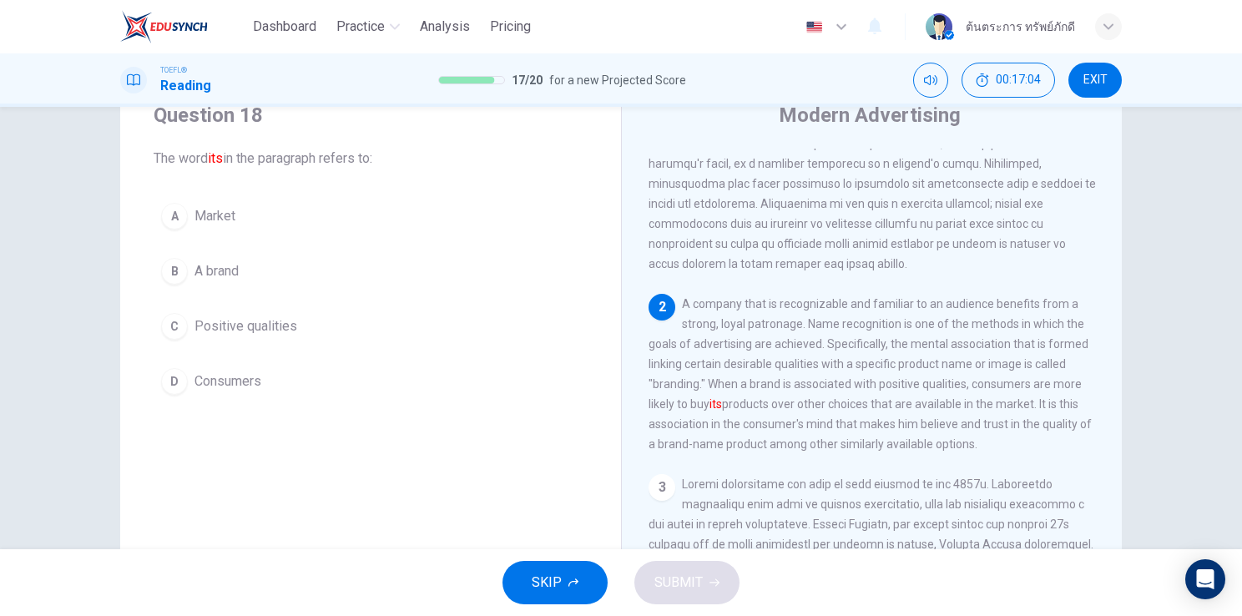
scroll to position [204, 0]
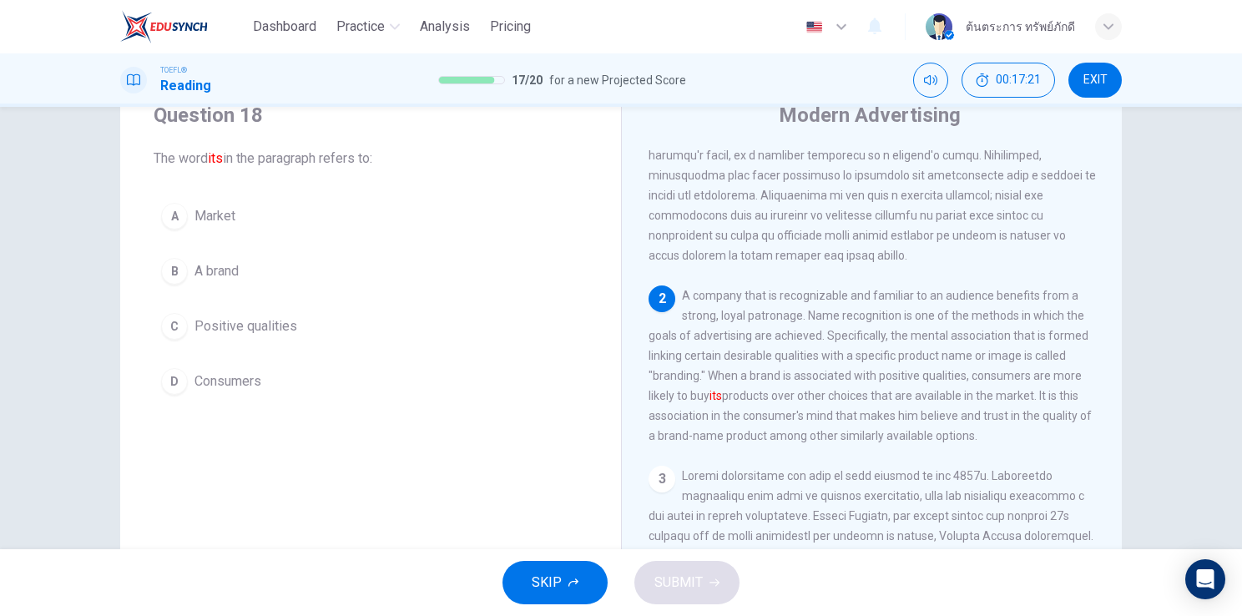
click at [234, 229] on button "A Market" at bounding box center [371, 216] width 434 height 42
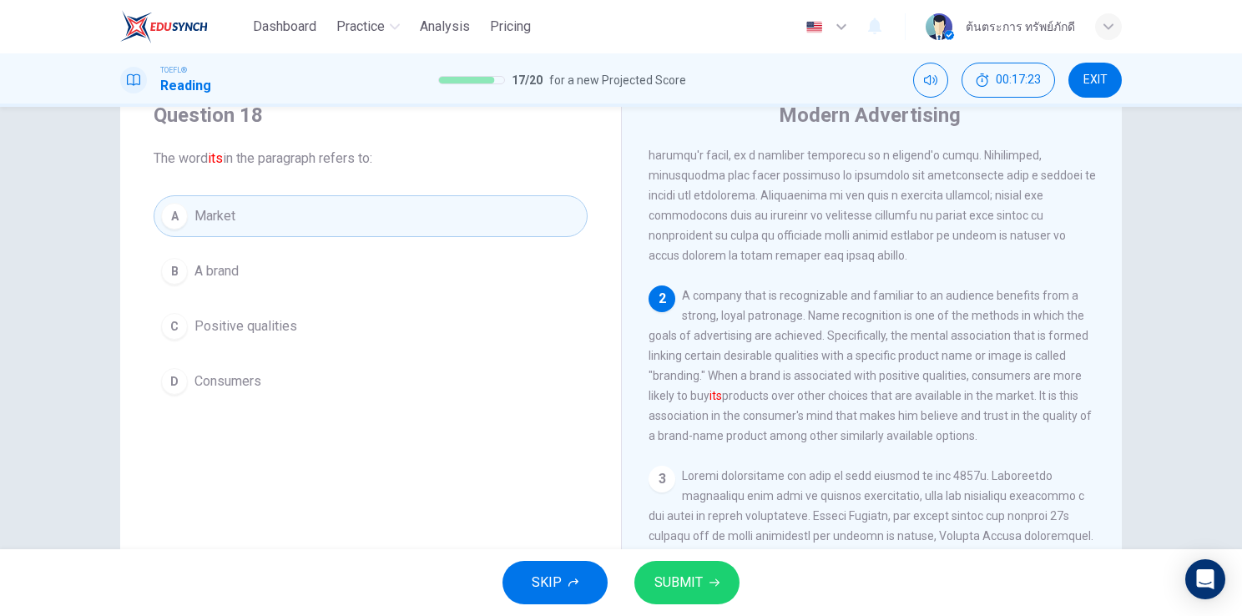
click at [685, 574] on span "SUBMIT" at bounding box center [678, 582] width 48 height 23
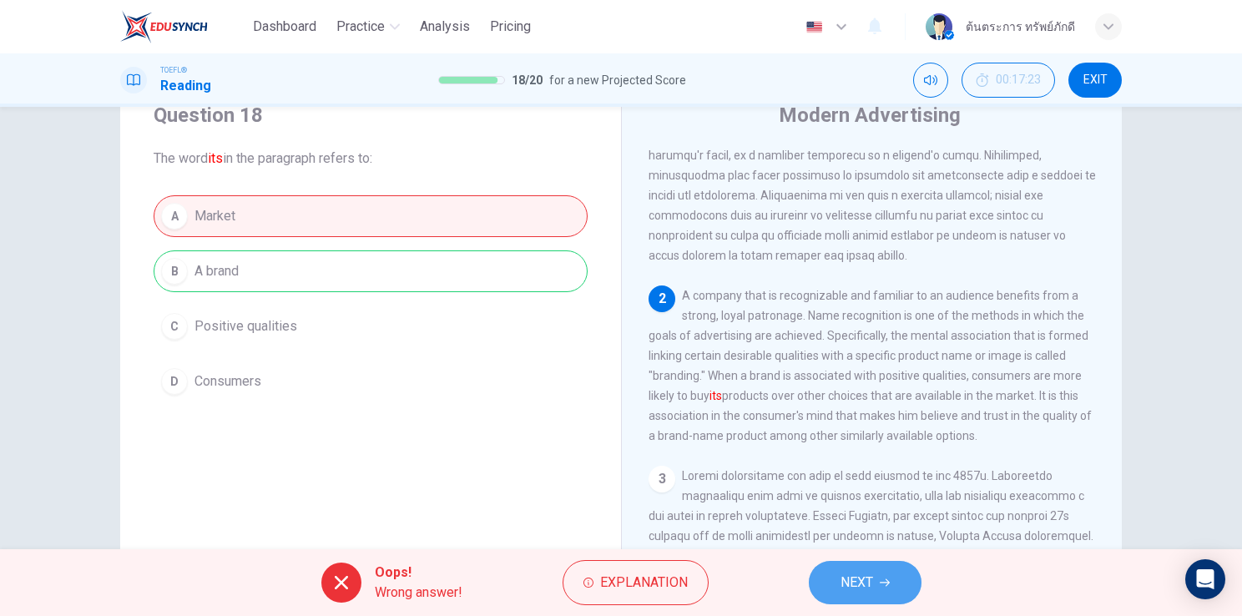
click at [871, 589] on span "NEXT" at bounding box center [857, 582] width 33 height 23
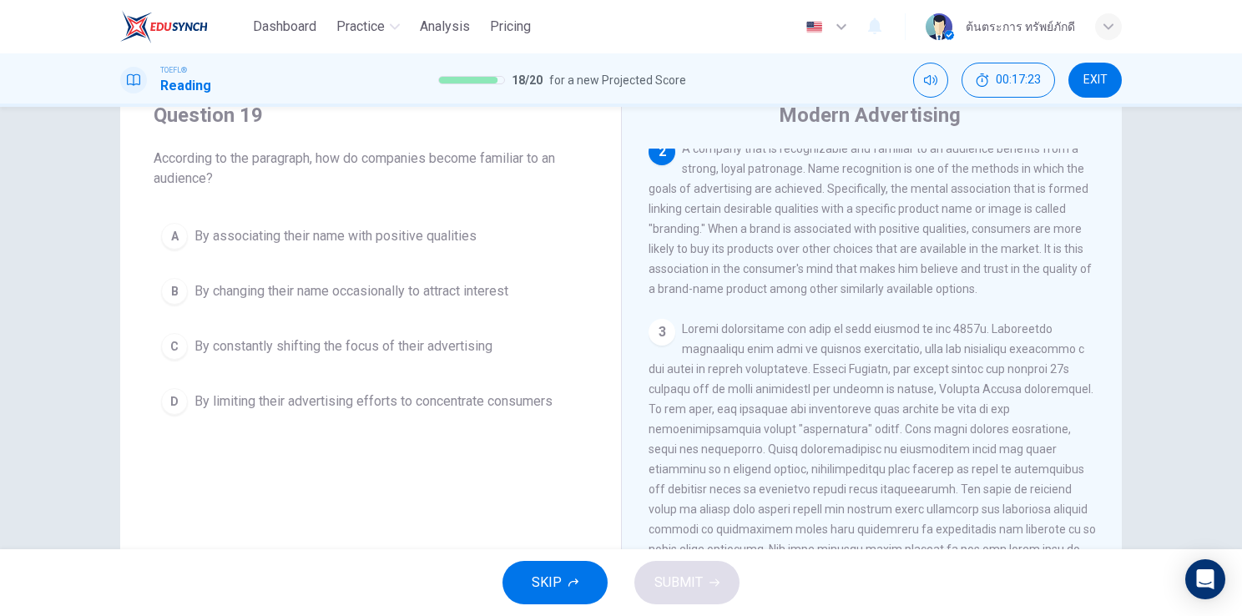
scroll to position [351, 0]
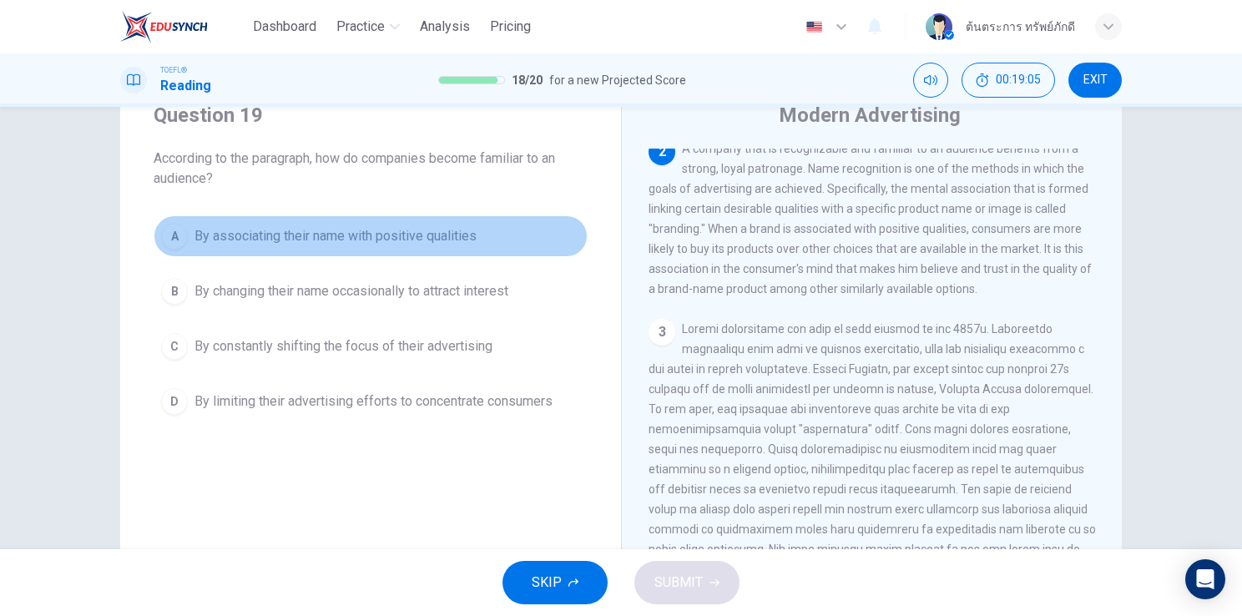
click at [344, 240] on span "By associating their name with positive qualities" at bounding box center [336, 236] width 282 height 20
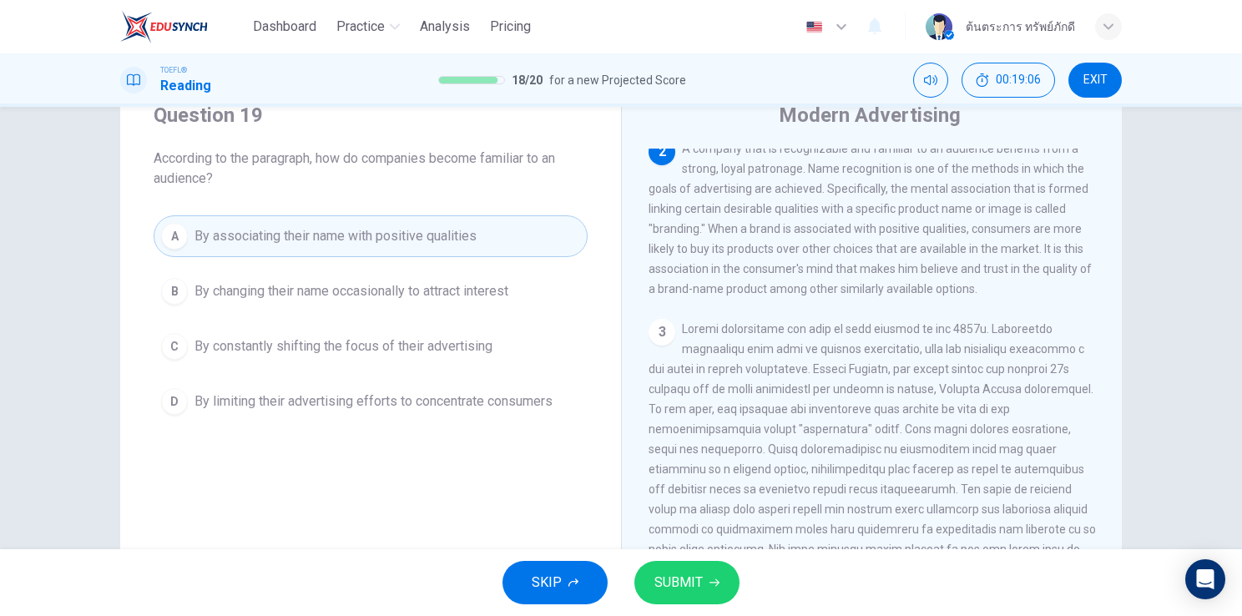
click at [670, 588] on span "SUBMIT" at bounding box center [678, 582] width 48 height 23
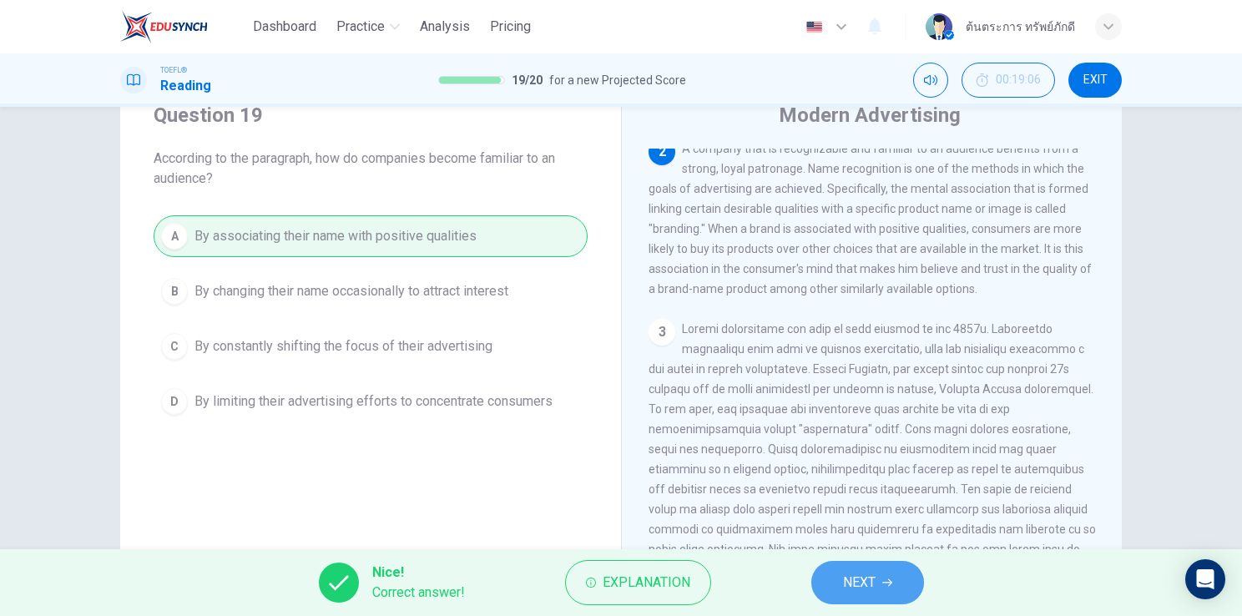
click at [891, 595] on button "NEXT" at bounding box center [867, 582] width 113 height 43
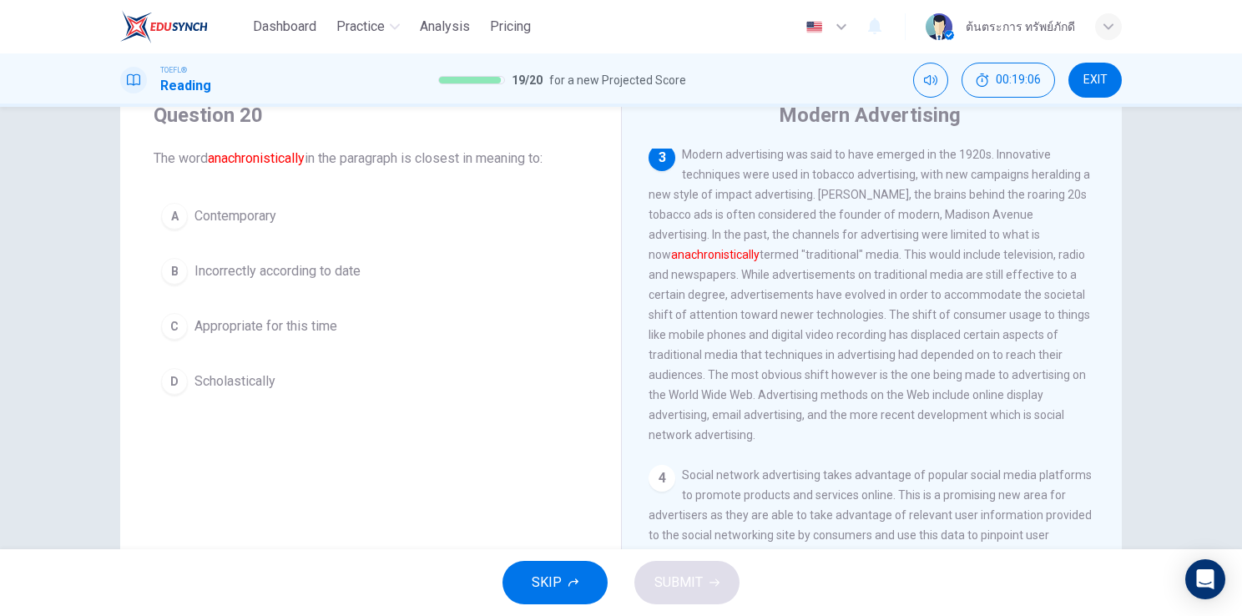
scroll to position [534, 0]
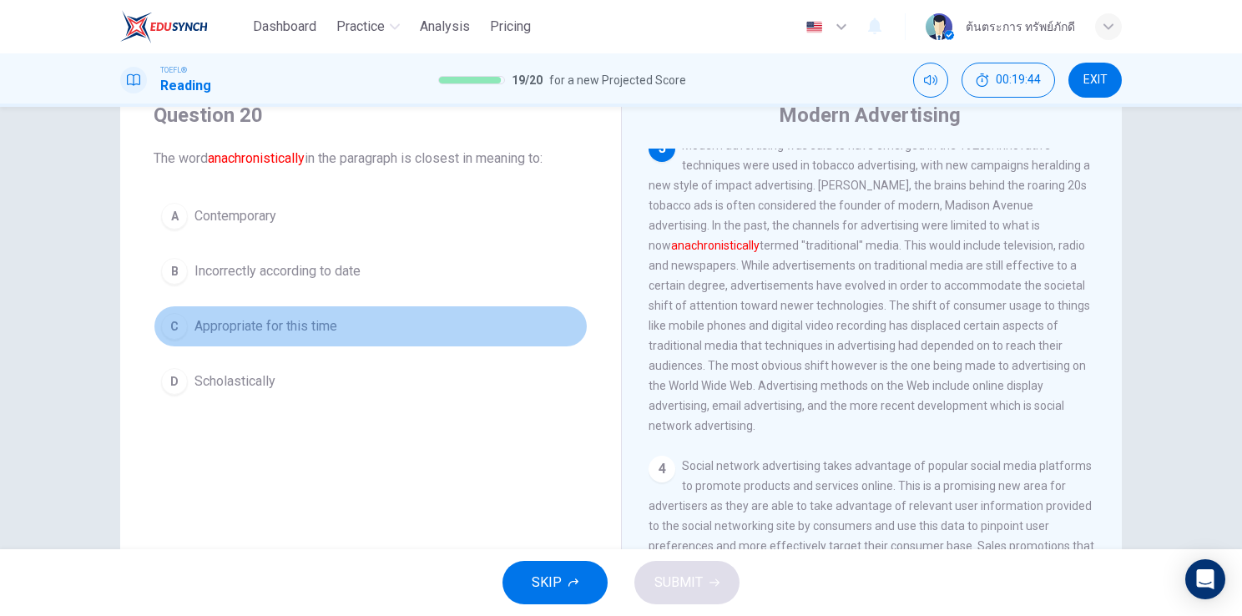
click at [253, 318] on span "Appropriate for this time" at bounding box center [266, 326] width 143 height 20
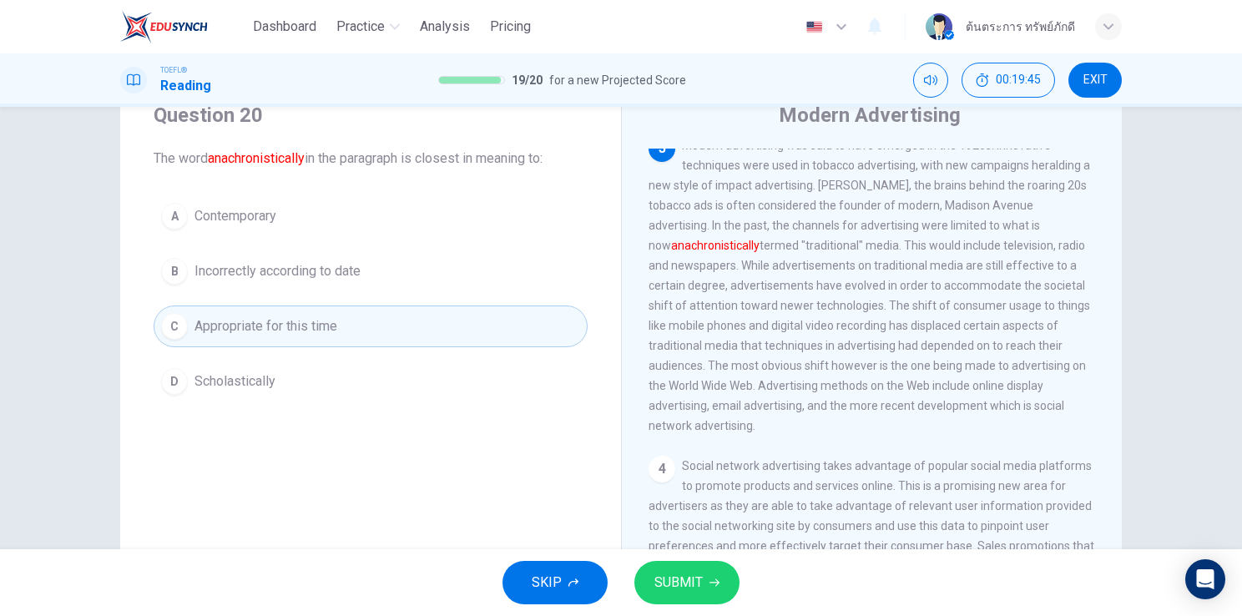
click at [640, 581] on button "SUBMIT" at bounding box center [686, 582] width 105 height 43
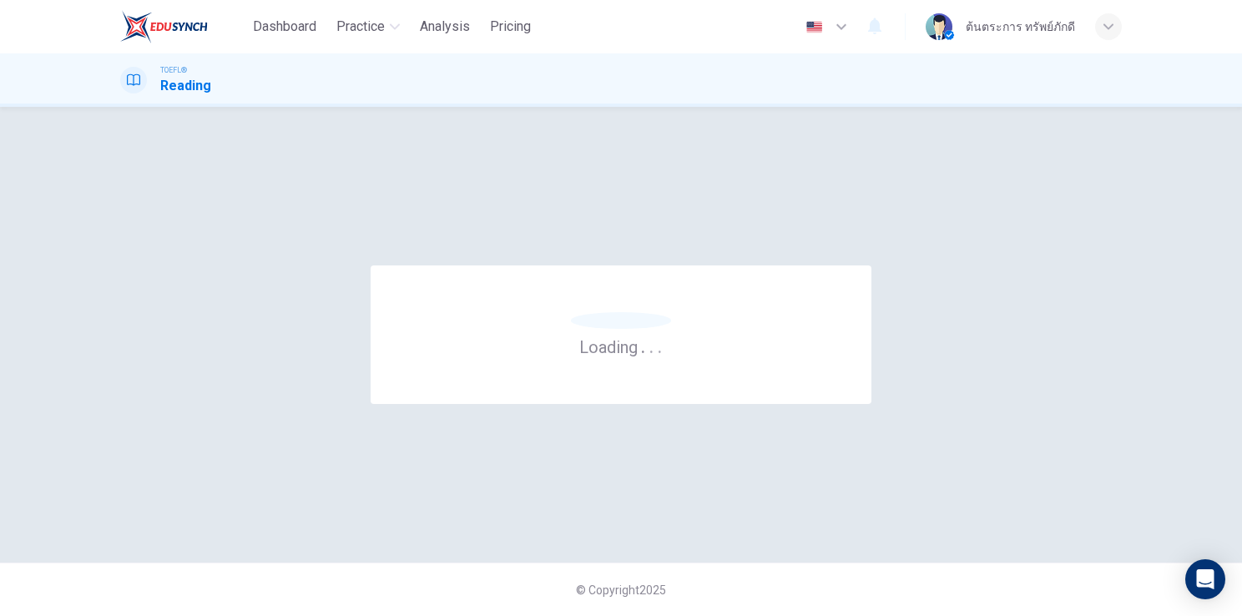
scroll to position [0, 0]
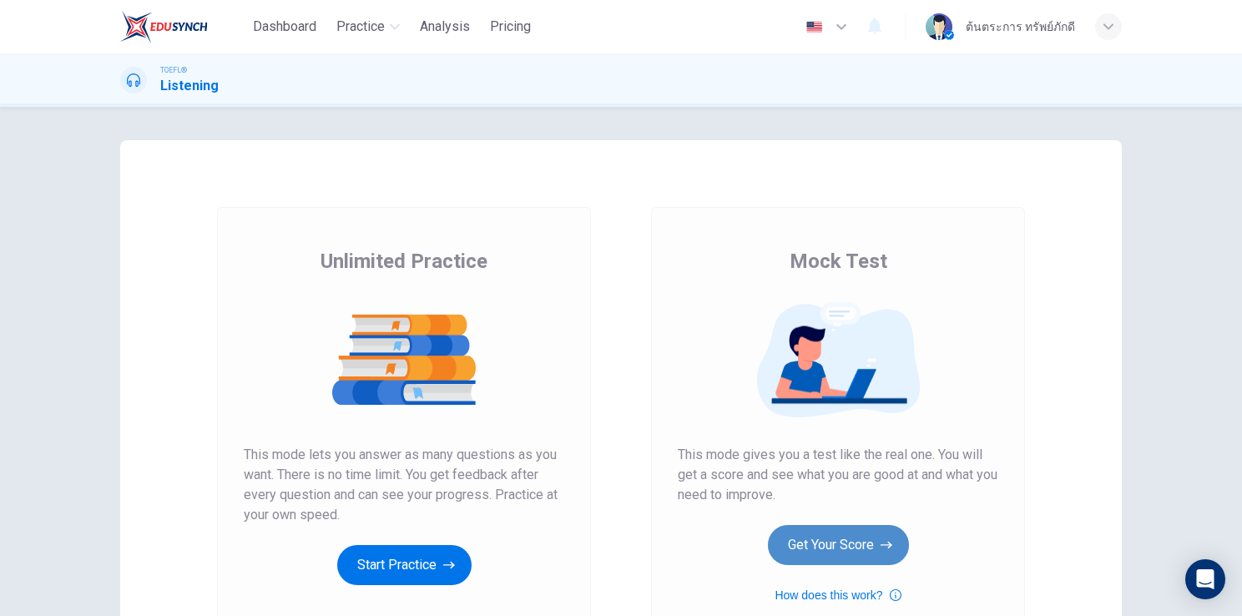
click at [792, 533] on button "Get Your Score" at bounding box center [838, 545] width 141 height 40
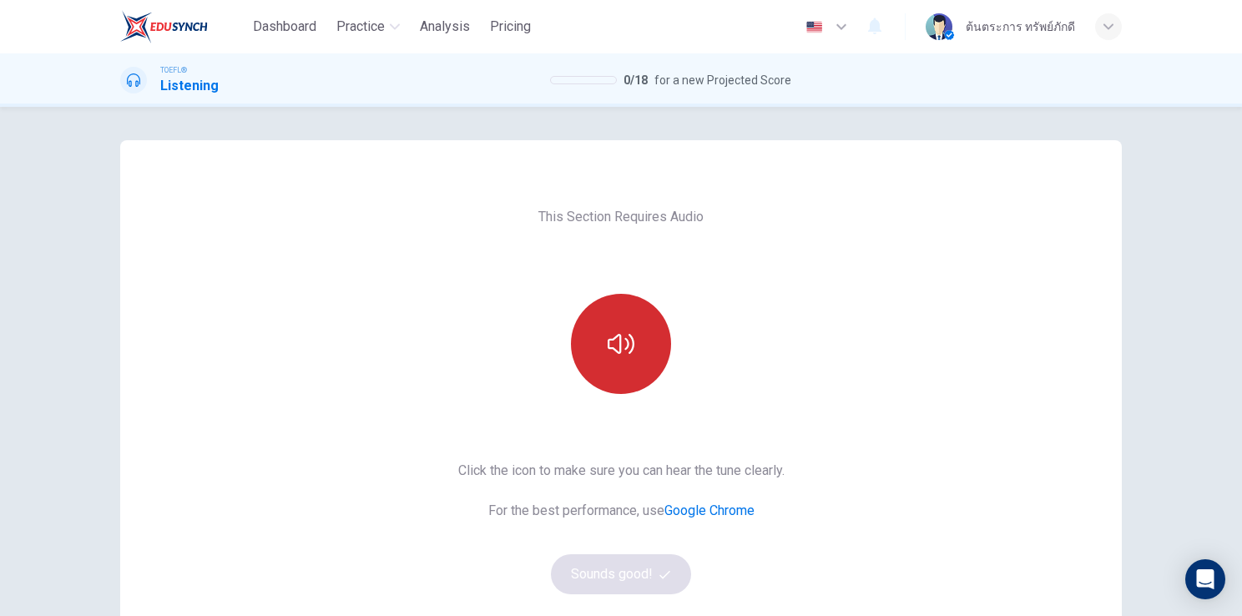
click at [633, 348] on button "button" at bounding box center [621, 344] width 100 height 100
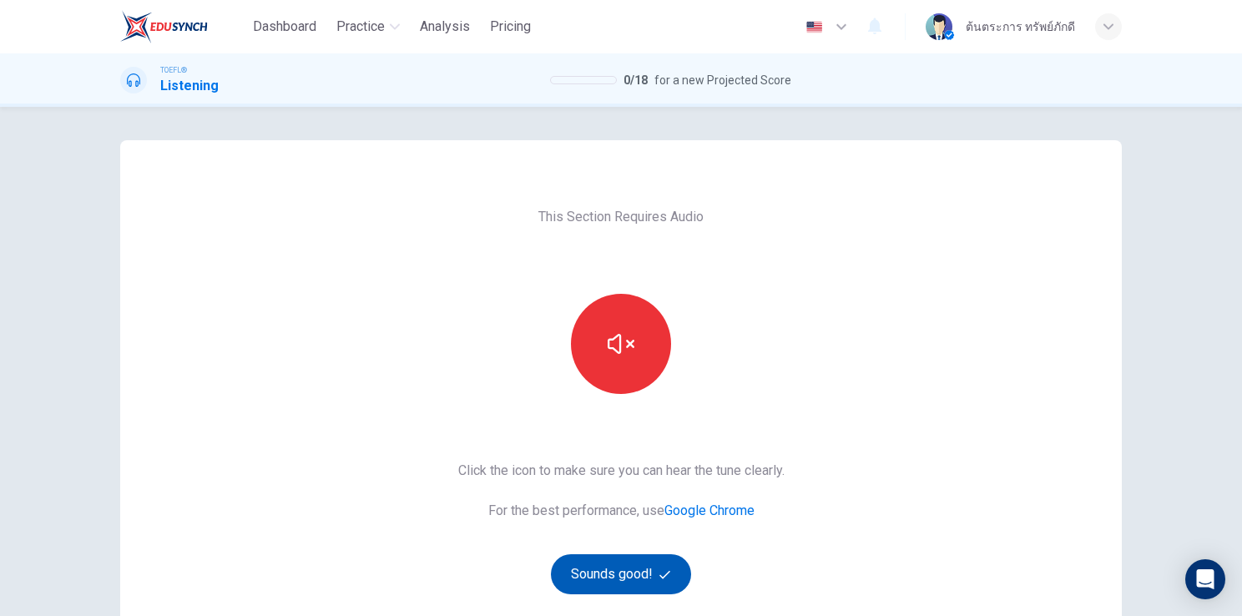
click at [644, 569] on button "Sounds good!" at bounding box center [621, 574] width 140 height 40
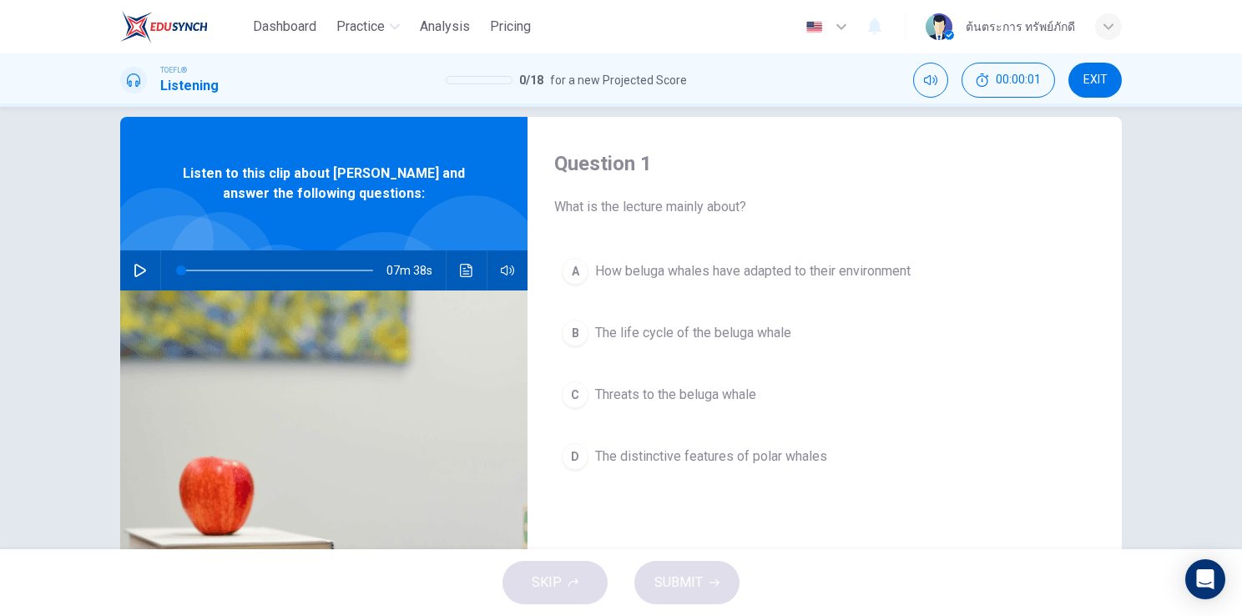
scroll to position [23, 0]
click at [145, 273] on button "button" at bounding box center [140, 270] width 27 height 40
type input "0"
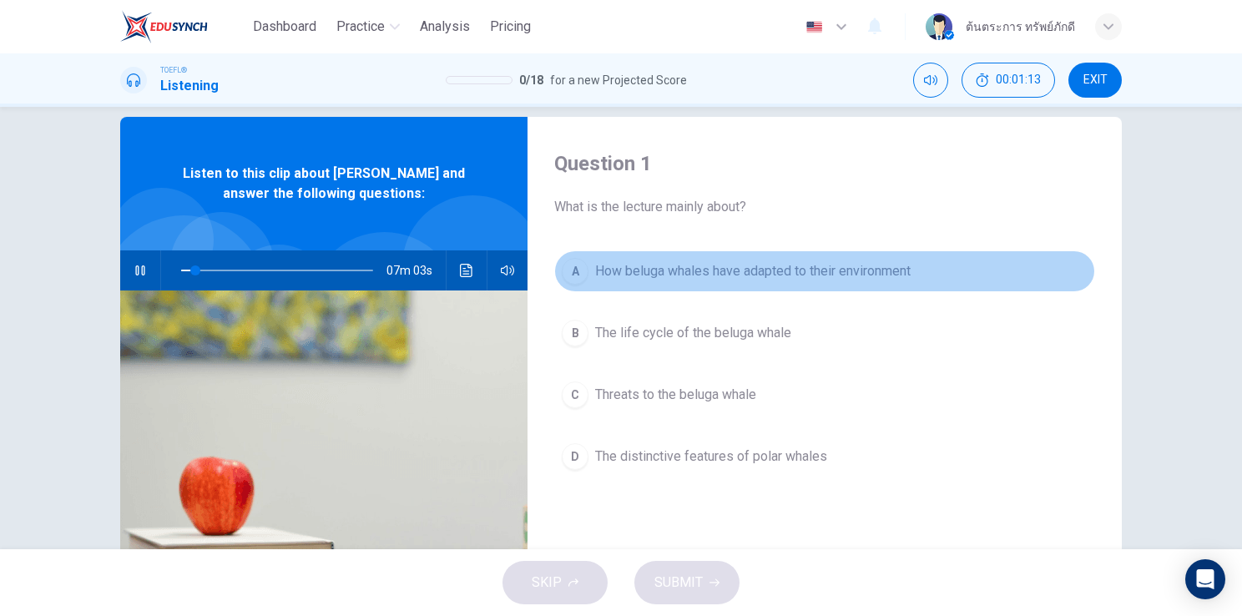
click at [684, 279] on span "How beluga whales have adapted to their environment" at bounding box center [753, 271] width 316 height 20
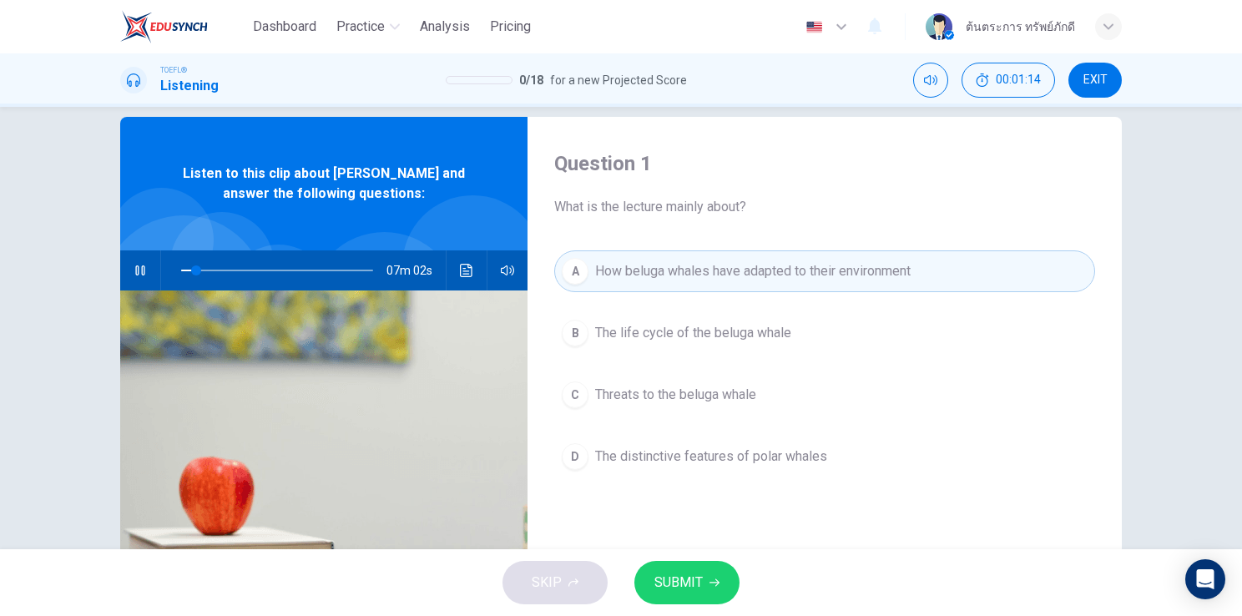
click at [688, 584] on span "SUBMIT" at bounding box center [678, 582] width 48 height 23
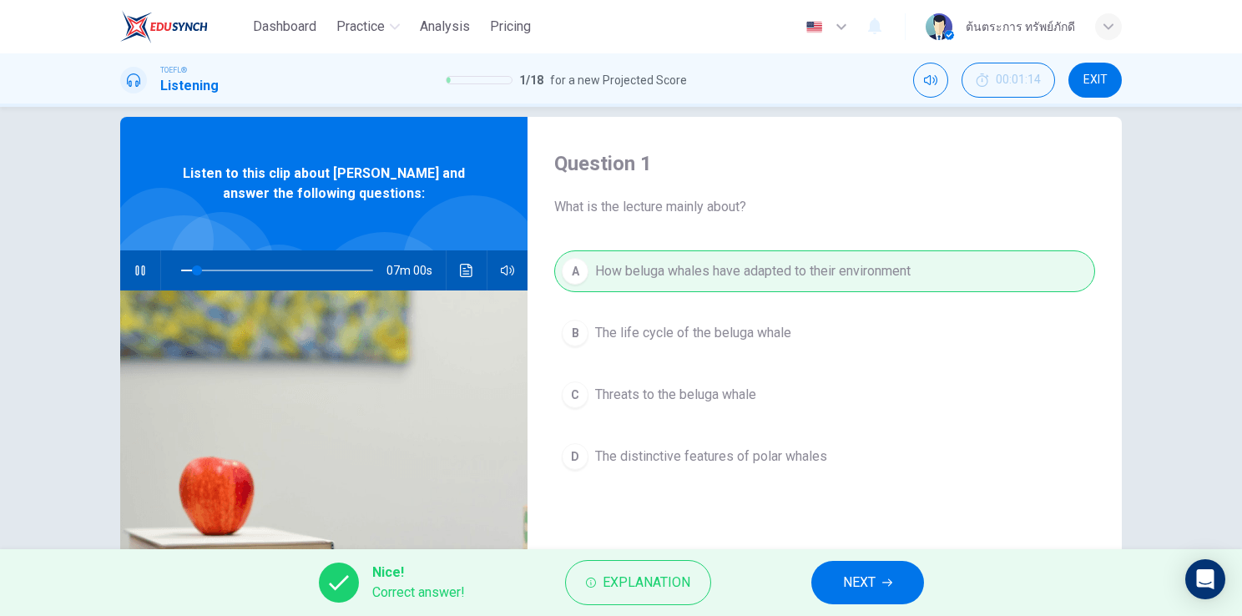
click at [839, 586] on button "NEXT" at bounding box center [867, 582] width 113 height 43
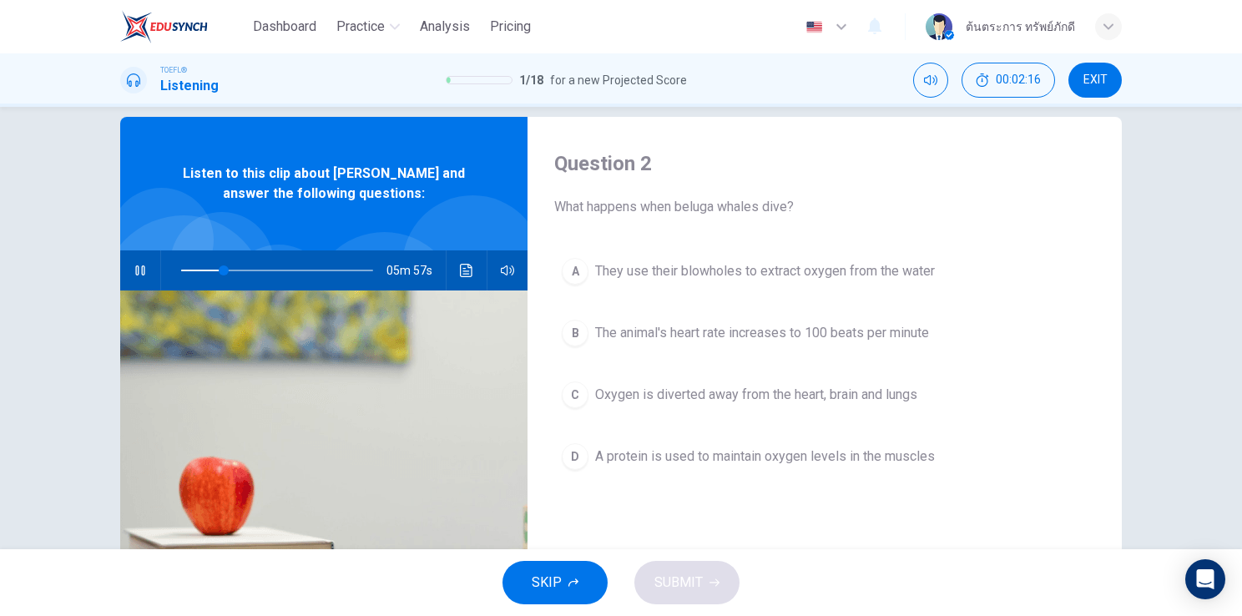
click at [132, 262] on button "button" at bounding box center [140, 270] width 27 height 40
click at [712, 399] on span "Oxygen is diverted away from the heart, brain and lungs" at bounding box center [756, 395] width 322 height 20
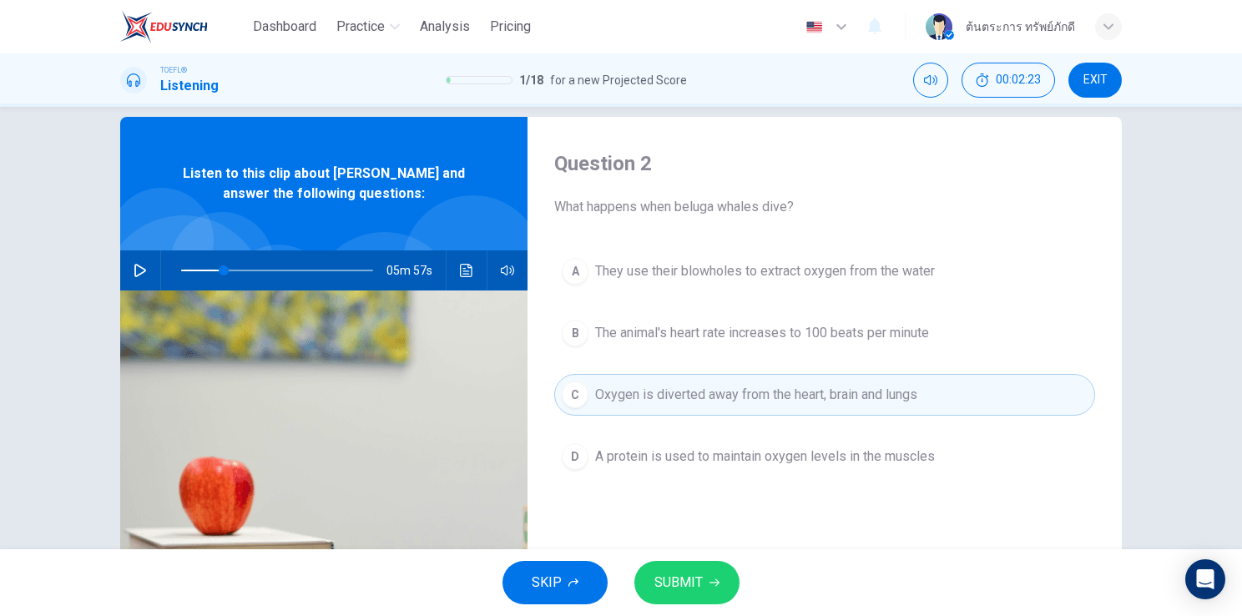
click at [697, 578] on span "SUBMIT" at bounding box center [678, 582] width 48 height 23
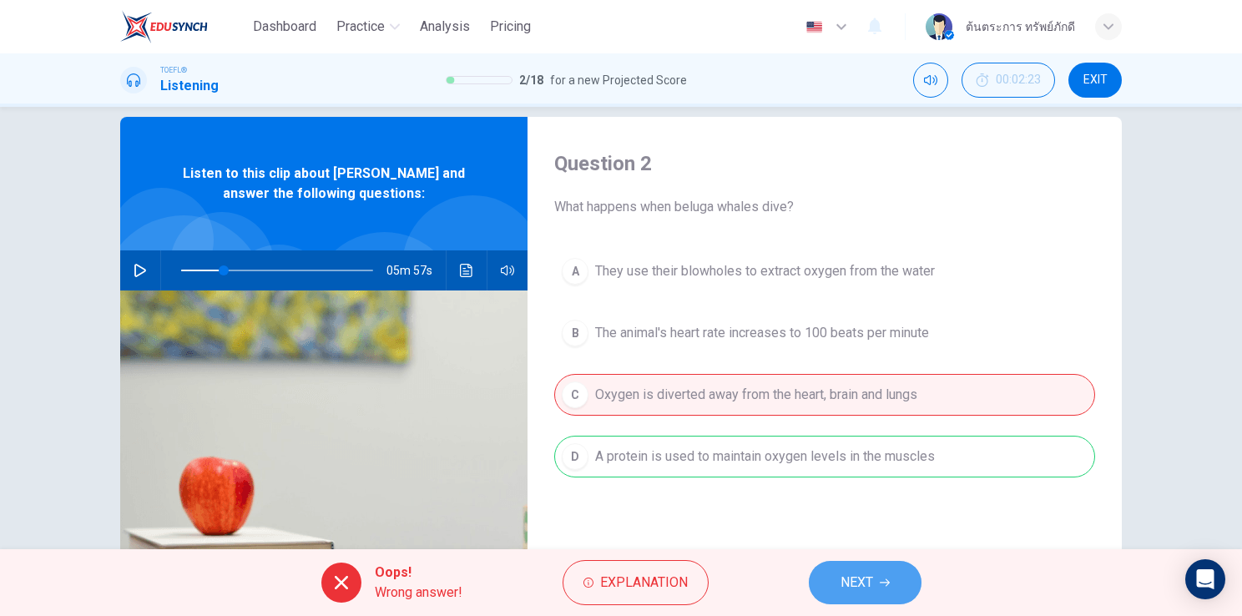
click at [890, 592] on button "NEXT" at bounding box center [865, 582] width 113 height 43
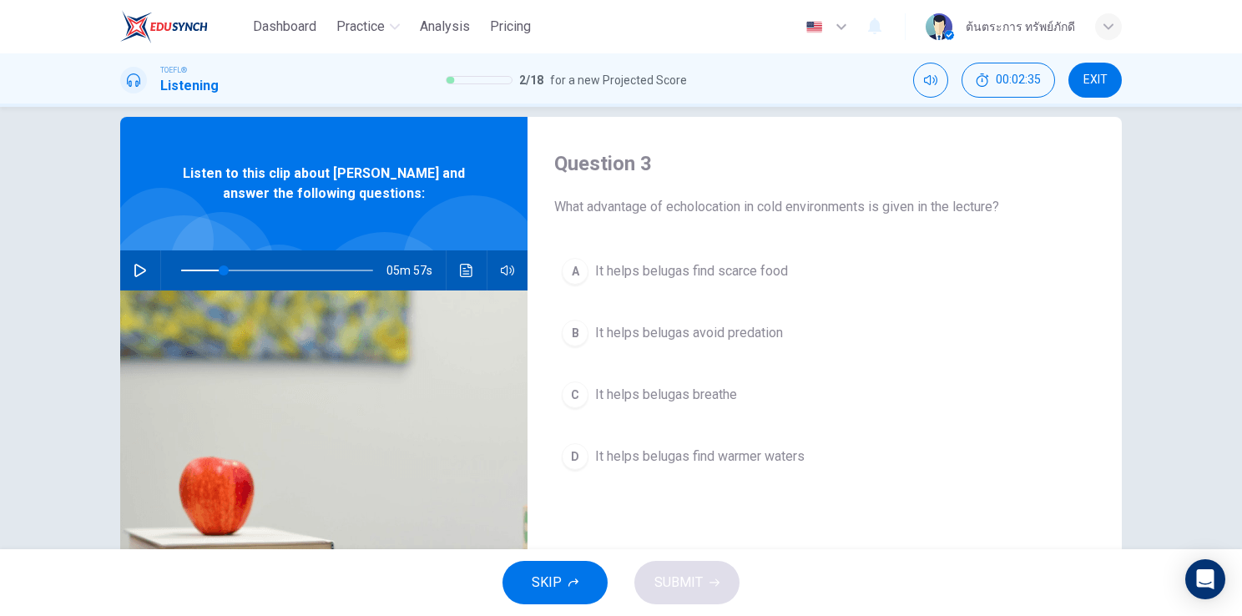
click at [768, 472] on button "D It helps belugas find warmer waters" at bounding box center [824, 457] width 541 height 42
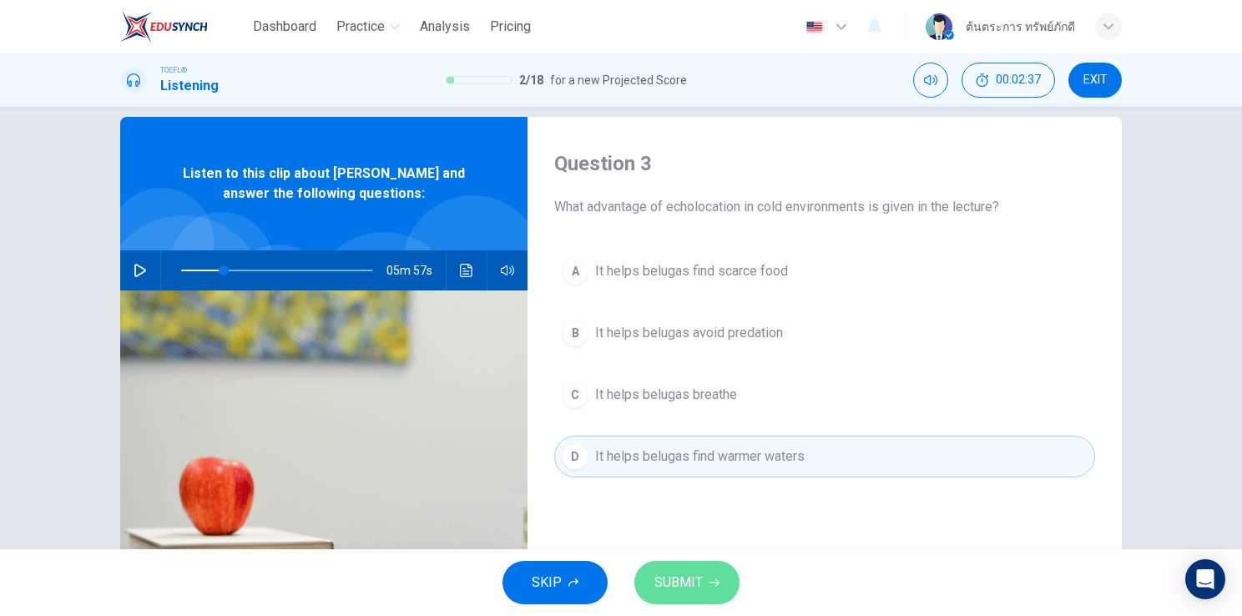
click at [699, 586] on span "SUBMIT" at bounding box center [678, 582] width 48 height 23
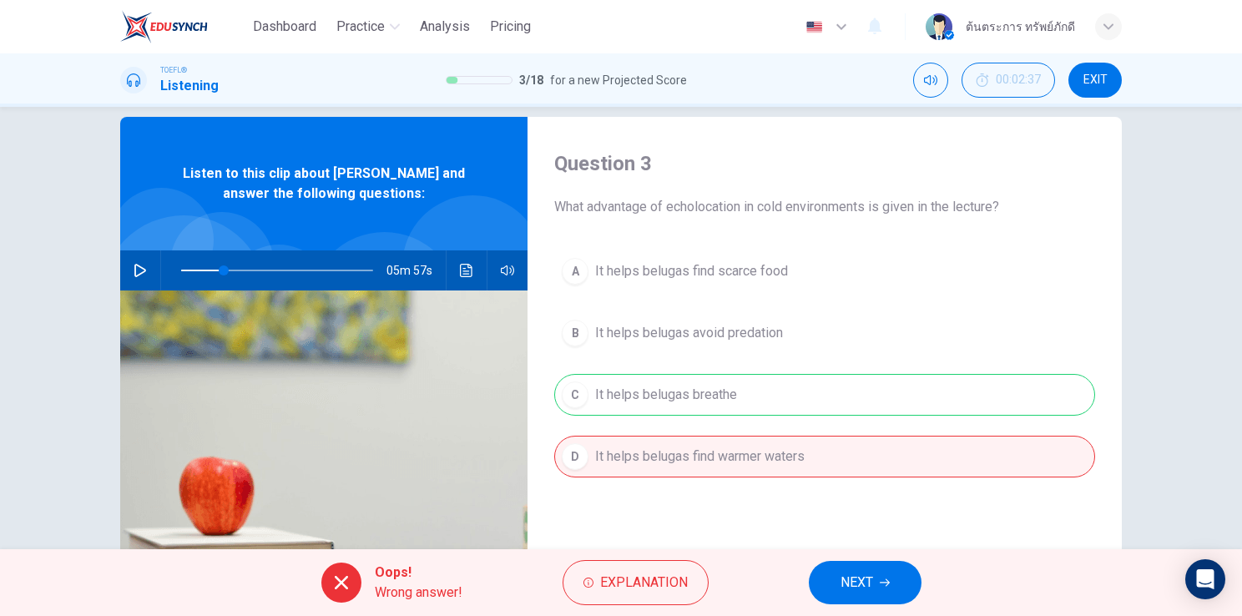
click at [849, 599] on button "NEXT" at bounding box center [865, 582] width 113 height 43
type input "22"
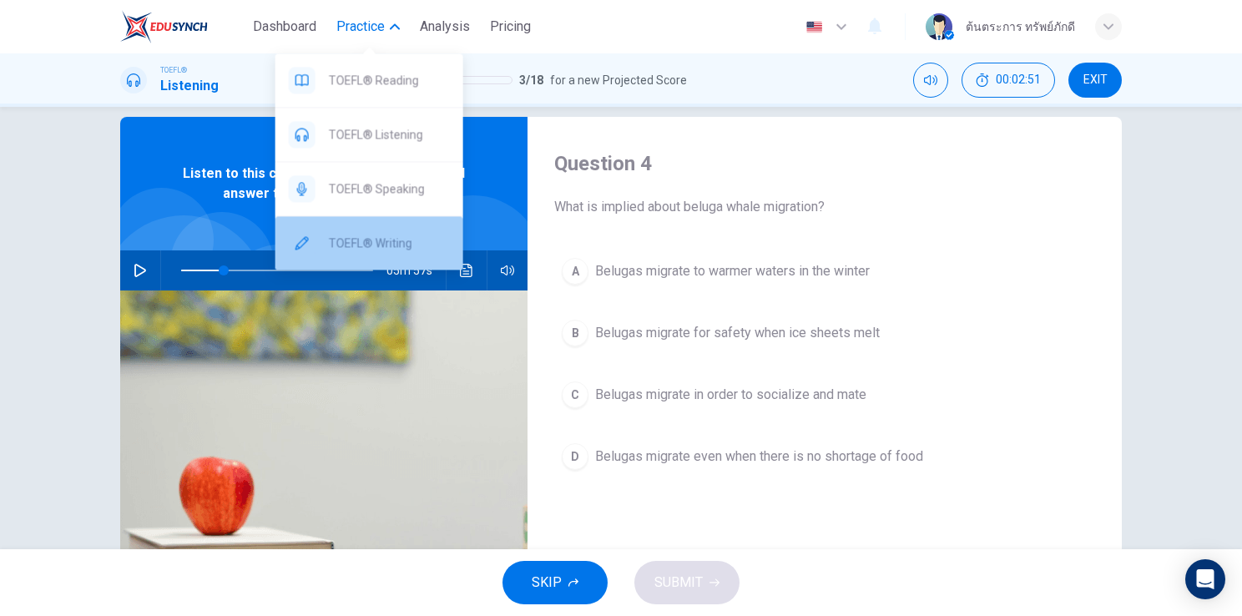
click at [390, 242] on span "TOEFL® Writing" at bounding box center [389, 243] width 121 height 20
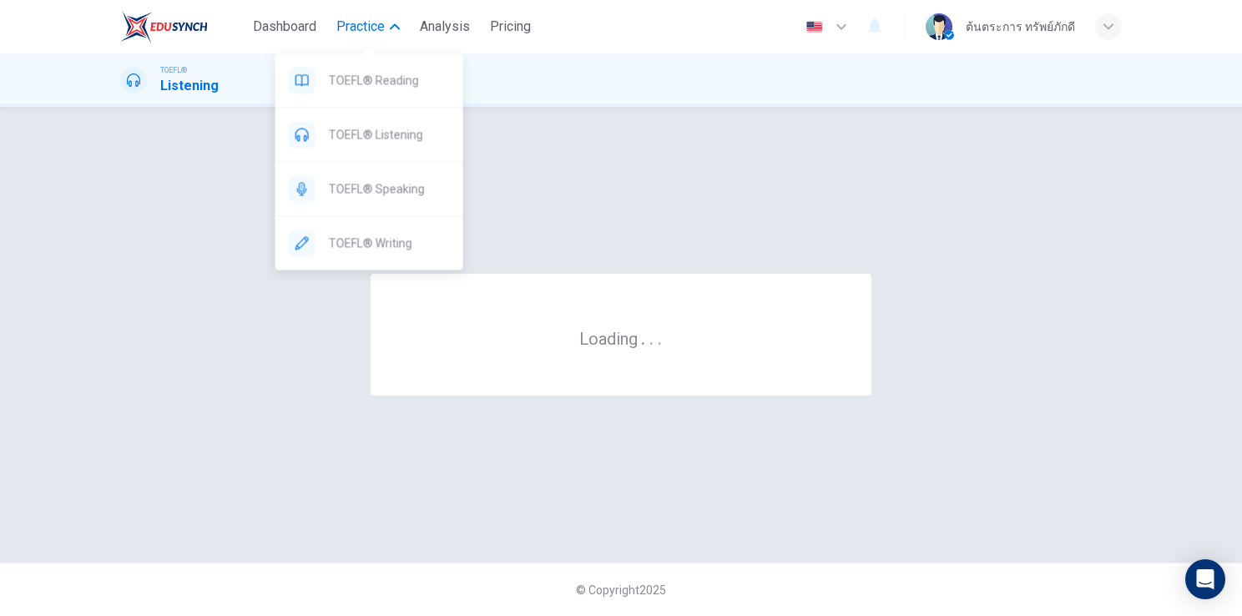
scroll to position [0, 0]
